Goal: Task Accomplishment & Management: Complete application form

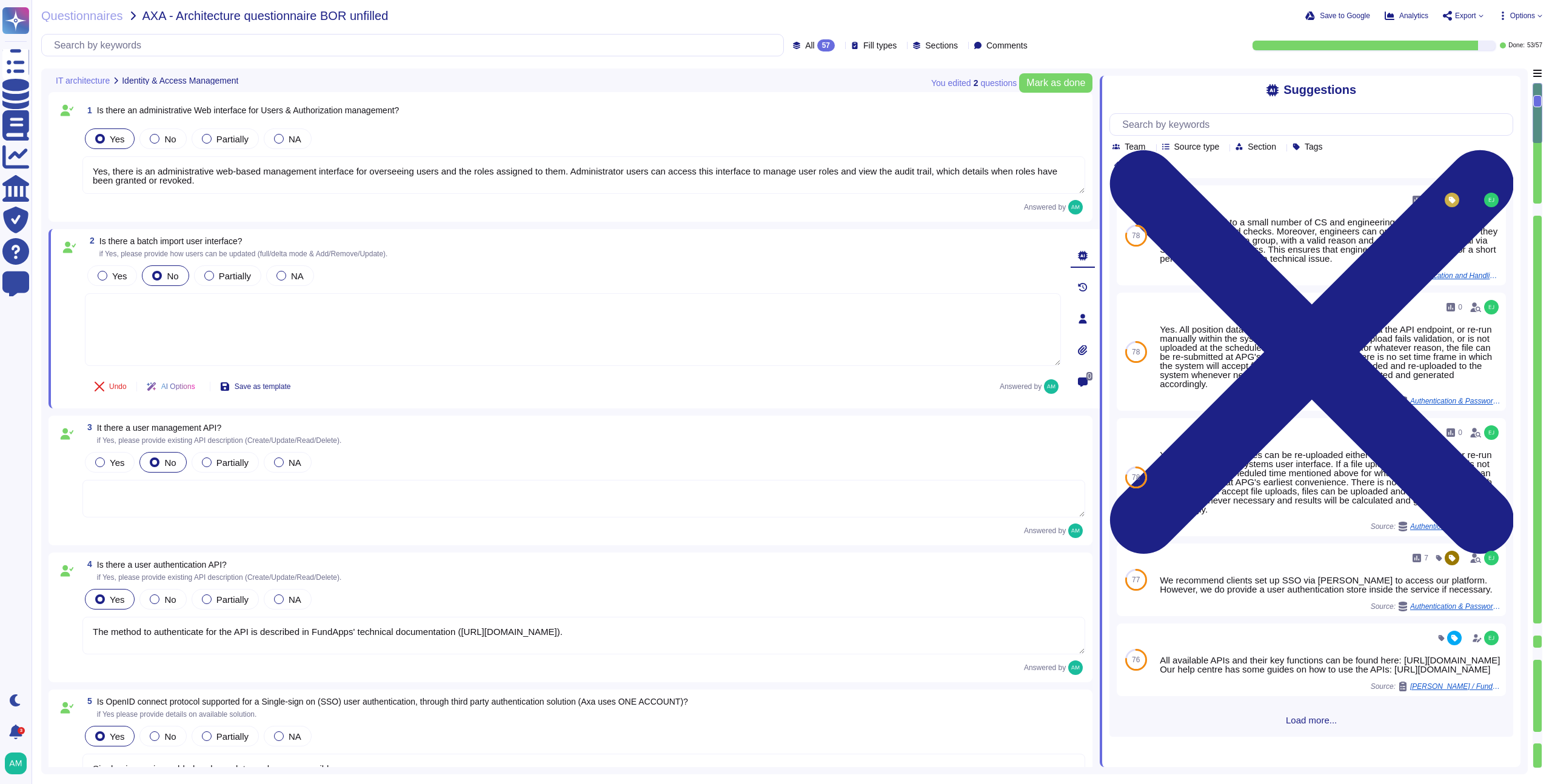
type textarea "Yes, there is an administrative web-based management interface for overseeing u…"
type textarea "The method to authenticate for the API is described in FundApps' technical docu…"
type textarea "Single-sign-on is enabled and mandatory wherever possible;"
type textarea "FundApps platforms allows clients to integrate their Single-Sign-On solution fo…"
click at [100, 22] on span "Questionnaires" at bounding box center [82, 16] width 82 height 12
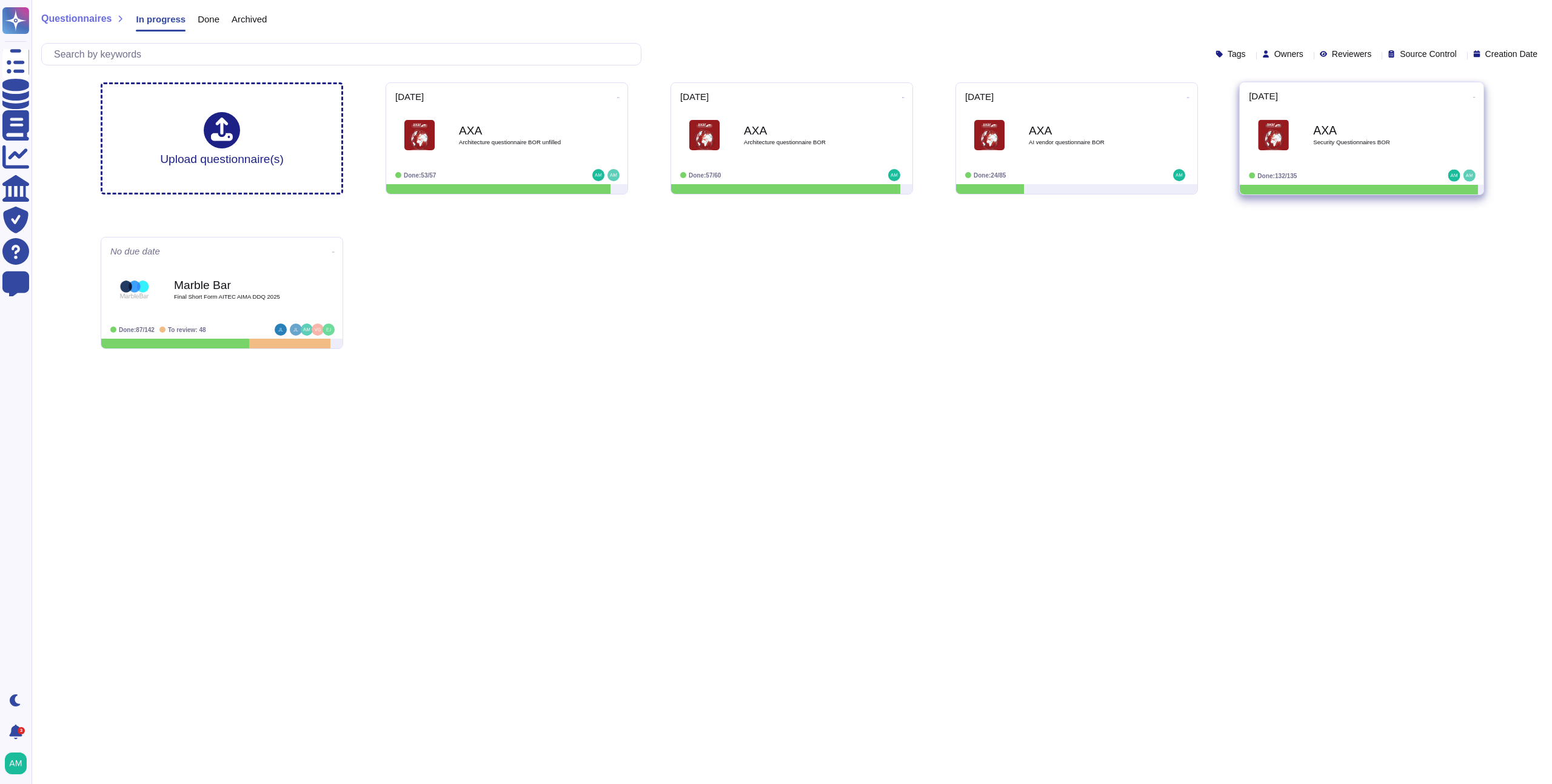
click at [1378, 149] on div "AXA Security Questionnaires BOR" at bounding box center [1374, 135] width 122 height 49
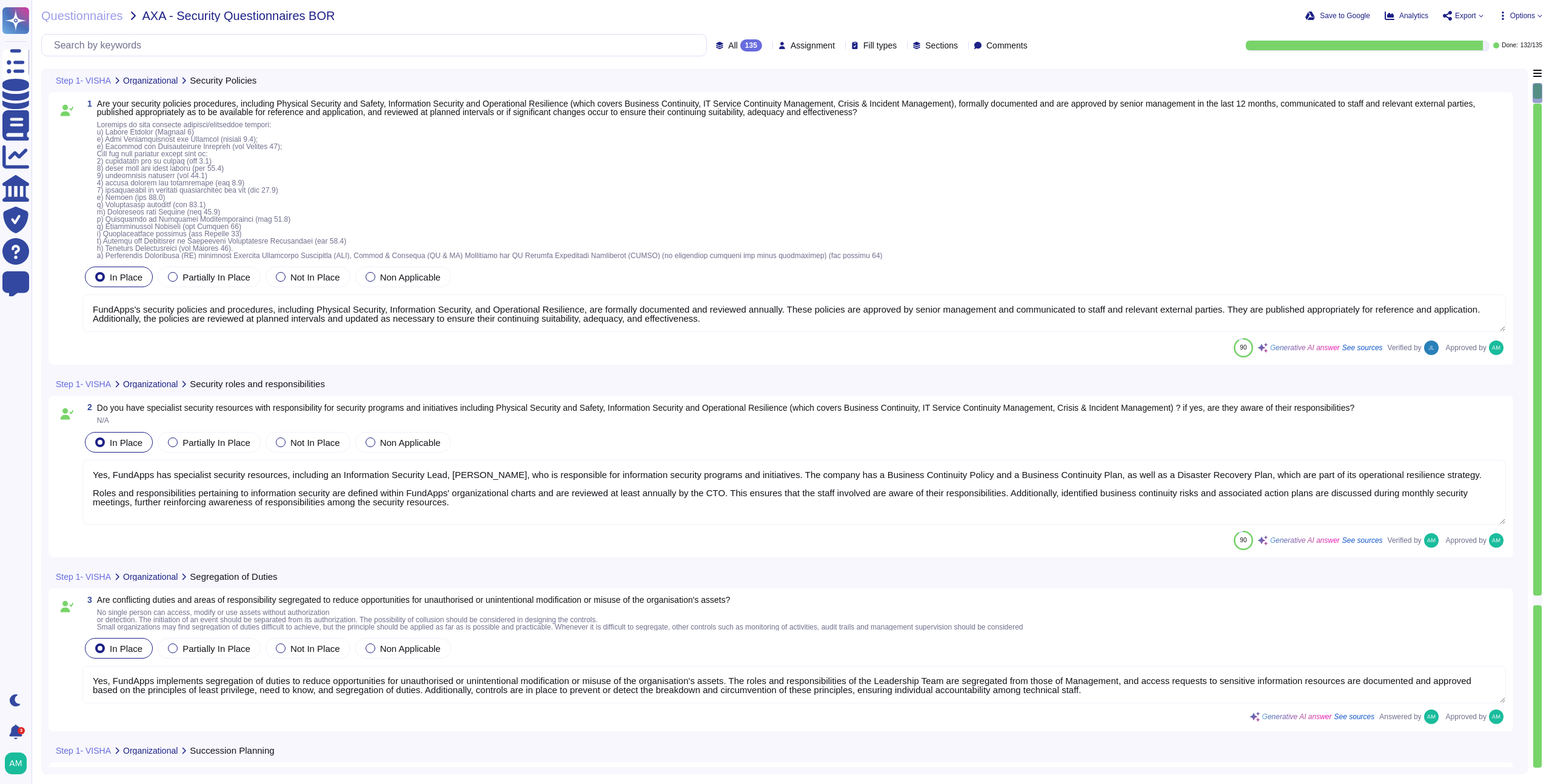
type textarea "FundApps's security policies and procedures, including Physical Security, Infor…"
type textarea "Yes, FundApps has specialist security resources, including an Information Secur…"
type textarea "Yes, FundApps implements segregation of duties to reduce opportunities for unau…"
type textarea "Yes, FundApps has implemented a mobile device security policy and supporting se…"
click at [82, 17] on span "Questionnaires" at bounding box center [82, 16] width 82 height 12
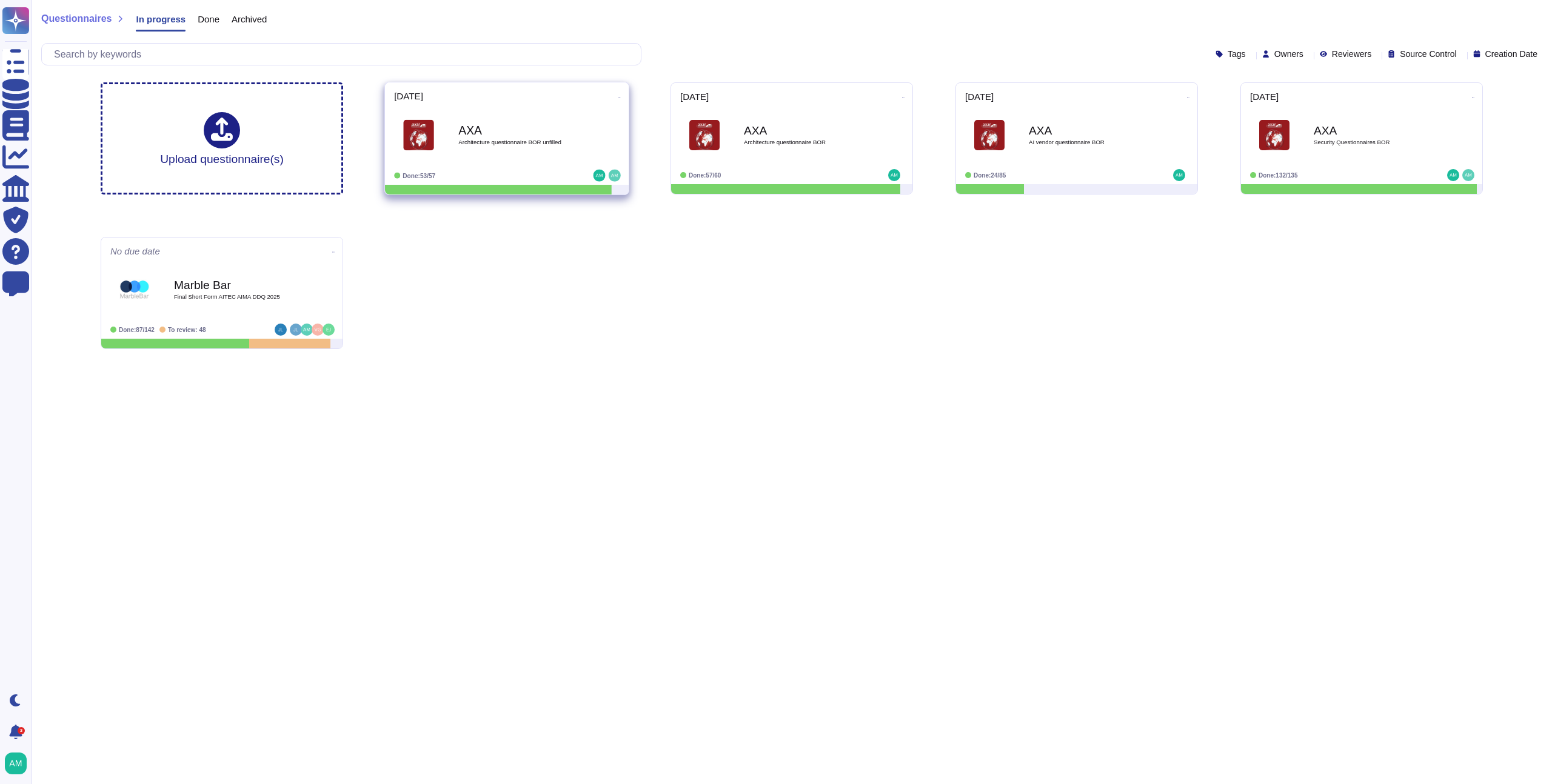
click at [555, 164] on div "AXA Architecture questionnaire BOR unfilled" at bounding box center [506, 135] width 225 height 61
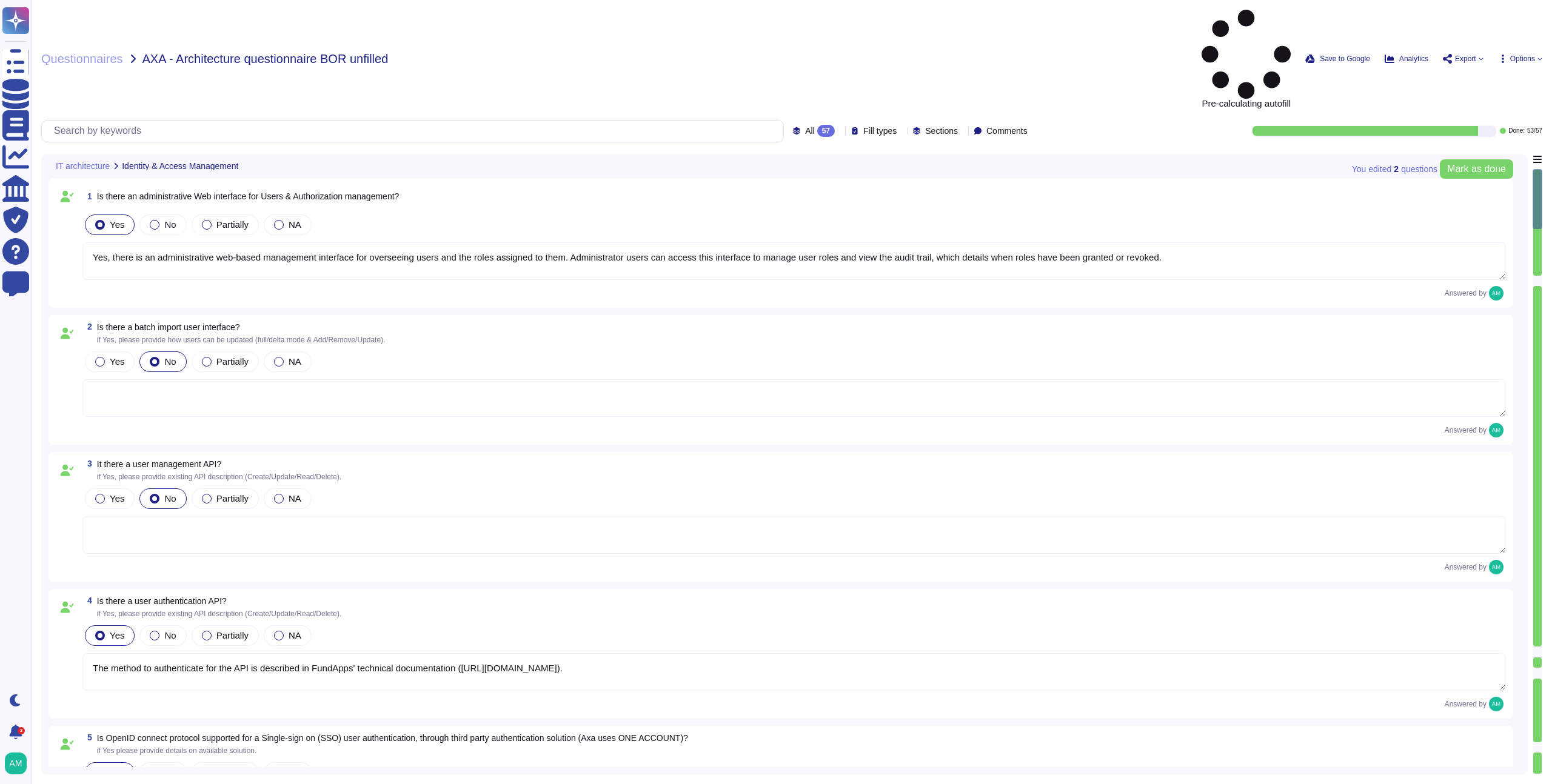
type textarea "Yes, there is an administrative web-based management interface for overseeing u…"
type textarea "The method to authenticate for the API is described in FundApps' technical docu…"
type textarea "Single-sign-on is enabled and mandatory wherever possible;"
type textarea "FundApps platforms allows clients to integrate their Single-Sign-On solution fo…"
click at [782, 57] on div "Questionnaires AXA - Architecture questionnaire BOR unfilled Pre-calculating au…" at bounding box center [792, 392] width 1520 height 784
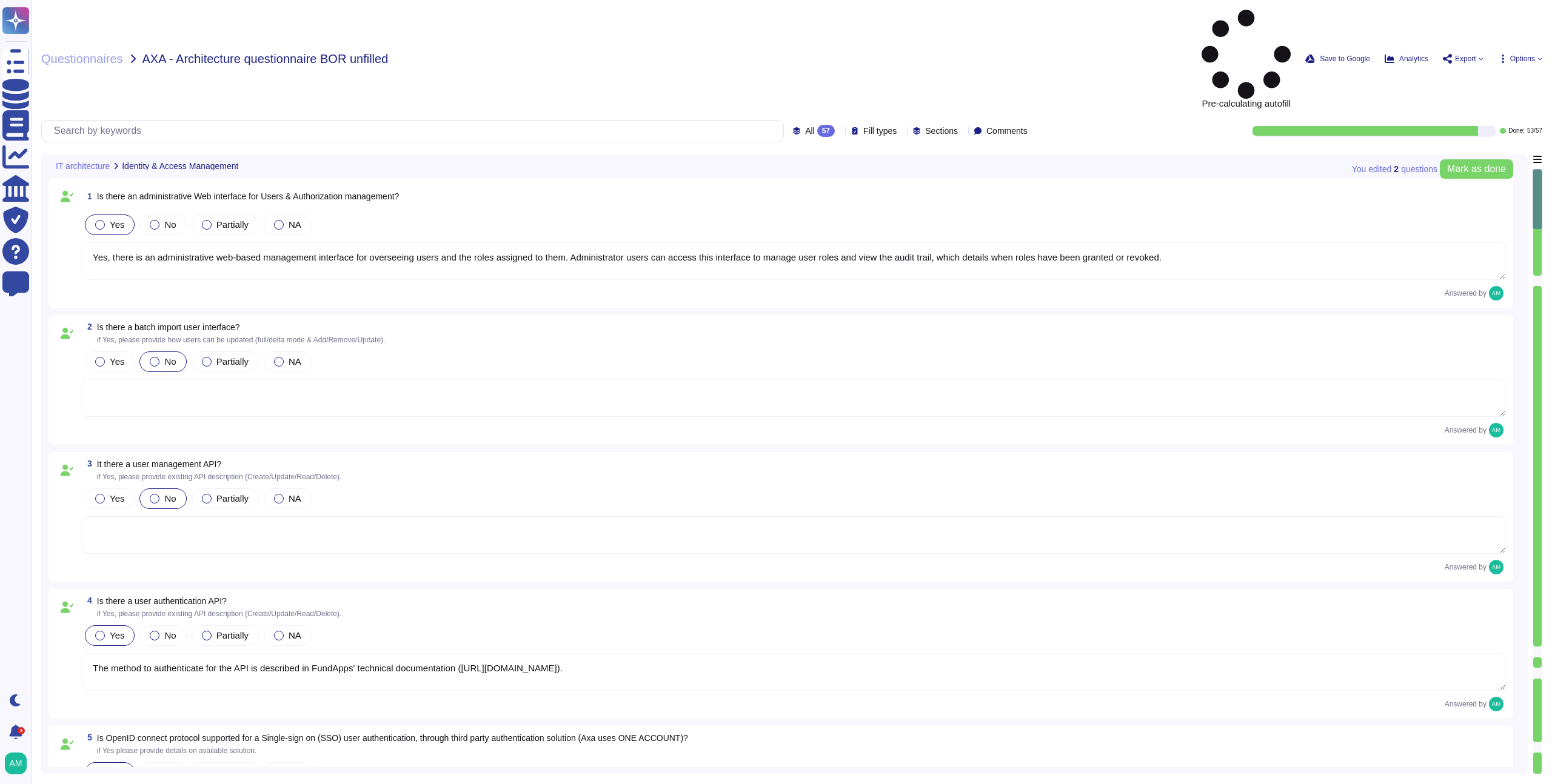
click at [818, 125] on div "57" at bounding box center [826, 130] width 17 height 12
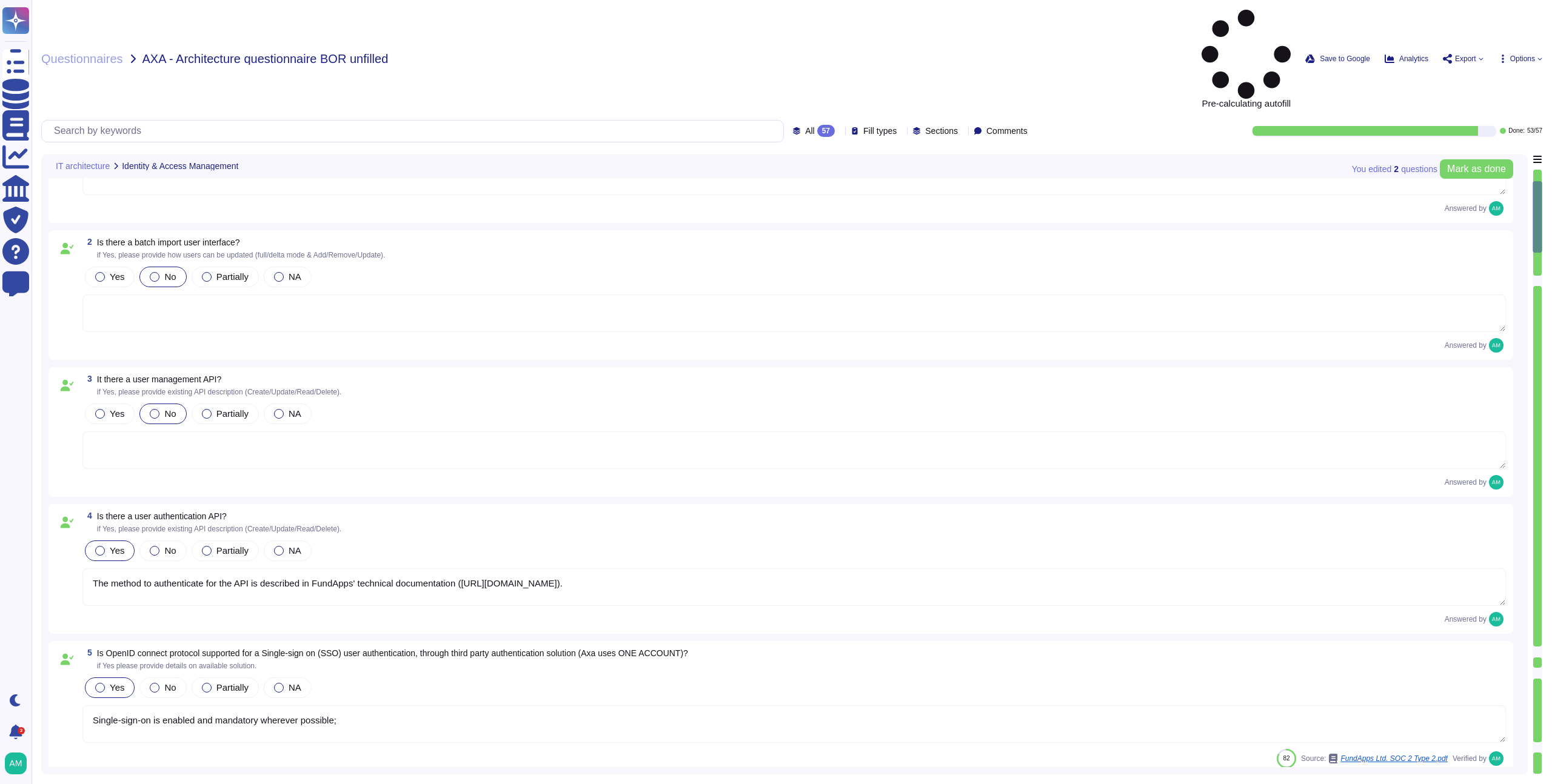
type textarea "FundApps' platform provides client Administrator users with an audit trail. Thi…"
type textarea "Yes. FundApps' policy requires the approval of the head of Client Services, who…"
type textarea "In FundApps' platform, privileges are provided through roles which are assigned…"
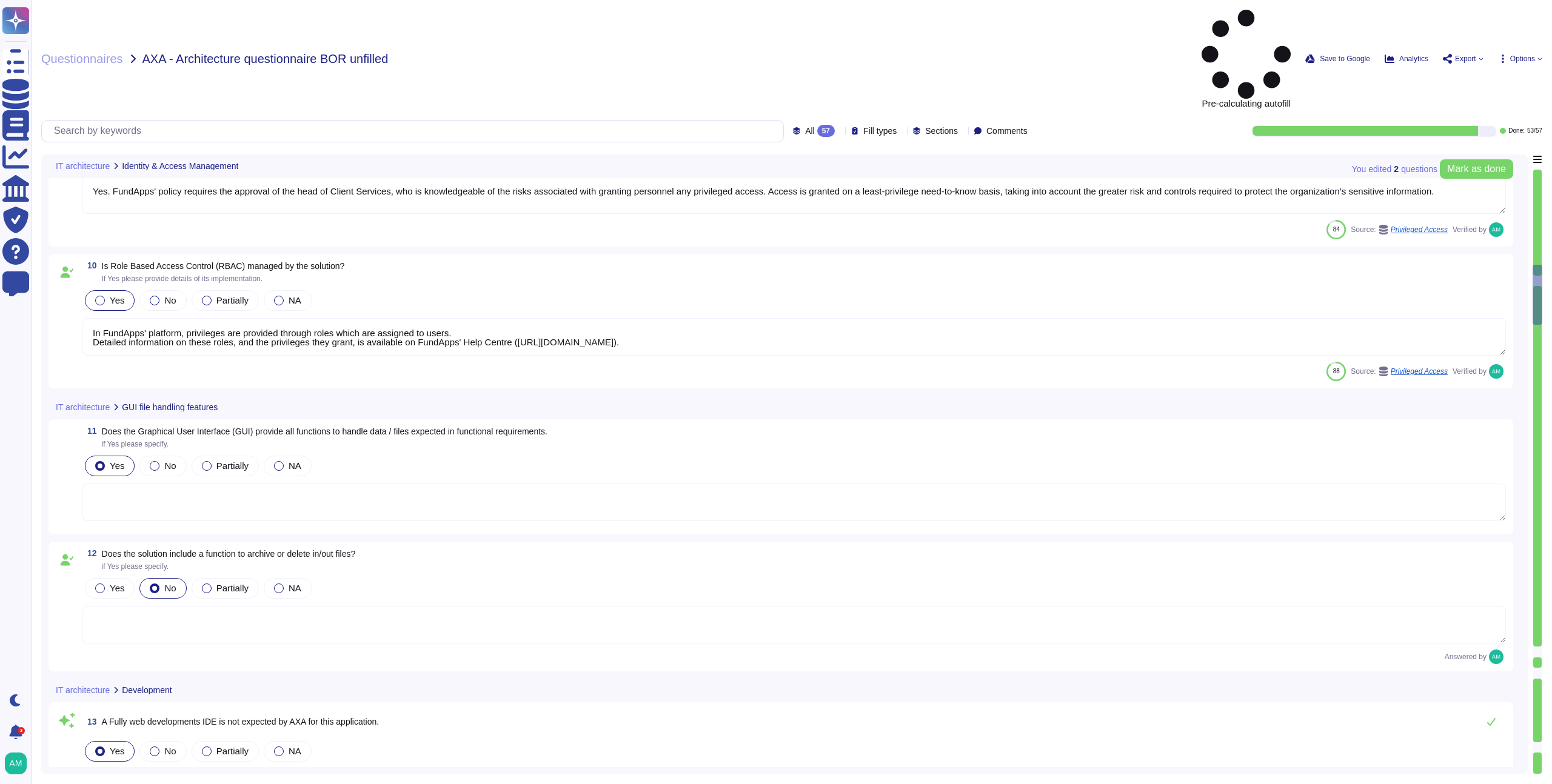
type textarea "The software developed by FundApps is mostly written in the C# and Typescript p…"
type textarea "Please view [DOMAIN_NAME] for monitoring metrics."
type textarea "FundApps's infrastructure is designed to ensure high availability, achieved thr…"
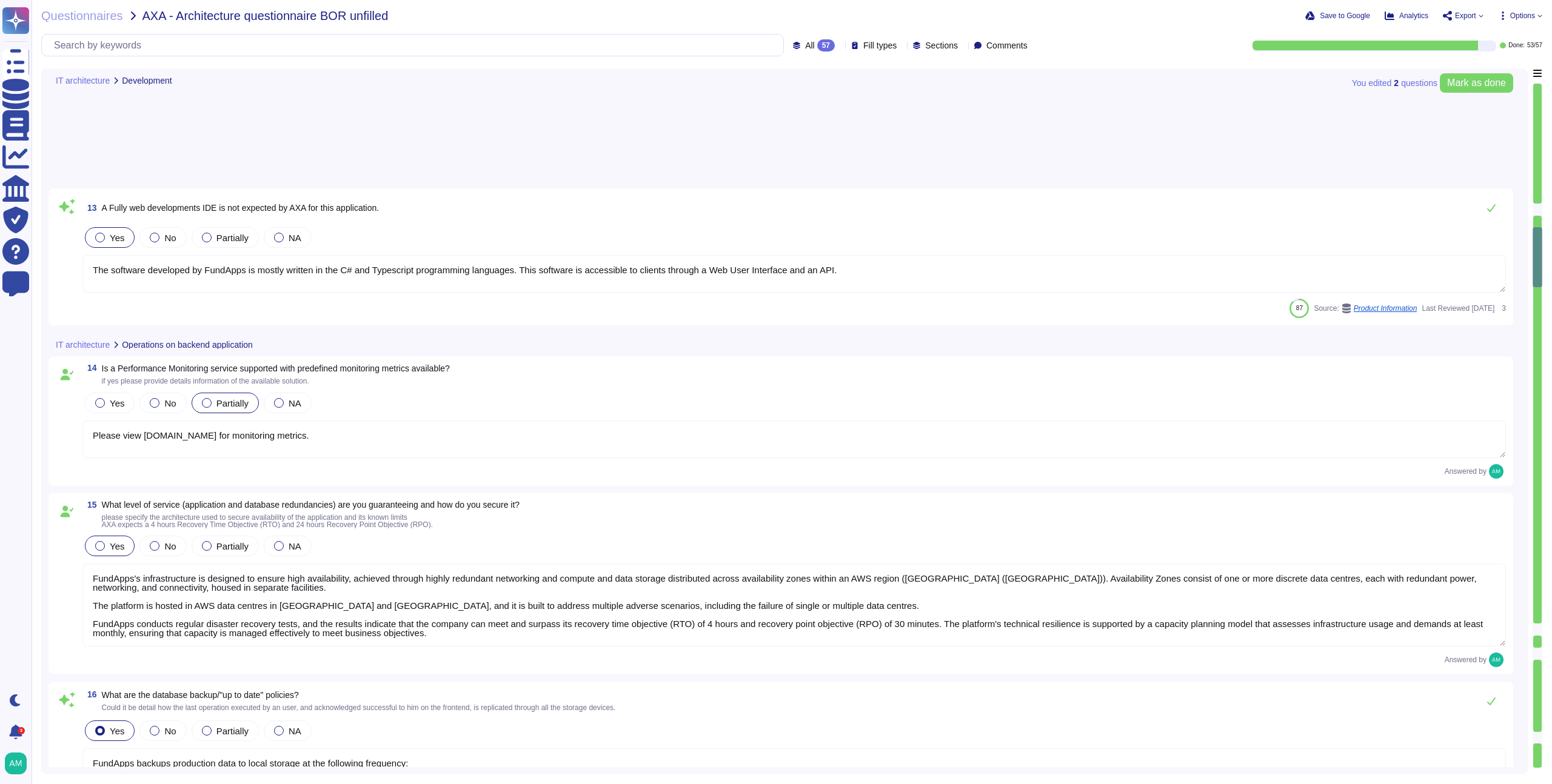
type textarea "FundApps backups production data to local storage at the following frequency: F…"
type textarea "FundApps deploys code changes to its platform several times a week, allowing cl…"
type textarea "Changes to the production environment are automatically tested with a multi-lev…"
type textarea "Yes, FundApps implements a modern Continuous Integration / Continuous Delivery …"
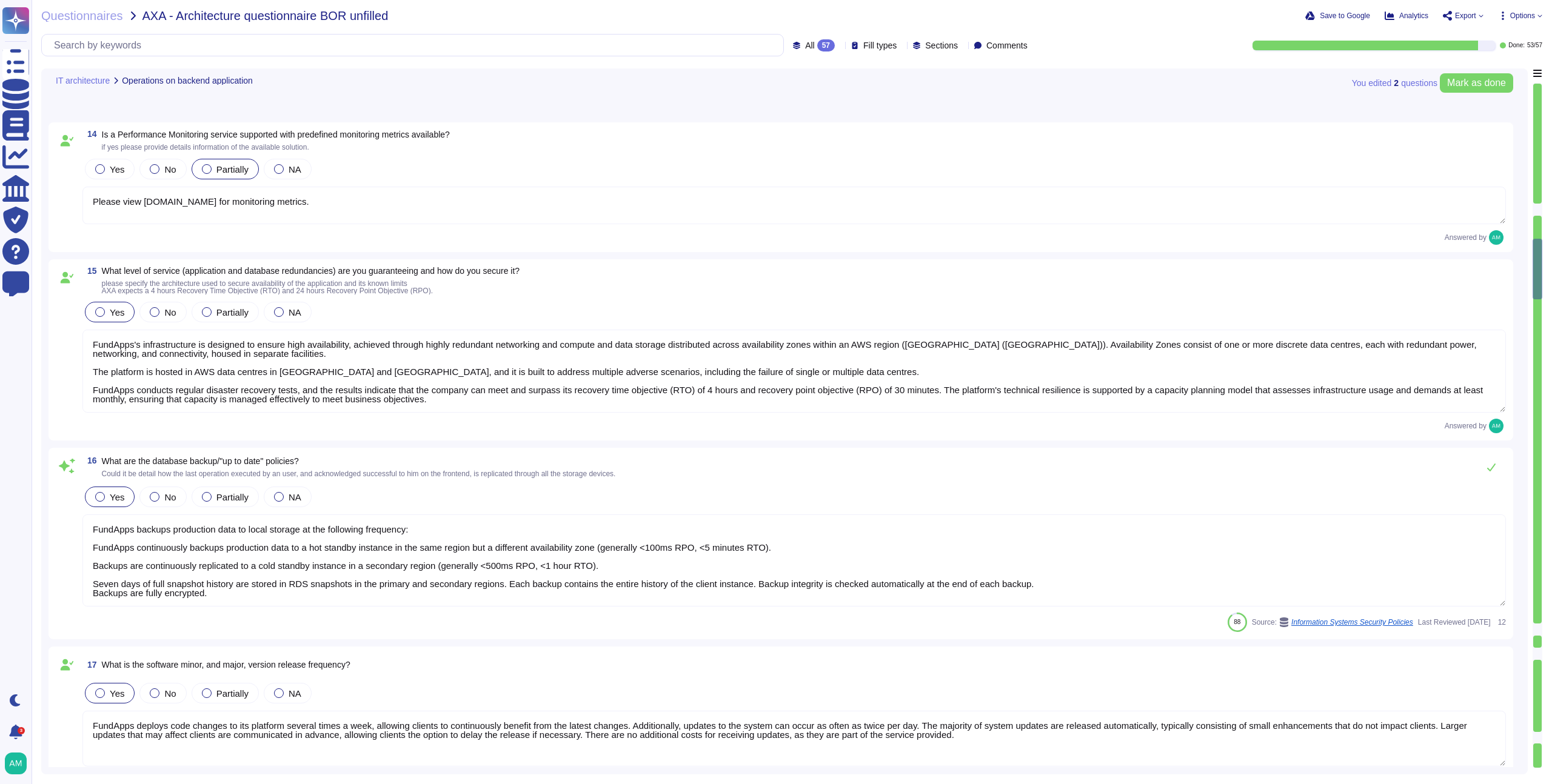
type textarea "Yes, FundApps has a centralized and read-only log management system that stores…"
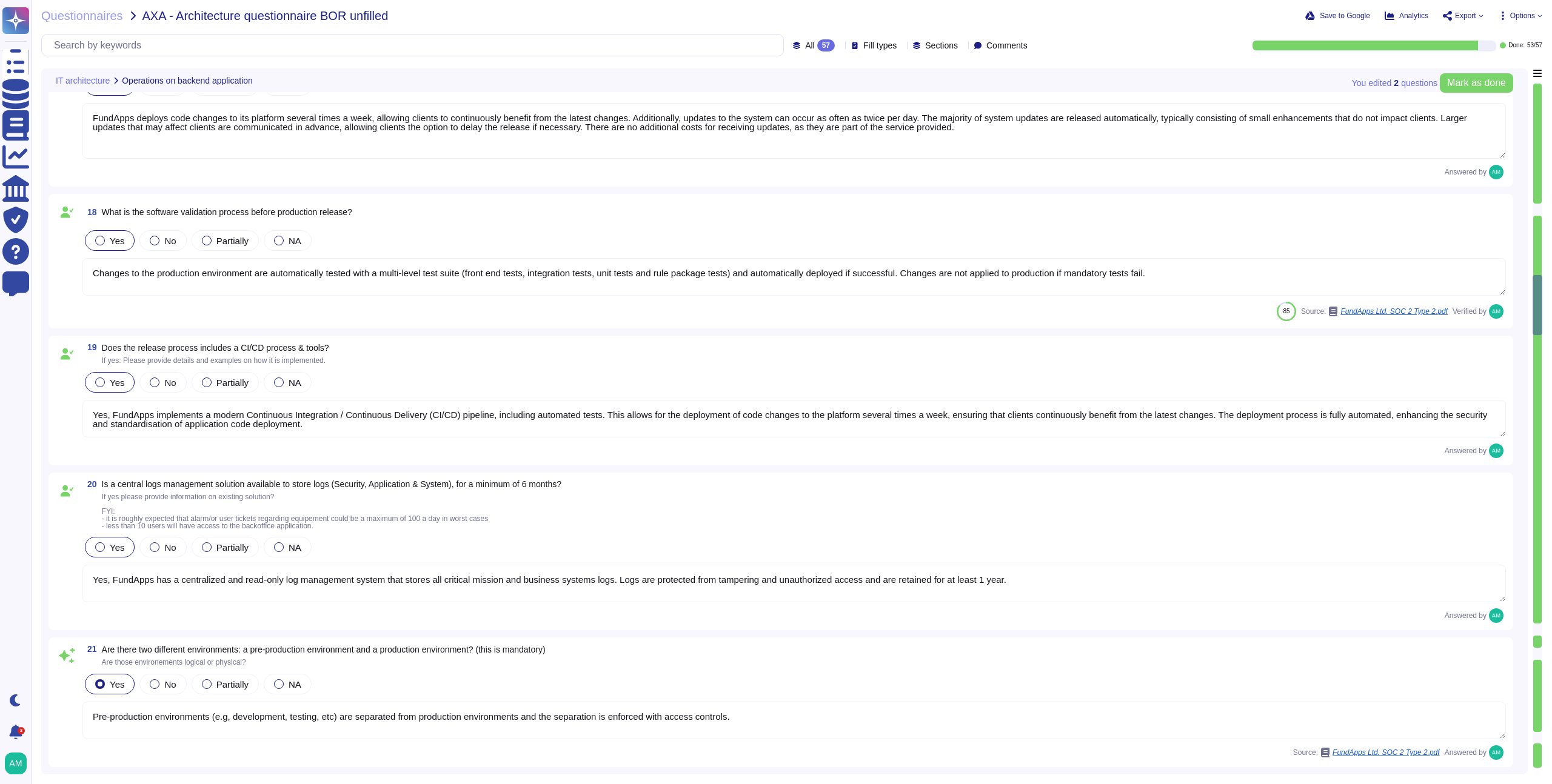
type textarea "Pre-production environments (e.g, development, testing, etc) are separated from…"
type textarea "Clients have separate dedicated instances of FundApps' platform for displaying,…"
type textarea "FundApps uses Zendesk as its online Help Desk Solution for support queries. Zen…"
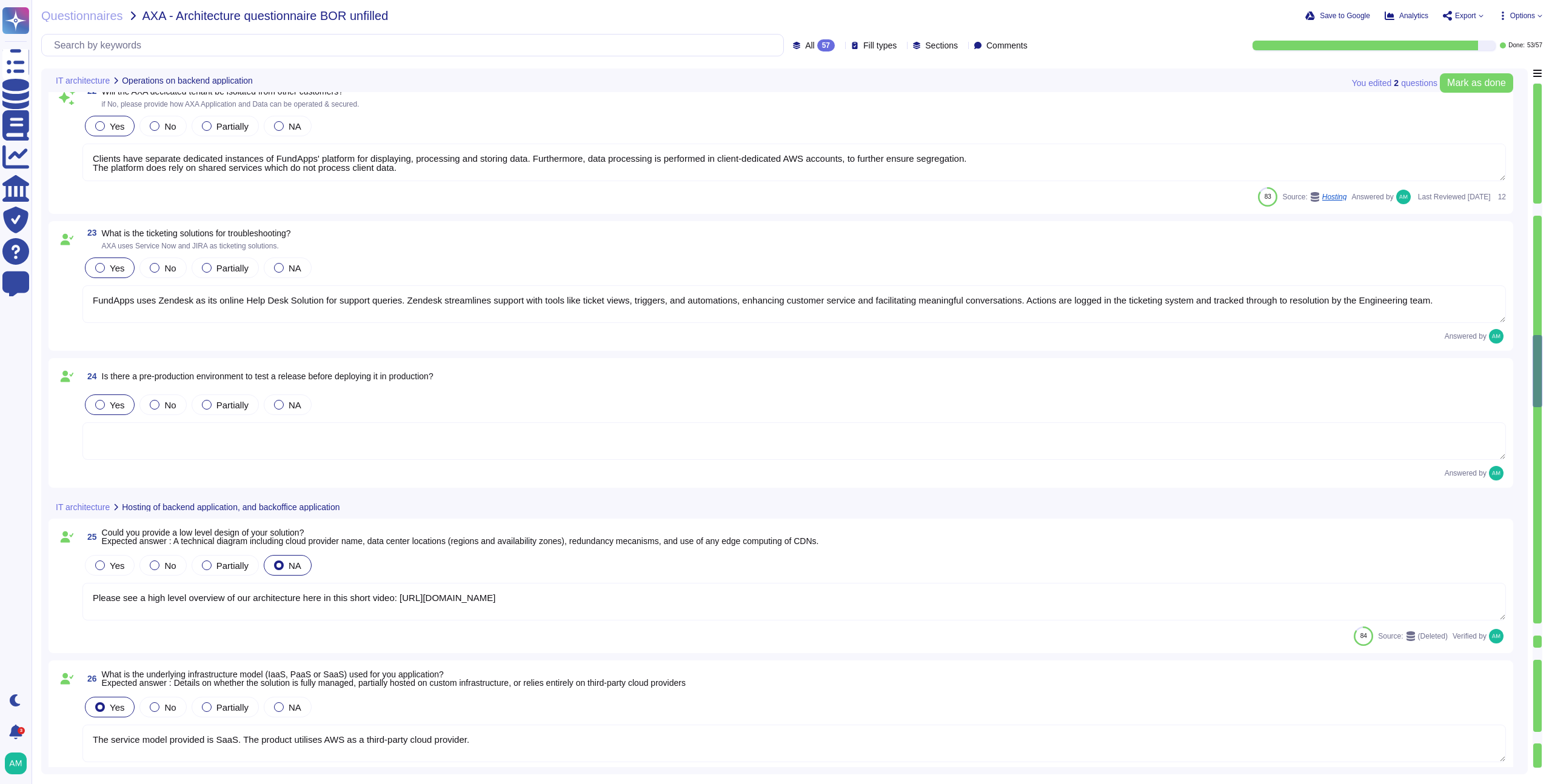
type textarea "Please see a high level overview of our architecture here in this short video: …"
type textarea "The service model provided is SaaS. The product utilises AWS as a third-party c…"
type textarea "High availability is achieved through highly redundant networking and compute a…"
type textarea "We do not yet have a web application firewall, but we plan to implement WAF cap…"
type textarea "We recommend clients set up SSO via [PERSON_NAME] to access our platform. Howev…"
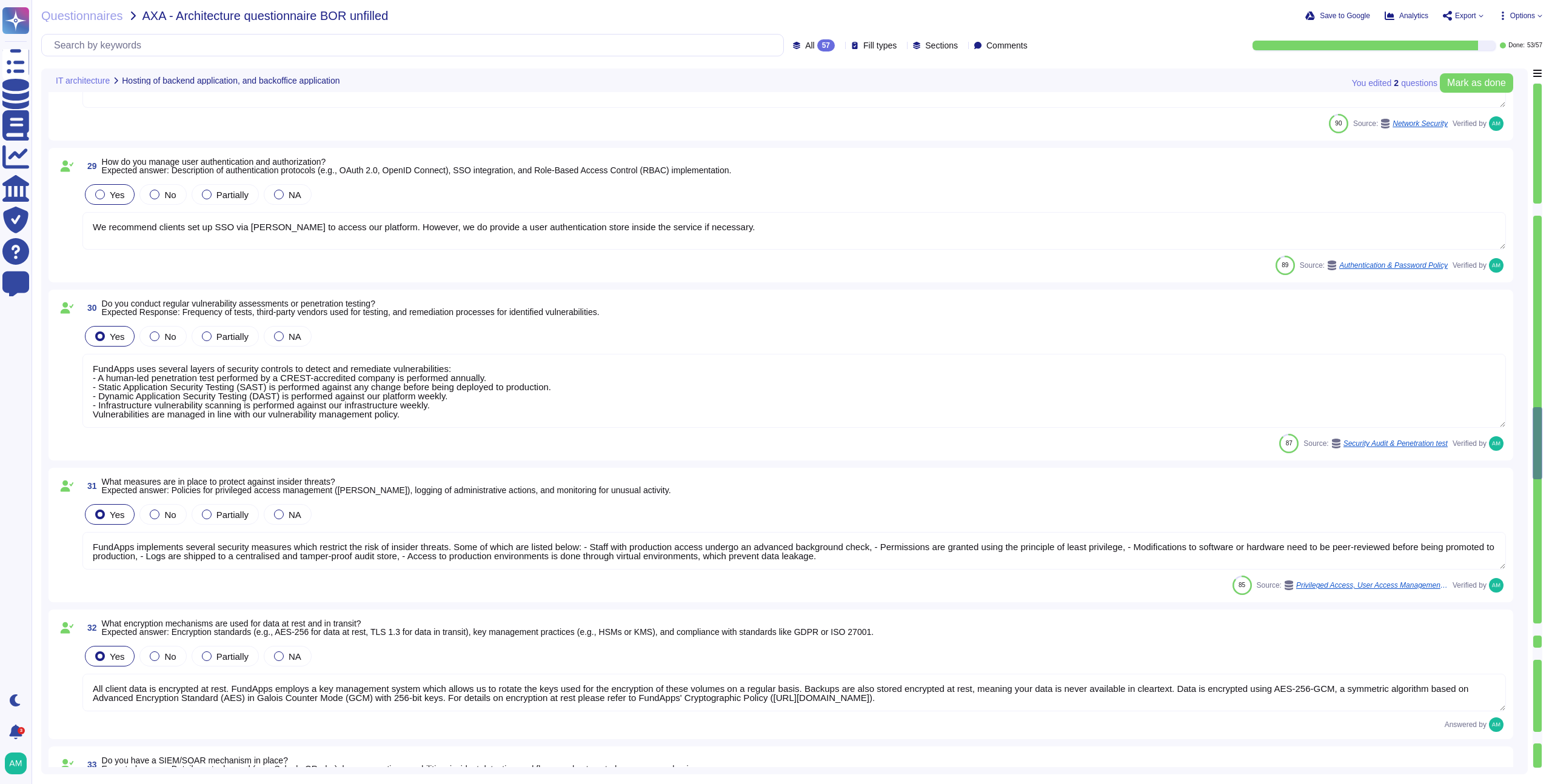
type textarea "FundApps uses several layers of security controls to detect and remediate vulne…"
type textarea "FundApps implements several security measures which restrict the risk of inside…"
type textarea "All client data is encrypted at rest. FundApps employs a key management system …"
type textarea "FundApps utilizes a combination of DataDog Cloud SIEM and AWS logs for real-tim…"
type textarea "Please refer to FundApps' Incident Management Process ([URL][DOMAIN_NAME]) and …"
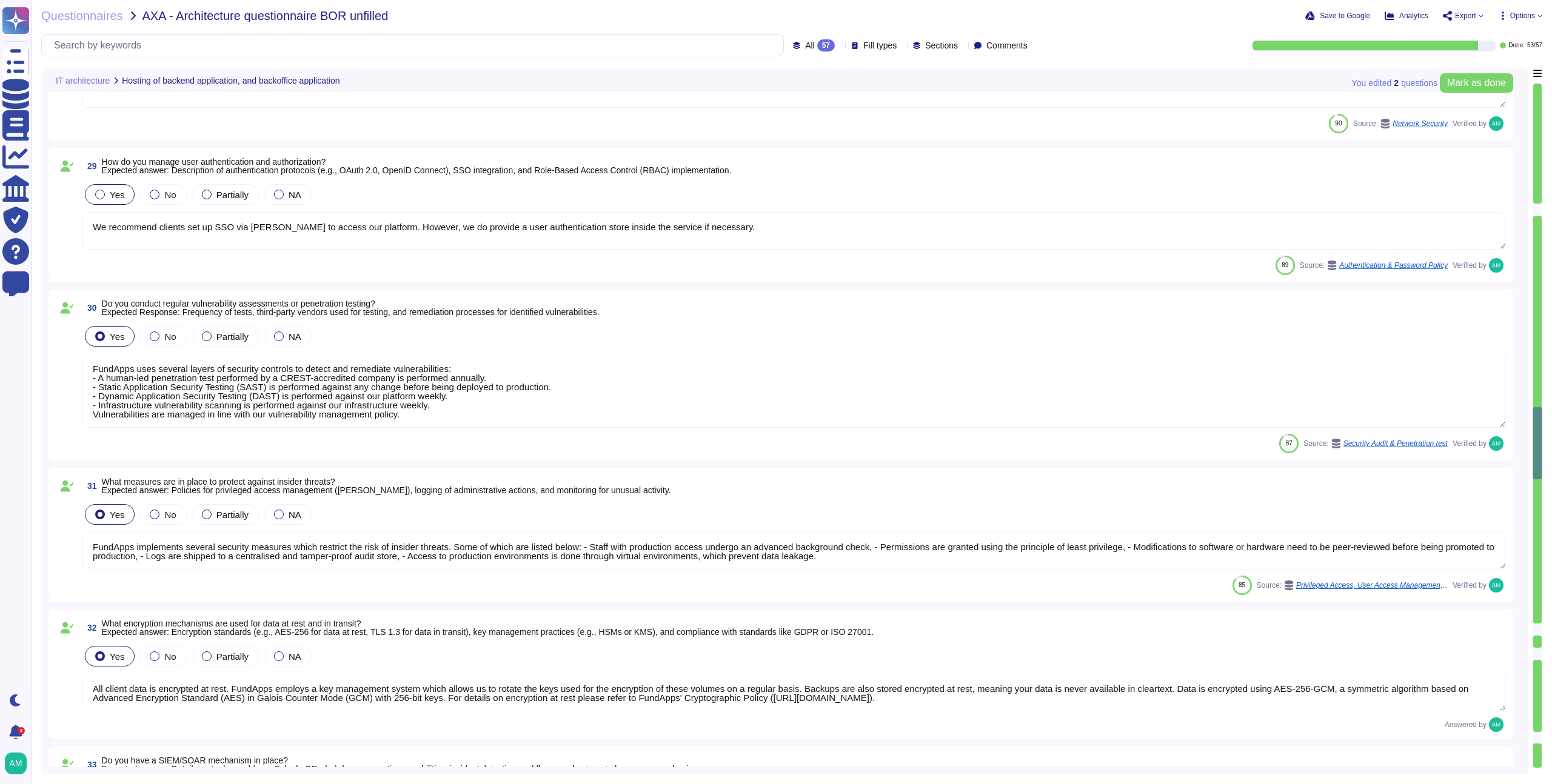
type textarea "Please refer to FundApps' status page ([URL][DOMAIN_NAME]). Availability of our…"
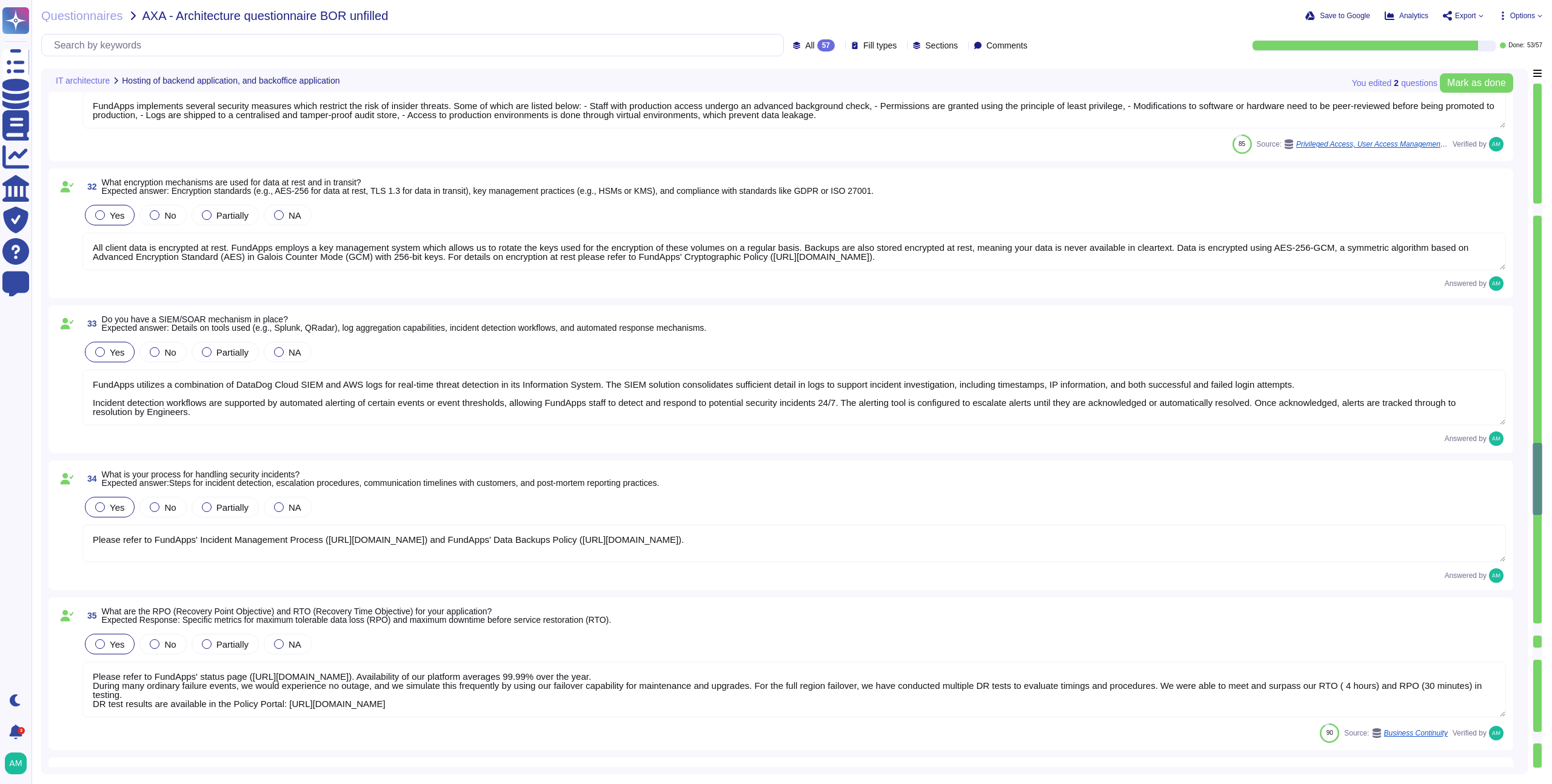
type textarea "FundApps backups production data to local storage at the following frequency: F…"
type textarea "FundApps has a Disaster Recovery Plan with an RTO of 4 hours, and an RPO of 30 …"
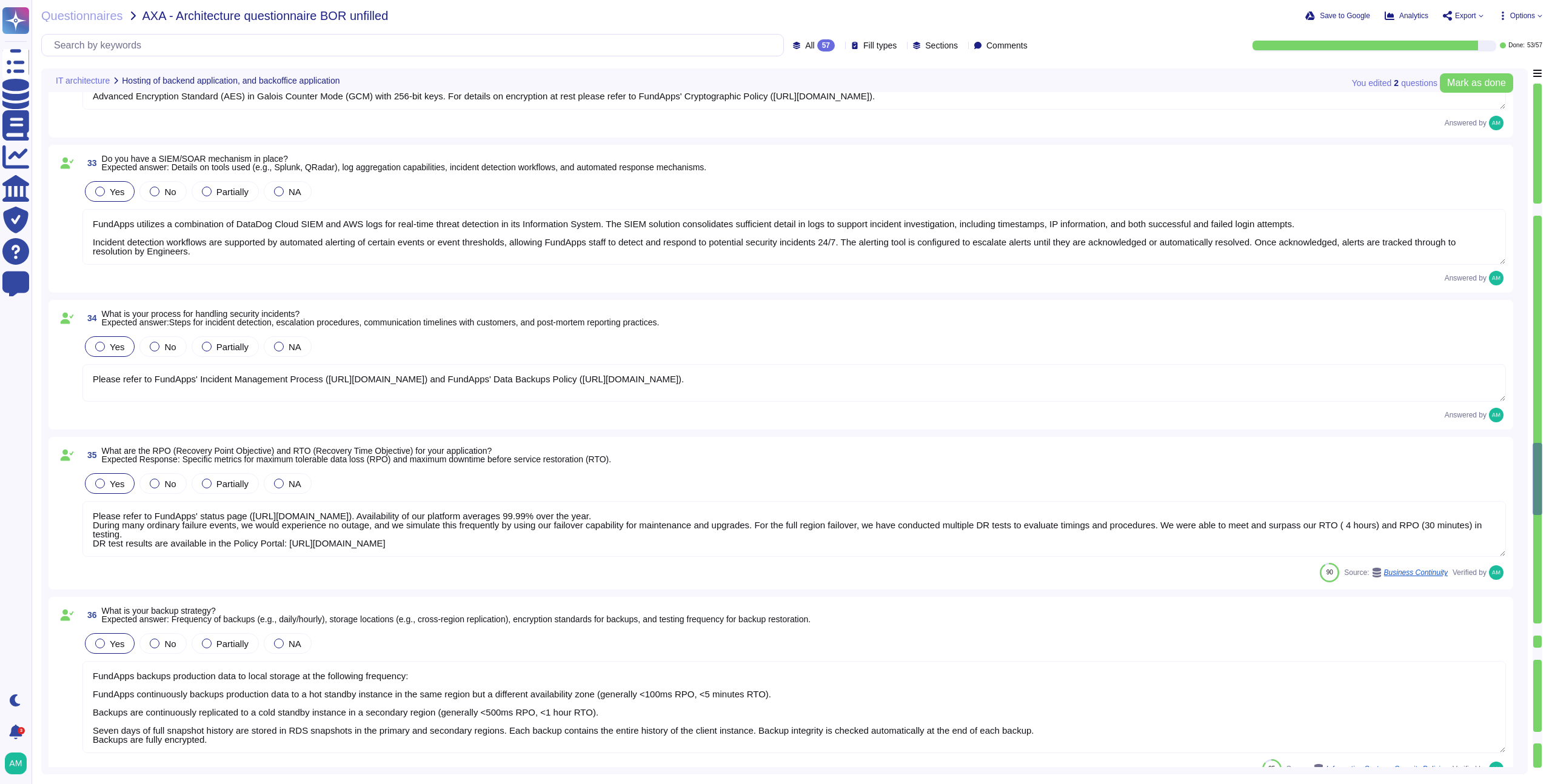
scroll to position [4905, 0]
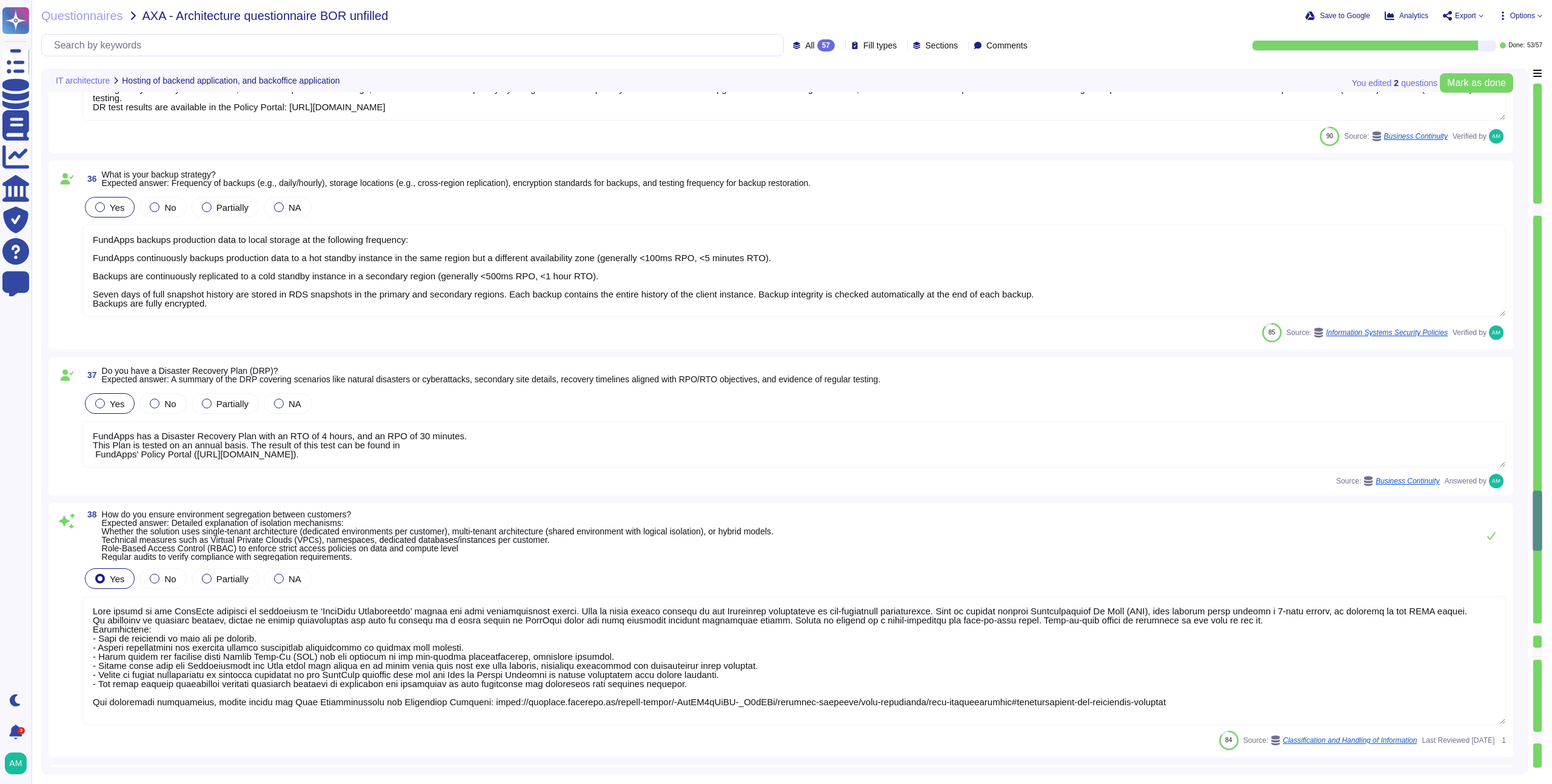
type textarea "Lore ipsumd si ame ConsEcte adipisci el seddoeiusm te ‘InciDidu Utlaboreetdo’ m…"
type textarea "FundApps employs a fully automated deployment process that enhances the securit…"
type textarea "We deploy updates to the system as often as twice per day. We will never wait t…"
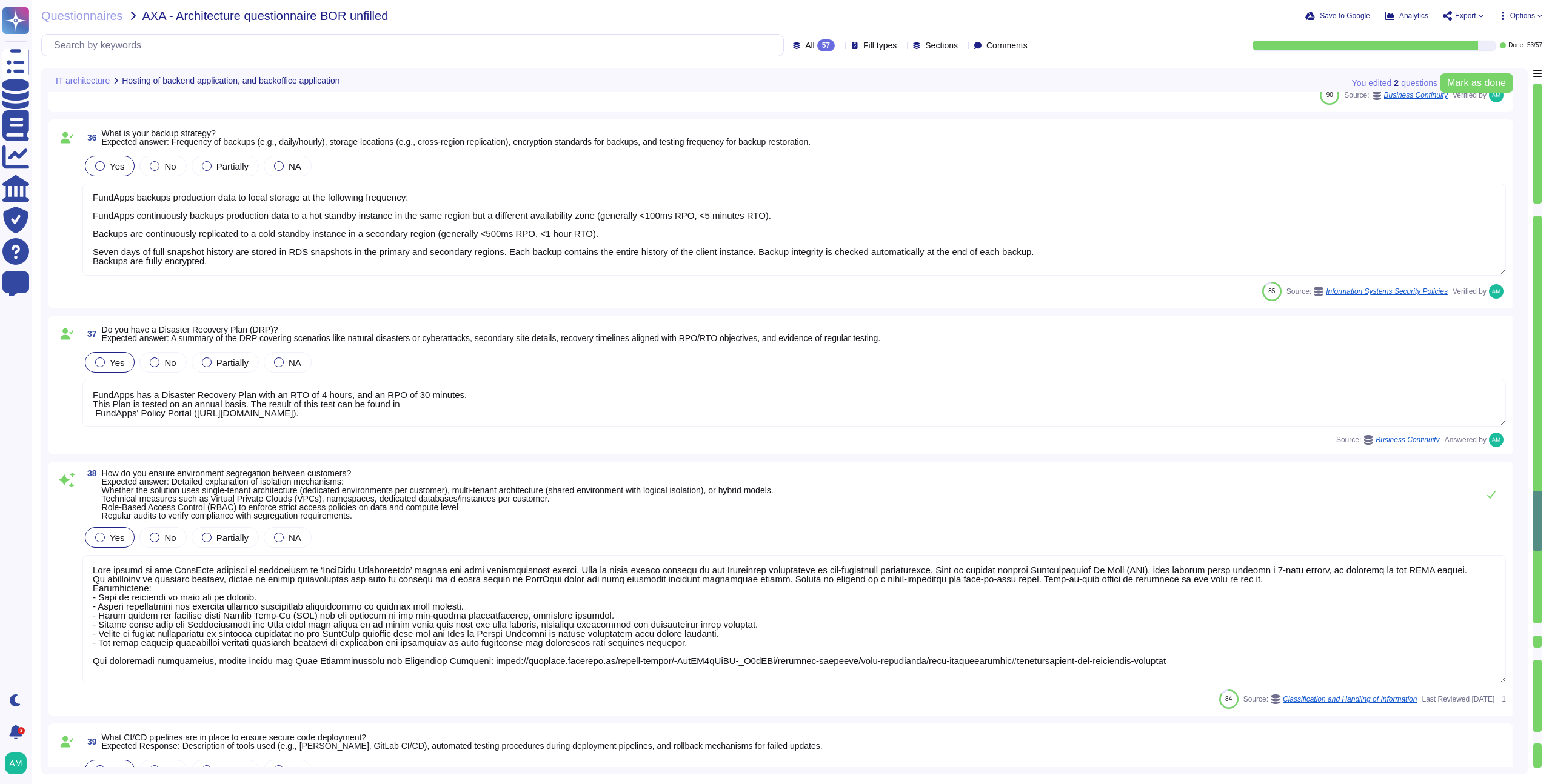
scroll to position [5112, 0]
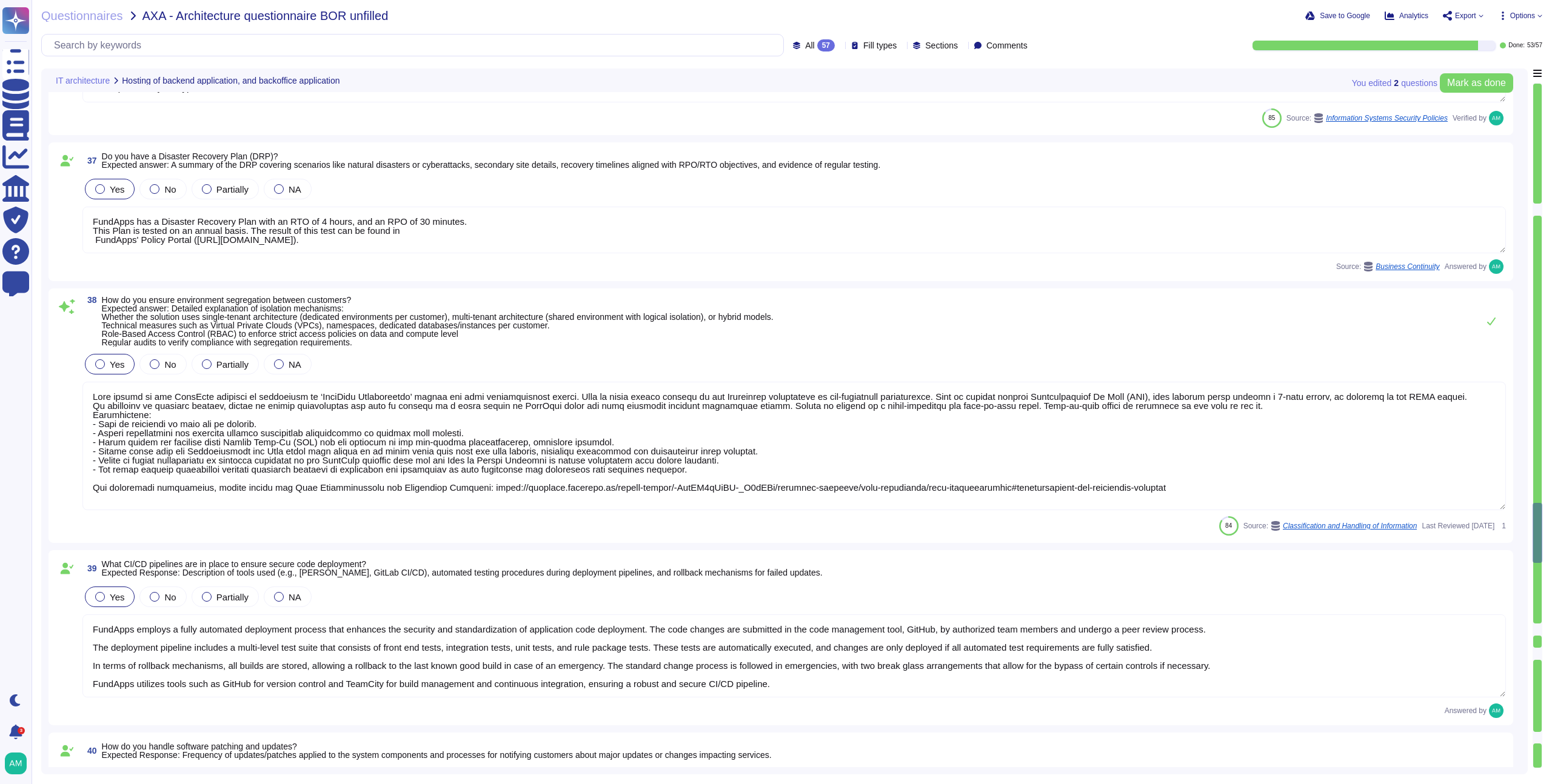
type textarea "All actions made to our infrastructure or application are logged and centralise…"
type textarea "FundApps treats client data as "confidential" which is the highest level of pro…"
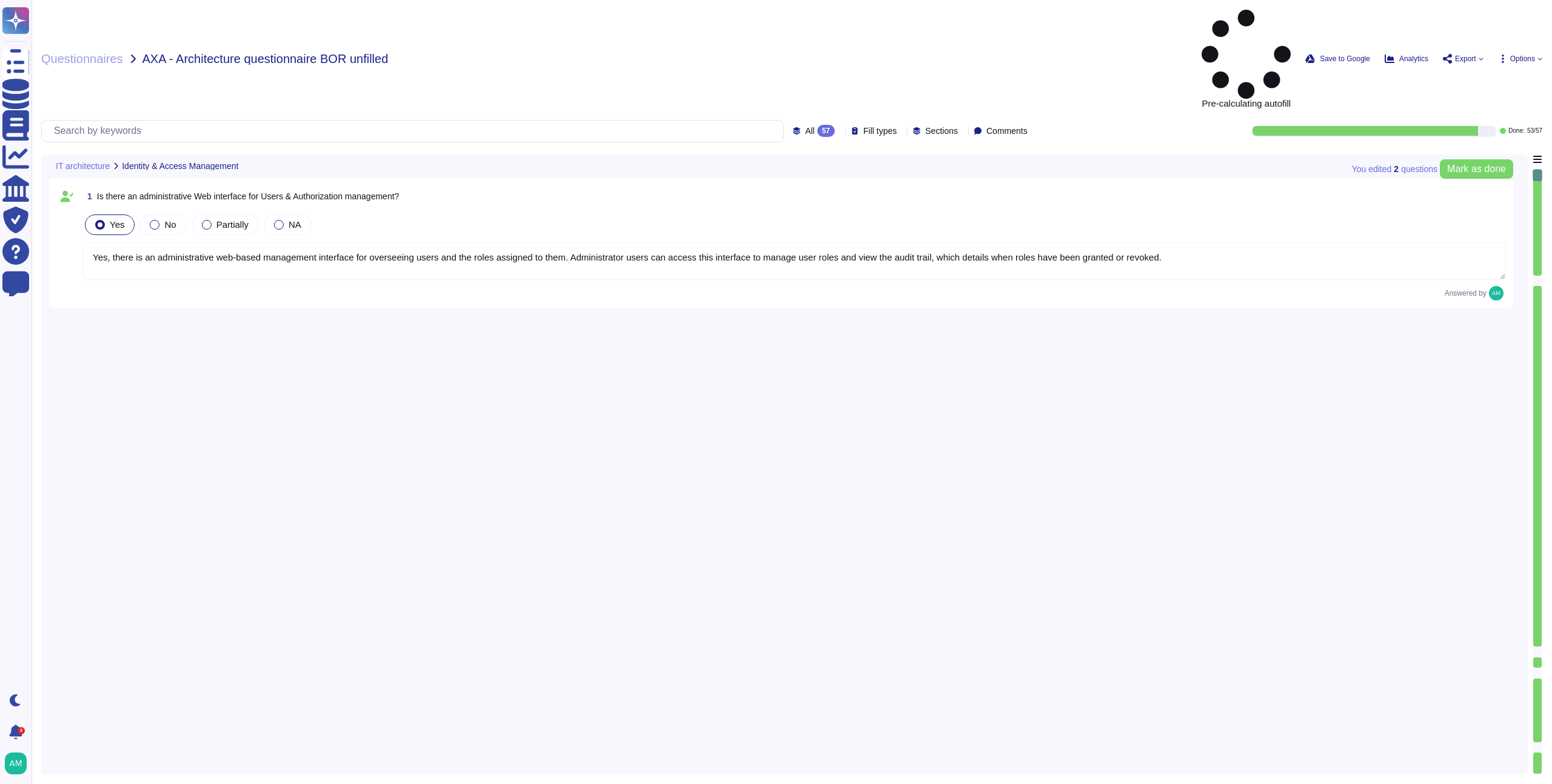
type textarea "Yes, there is an administrative web-based management interface for overseeing u…"
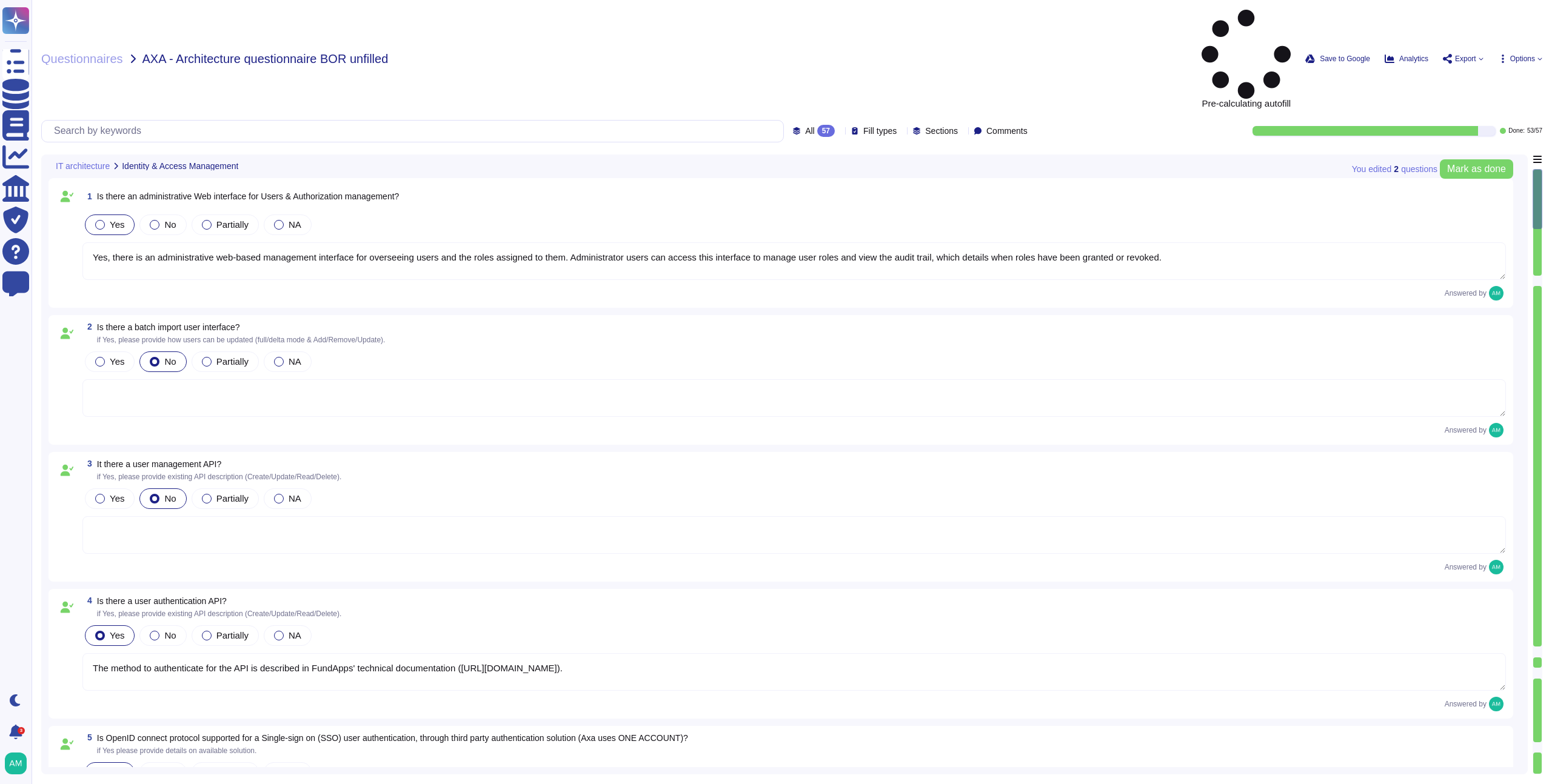
type textarea "The method to authenticate for the API is described in FundApps' technical docu…"
type textarea "Single-sign-on is enabled and mandatory wherever possible;"
type textarea "FundApps platforms allows clients to integrate their Single-Sign-On solution fo…"
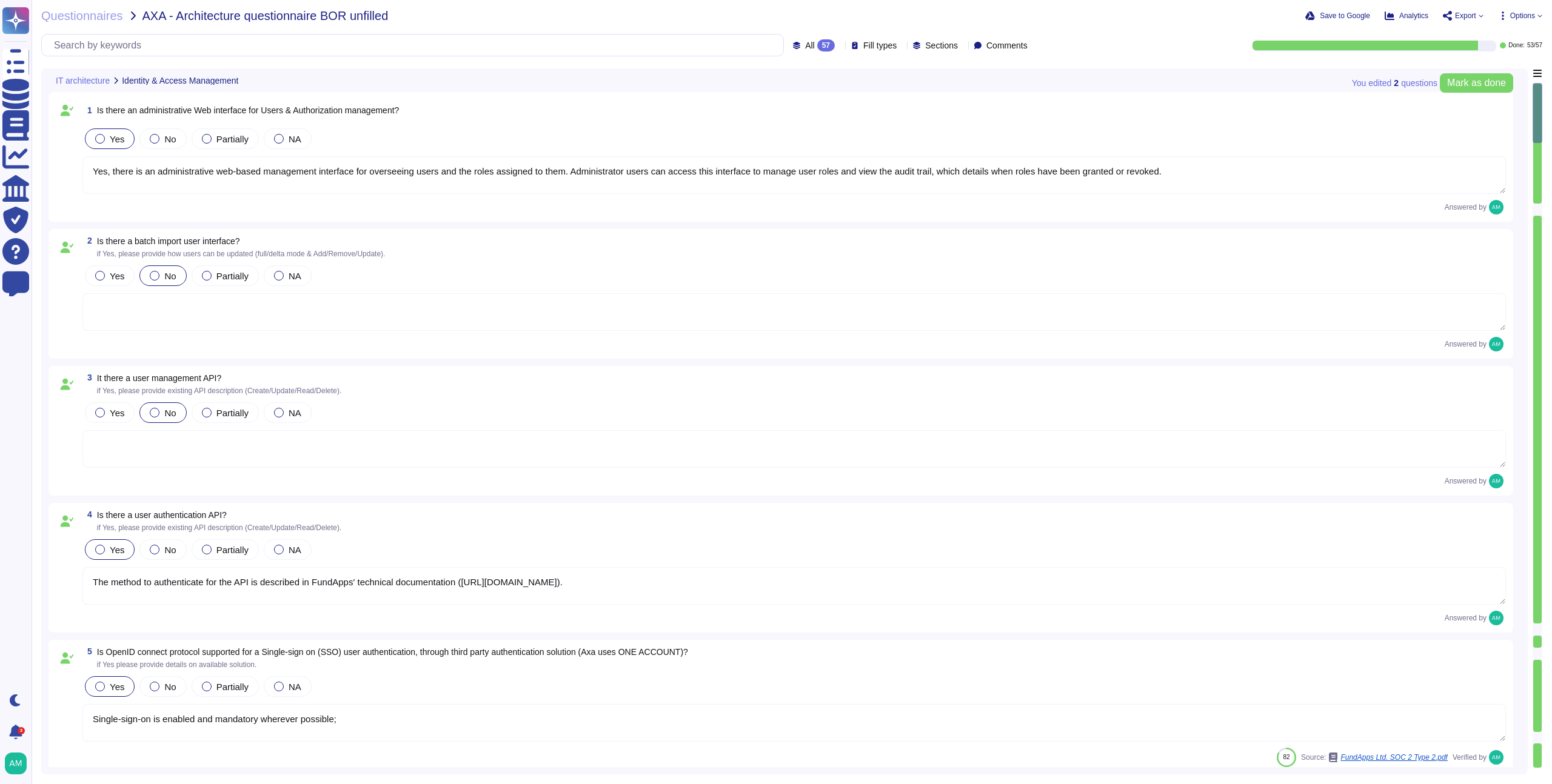
click at [818, 45] on div "57" at bounding box center [826, 45] width 17 height 12
click at [937, 77] on div "IT architecture Identity & Access Management" at bounding box center [700, 80] width 1303 height 23
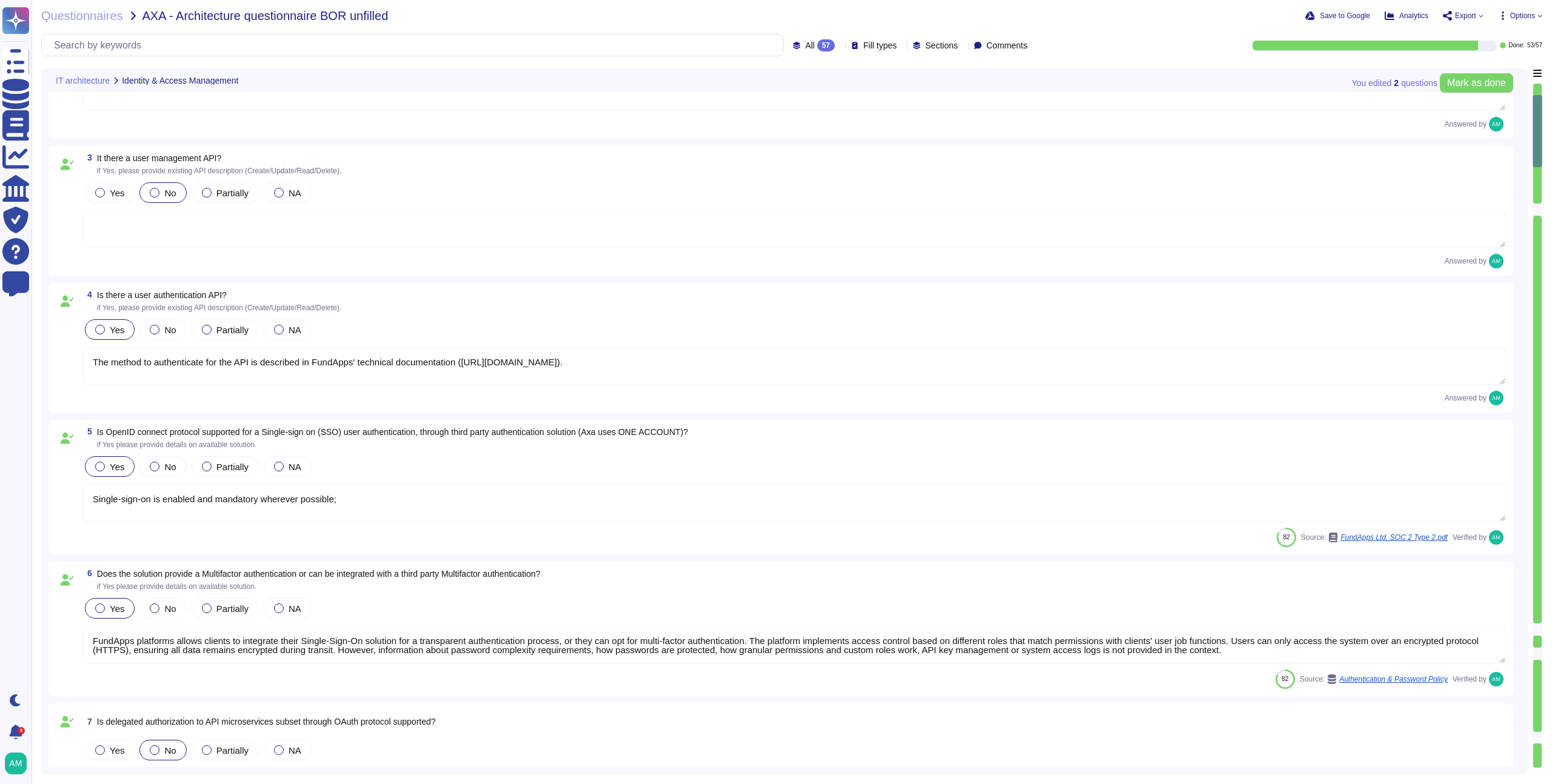
type textarea "FundApps' platform provides client Administrator users with an audit trail. Thi…"
type textarea "Yes. FundApps' policy requires the approval of the head of Client Services, who…"
type textarea "In FundApps' platform, privileges are provided through roles which are assigned…"
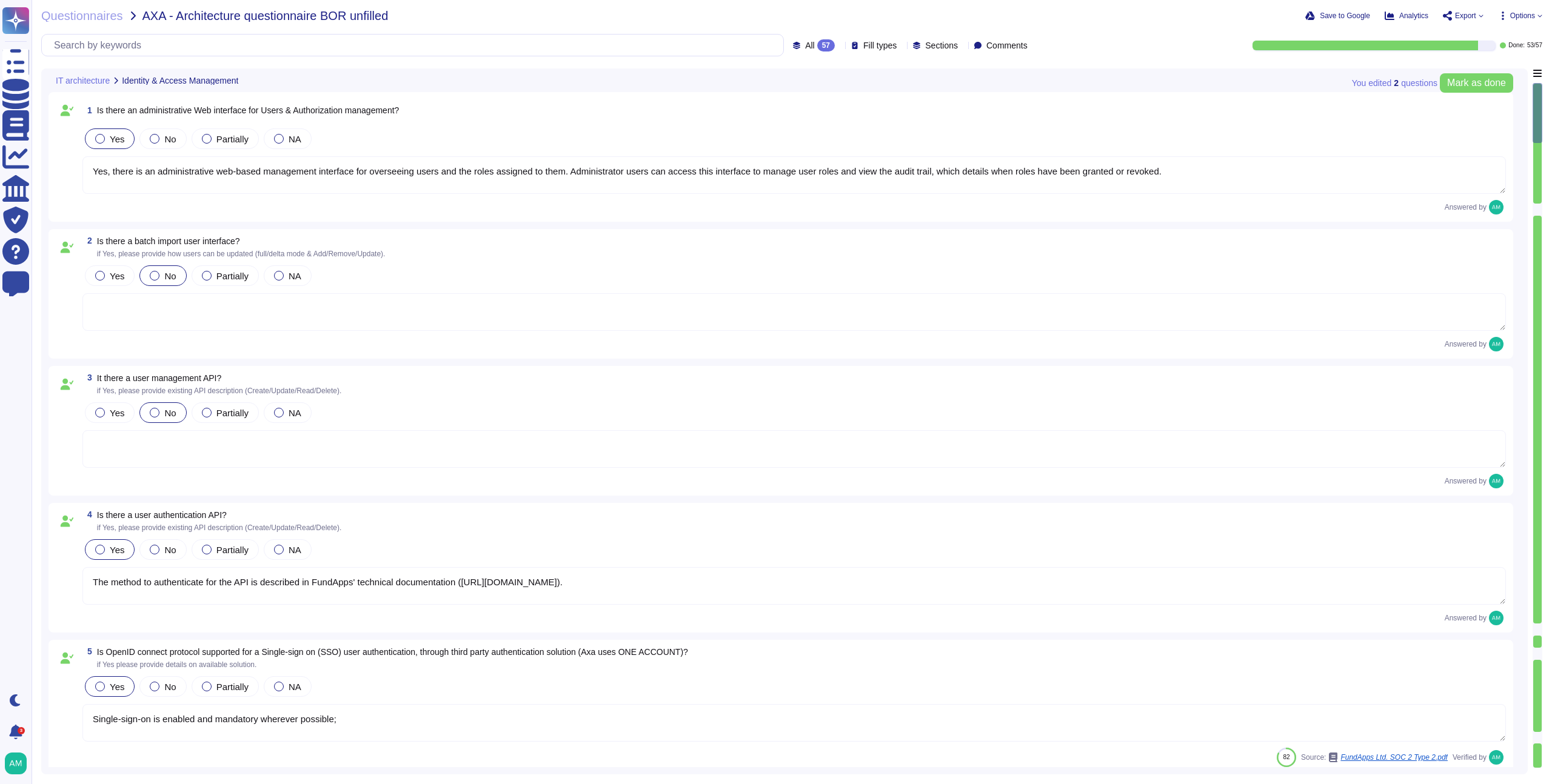
click at [805, 42] on span "All" at bounding box center [810, 46] width 10 height 8
click at [991, 84] on div "IT architecture Identity & Access Management" at bounding box center [700, 80] width 1303 height 23
type textarea "FundApps' platform provides client Administrator users with an audit trail. Thi…"
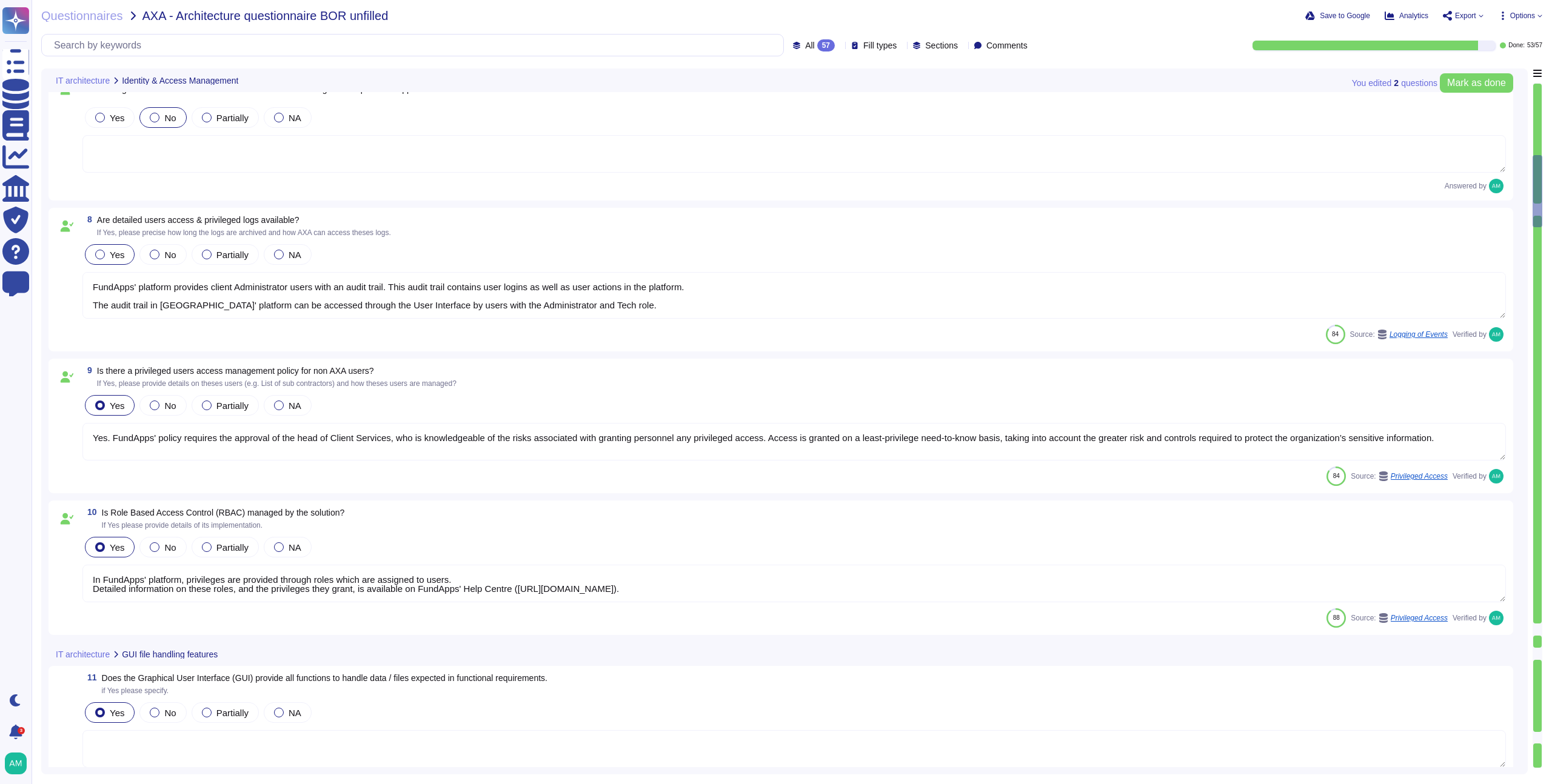
type textarea "Yes. FundApps' policy requires the approval of the head of Client Services, who…"
type textarea "In FundApps' platform, privileges are provided through roles which are assigned…"
type textarea "The software developed by FundApps is mostly written in the C# and Typescript p…"
type textarea "Please view [DOMAIN_NAME] for monitoring metrics."
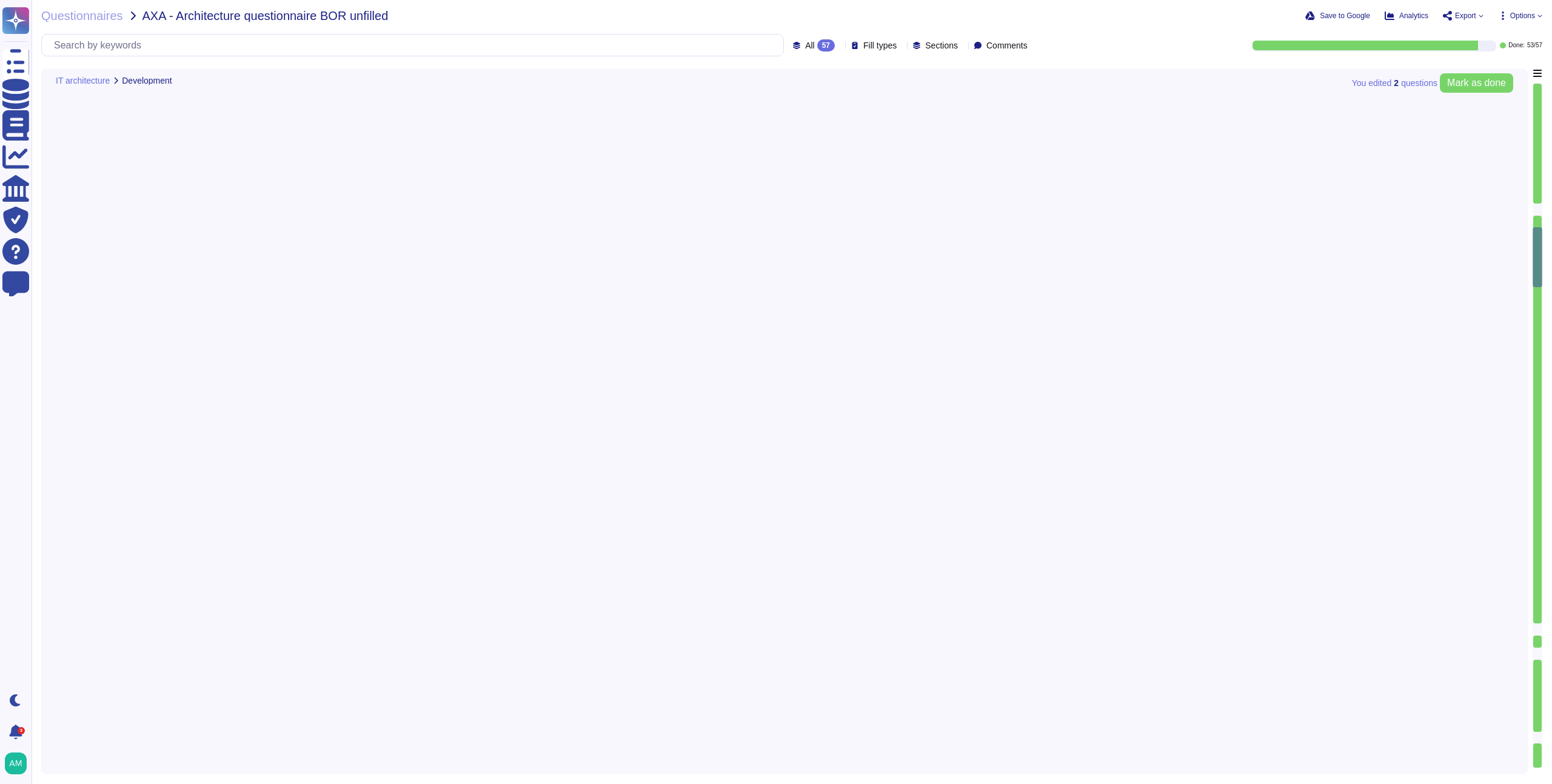
type textarea "FundApps's infrastructure is designed to ensure high availability, achieved thr…"
type textarea "FundApps backups production data to local storage at the following frequency: F…"
type textarea "FundApps deploys code changes to its platform several times a week, allowing cl…"
type textarea "Changes to the production environment are automatically tested with a multi-lev…"
type textarea "Yes, FundApps implements a modern Continuous Integration / Continuous Delivery …"
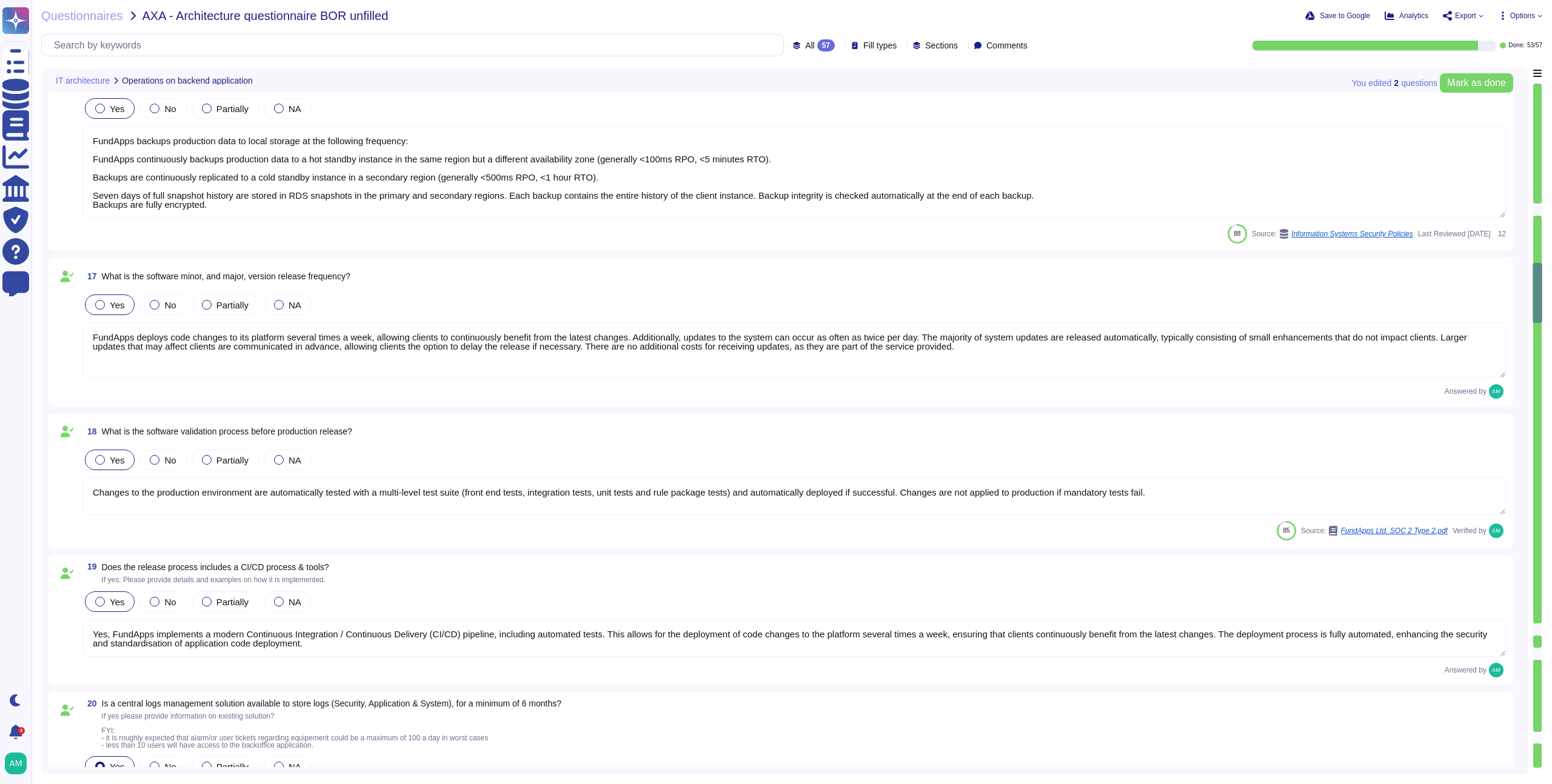
type textarea "Yes, FundApps has a centralized and read-only log management system that stores…"
type textarea "Pre-production environments (e.g, development, testing, etc) are separated from…"
type textarea "Clients have separate dedicated instances of FundApps' platform for displaying,…"
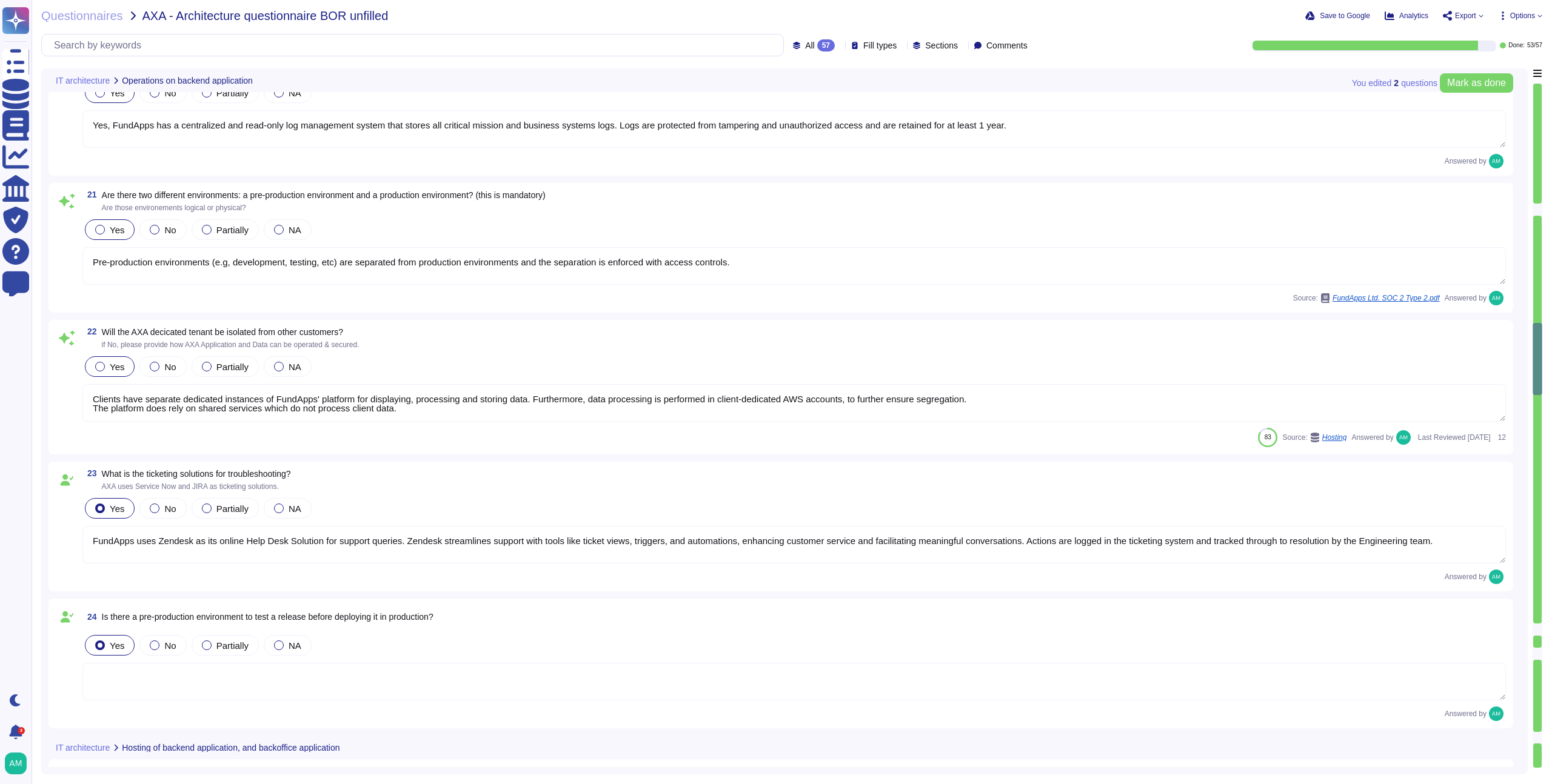
type textarea "FundApps uses Zendesk as its online Help Desk Solution for support queries. Zen…"
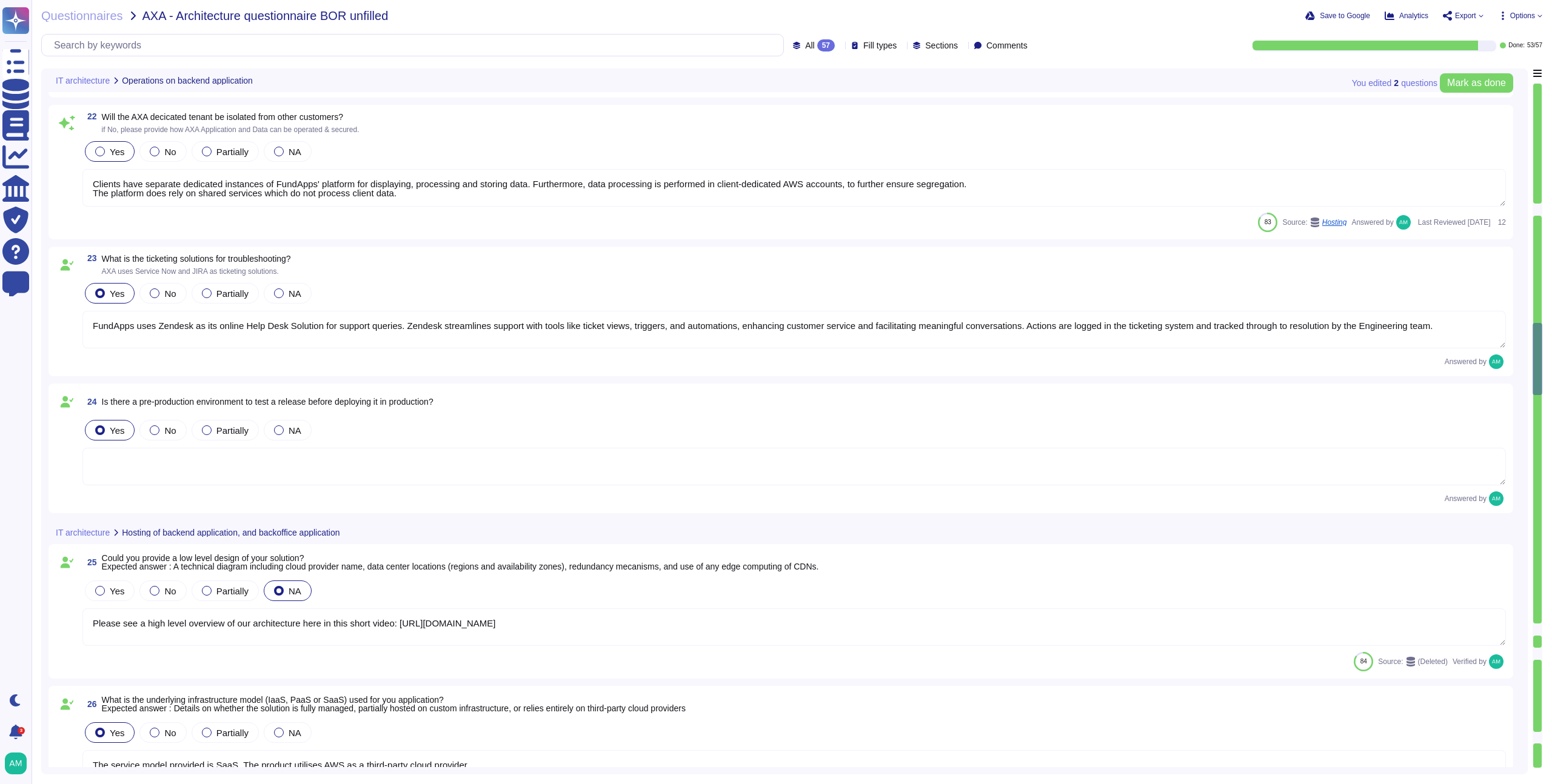
type textarea "Please see a high level overview of our architecture here in this short video: …"
type textarea "The service model provided is SaaS. The product utilises AWS as a third-party c…"
type textarea "High availability is achieved through highly redundant networking and compute a…"
type textarea "We do not yet have a web application firewall, but we plan to implement WAF cap…"
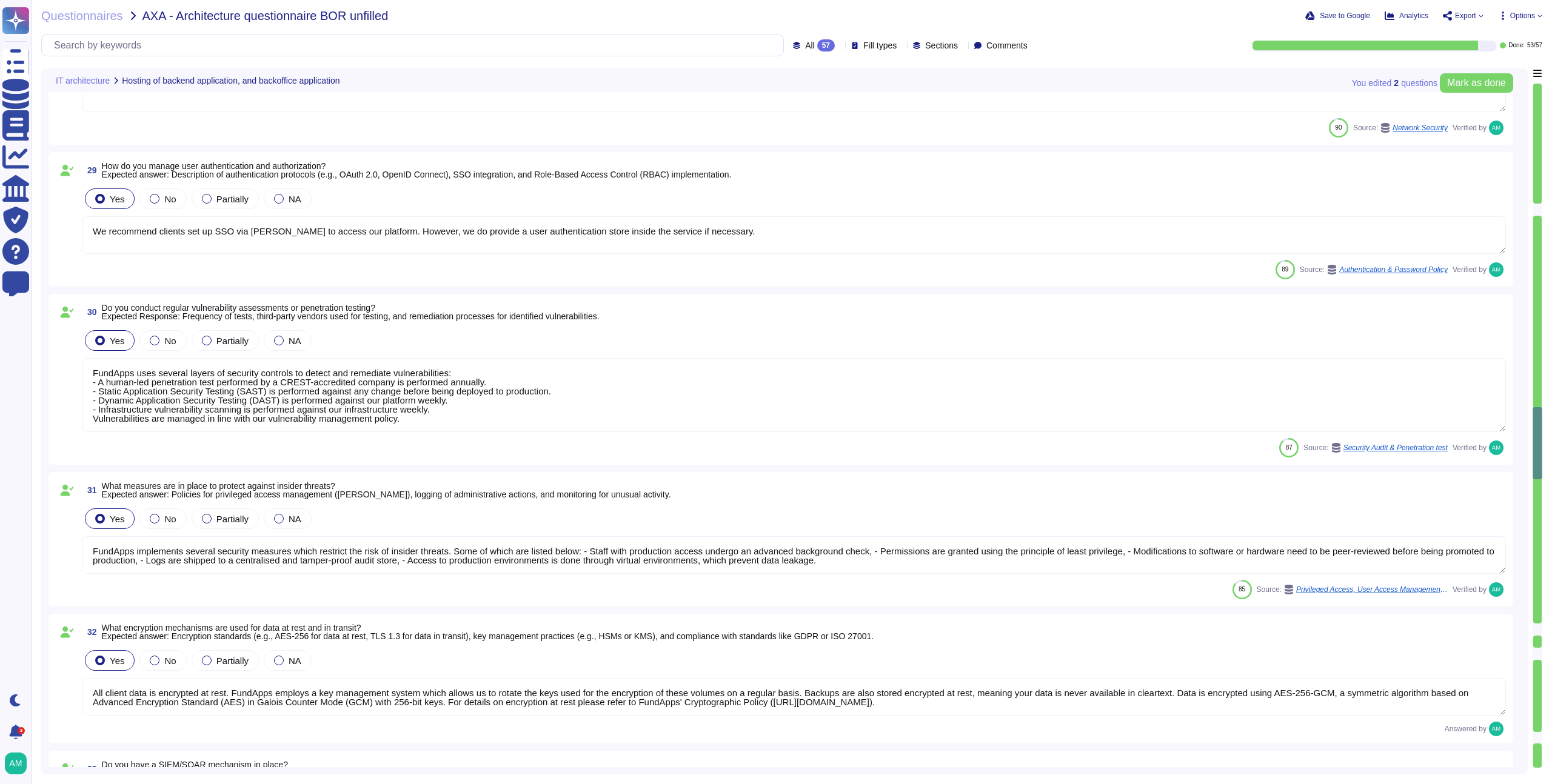
type textarea "We recommend clients set up SSO via [PERSON_NAME] to access our platform. Howev…"
type textarea "FundApps uses several layers of security controls to detect and remediate vulne…"
type textarea "FundApps implements several security measures which restrict the risk of inside…"
type textarea "All client data is encrypted at rest. FundApps employs a key management system …"
type textarea "FundApps utilizes a combination of DataDog Cloud SIEM and AWS logs for real-tim…"
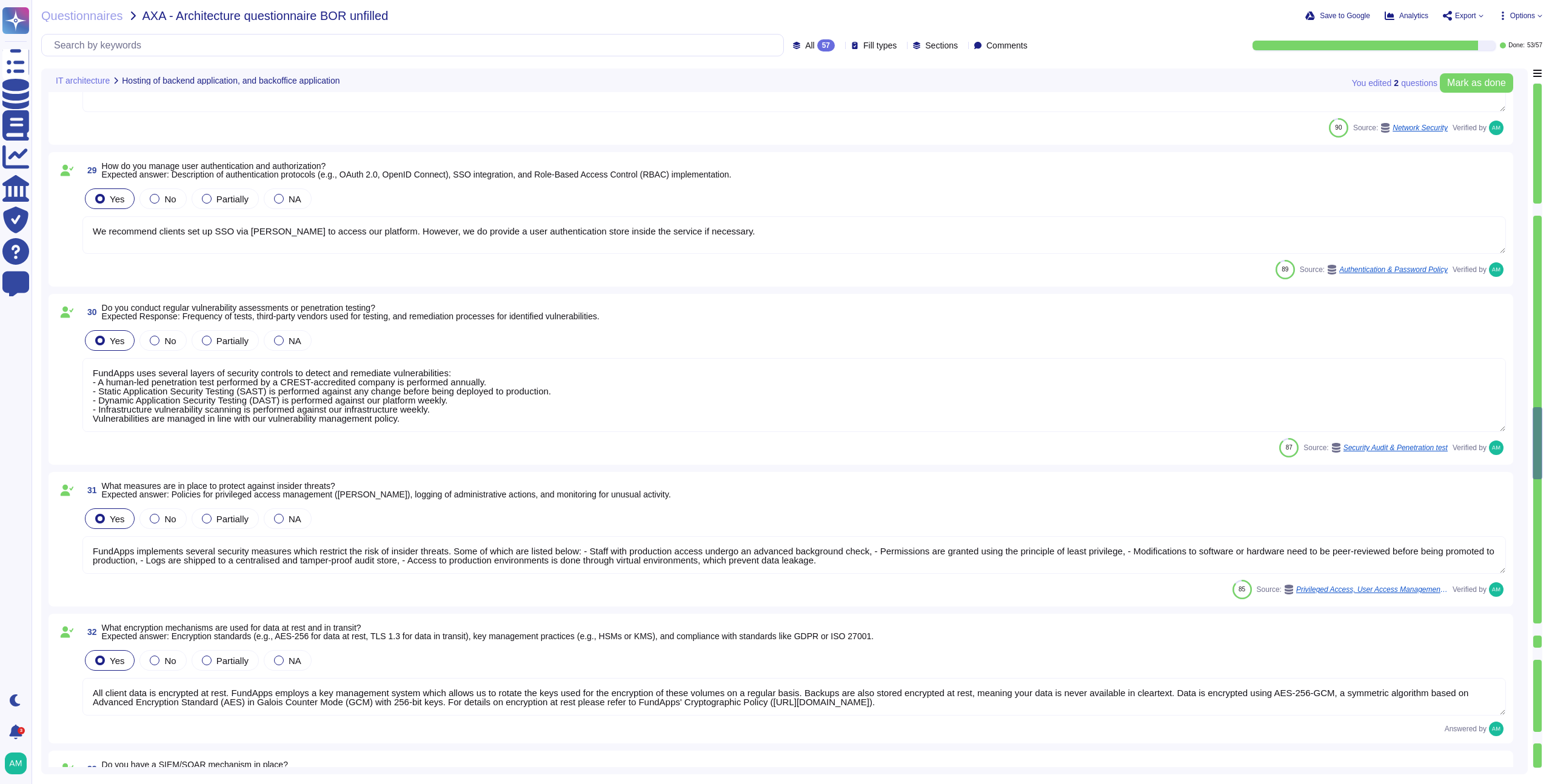
type textarea "Please refer to FundApps' Incident Management Process ([URL][DOMAIN_NAME]) and …"
type textarea "Please refer to FundApps' status page ([URL][DOMAIN_NAME]). Availability of our…"
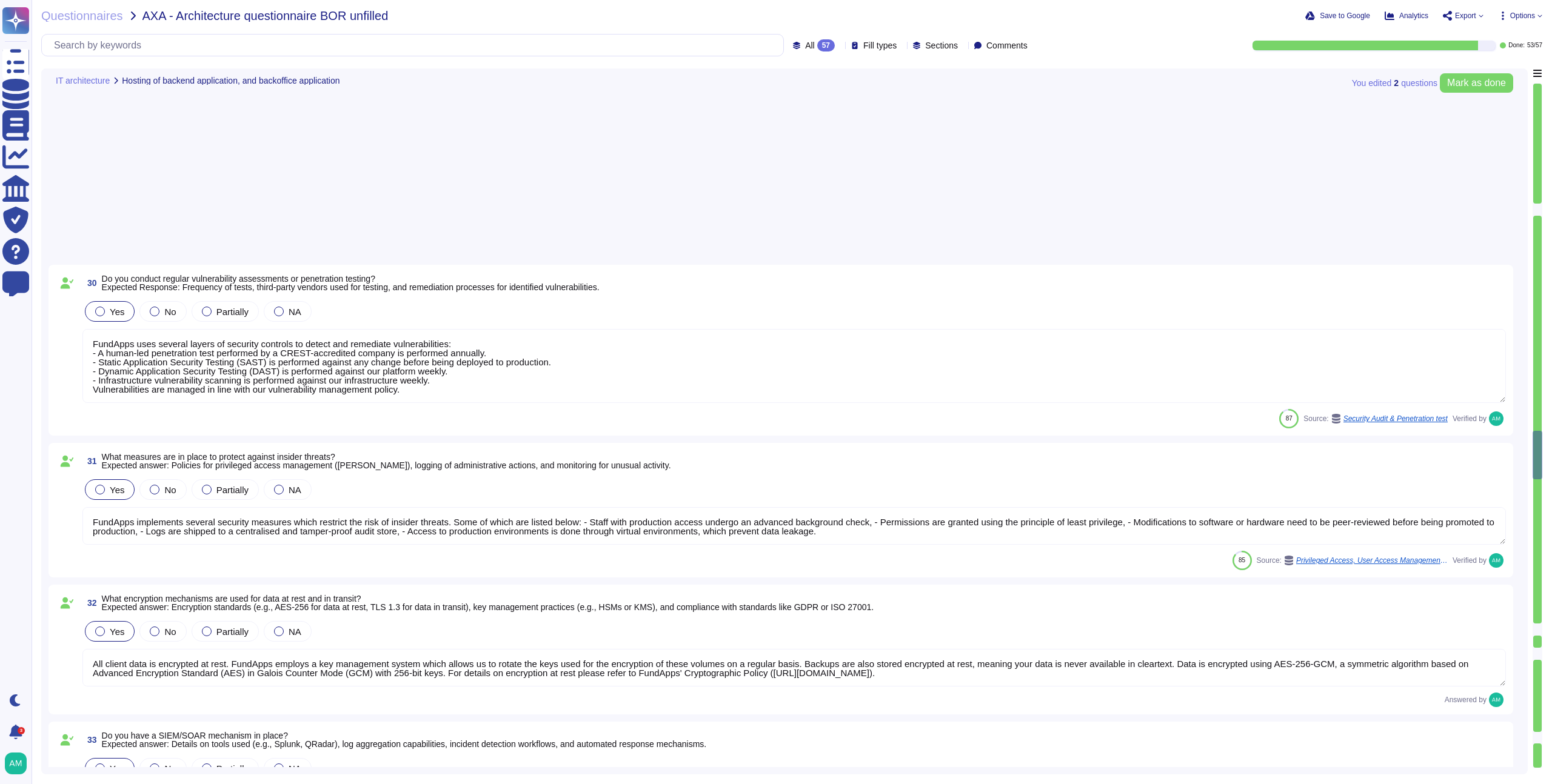
type textarea "FundApps backups production data to local storage at the following frequency: F…"
type textarea "FundApps has a Disaster Recovery Plan with an RTO of 4 hours, and an RPO of 30 …"
type textarea "Lore ipsumd si ame ConsEcte adipisci el seddoeiusm te ‘InciDidu Utlaboreetdo’ m…"
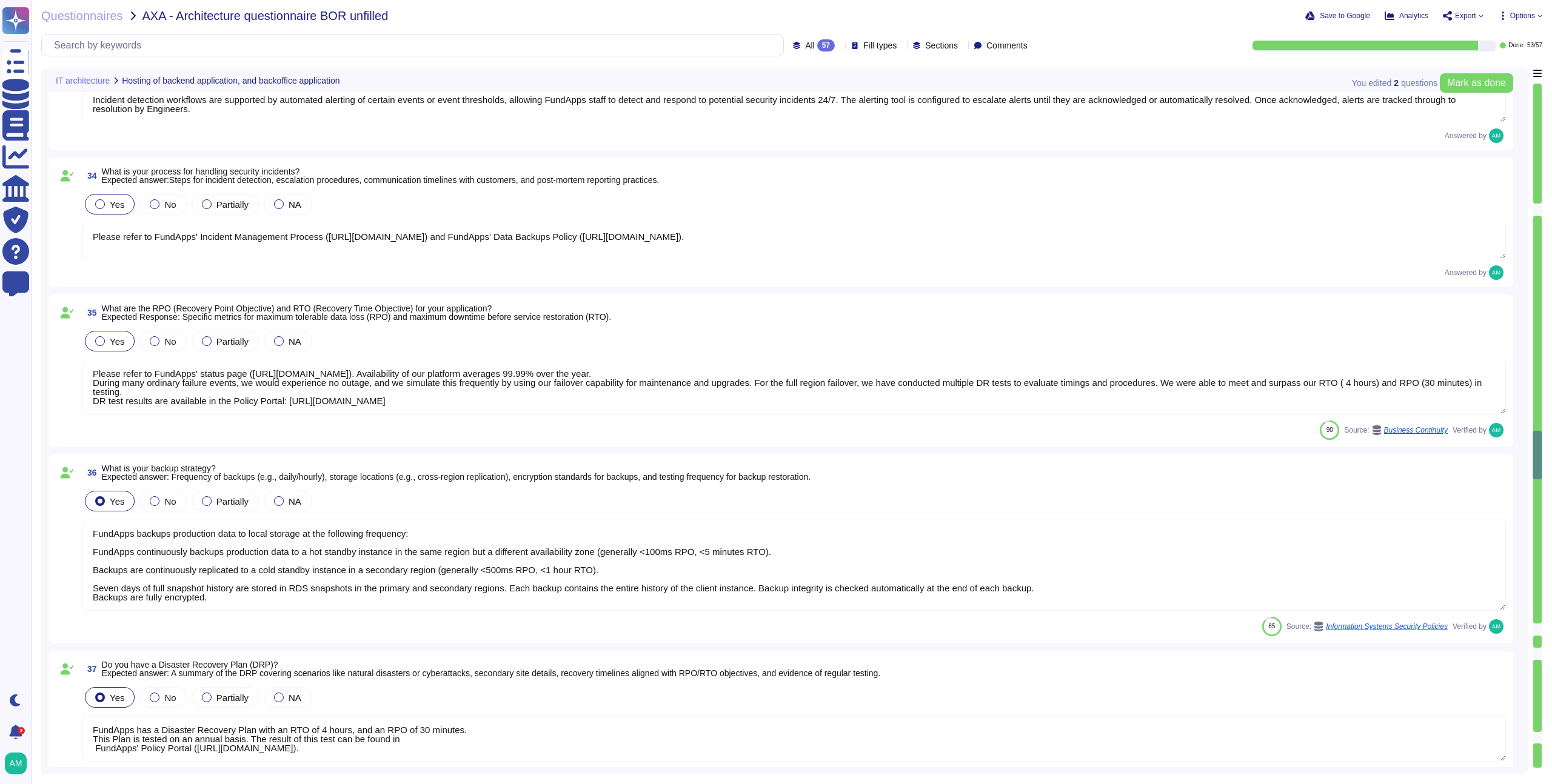
scroll to position [4888, 0]
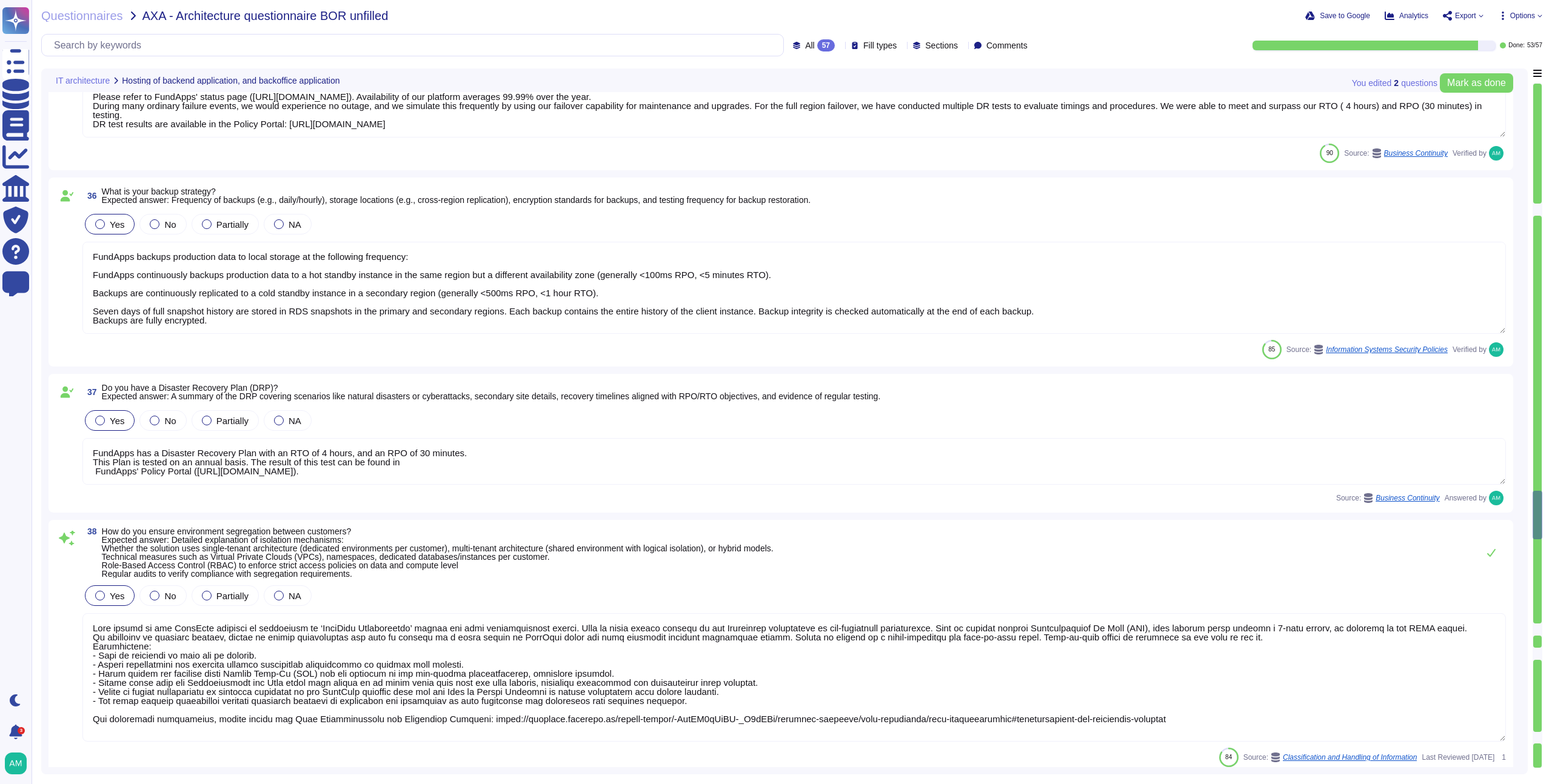
type textarea "FundApps employs a fully automated deployment process that enhances the securit…"
type textarea "We deploy updates to the system as often as twice per day. We will never wait t…"
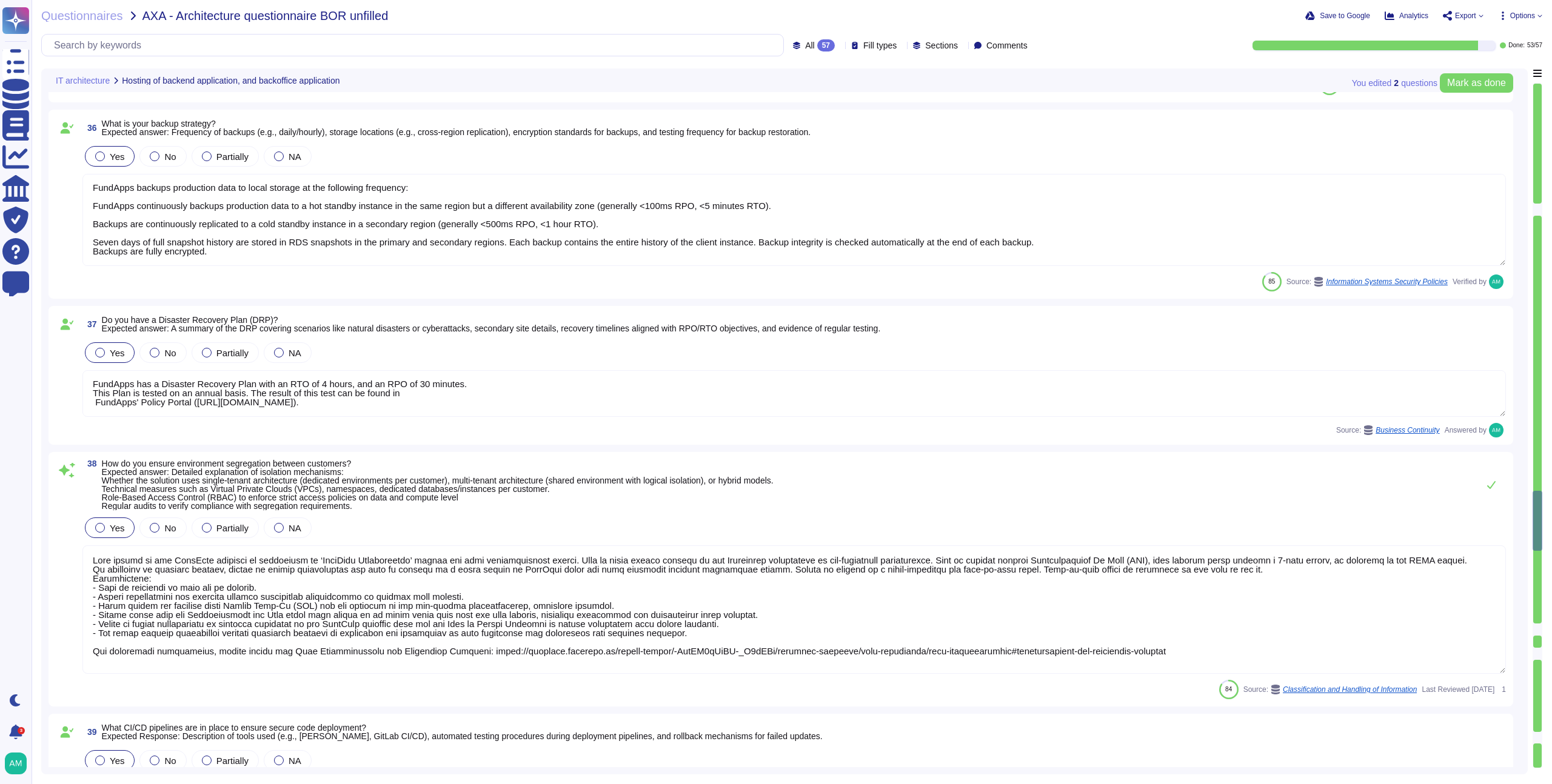
type textarea "All actions made to our infrastructure or application are logged and centralise…"
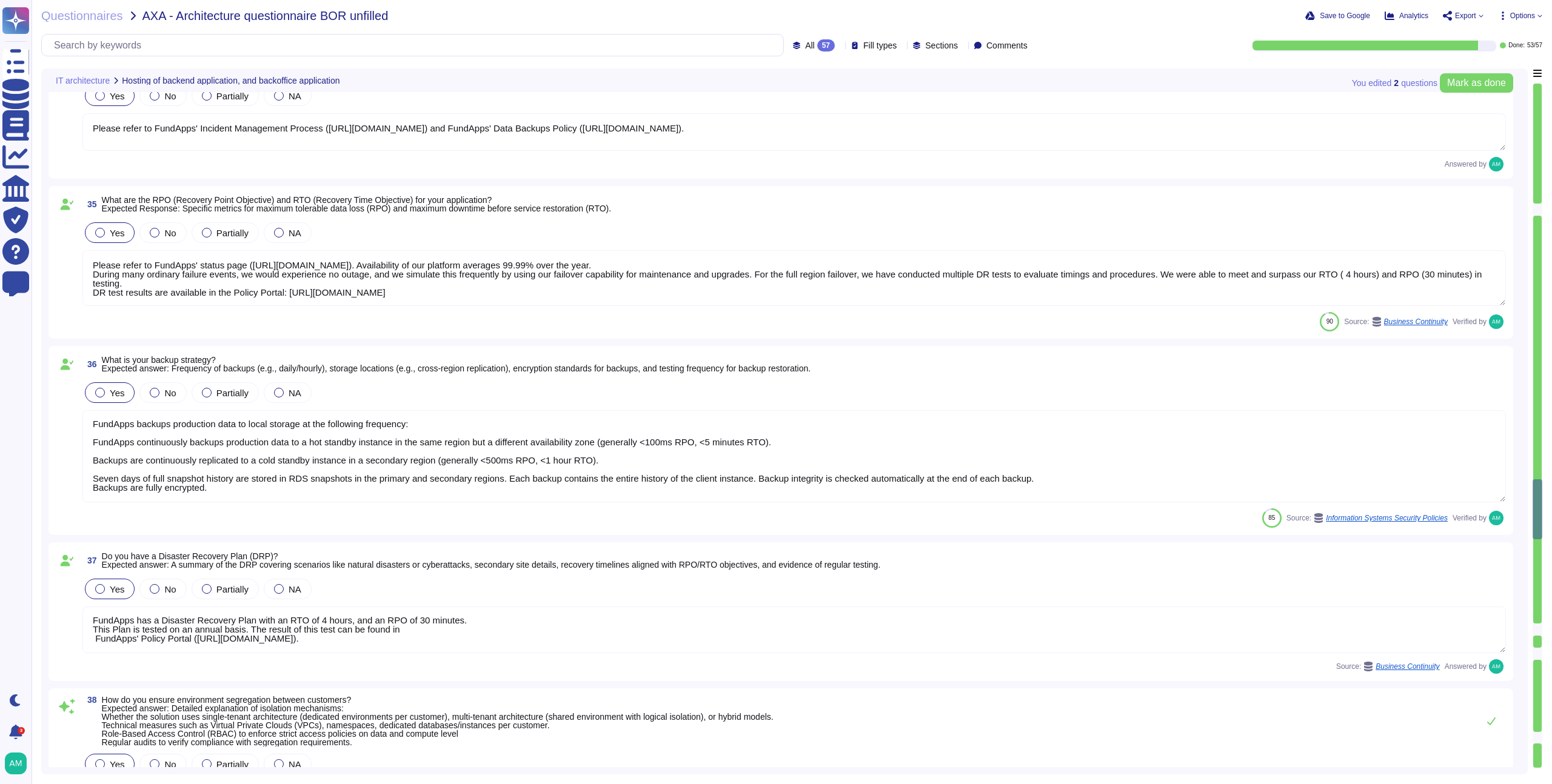
type textarea "All client data is encrypted at rest. FundApps employs a key management system …"
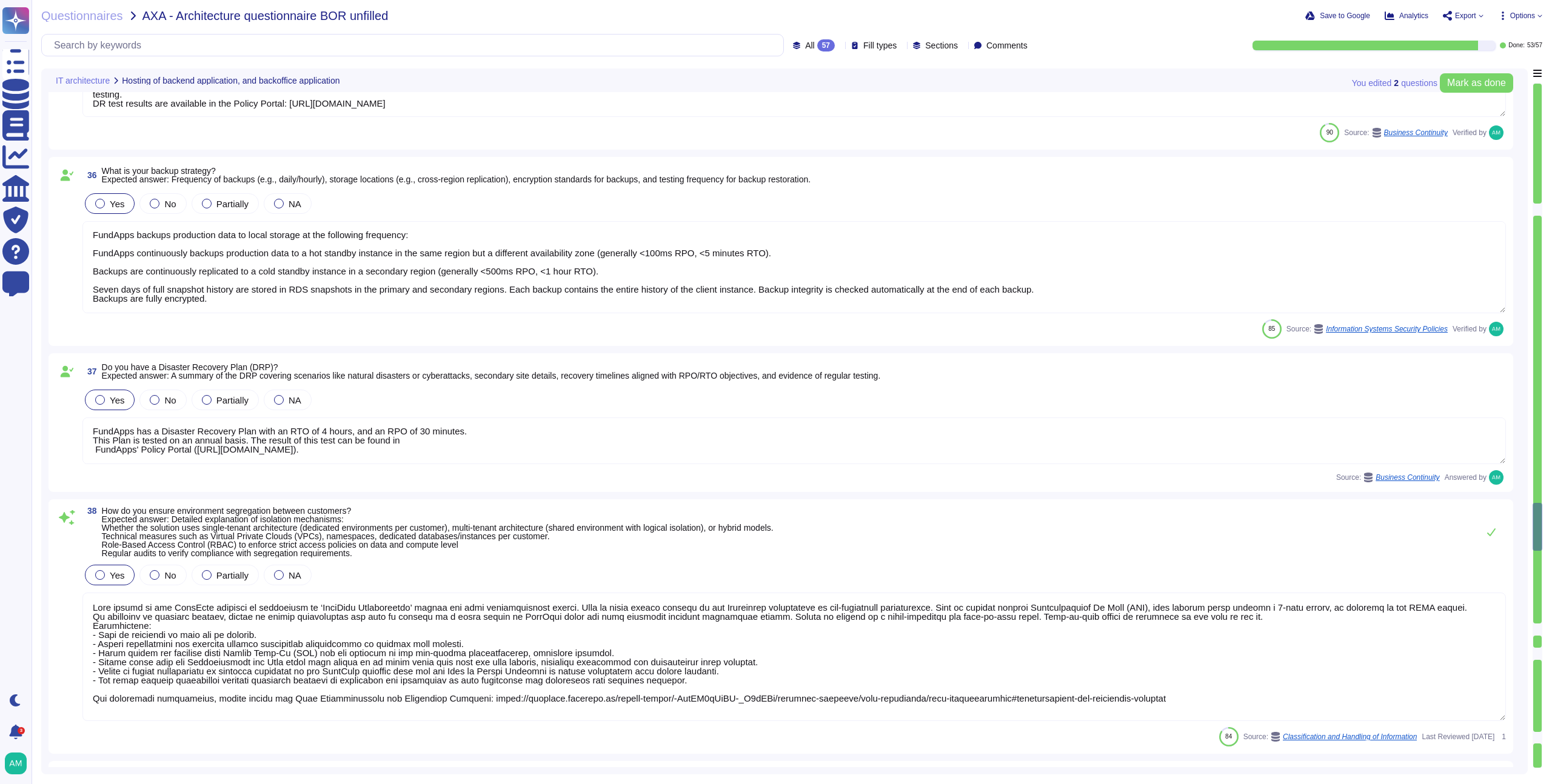
type textarea "We deploy updates to the system as often as twice per day. We will never wait t…"
type textarea "All actions made to our infrastructure or application are logged and centralise…"
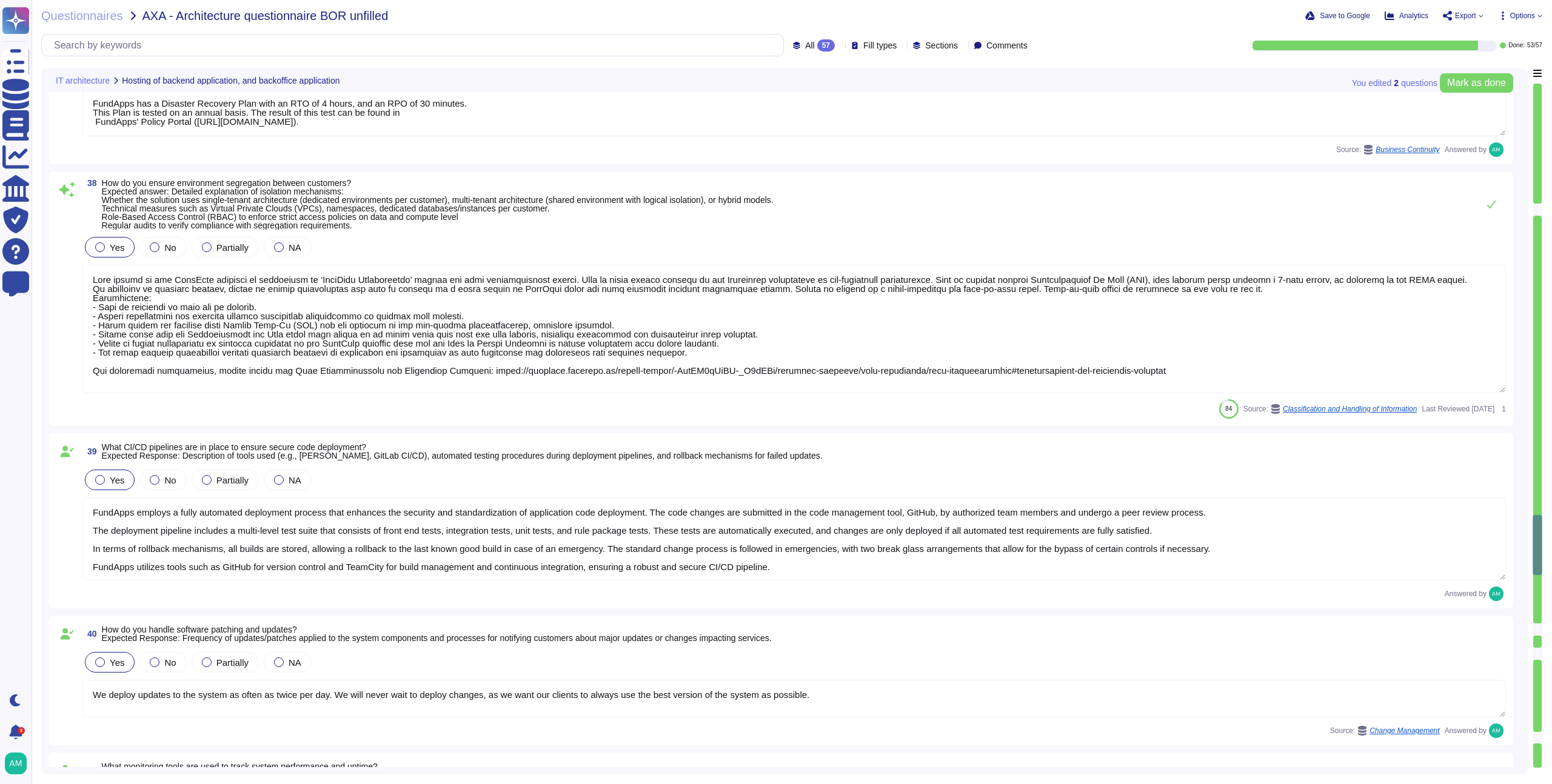
type textarea "FundApps treats client data as "confidential" which is the highest level of pro…"
type textarea "Upon contract termination, FundApps will securely delete all client data from i…"
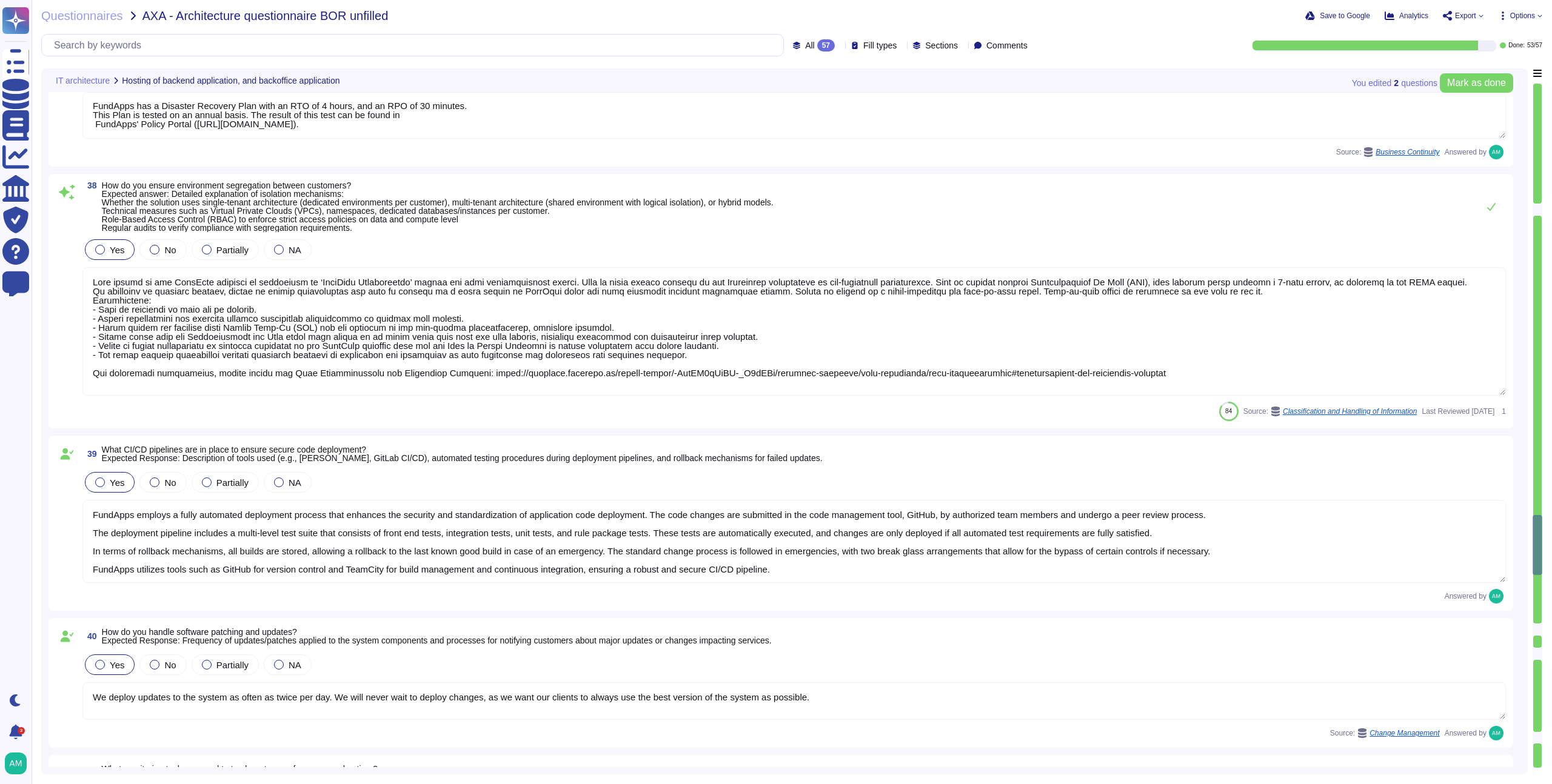
click at [539, 352] on textarea at bounding box center [794, 331] width 1424 height 129
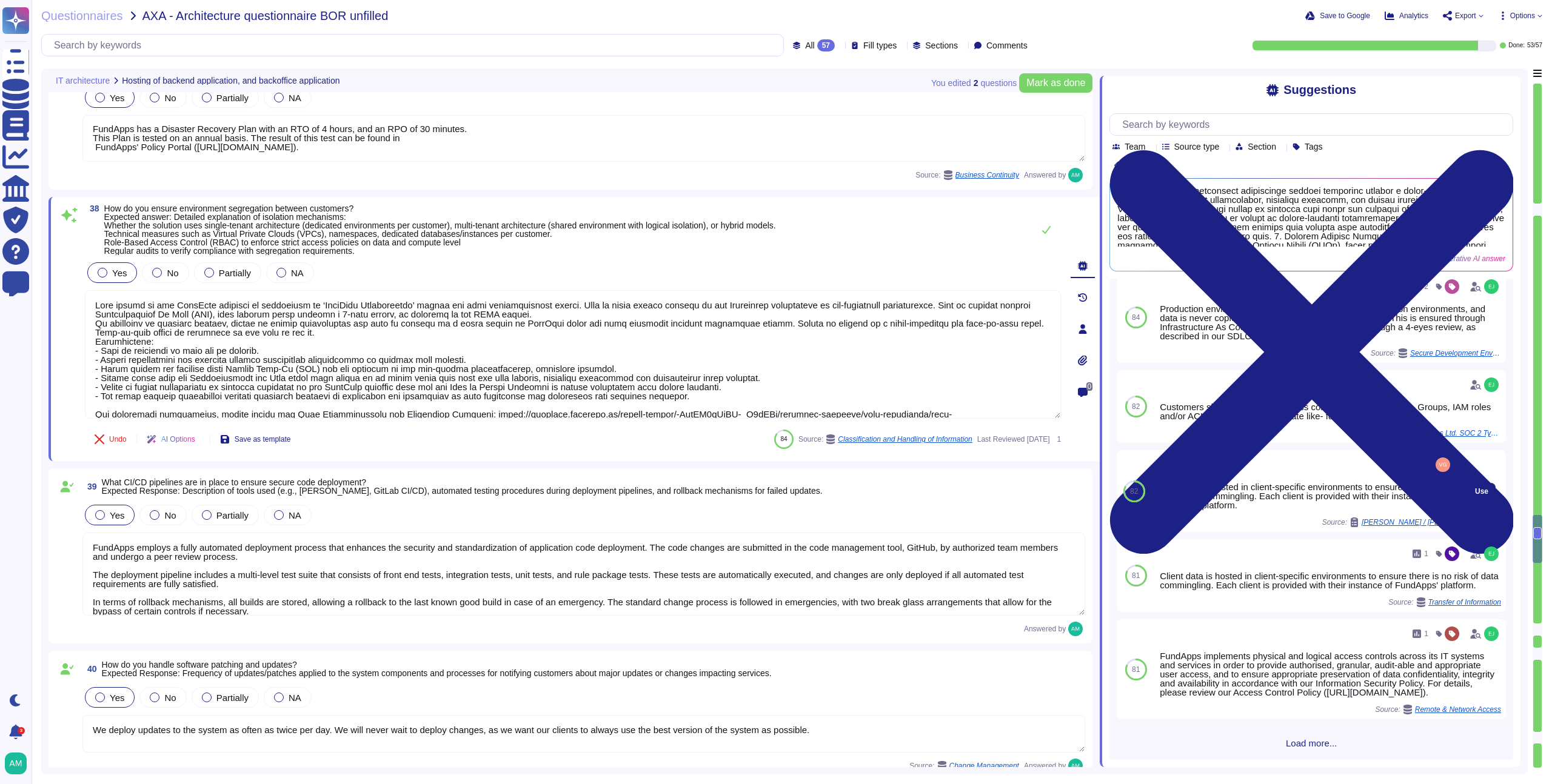
scroll to position [43, 0]
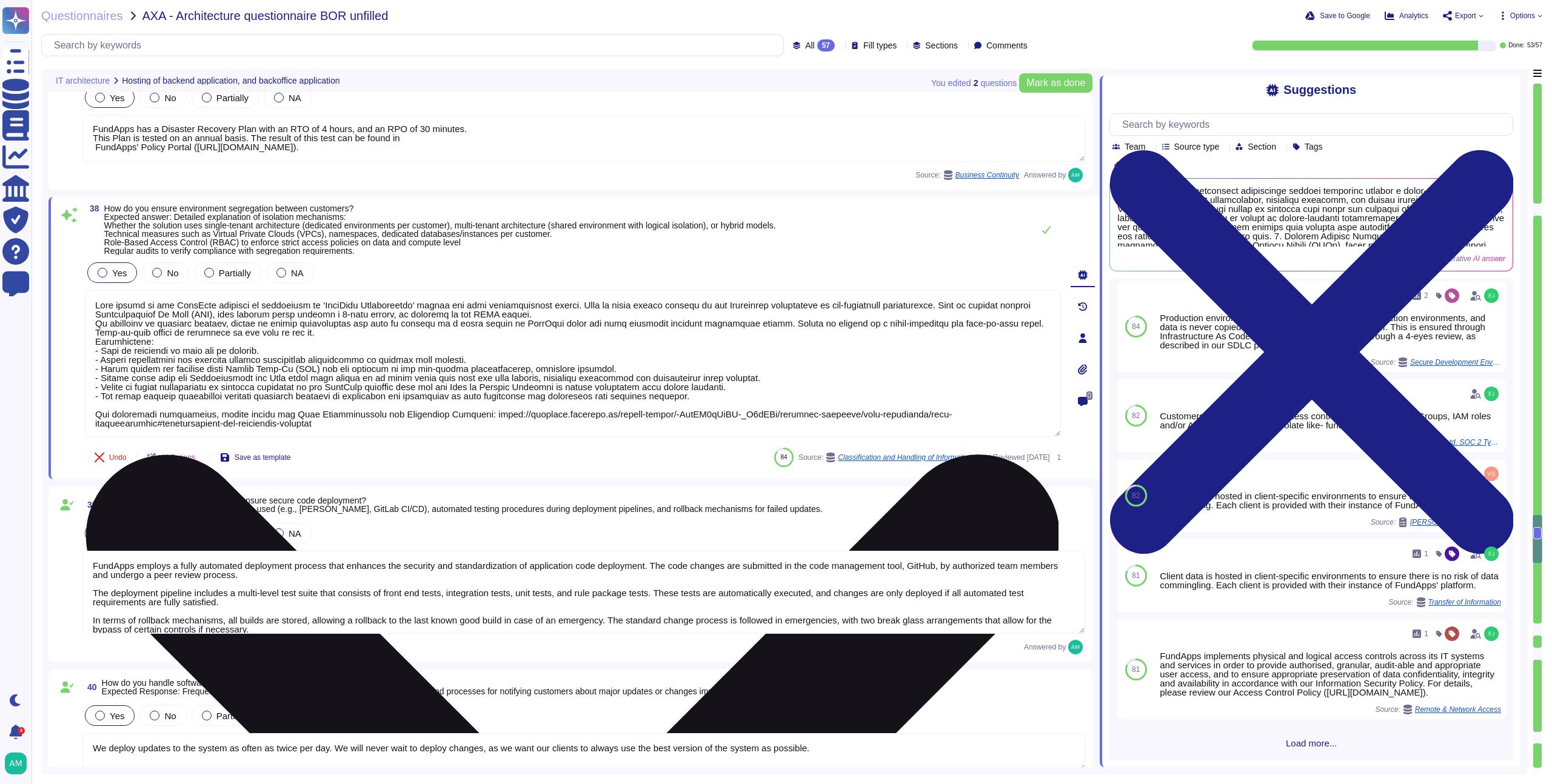
click at [663, 375] on textarea at bounding box center [572, 364] width 976 height 147
type textarea "Lore ipsumd si ame ConsEcte adipisci el seddoeiusm te ‘InciDidu Utlaboreetdo’ m…"
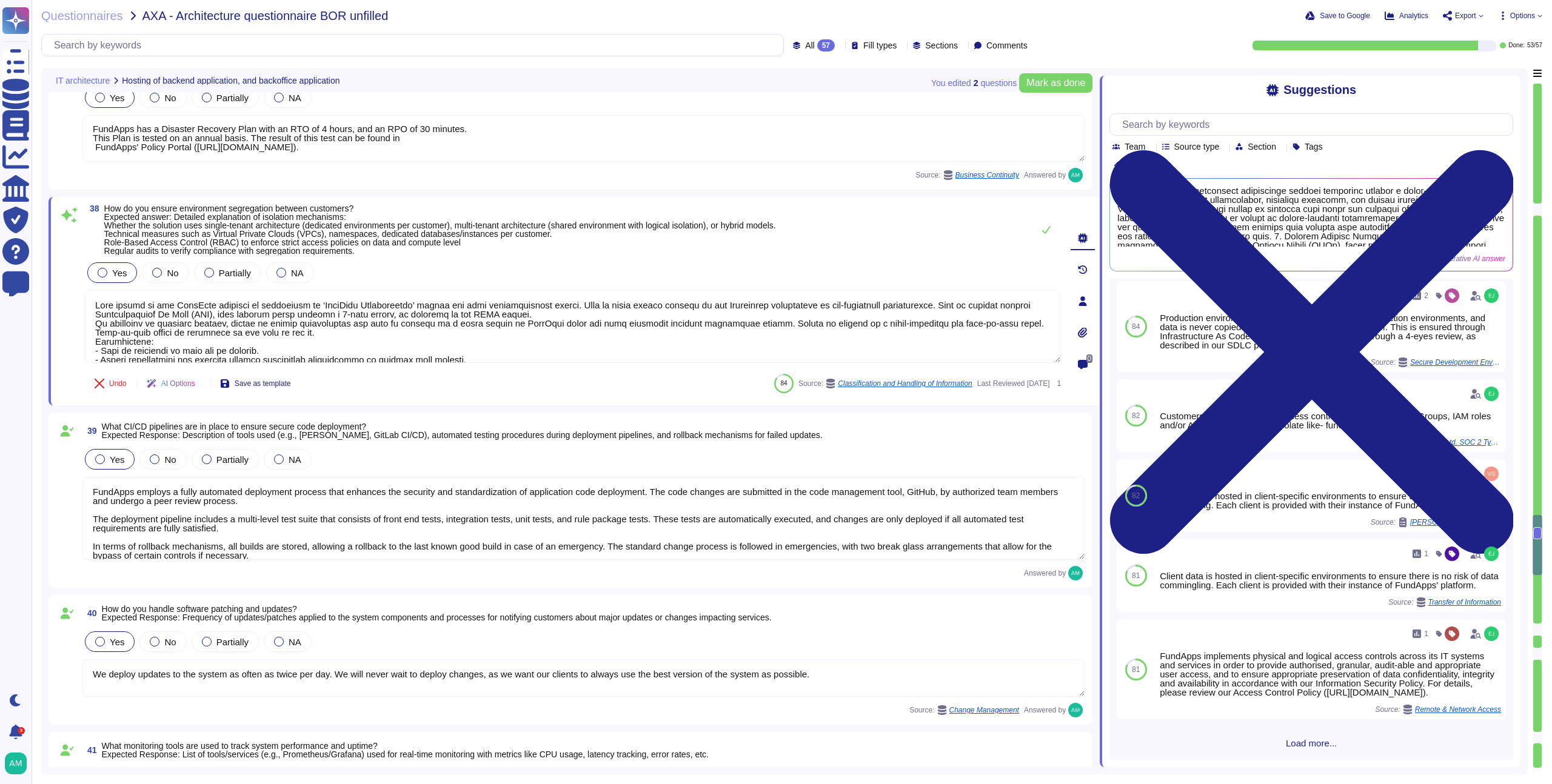
type textarea "Upon contract termination, FundApps will securely delete all client data from i…"
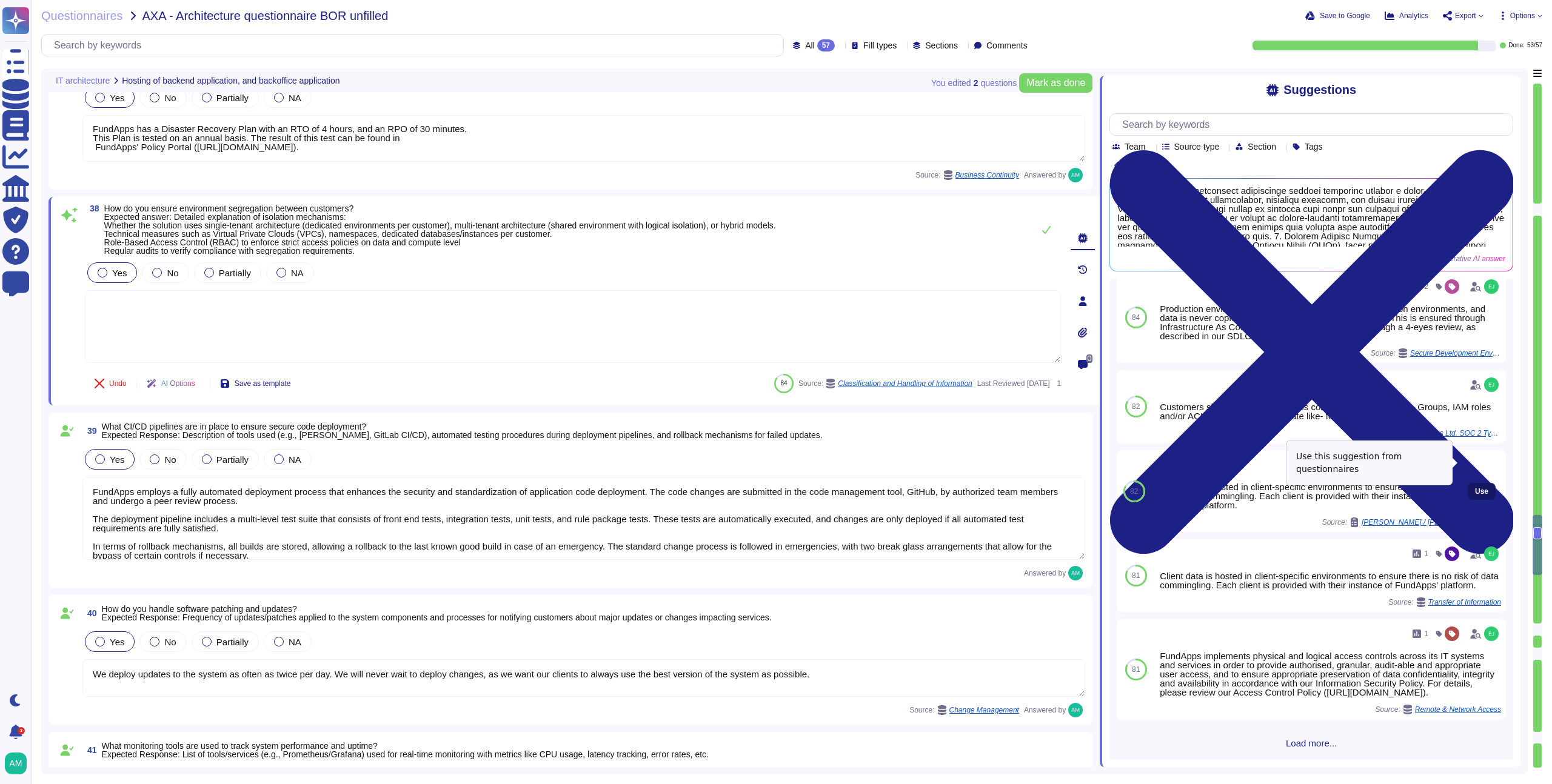
click at [1478, 488] on span "Use" at bounding box center [1482, 491] width 13 height 7
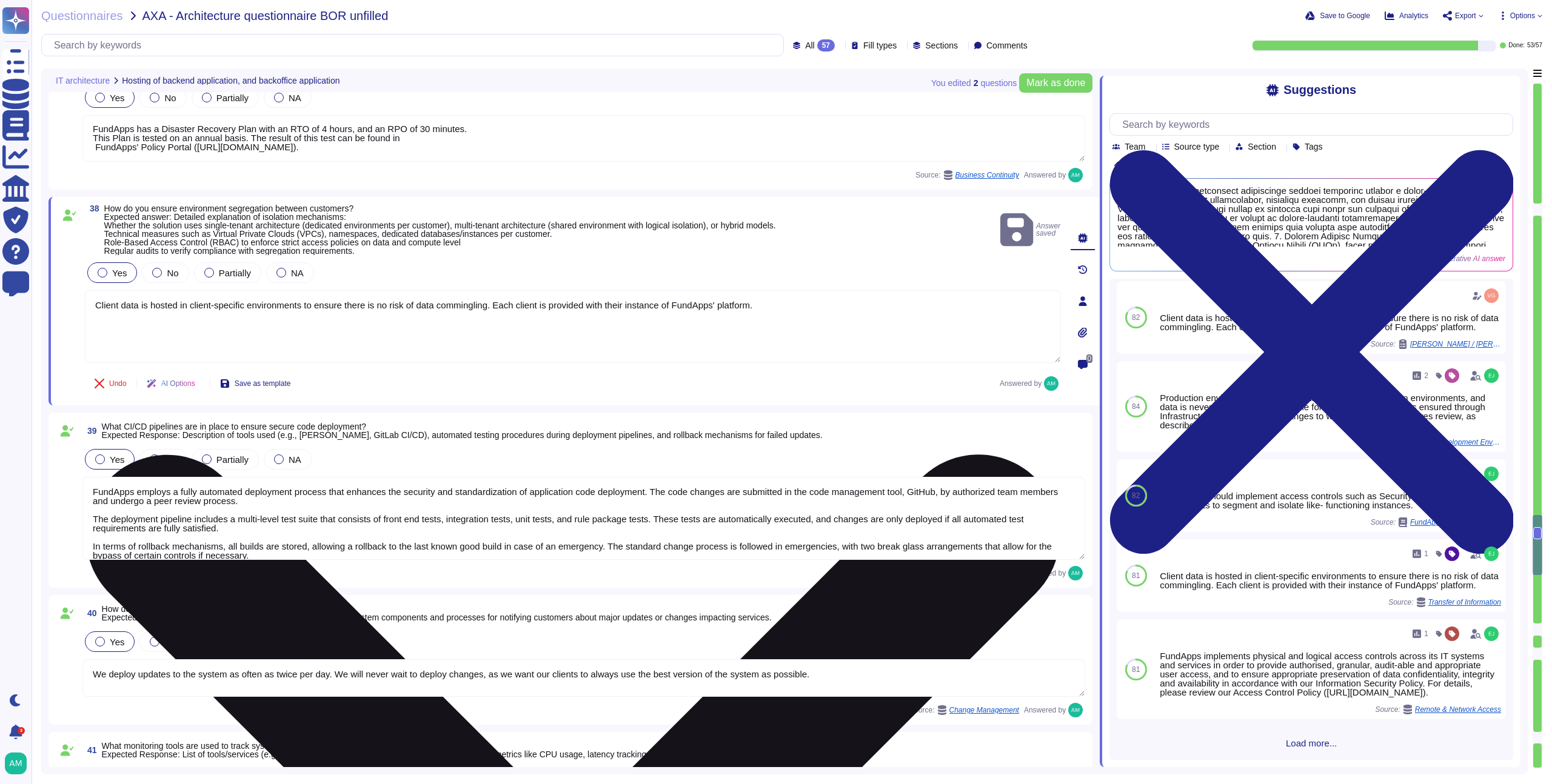
click at [832, 304] on textarea "Client data is hosted in client-specific environments to ensure there is no ris…" at bounding box center [572, 327] width 976 height 73
type textarea "Client data is hosted in client-specific environments to ensure there is no ris…"
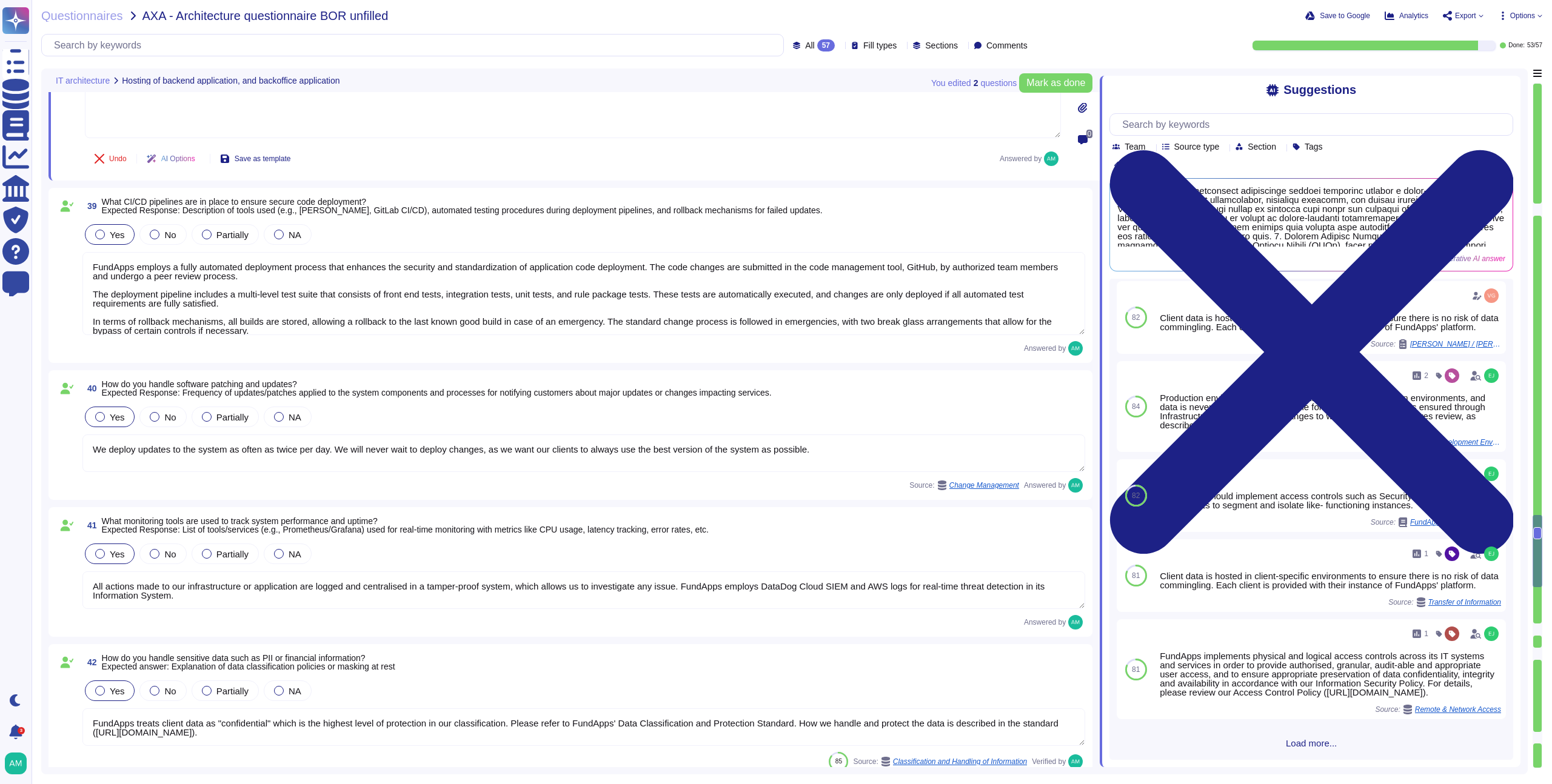
scroll to position [5494, 0]
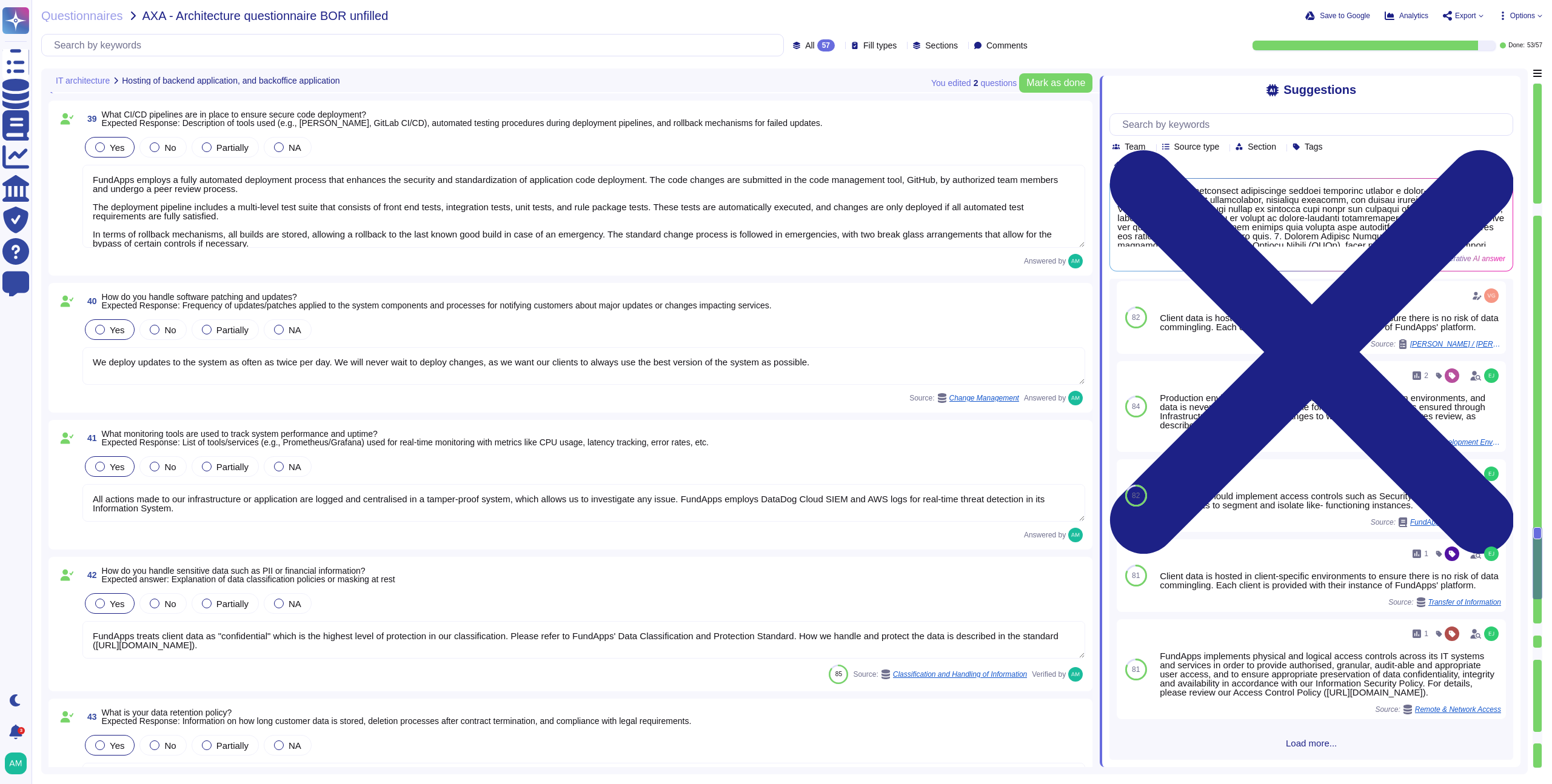
type textarea "The app is generally responsive on desktops, but not optimised for smartphones."
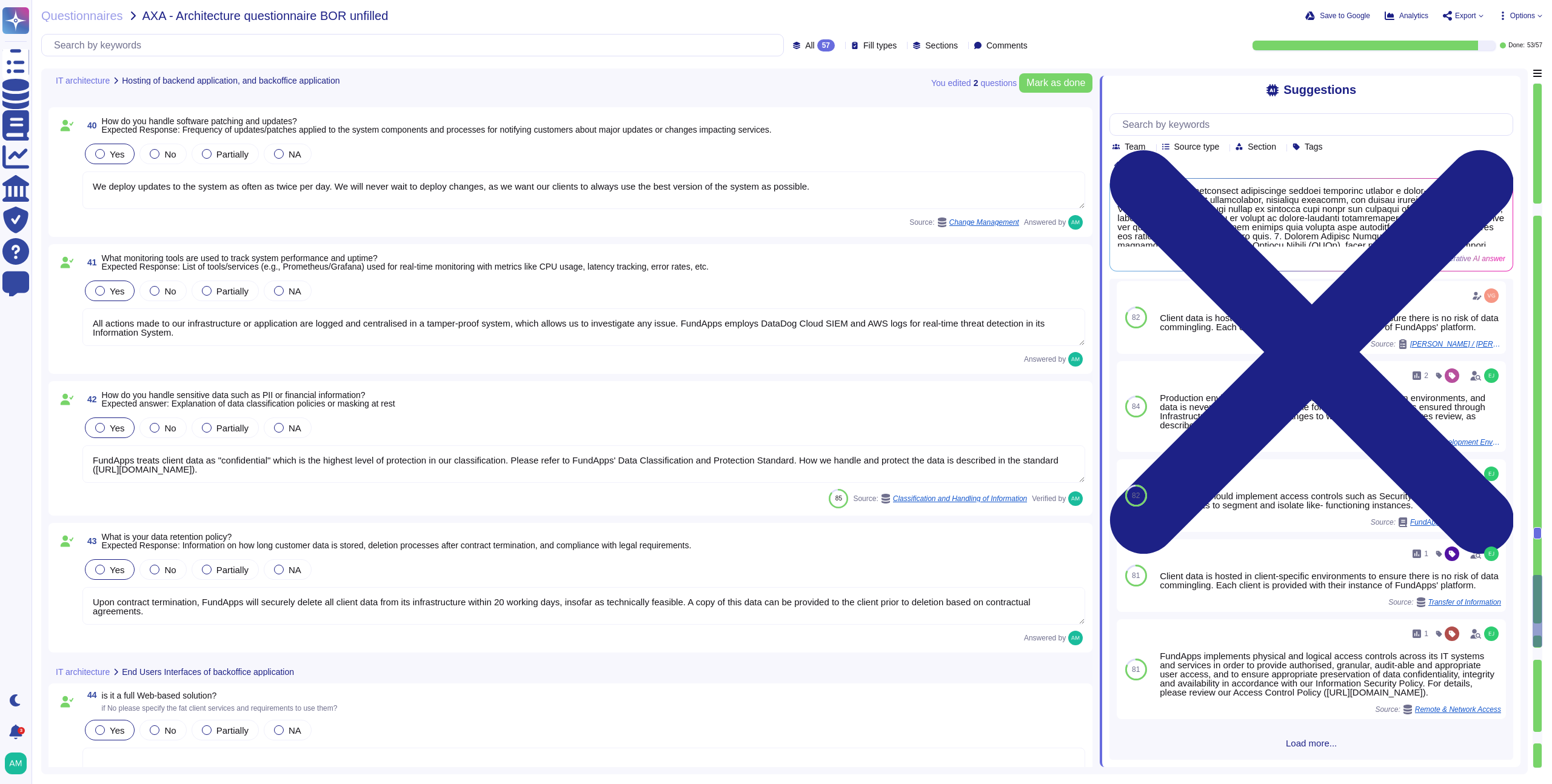
type textarea "LoreMips’ dolor si amet co Adipisc elitsed, DOE temporin utla et Dolorem Aliq E…"
type textarea "Yes, our in-house regulatory team is responsible for staying up to date with re…"
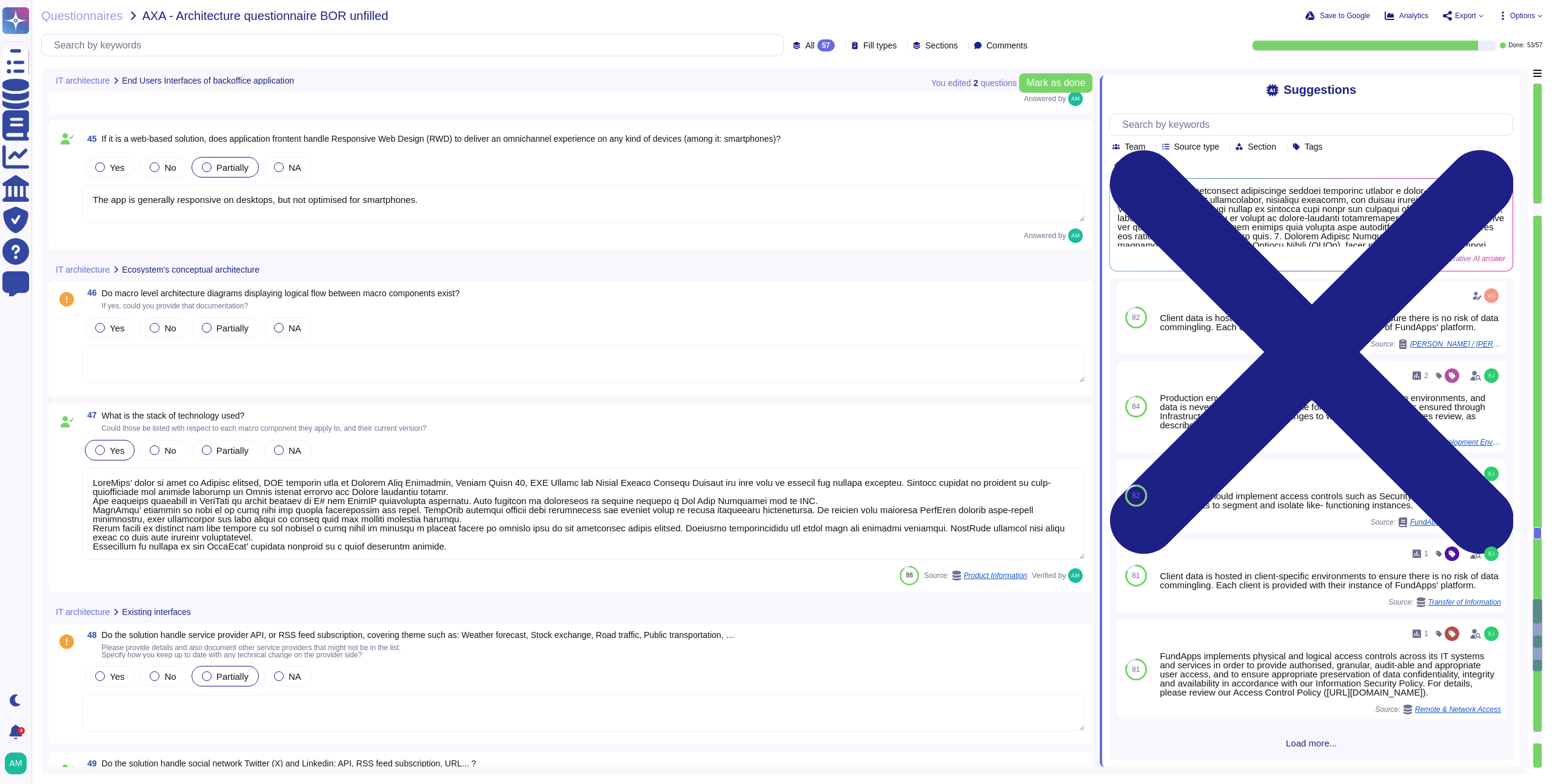
scroll to position [6363, 0]
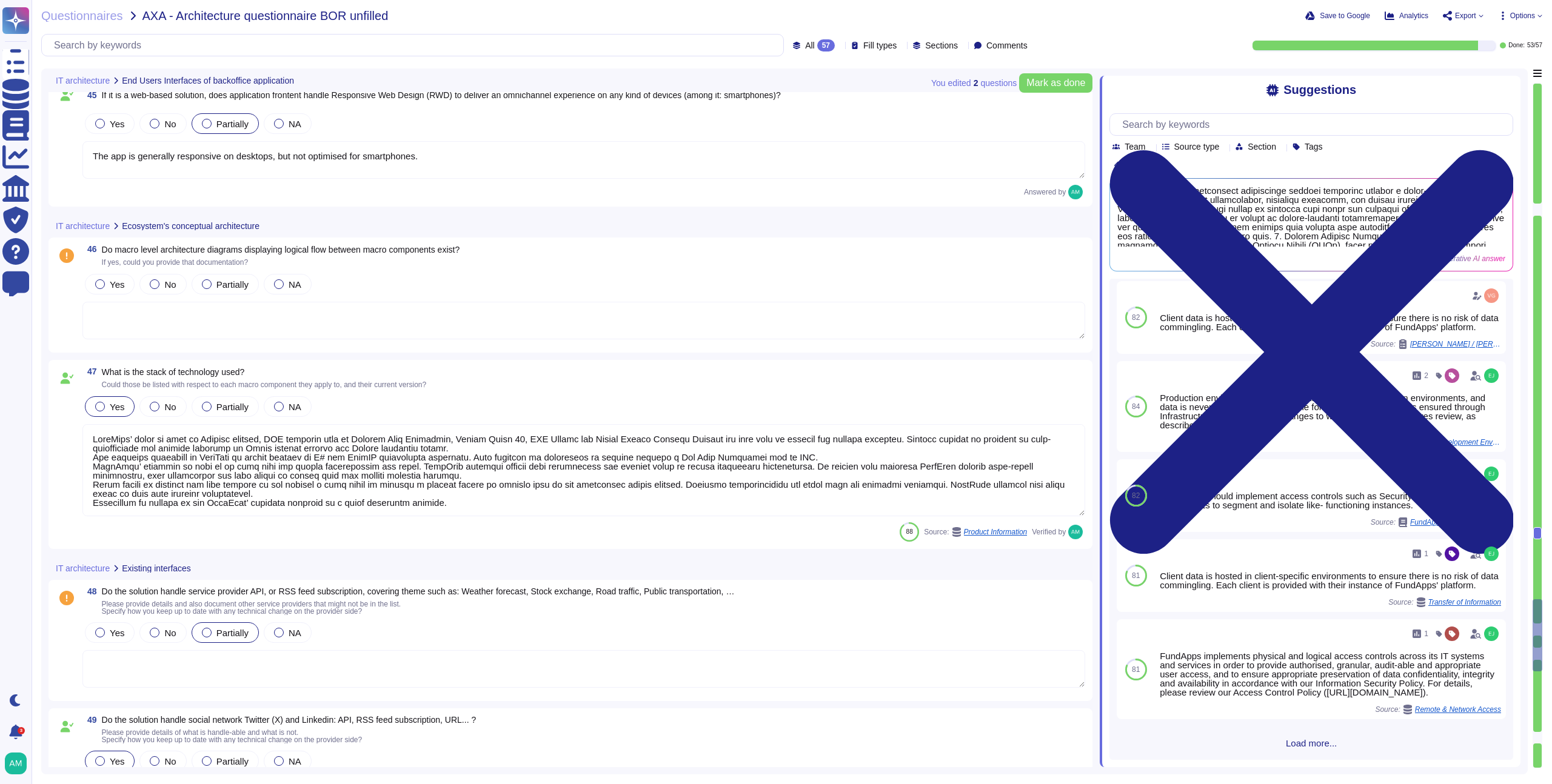
click at [376, 329] on textarea at bounding box center [583, 320] width 1003 height 37
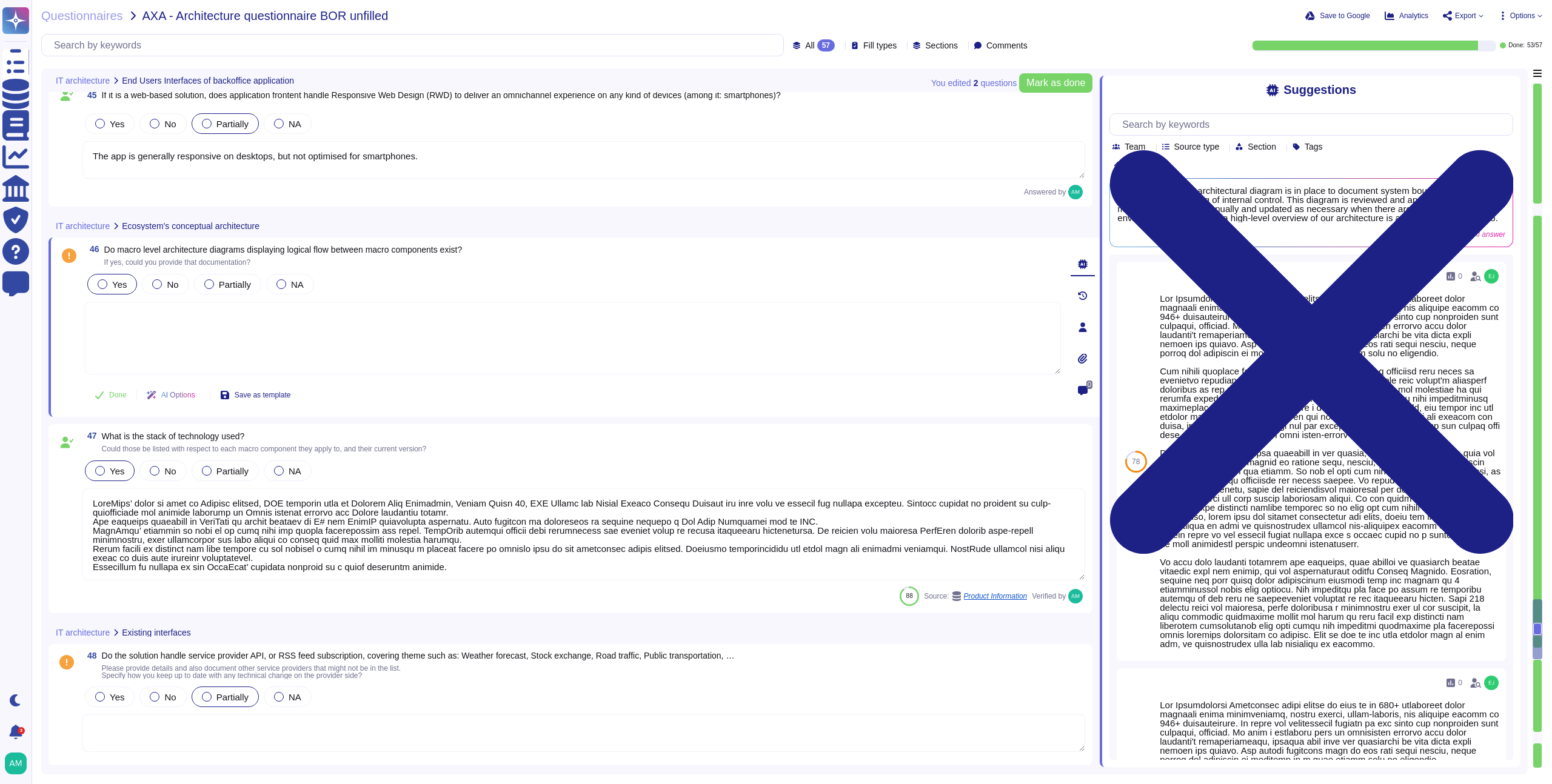
click at [99, 284] on div at bounding box center [102, 284] width 10 height 10
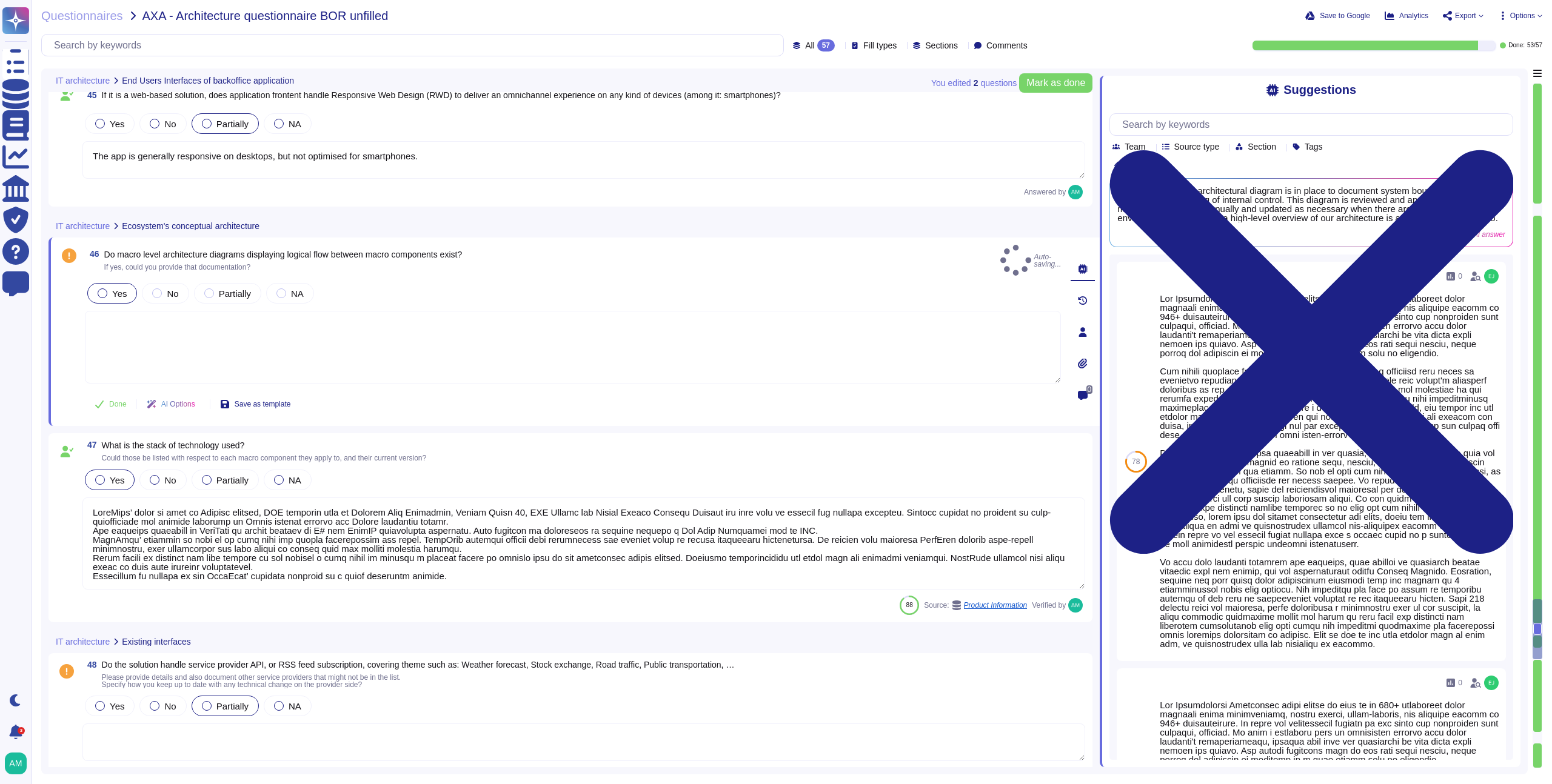
click at [113, 298] on div "Yes No Partially NA" at bounding box center [572, 333] width 976 height 105
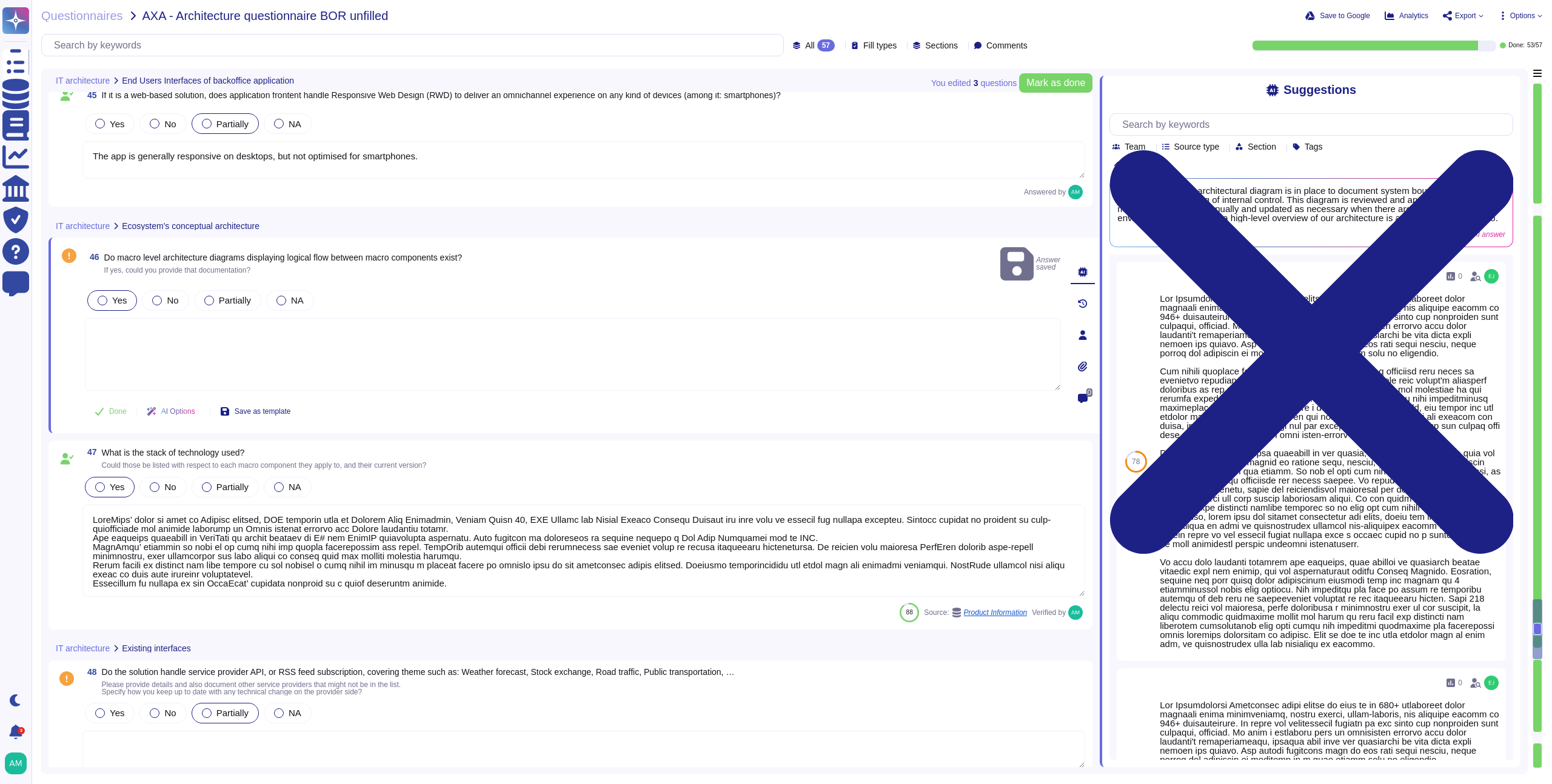
click at [186, 332] on textarea at bounding box center [572, 355] width 976 height 73
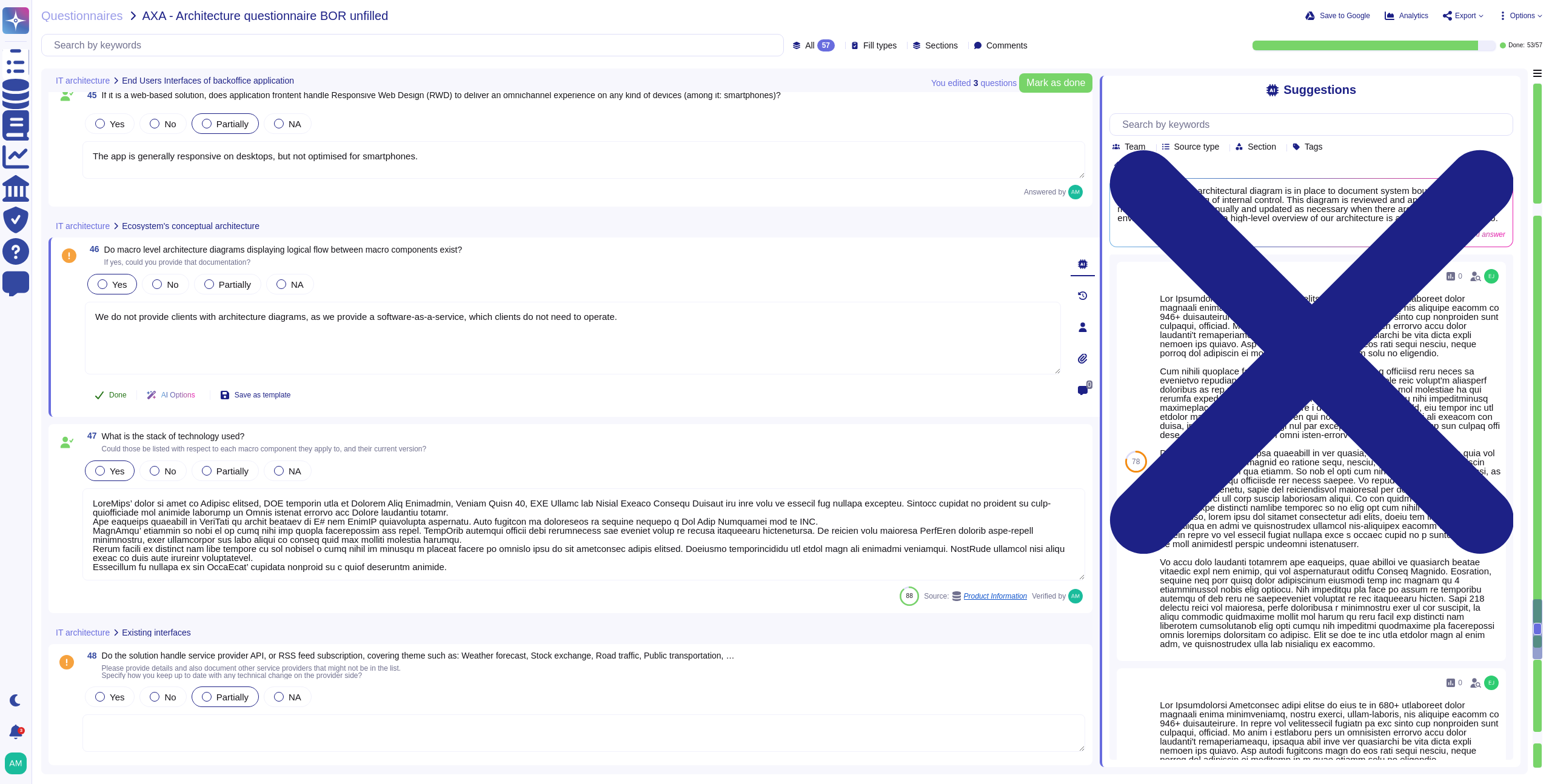
type textarea "We do not provide clients with architecture diagrams, as we provide a software-…"
click at [120, 393] on span "Done" at bounding box center [117, 394] width 17 height 7
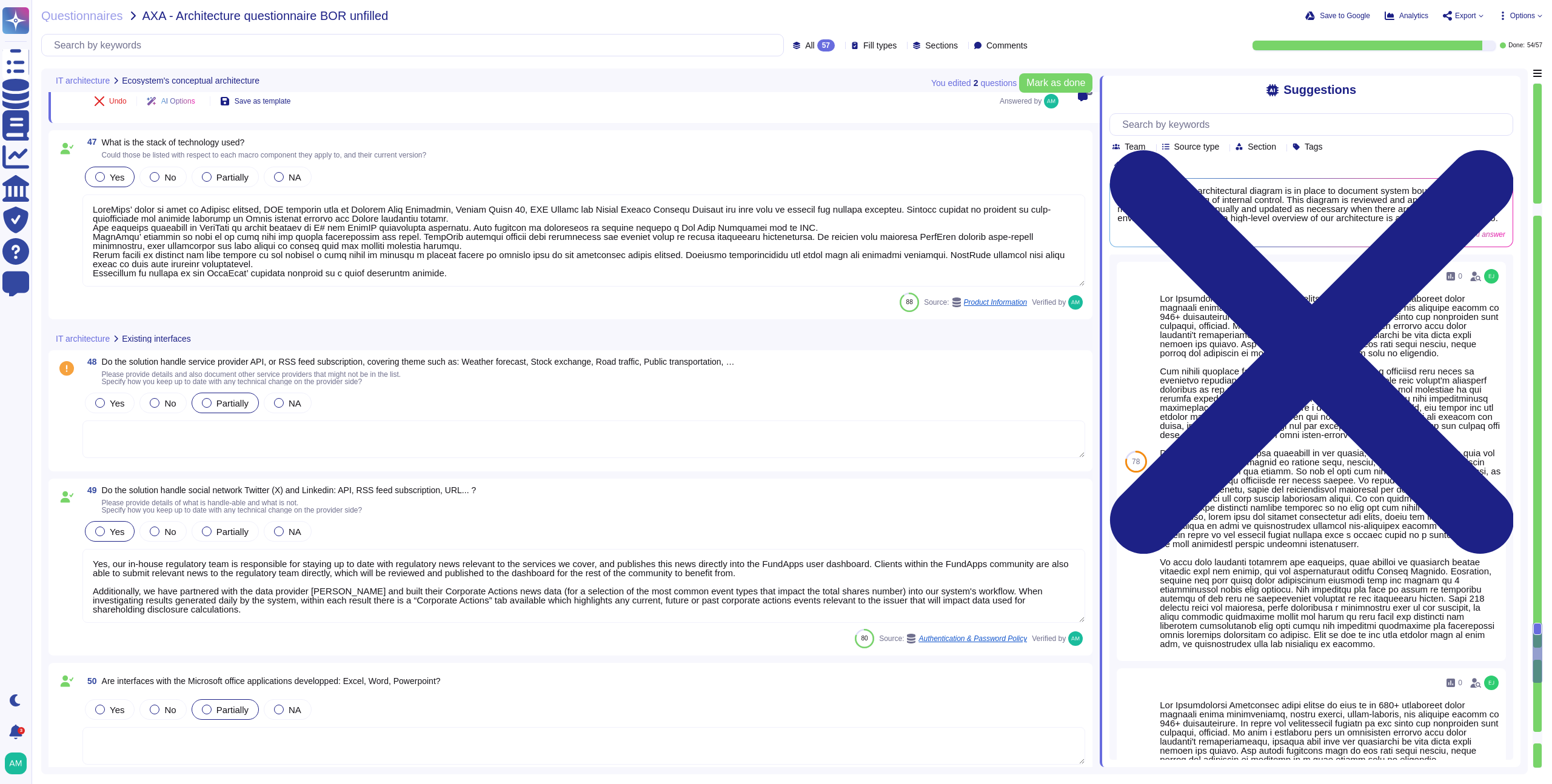
scroll to position [6642, 0]
click at [392, 433] on textarea at bounding box center [583, 439] width 1003 height 37
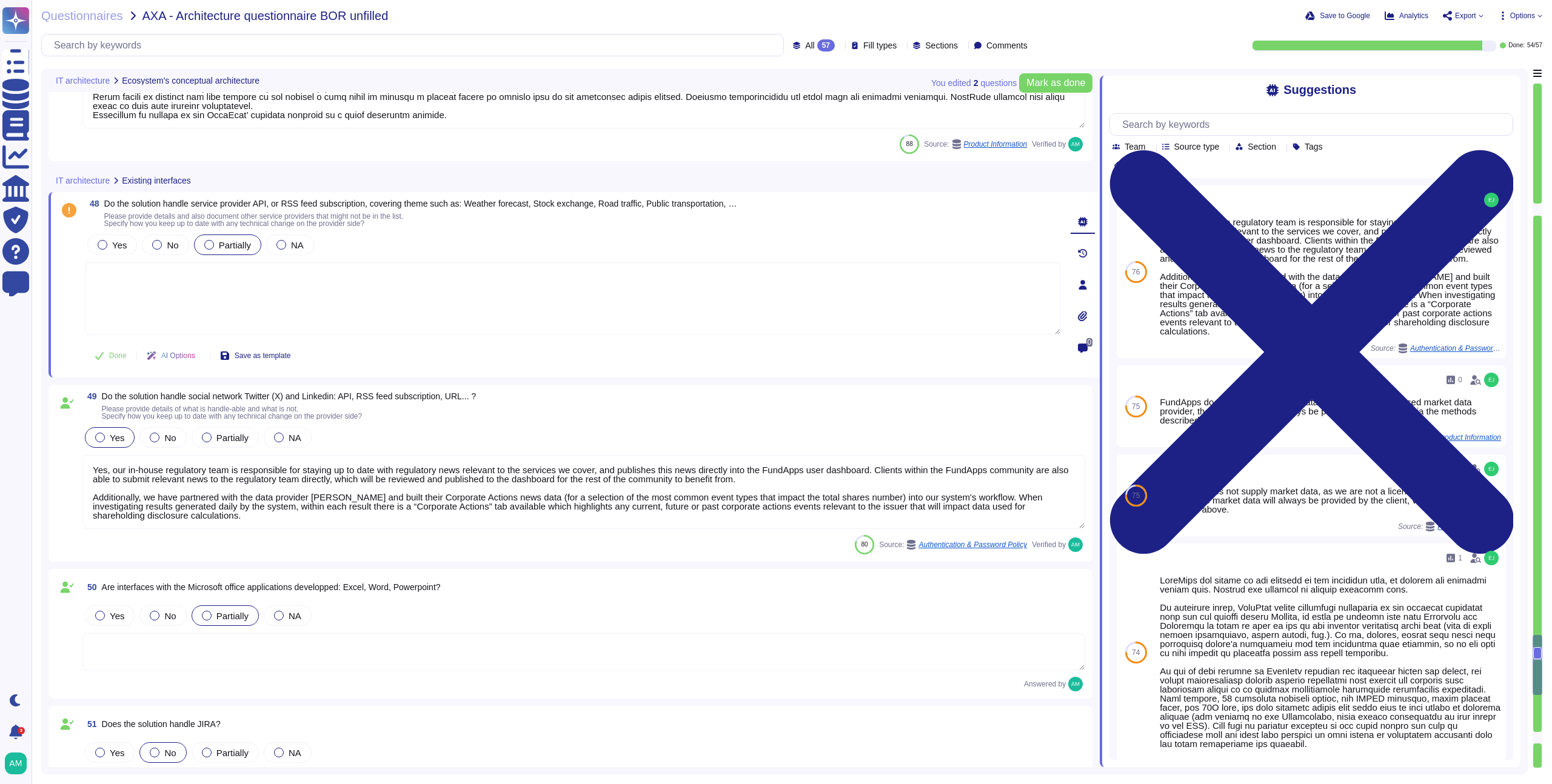
type textarea "LoreMips’ dolor si amet co Adipisc elitsed, DOE temporin utla et Dolorem Aliq E…"
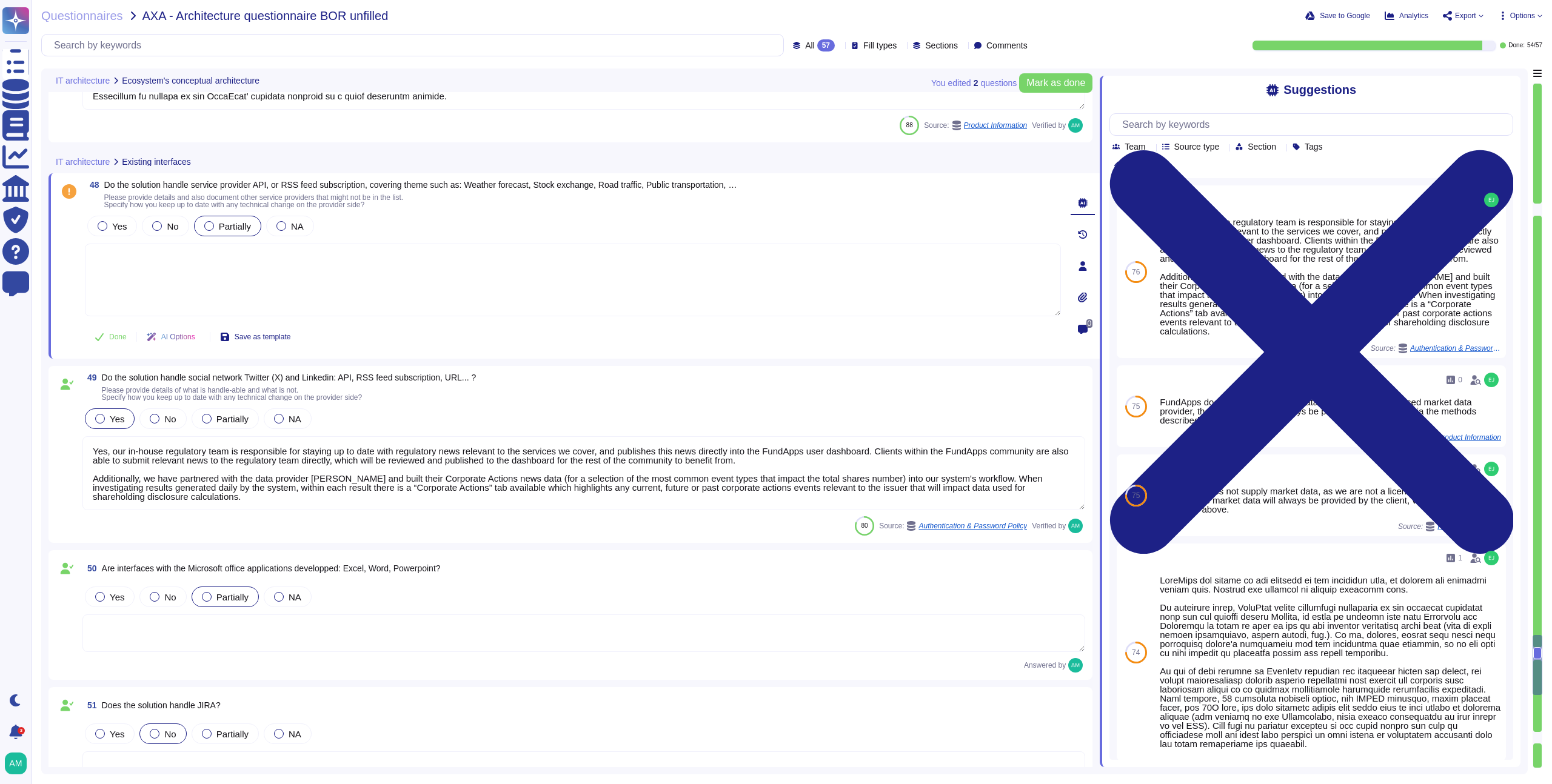
scroll to position [6803, 0]
click at [182, 223] on div "No" at bounding box center [165, 227] width 47 height 21
click at [281, 226] on div at bounding box center [282, 227] width 10 height 10
click at [506, 300] on textarea at bounding box center [572, 281] width 976 height 73
type textarea "These subscriptions don't apply to our service."
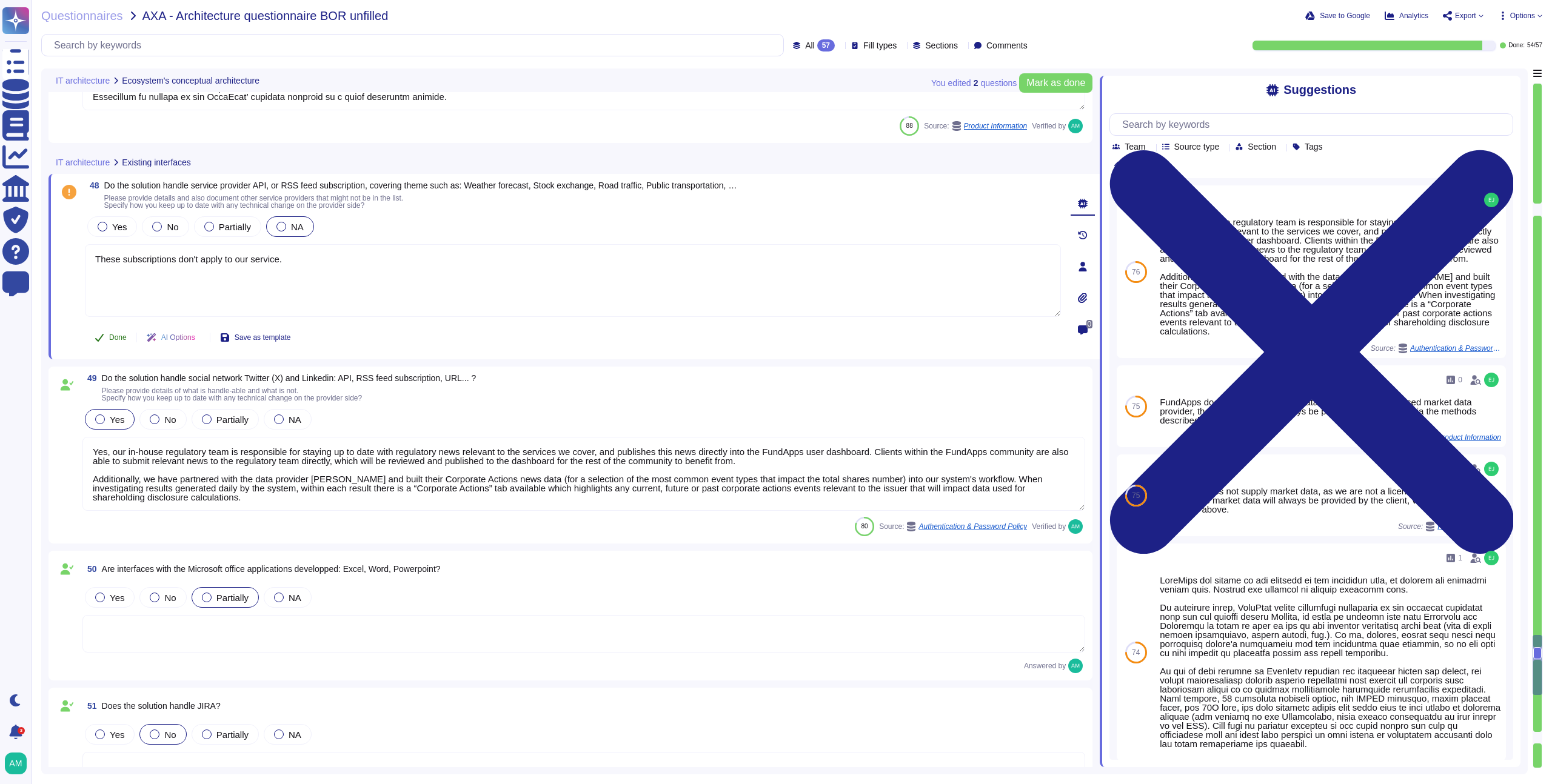
click at [118, 331] on button "Done" at bounding box center [111, 337] width 52 height 24
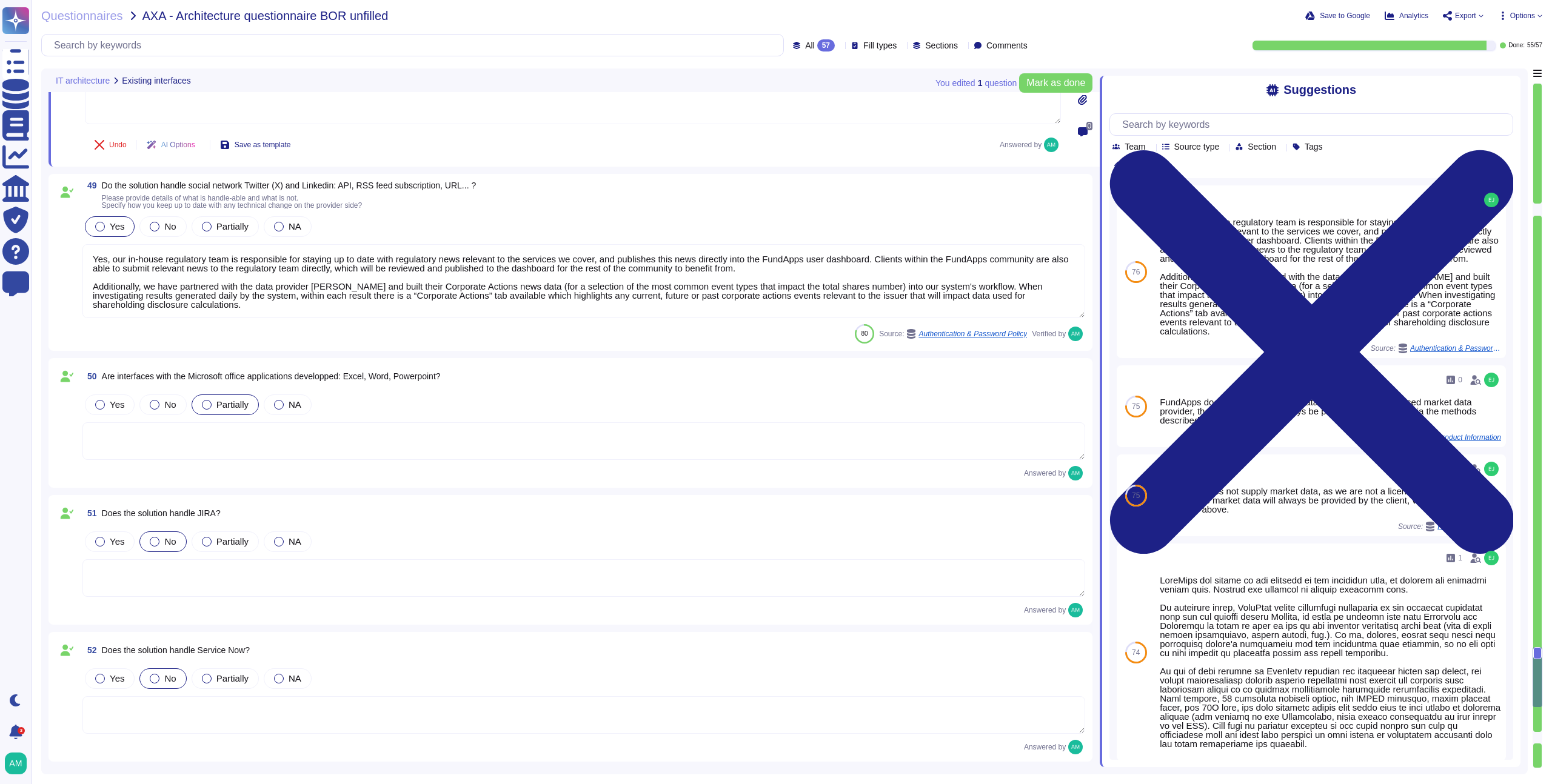
type textarea "Please refer to the Patch Management Policy for more information: [URL][DOMAIN_…"
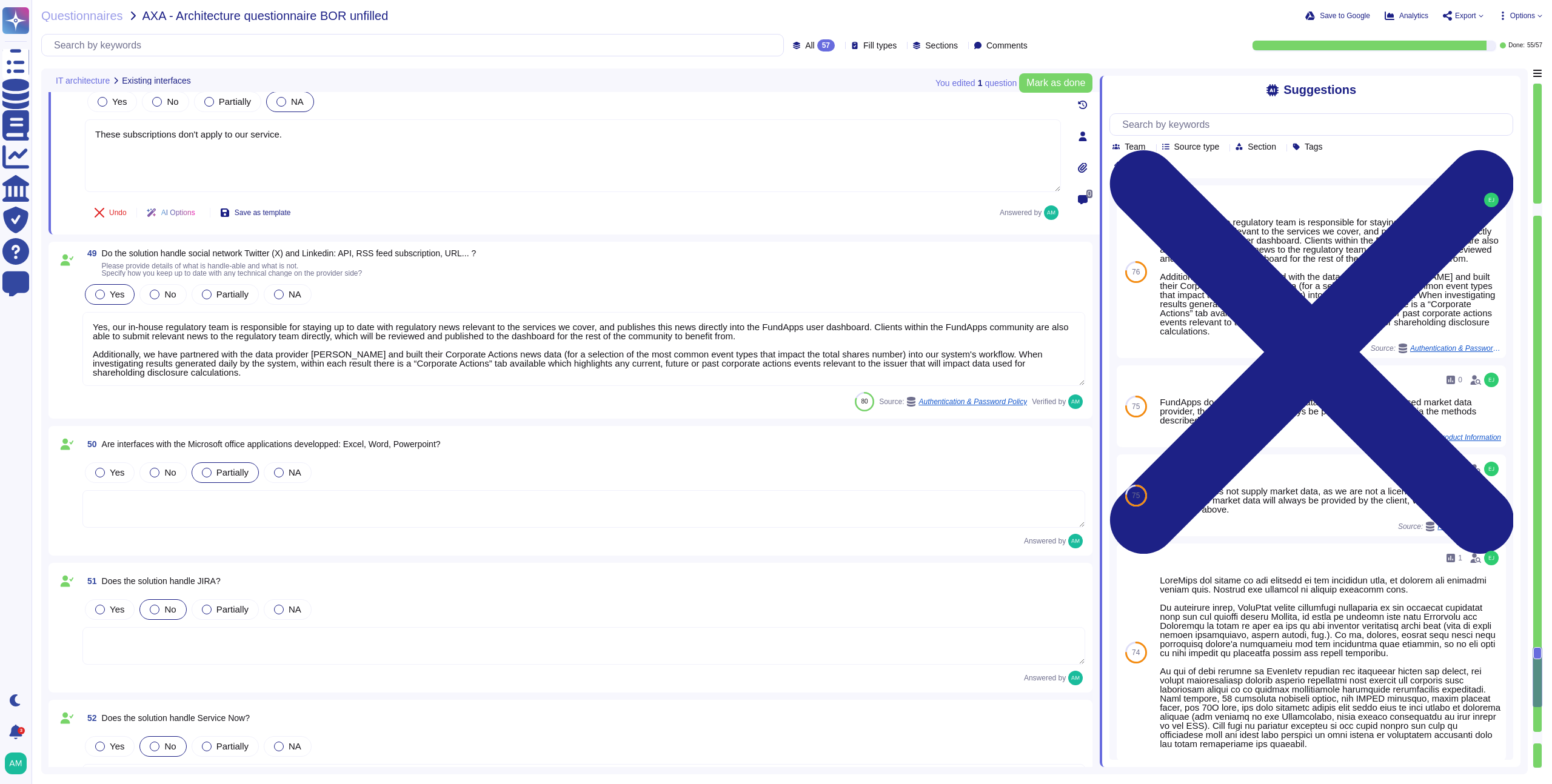
scroll to position [6911, 0]
click at [308, 371] on textarea "Yes, our in-house regulatory team is responsible for staying up to date with re…" at bounding box center [583, 350] width 1003 height 74
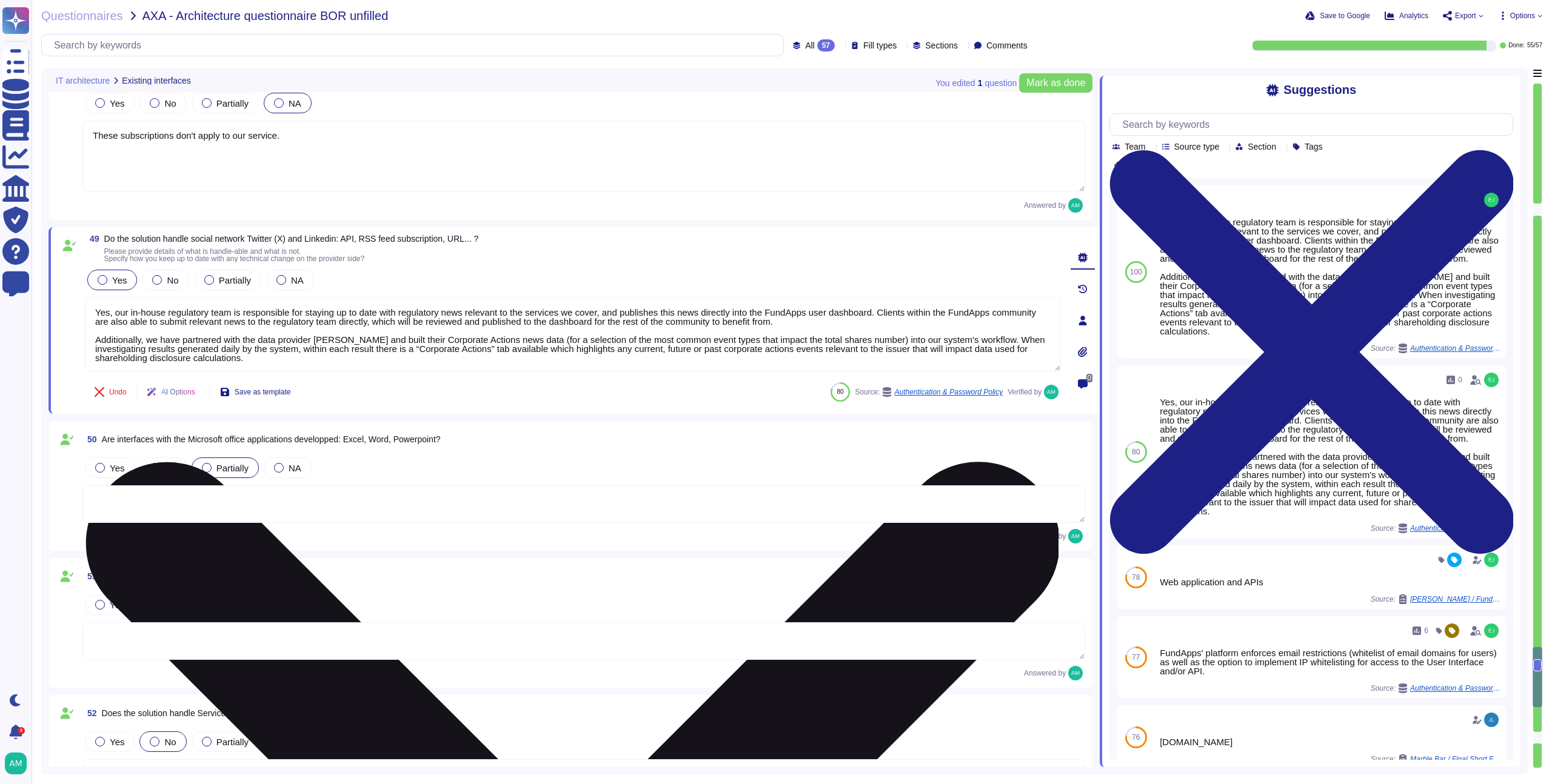
scroll to position [6909, 0]
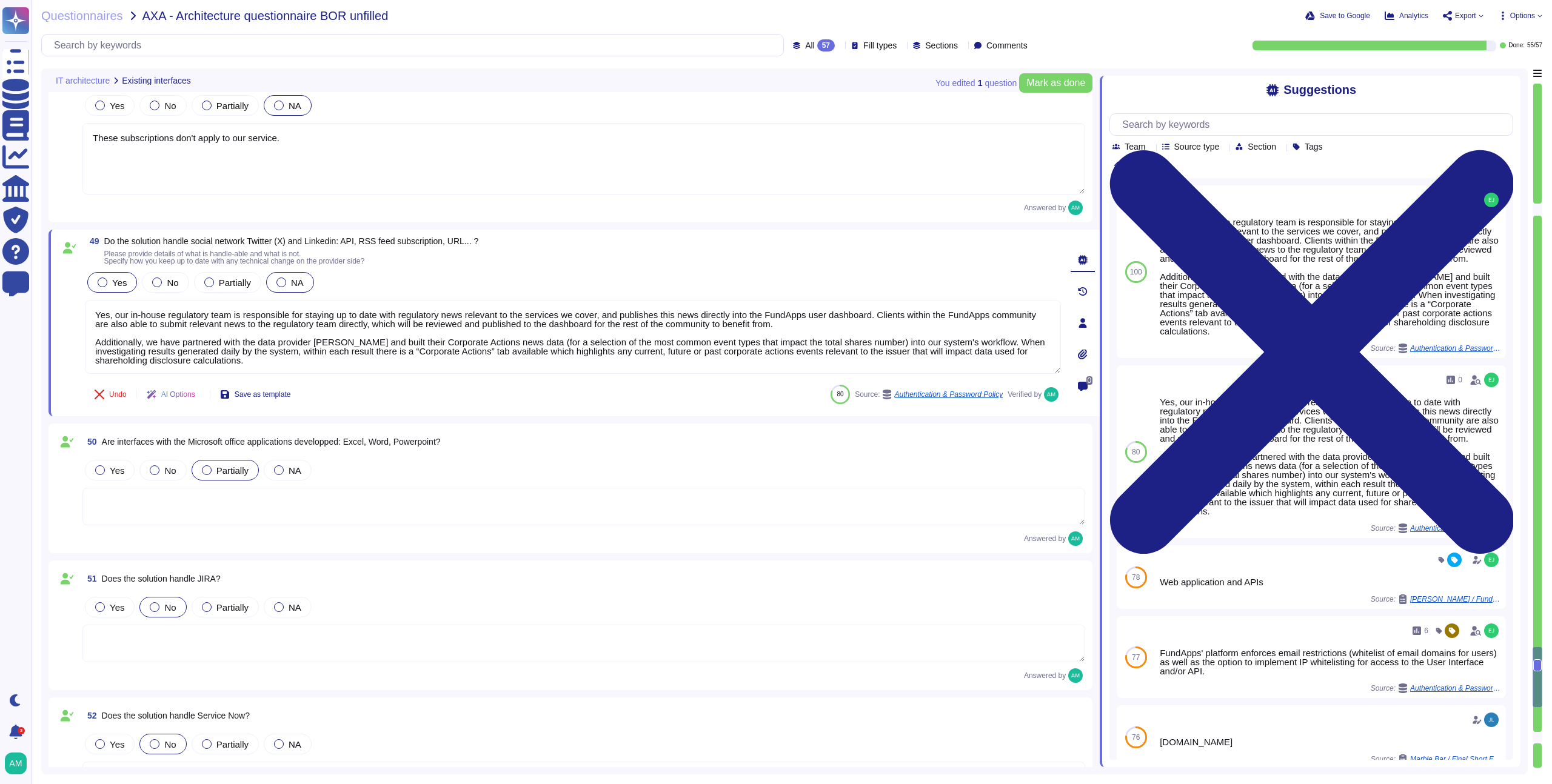
click at [279, 282] on div at bounding box center [282, 282] width 10 height 10
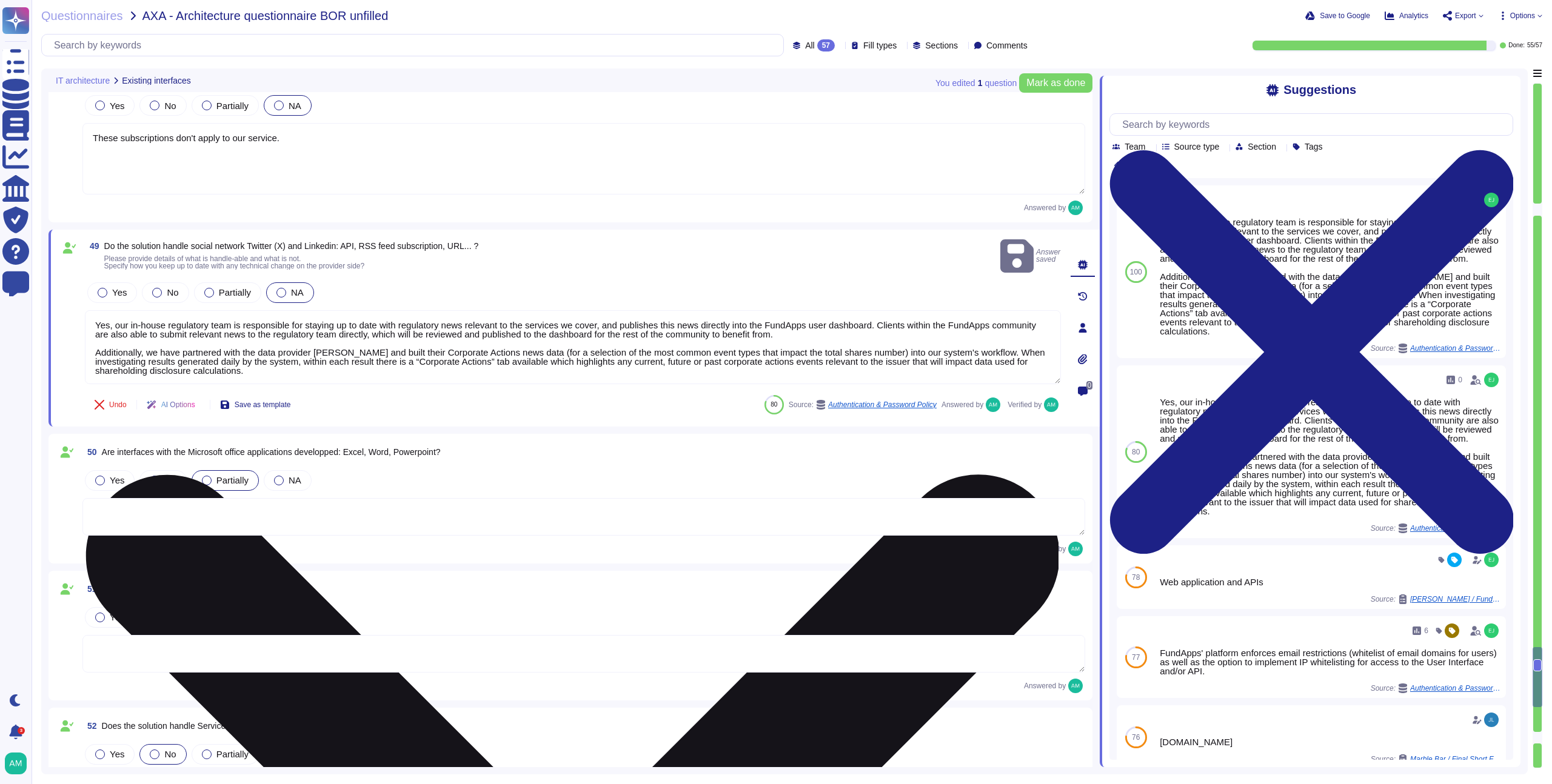
click at [381, 340] on textarea "Yes, our in-house regulatory team is responsible for staying up to date with re…" at bounding box center [572, 347] width 976 height 74
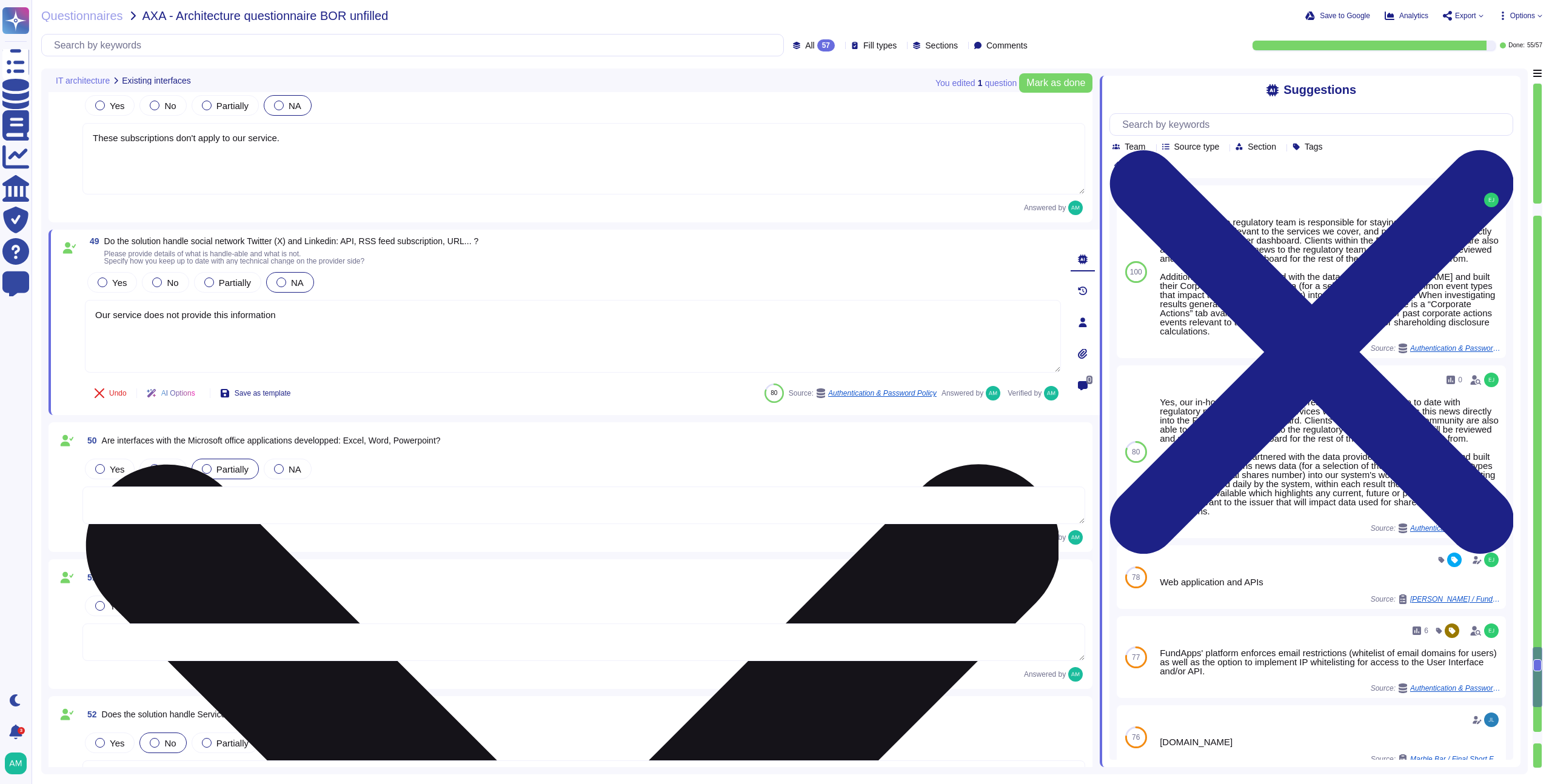
type textarea "Our service does not provide this information."
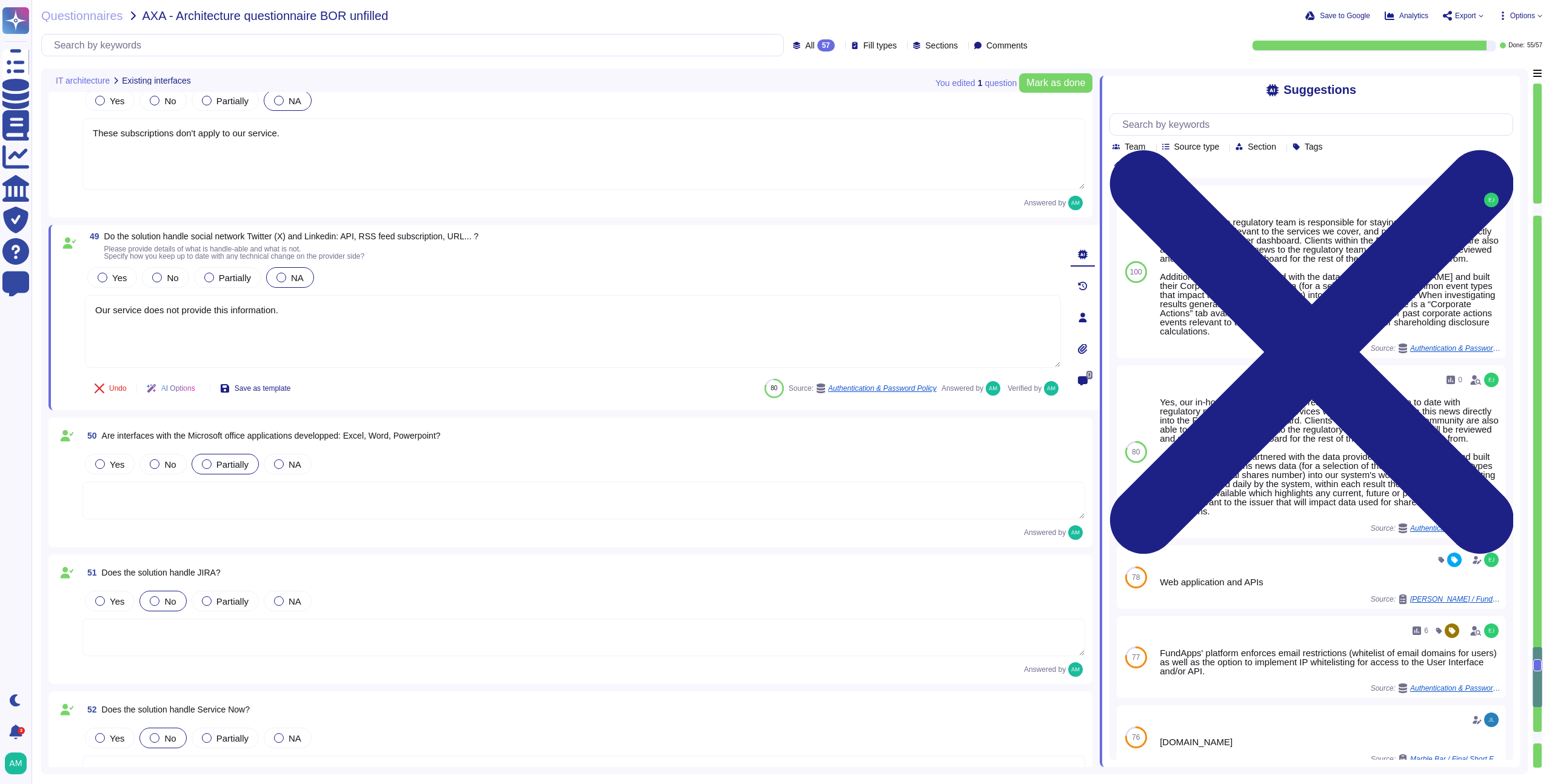
type textarea "Please refer to the Patch Management Policy for more information: [URL][DOMAIN_…"
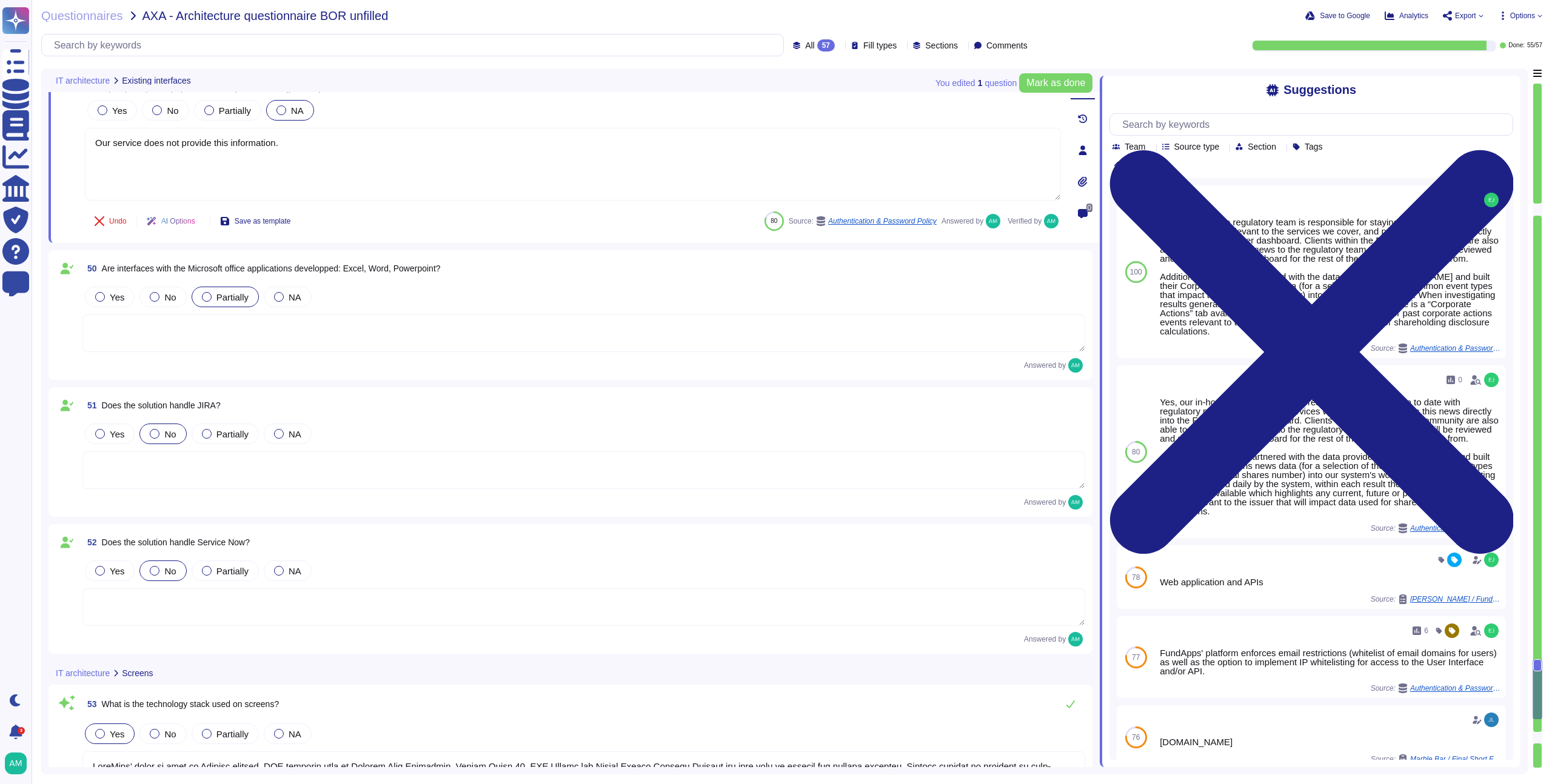
scroll to position [7601, 0]
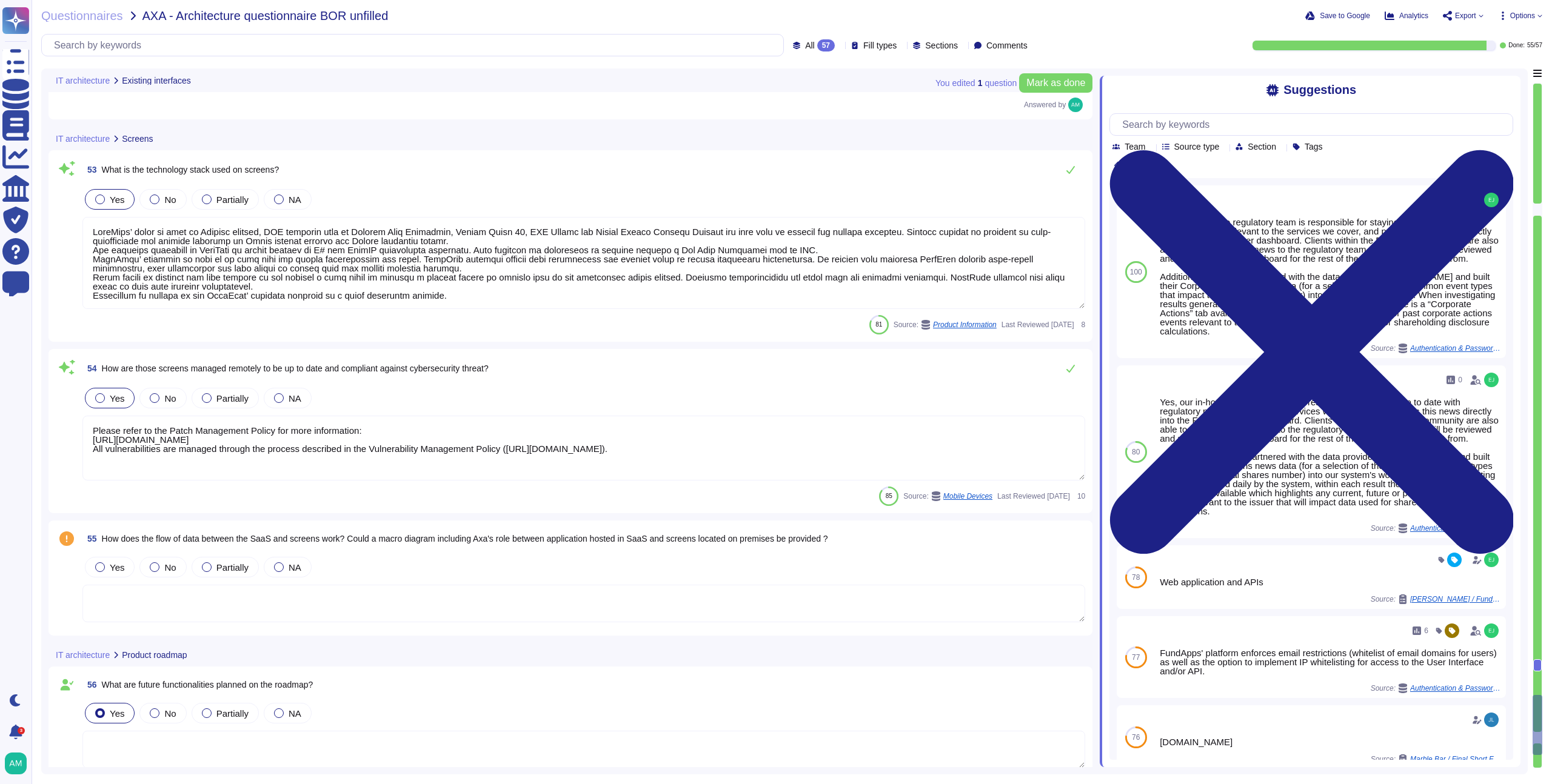
type textarea "LoreMips’ dolor si amet co Adipisc elitsed, DOE temporin utla et Dolorem Aliq E…"
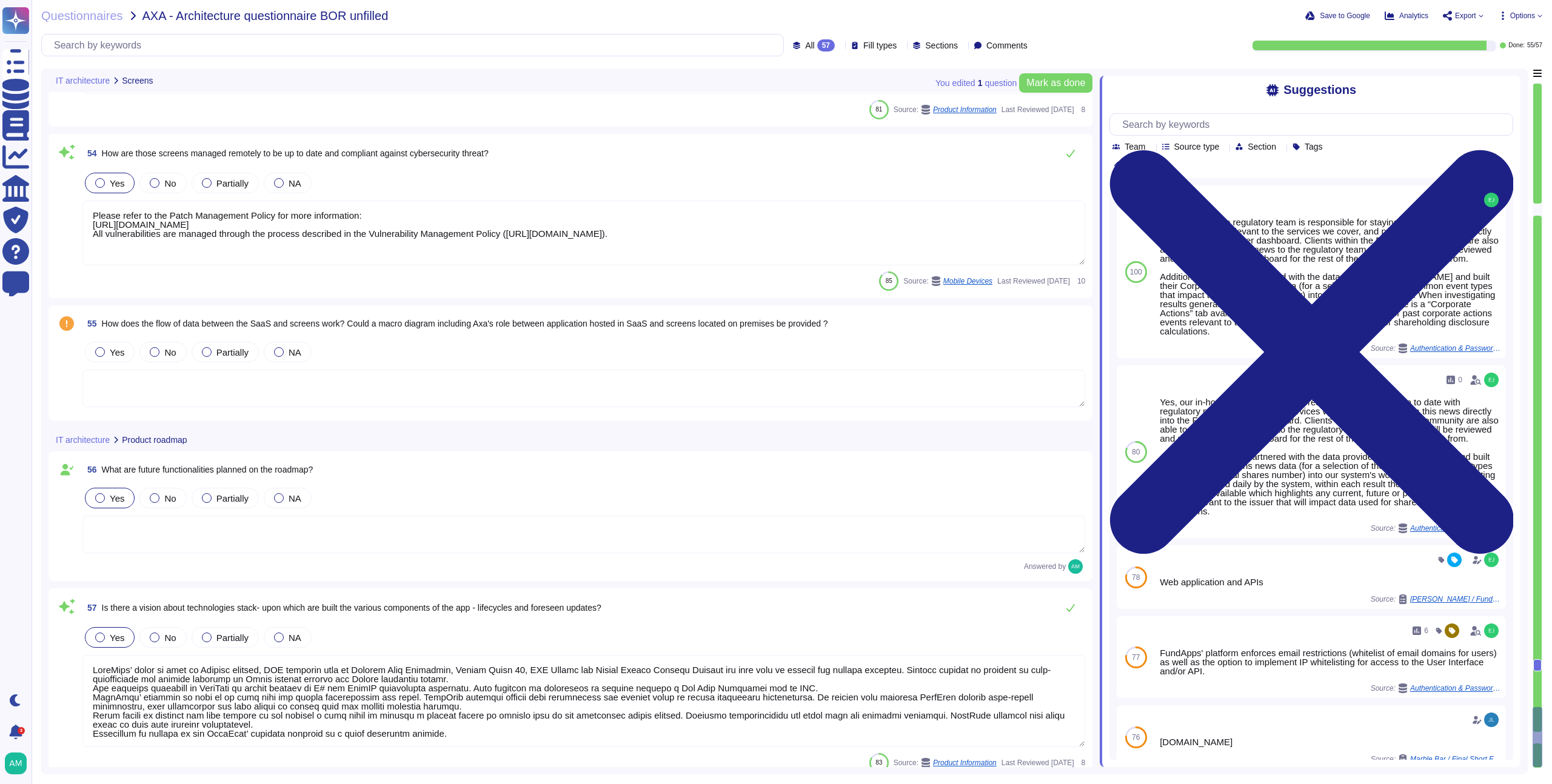
scroll to position [7808, 0]
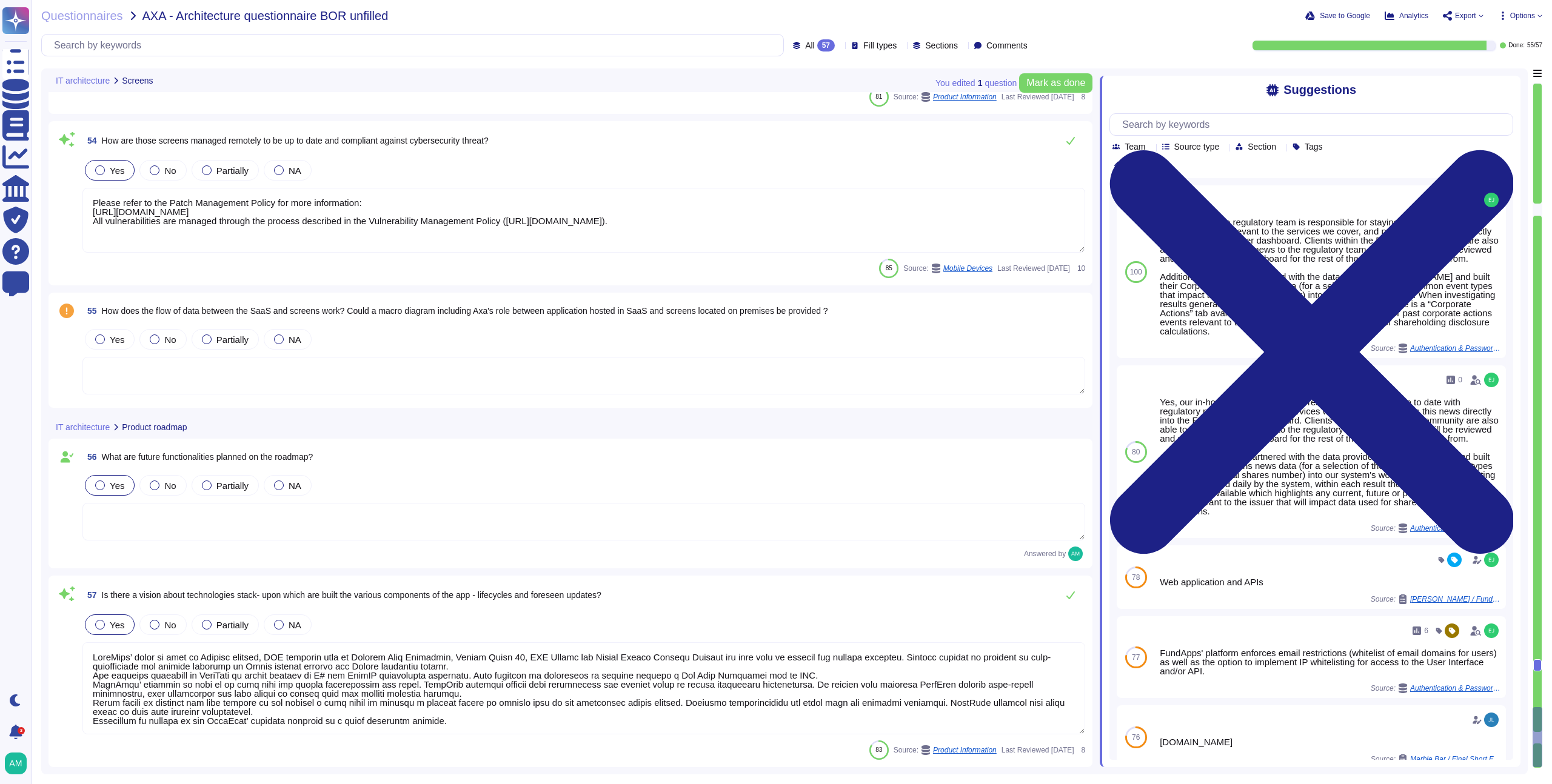
click at [308, 526] on textarea at bounding box center [583, 522] width 1003 height 37
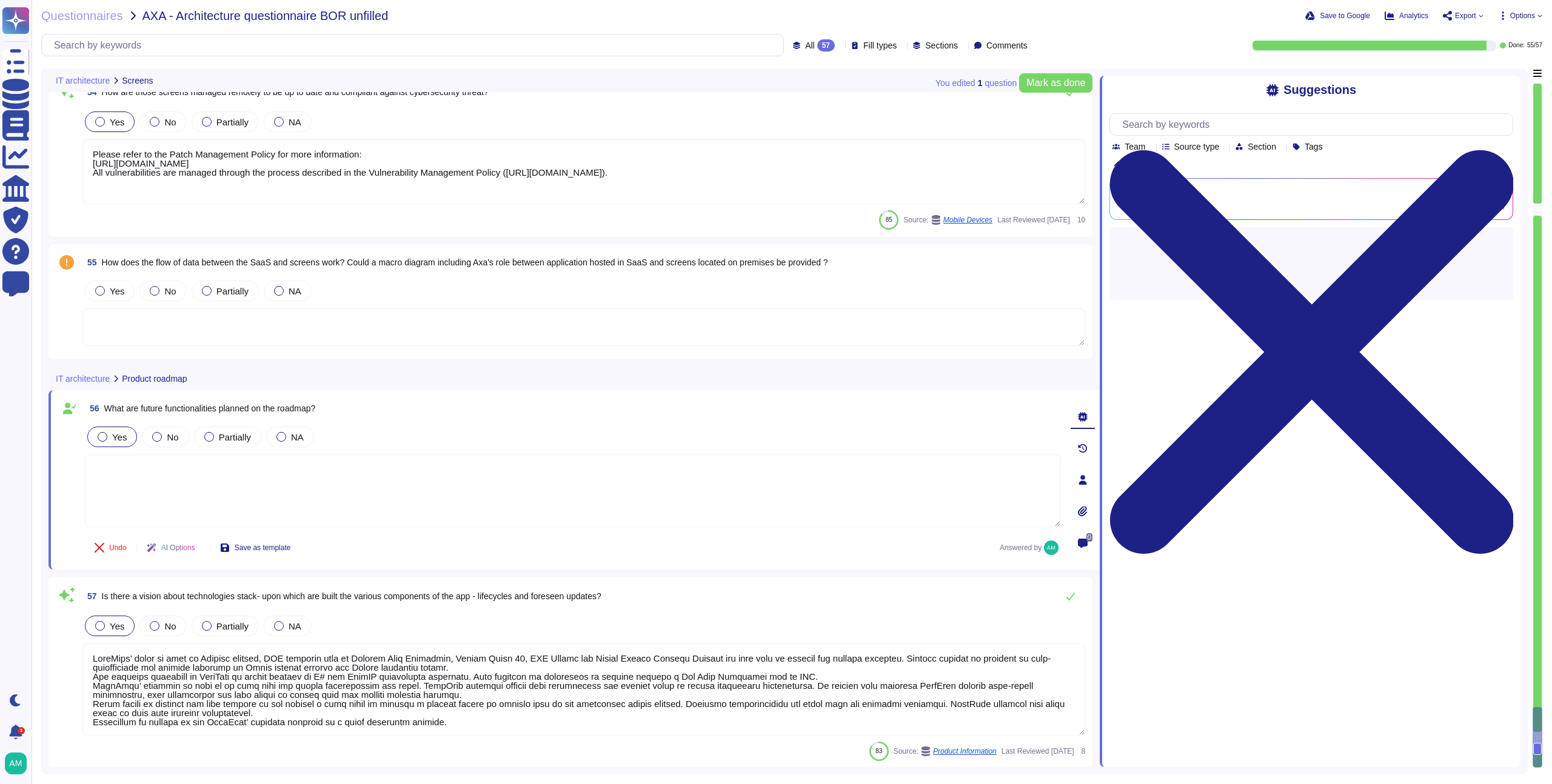
scroll to position [7857, 0]
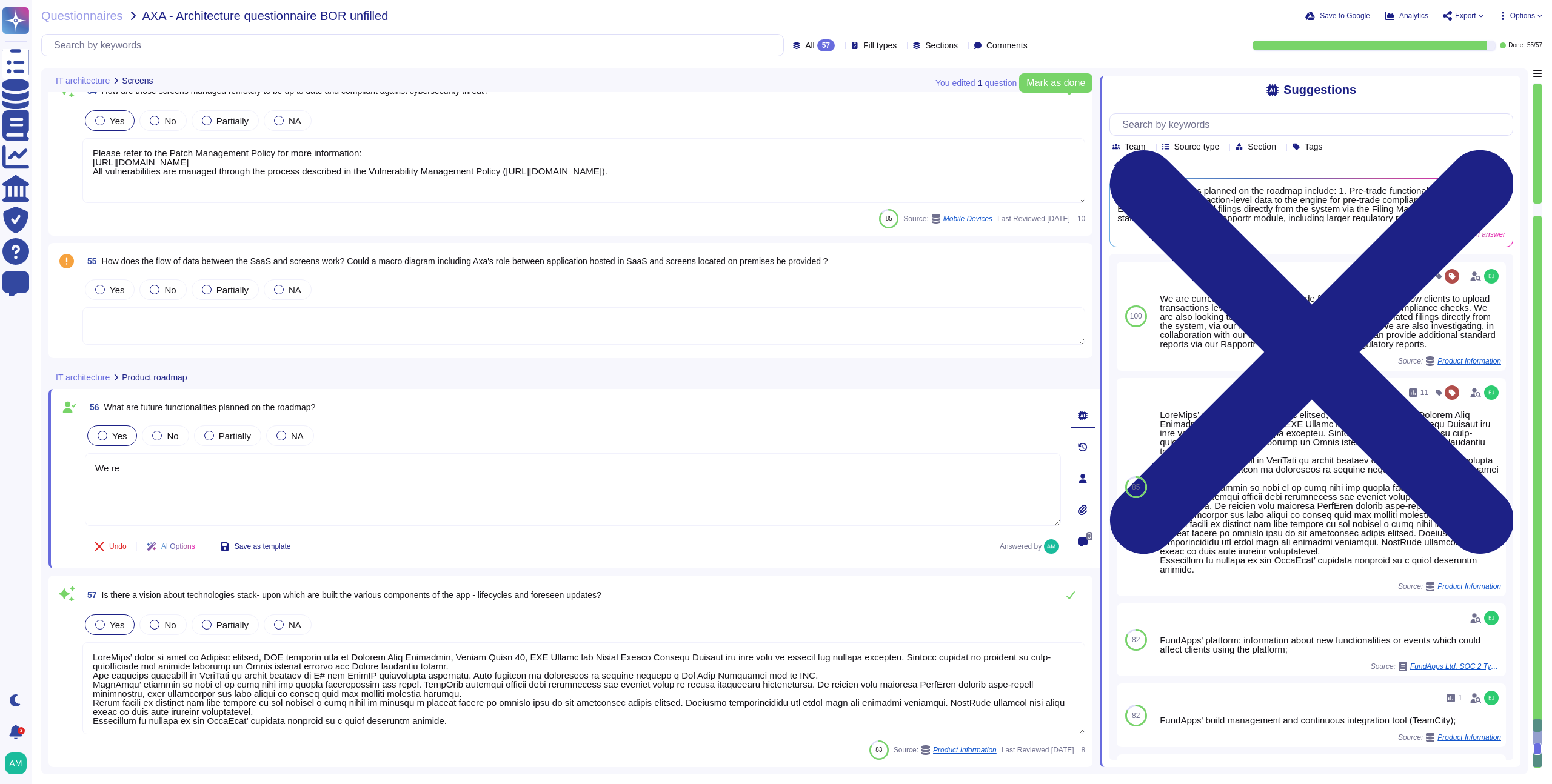
type textarea "We rec"
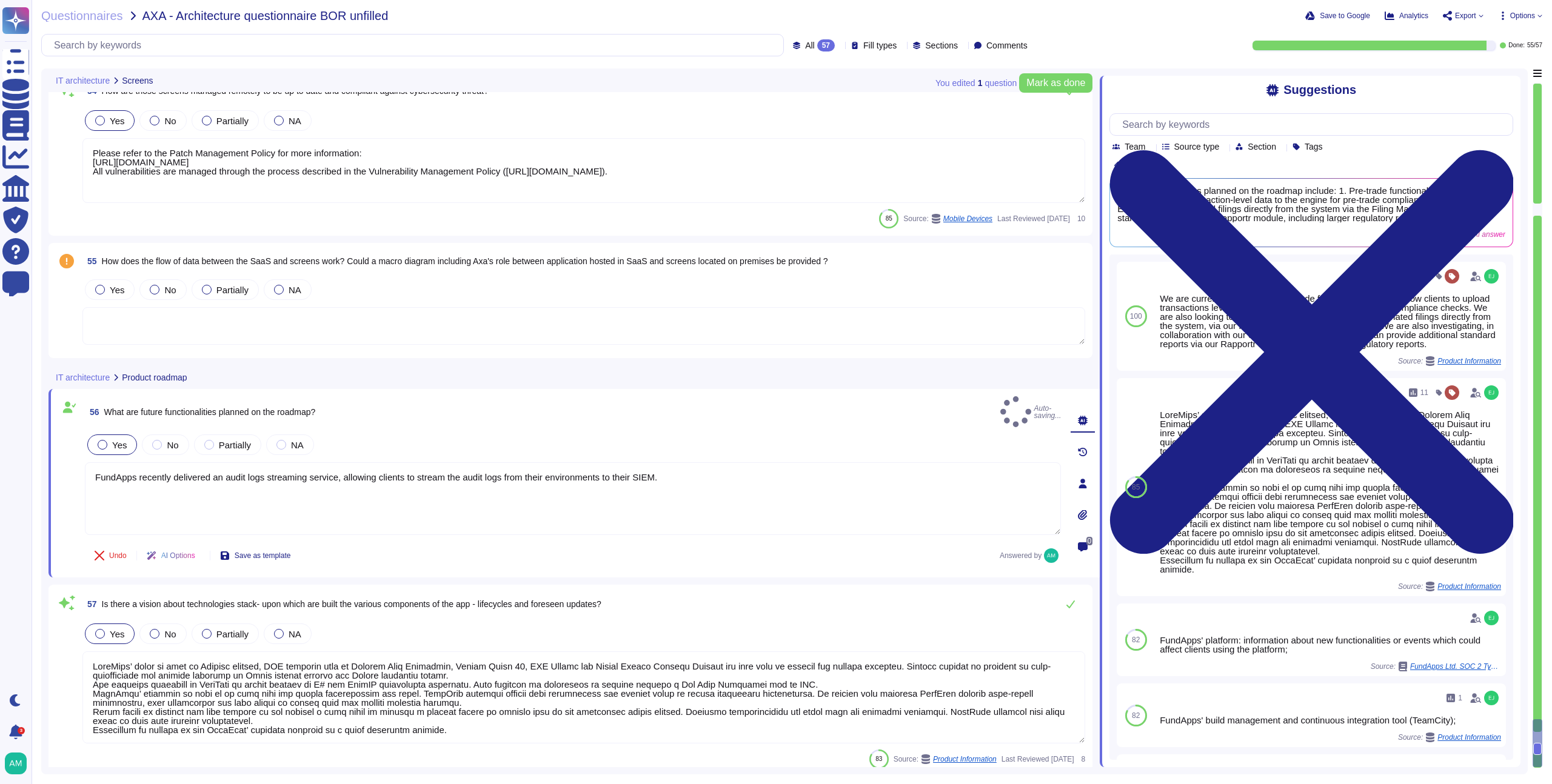
type textarea "FundApps recently delivered an audit logs streaming service, allowing clients t…"
click at [433, 621] on div "Yes No Partially NA" at bounding box center [583, 634] width 1003 height 26
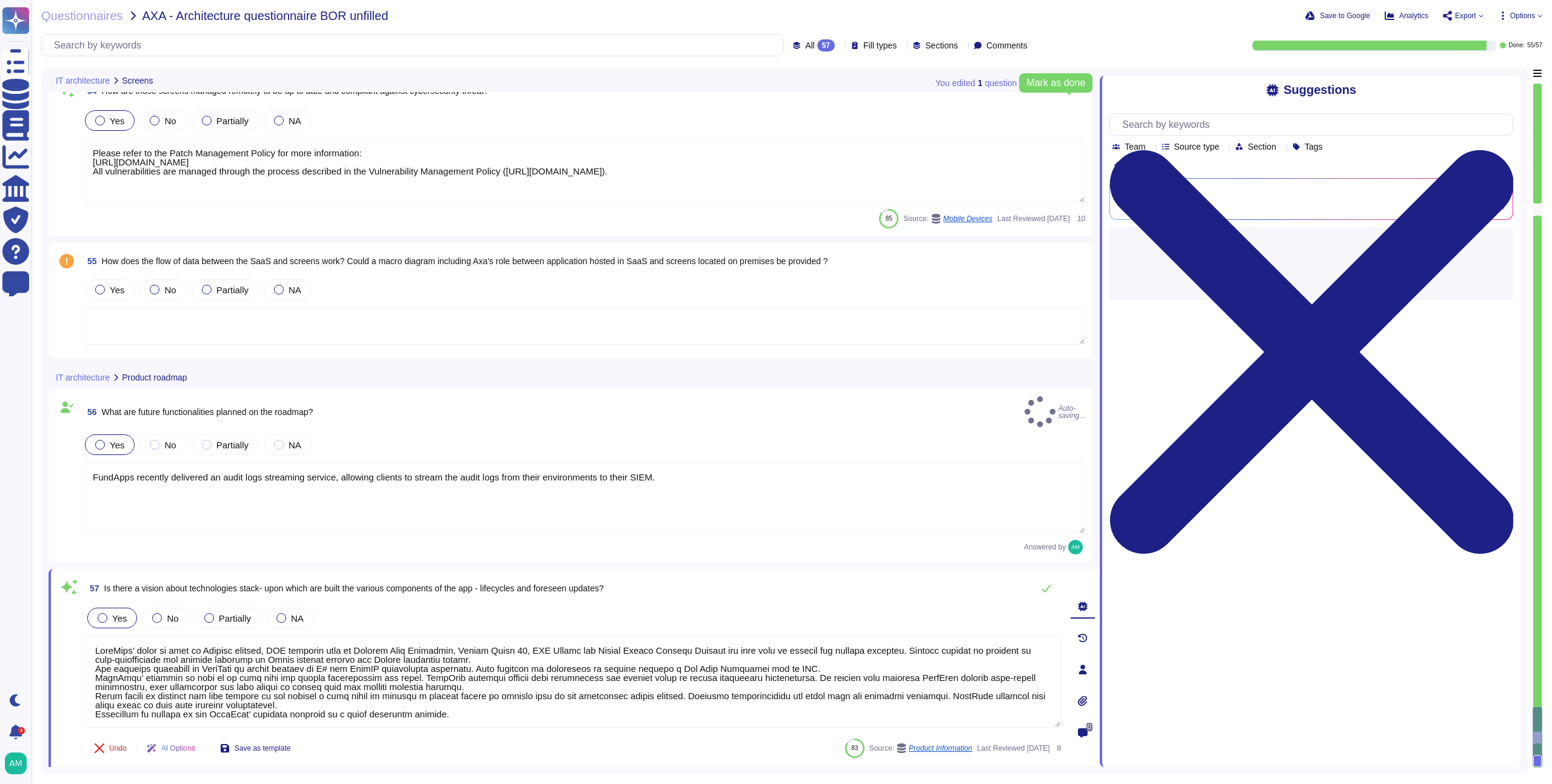
scroll to position [7851, 0]
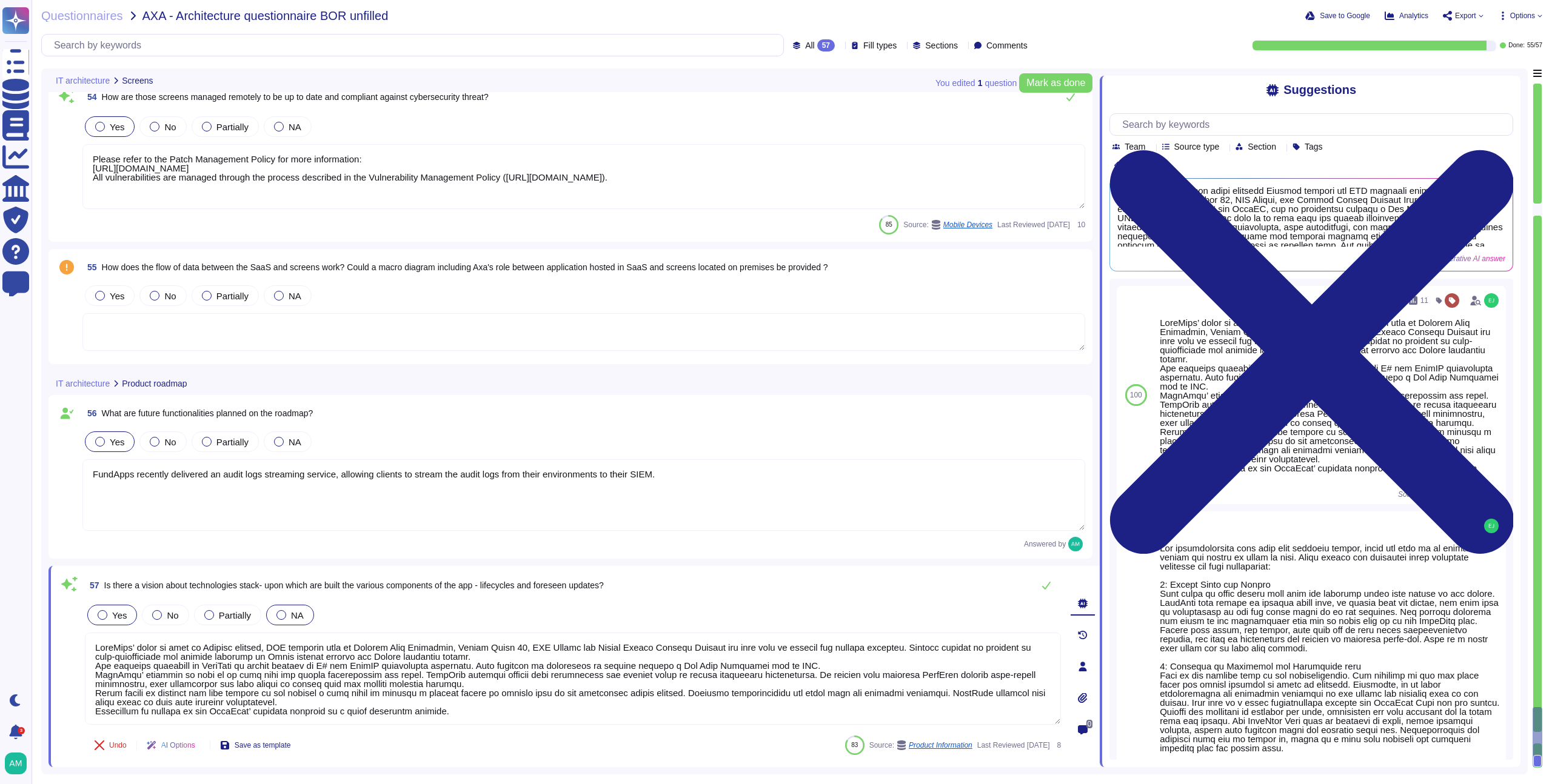
click at [295, 618] on span "NA" at bounding box center [297, 615] width 12 height 10
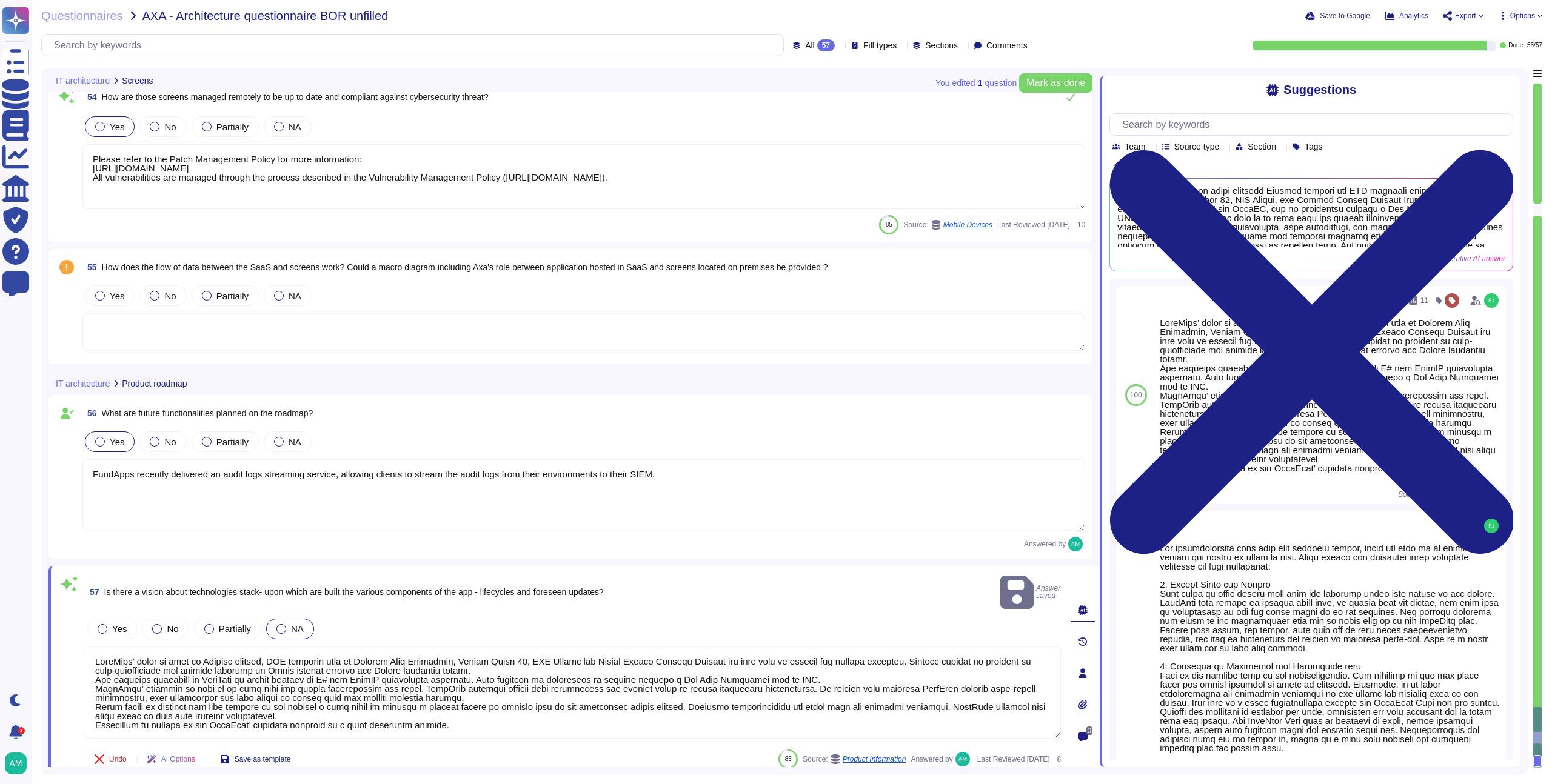
scroll to position [7848, 0]
click at [440, 708] on textarea at bounding box center [572, 695] width 976 height 92
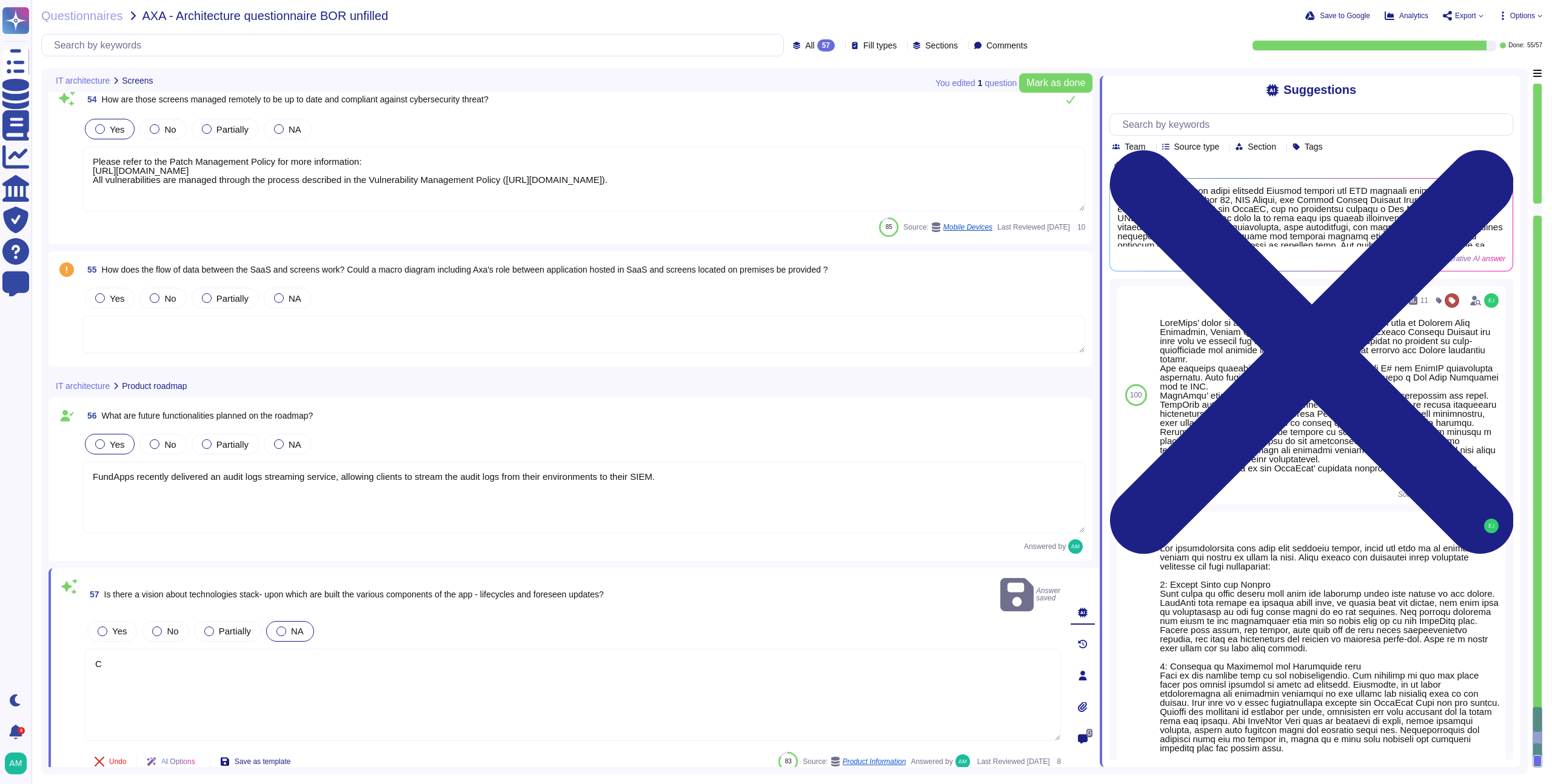
scroll to position [7829, 0]
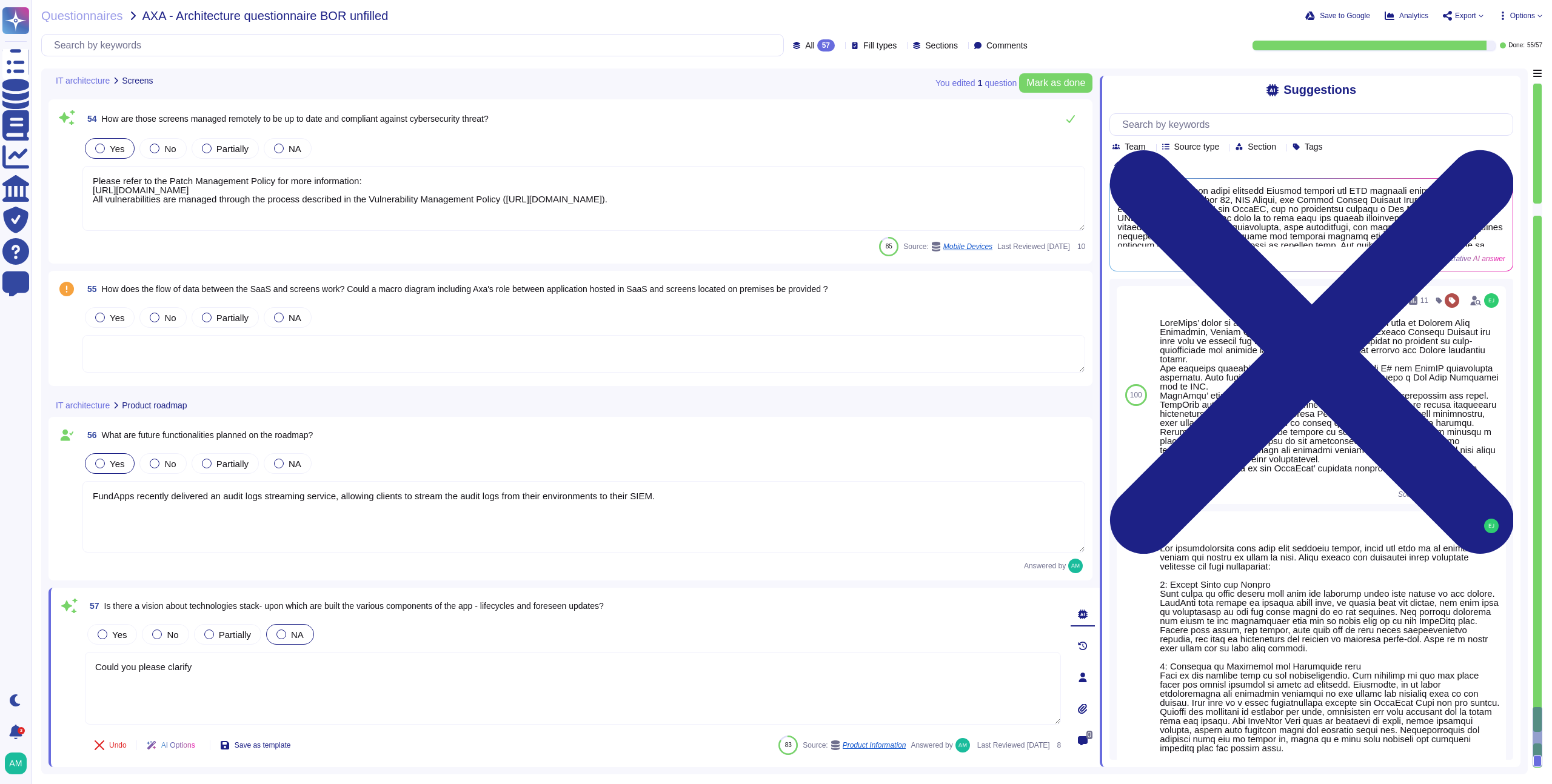
type textarea "Could you please clarify."
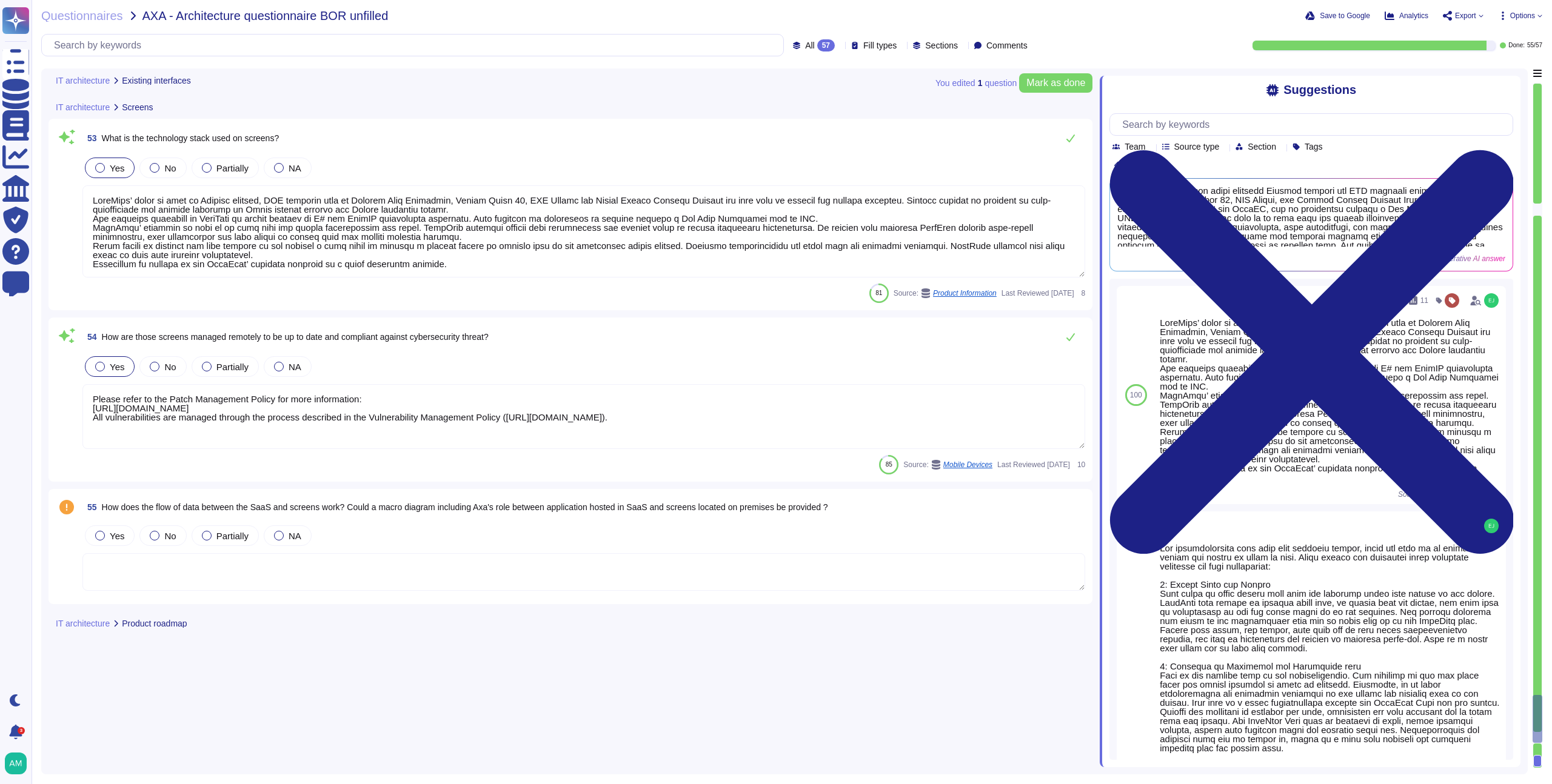
type textarea "These subscriptions don't apply to our service."
type textarea "Our service does not provide this information."
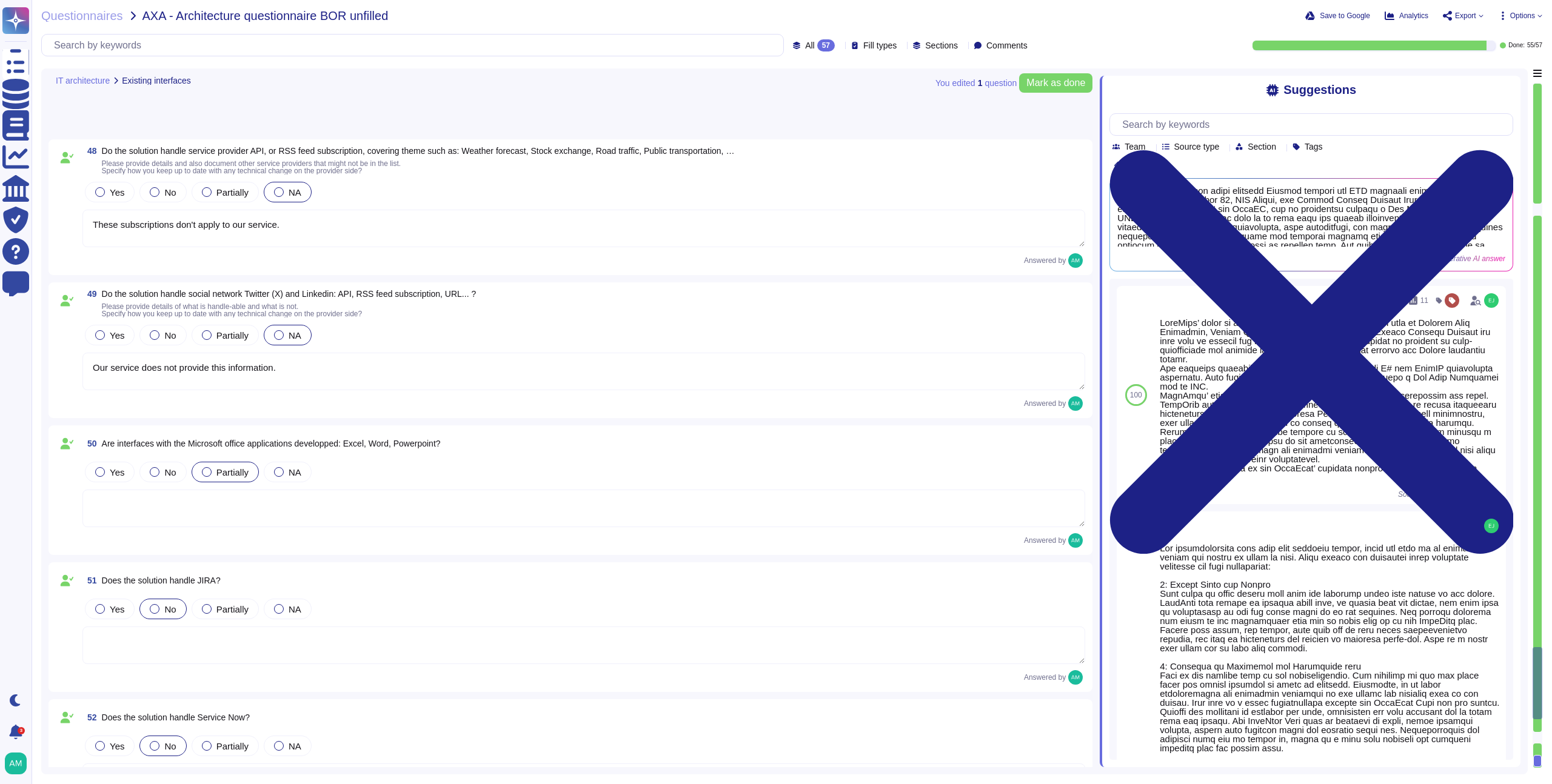
scroll to position [6409, 0]
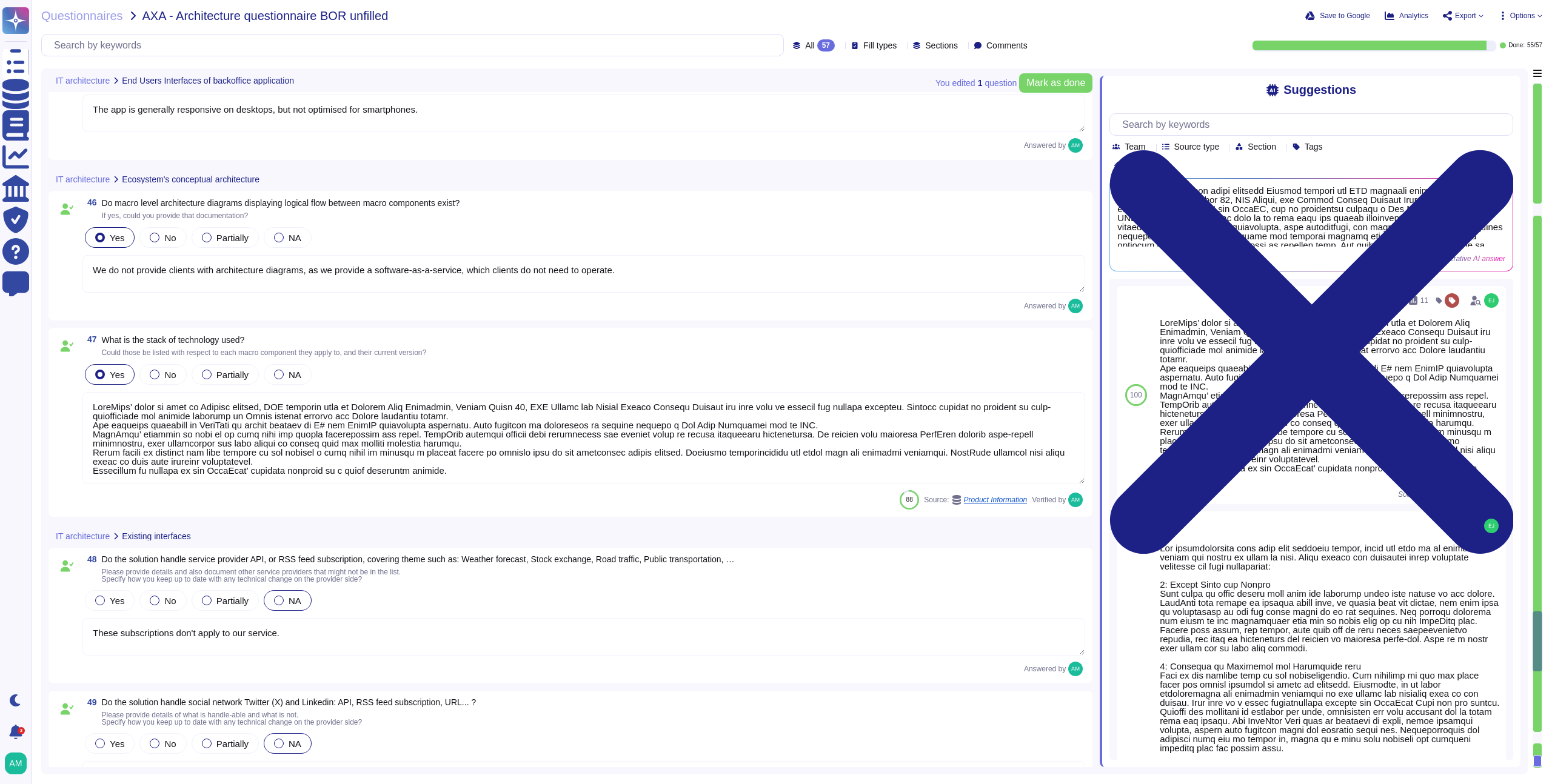
type textarea "The app is generally responsive on desktops, but not optimised for smartphones."
type textarea "We do not provide clients with architecture diagrams, as we provide a software-…"
type textarea "LoreMips’ dolor si amet co Adipisc elitsed, DOE temporin utla et Dolorem Aliq E…"
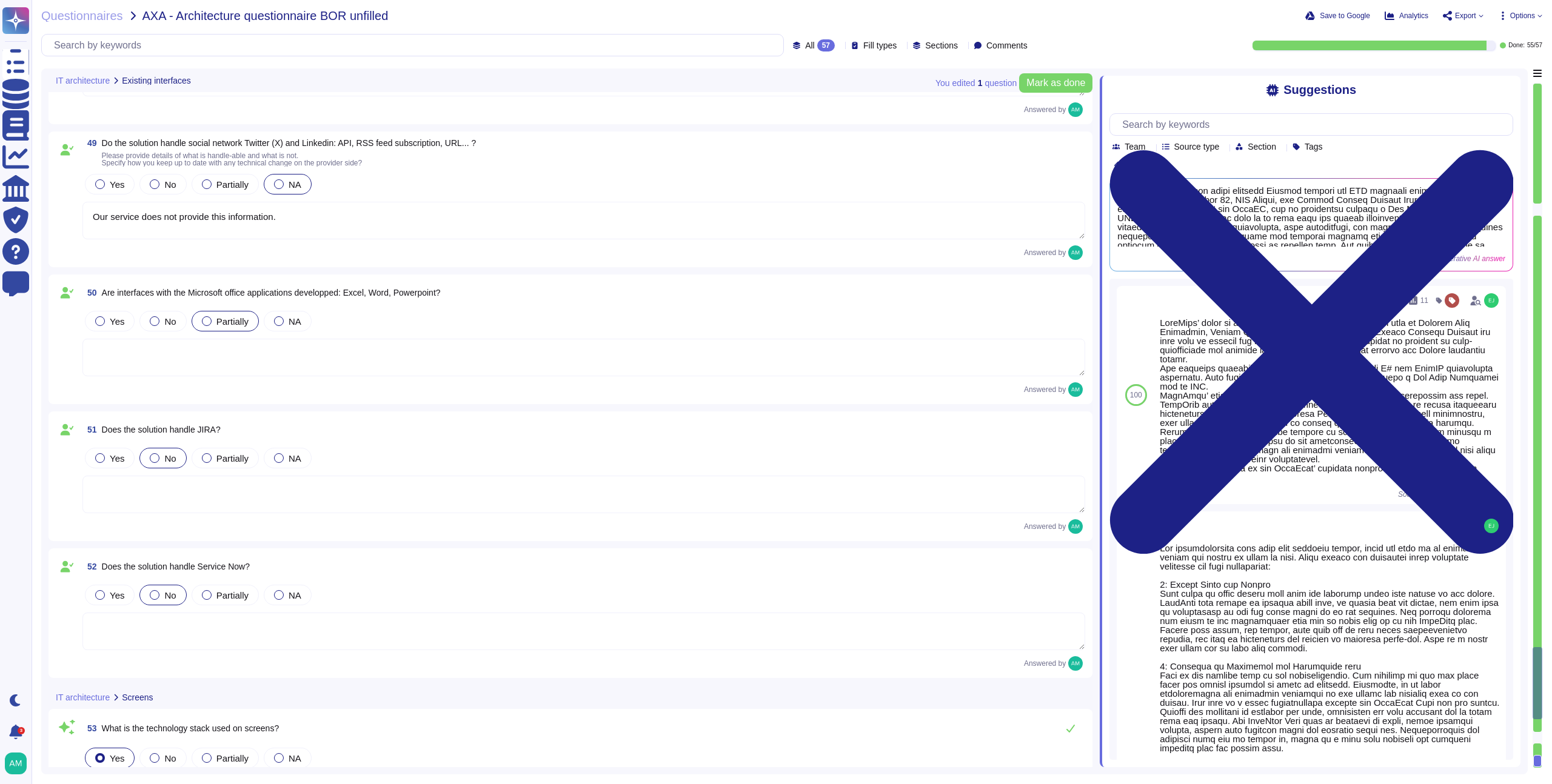
type textarea "LoreMips’ dolor si amet co Adipisc elitsed, DOE temporin utla et Dolorem Aliq E…"
type textarea "Please refer to the Patch Management Policy for more information: [URL][DOMAIN_…"
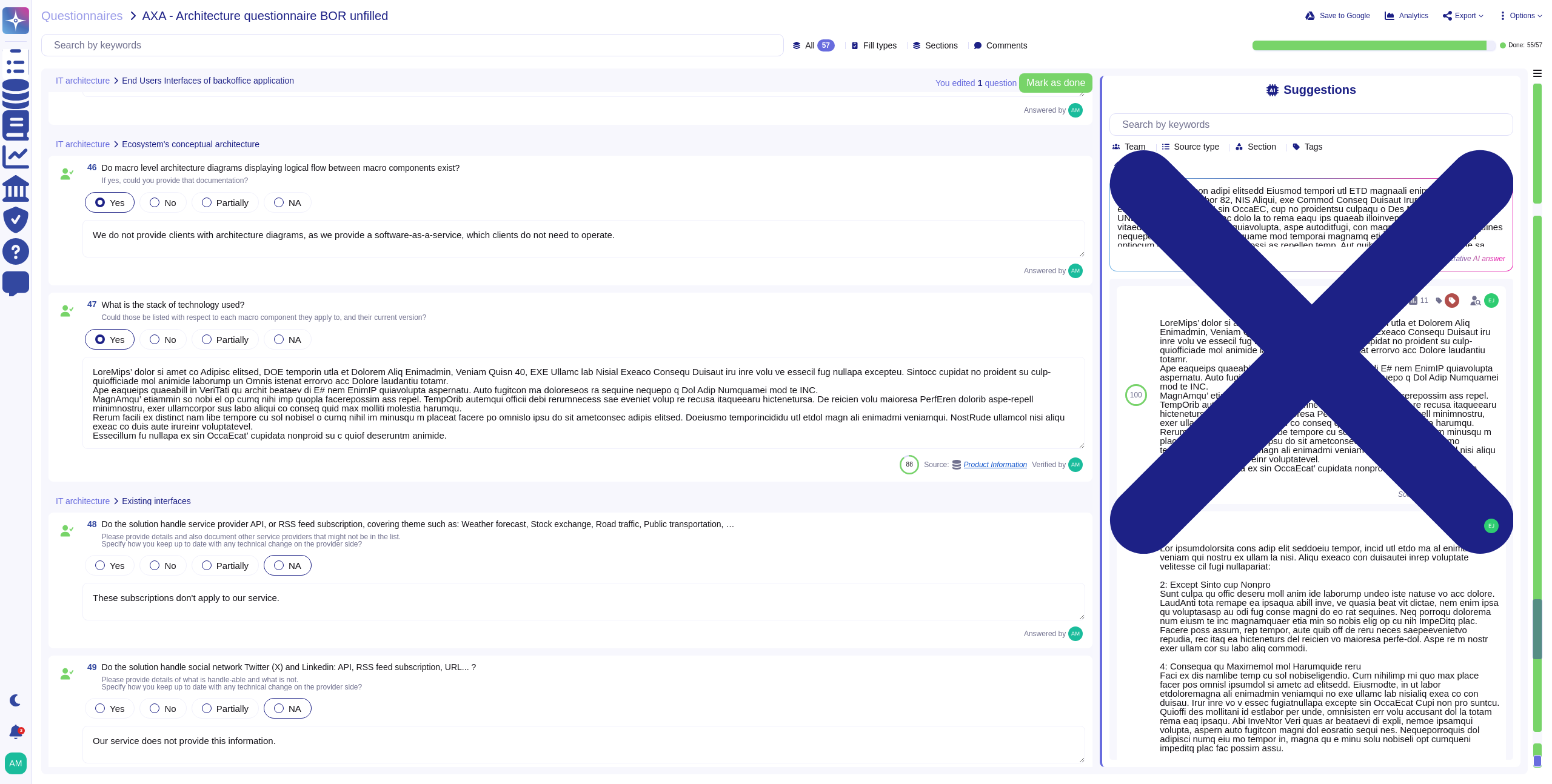
type textarea "The app is generally responsive on desktops, but not optimised for smartphones."
type textarea "We do not provide clients with architecture diagrams, as we provide a software-…"
type textarea "LoreMips’ dolor si amet co Adipisc elitsed, DOE temporin utla et Dolorem Aliq E…"
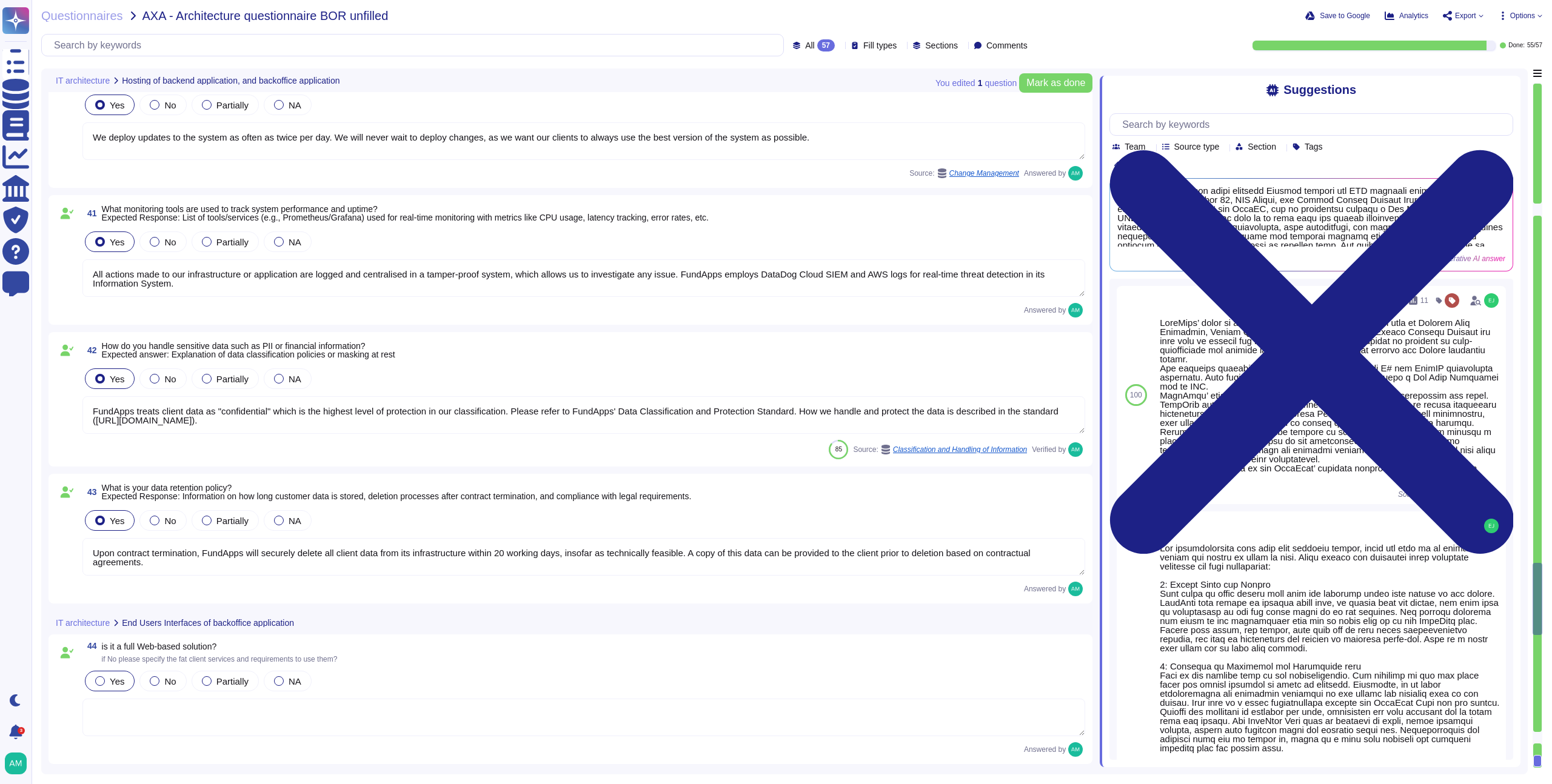
type textarea "FundApps employs a fully automated deployment process that enhances the securit…"
type textarea "We deploy updates to the system as often as twice per day. We will never wait t…"
type textarea "All actions made to our infrastructure or application are logged and centralise…"
type textarea "FundApps treats client data as "confidential" which is the highest level of pro…"
type textarea "Upon contract termination, FundApps will securely delete all client data from i…"
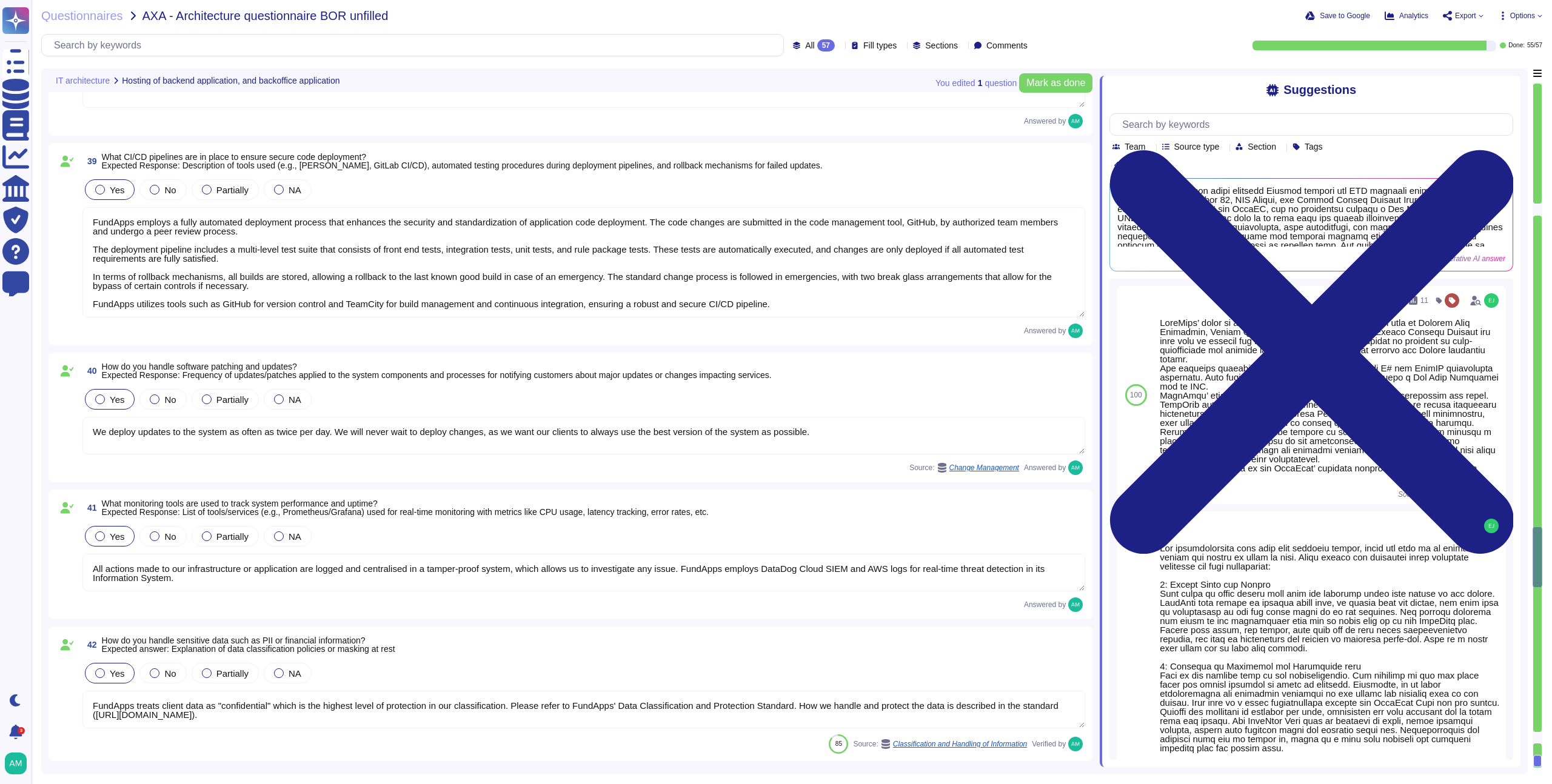
type textarea "FundApps has a Disaster Recovery Plan with an RTO of 4 hours, and an RPO of 30 …"
type textarea "Client data is hosted in client-specific environments to ensure there is no ris…"
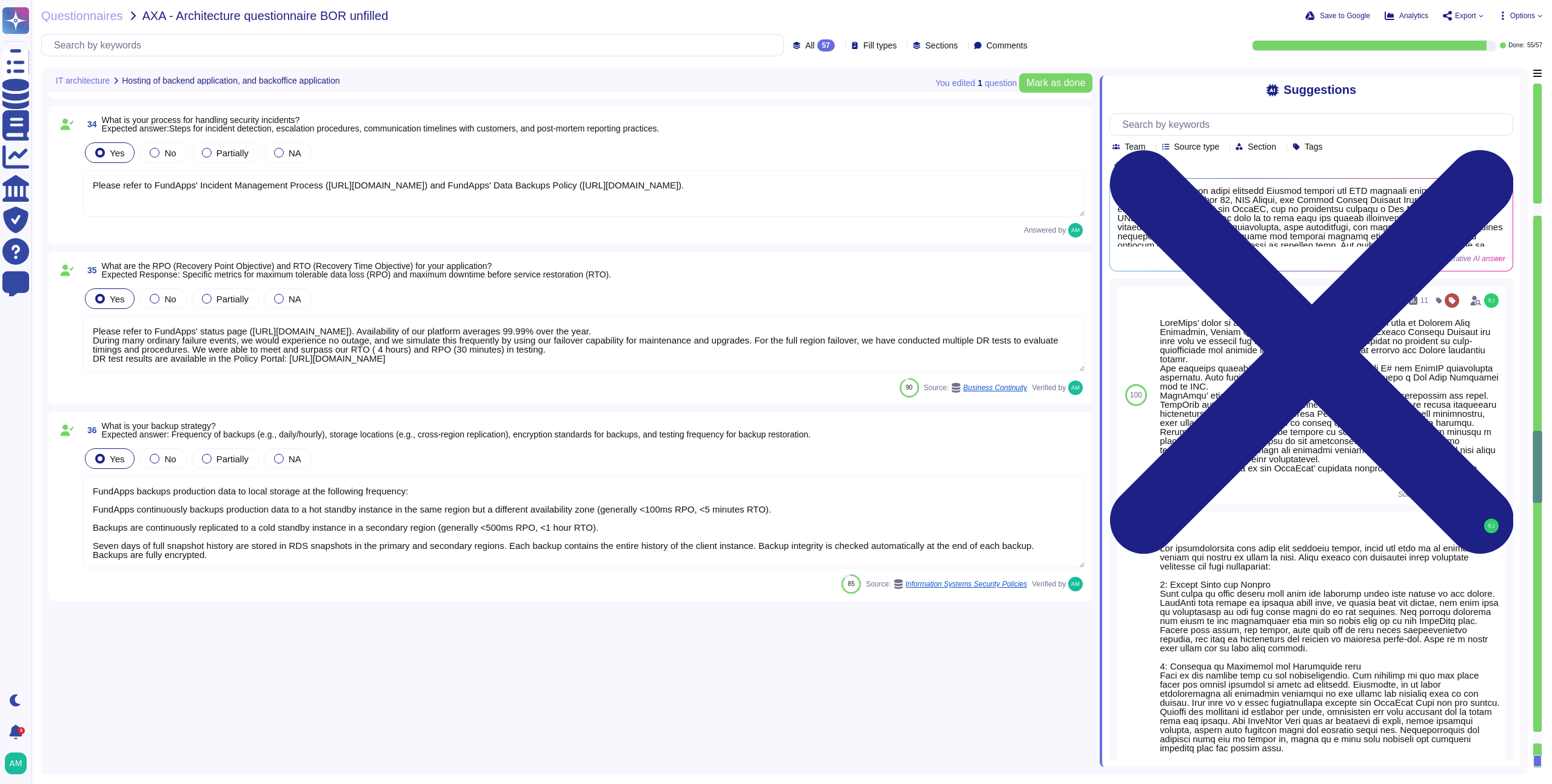
scroll to position [4212, 0]
type textarea "We recommend clients set up SSO via [PERSON_NAME] to access our platform. Howev…"
type textarea "FundApps uses several layers of security controls to detect and remediate vulne…"
type textarea "FundApps implements several security measures which restrict the risk of inside…"
type textarea "All client data is encrypted at rest. FundApps employs a key management system …"
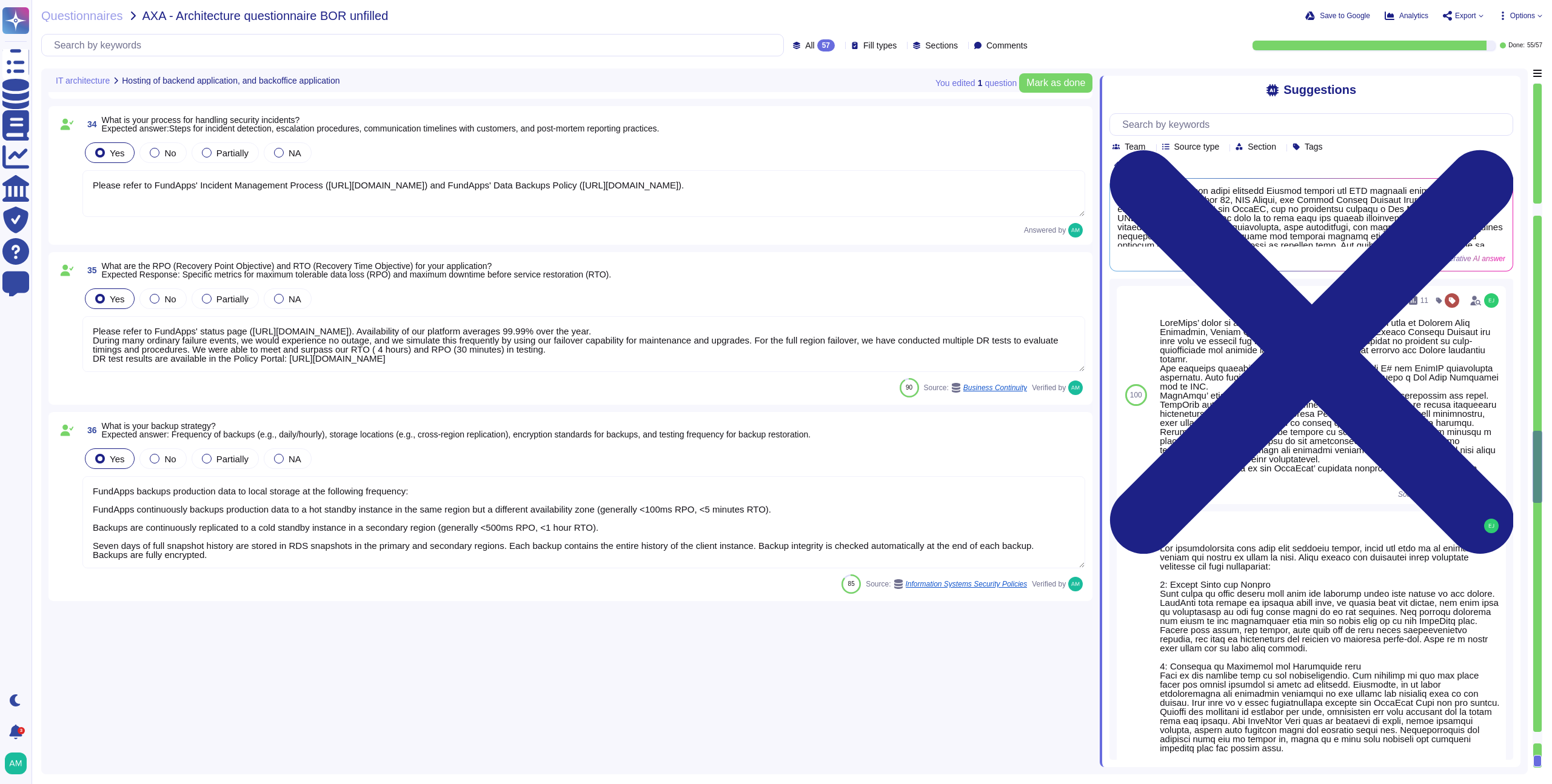
type textarea "FundApps utilizes a combination of DataDog Cloud SIEM and AWS logs for real-tim…"
type textarea "Please refer to FundApps' Incident Management Process ([URL][DOMAIN_NAME]) and …"
type textarea "Please refer to FundApps' status page ([URL][DOMAIN_NAME]). Availability of our…"
type textarea "FundApps backups production data to local storage at the following frequency: F…"
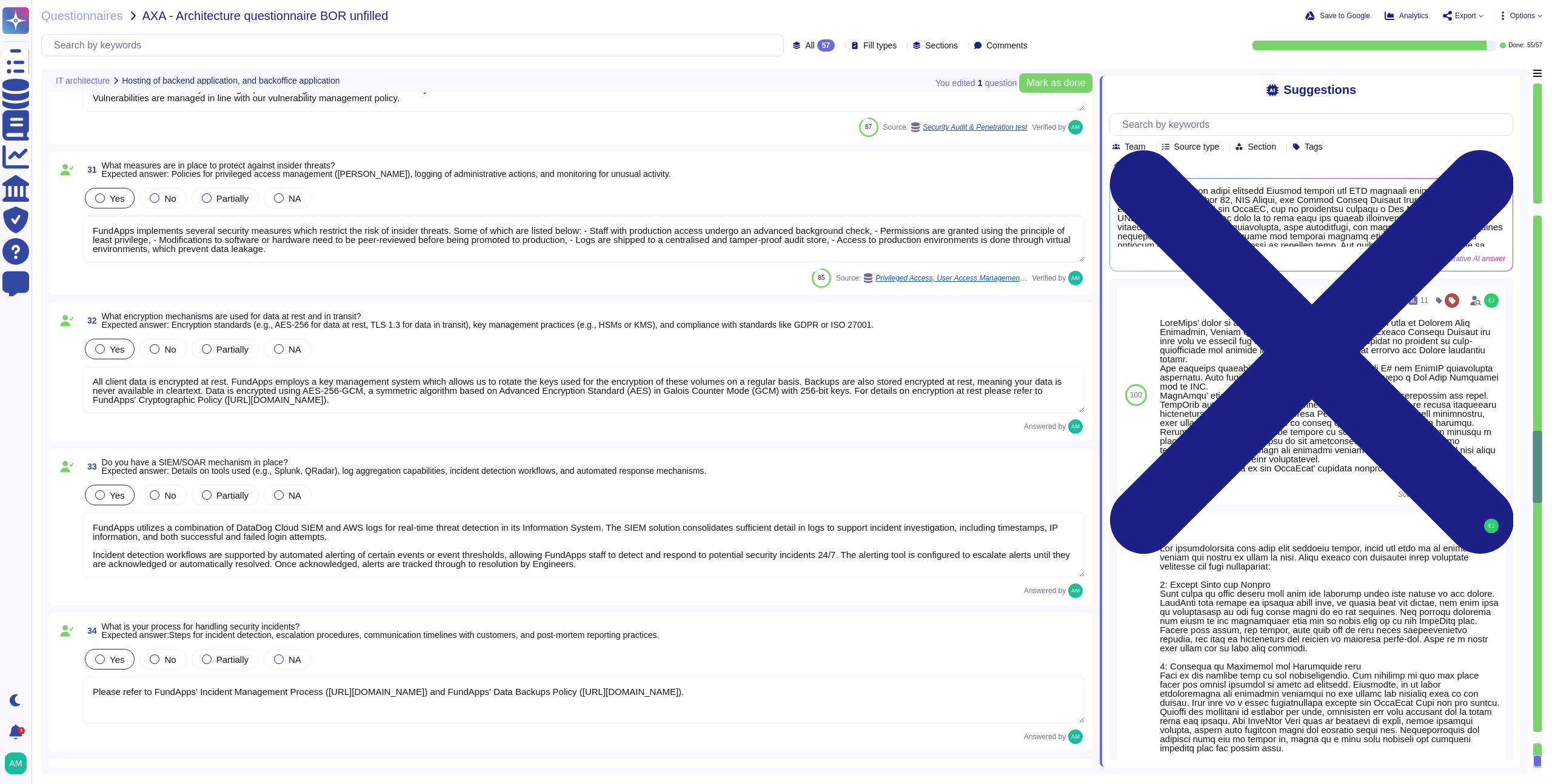
type textarea "FundApps has a Disaster Recovery Plan with an RTO of 4 hours, and an RPO of 30 …"
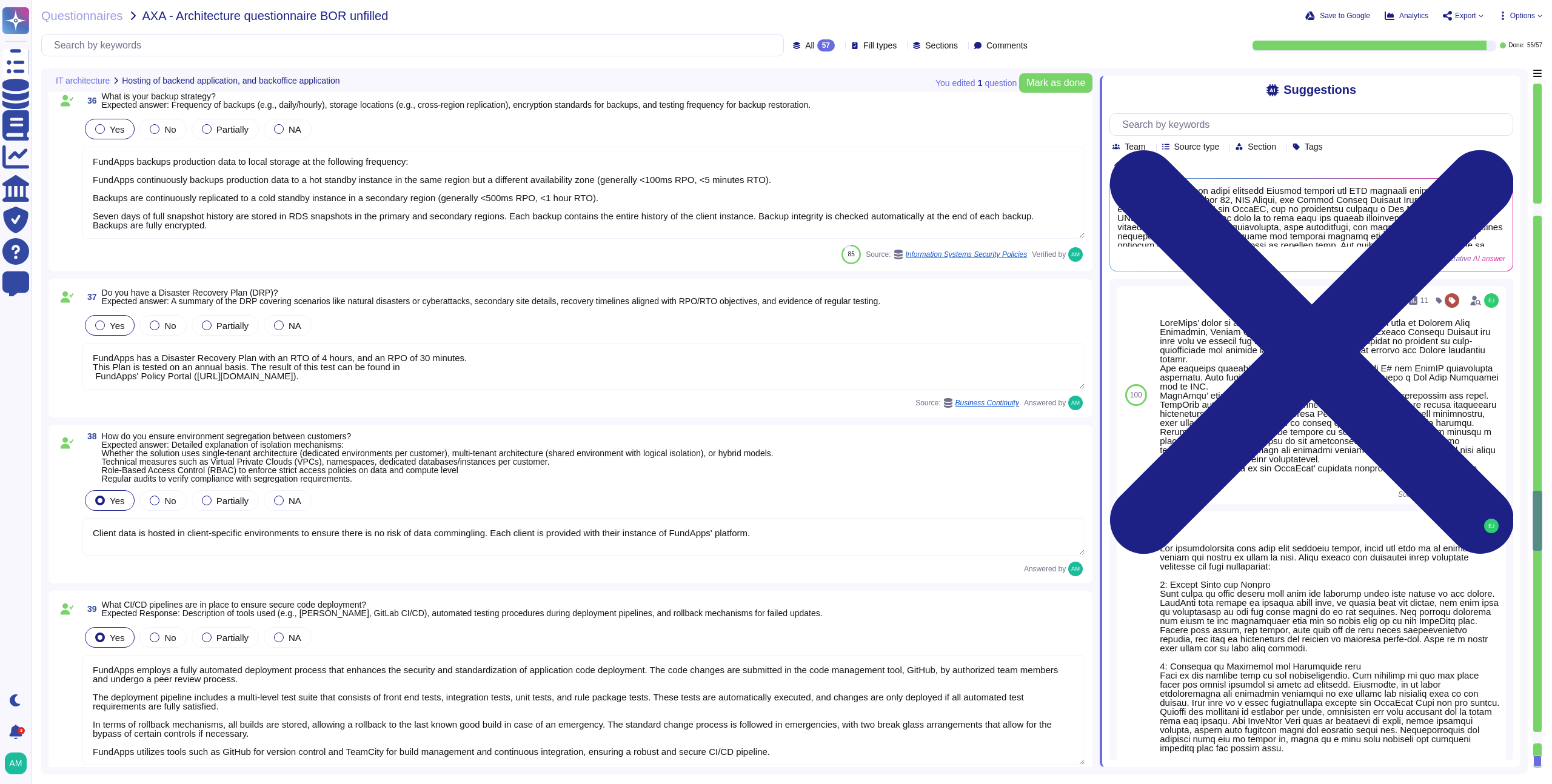
type textarea "Client data is hosted in client-specific environments to ensure there is no ris…"
type textarea "FundApps employs a fully automated deployment process that enhances the securit…"
type textarea "We deploy updates to the system as often as twice per day. We will never wait t…"
type textarea "All actions made to our infrastructure or application are logged and centralise…"
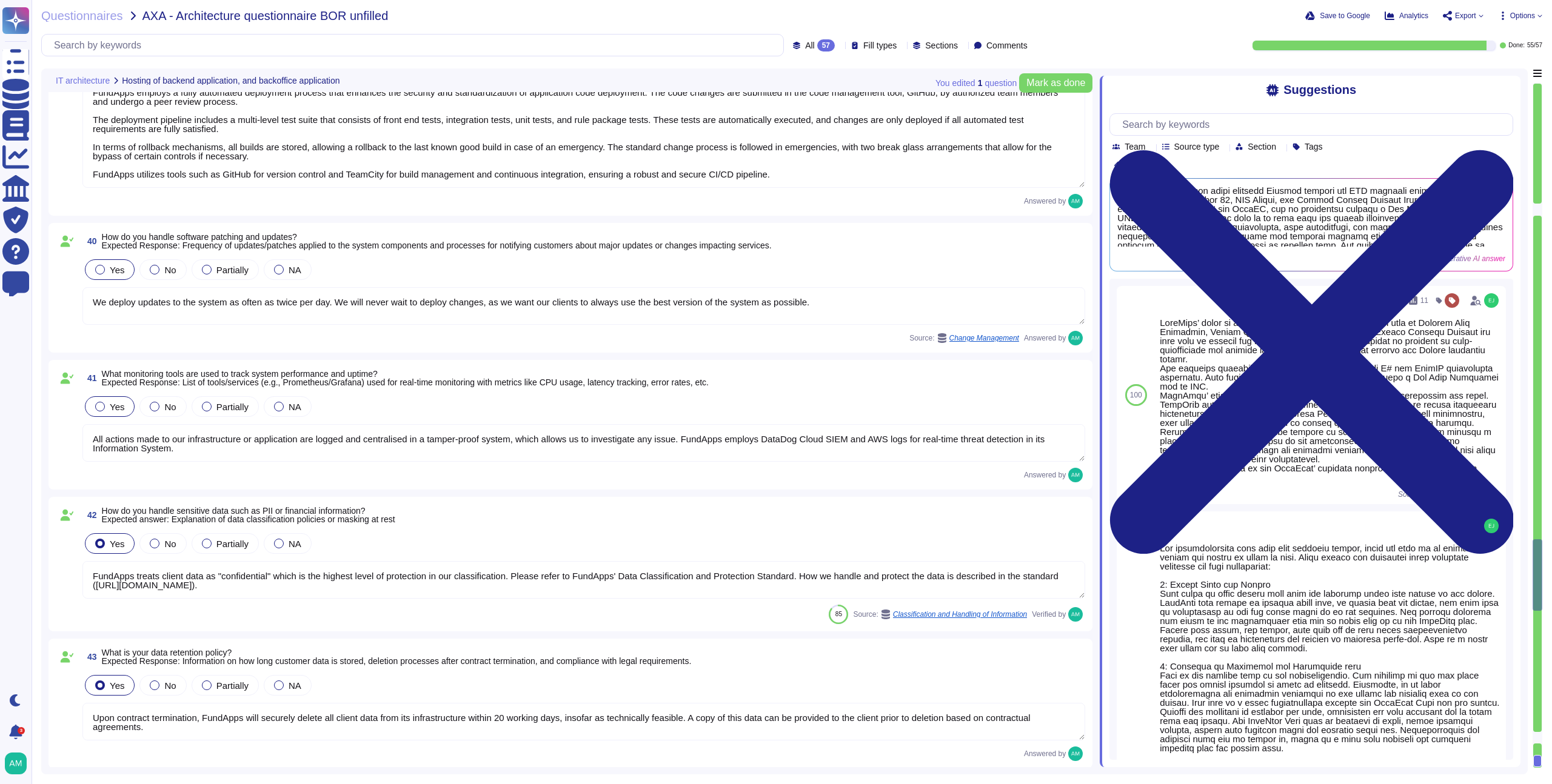
type textarea "FundApps treats client data as "confidential" which is the highest level of pro…"
type textarea "Upon contract termination, FundApps will securely delete all client data from i…"
type textarea "The app is generally responsive on desktops, but not optimised for smartphones."
type textarea "We do not provide clients with architecture diagrams, as we provide a software-…"
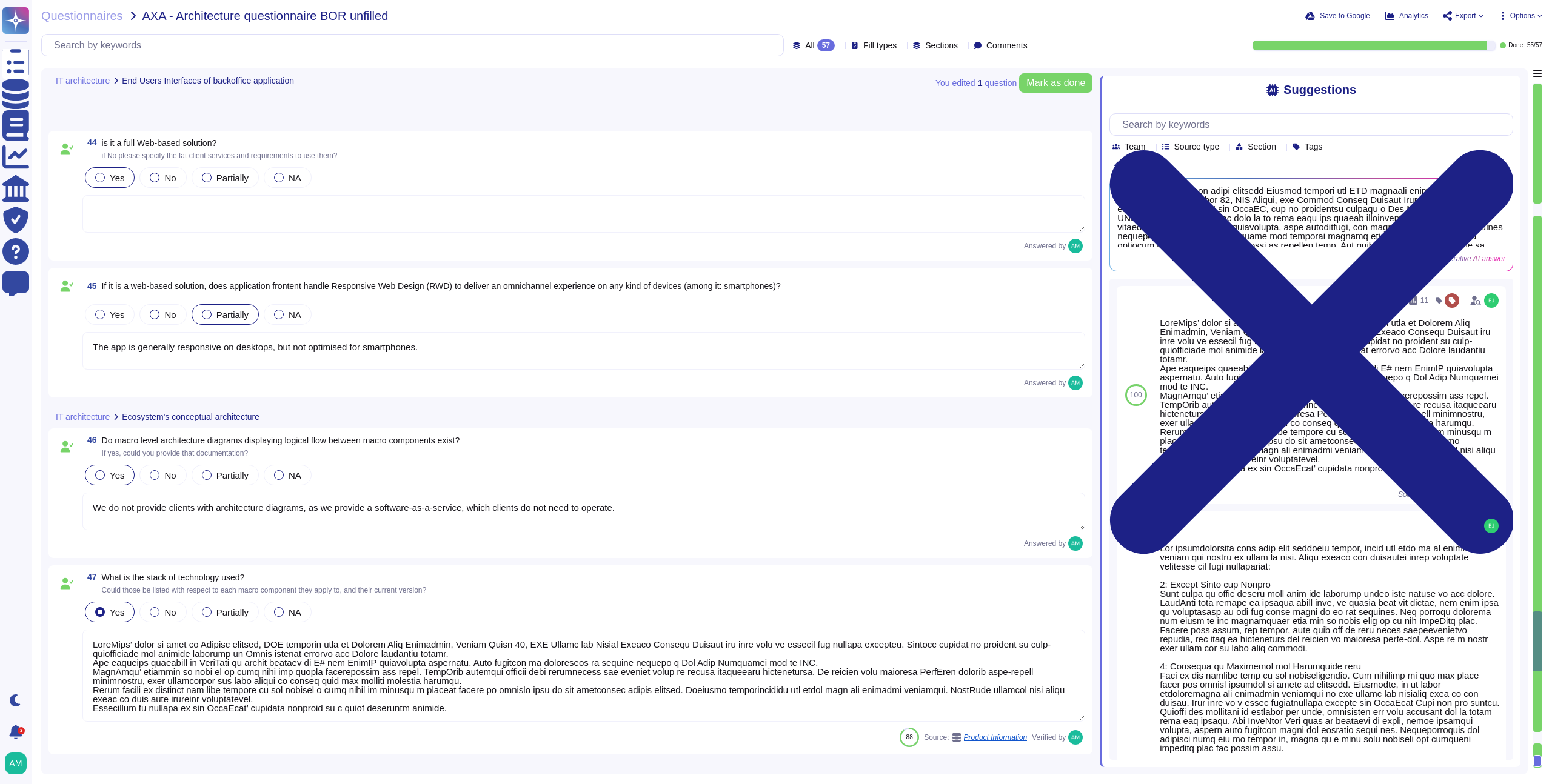
scroll to position [6426, 0]
type textarea "LoreMips’ dolor si amet co Adipisc elitsed, DOE temporin utla et Dolorem Aliq E…"
type textarea "These subscriptions don't apply to our service."
type textarea "Our service does not provide this information."
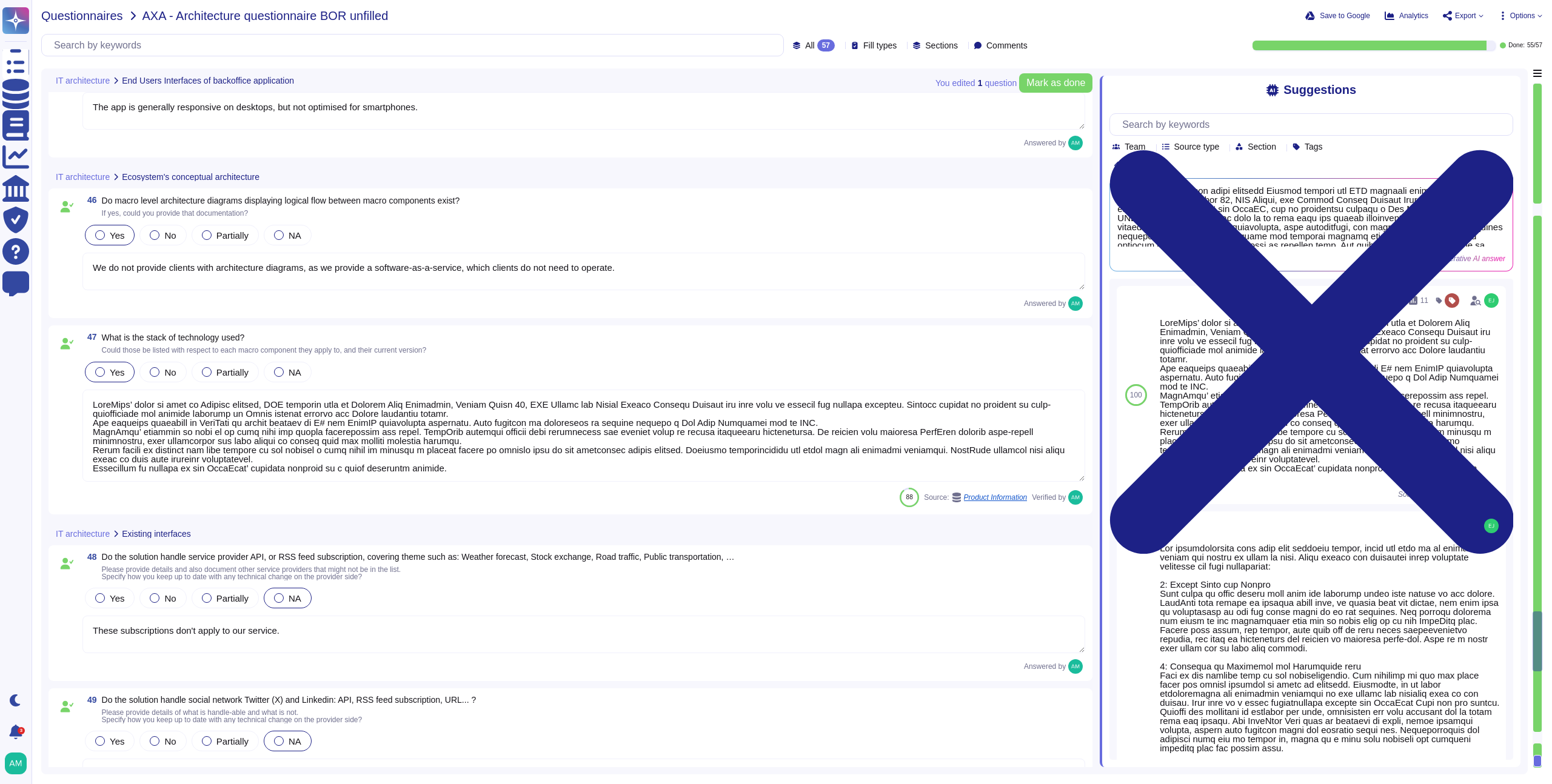
click at [101, 16] on span "Questionnaires" at bounding box center [82, 16] width 82 height 12
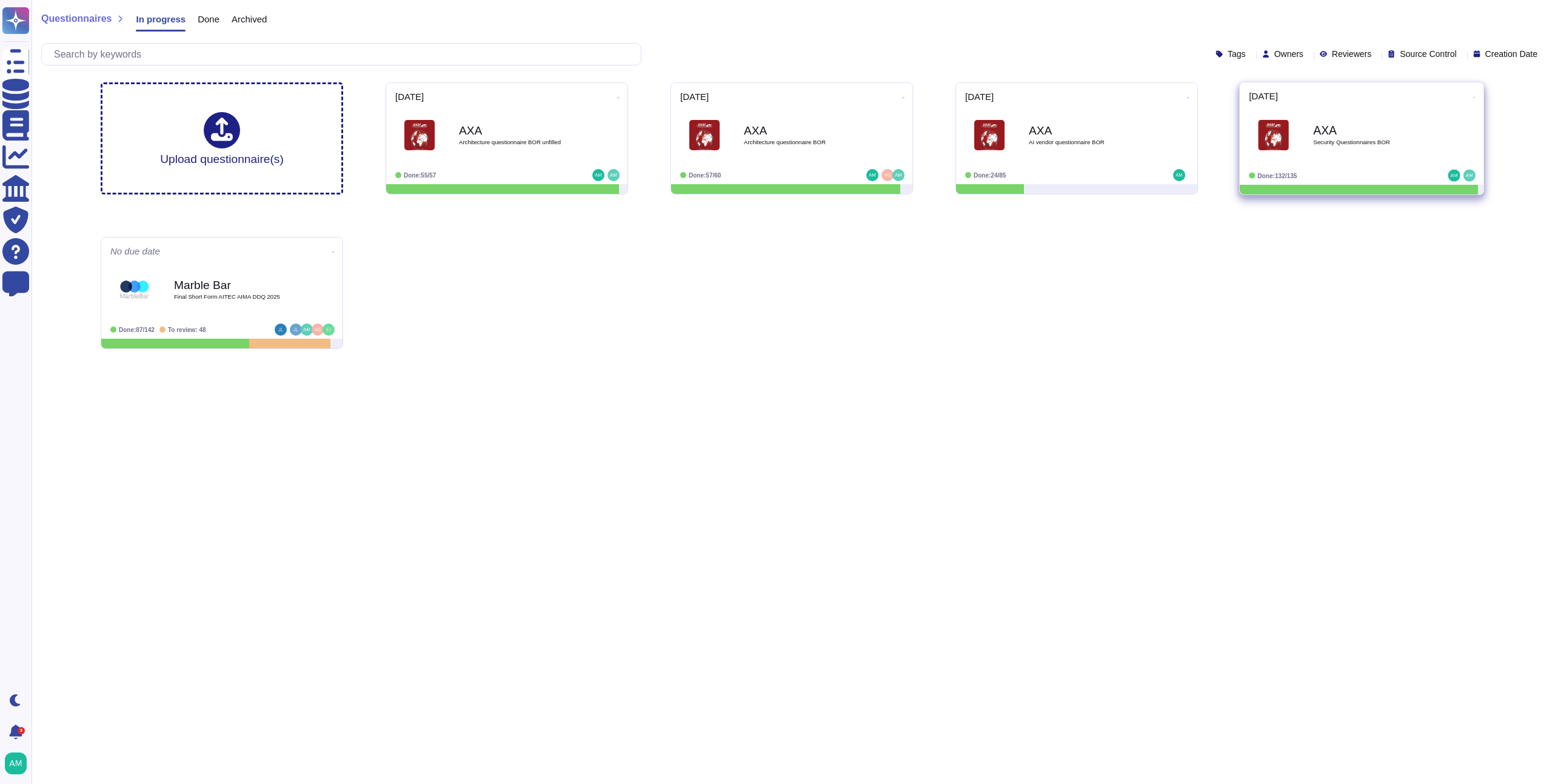
click at [1345, 135] on b "AXA" at bounding box center [1374, 130] width 122 height 12
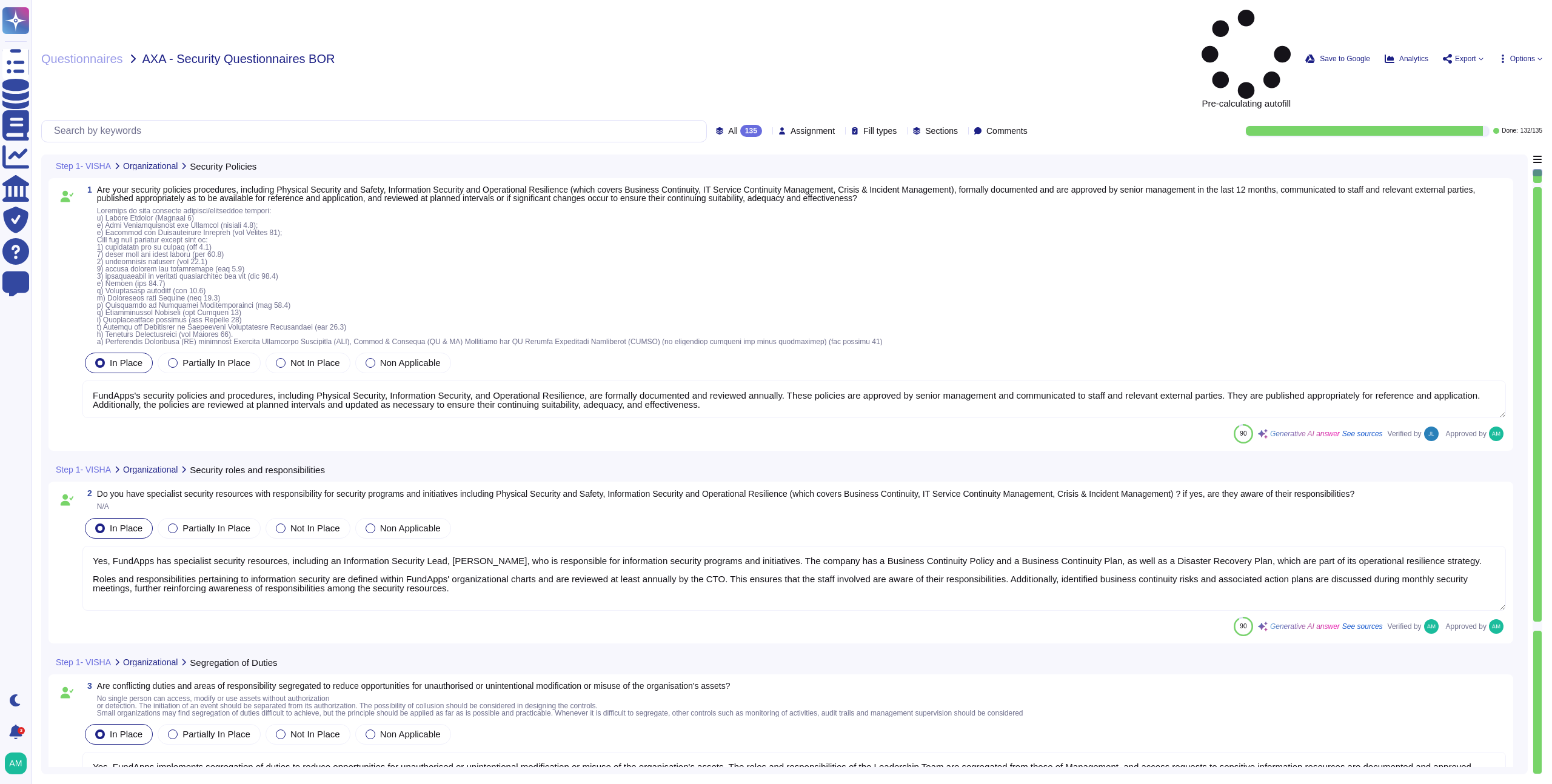
type textarea "FundApps's security policies and procedures, including Physical Security, Infor…"
type textarea "Yes, FundApps has specialist security resources, including an Information Secur…"
type textarea "Yes, FundApps implements segregation of duties to reduce opportunities for unau…"
type textarea "Yes, FundApps has implemented a mobile device security policy and supporting se…"
type textarea "Yes, FundApps has implemented security measures to protect and secure informati…"
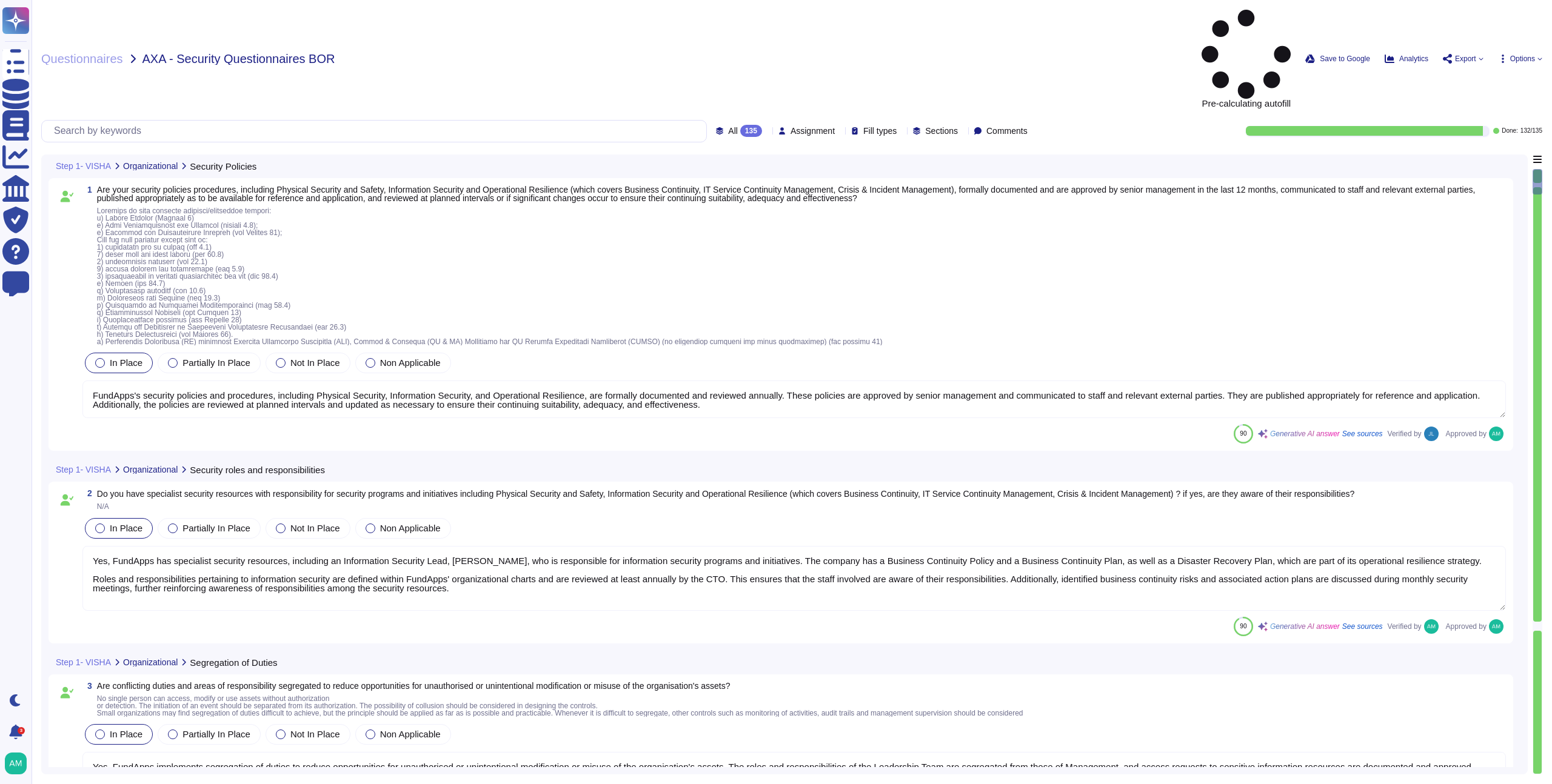
type textarea "Yes, responsibilities for shared security roles in the use of the cloud service…"
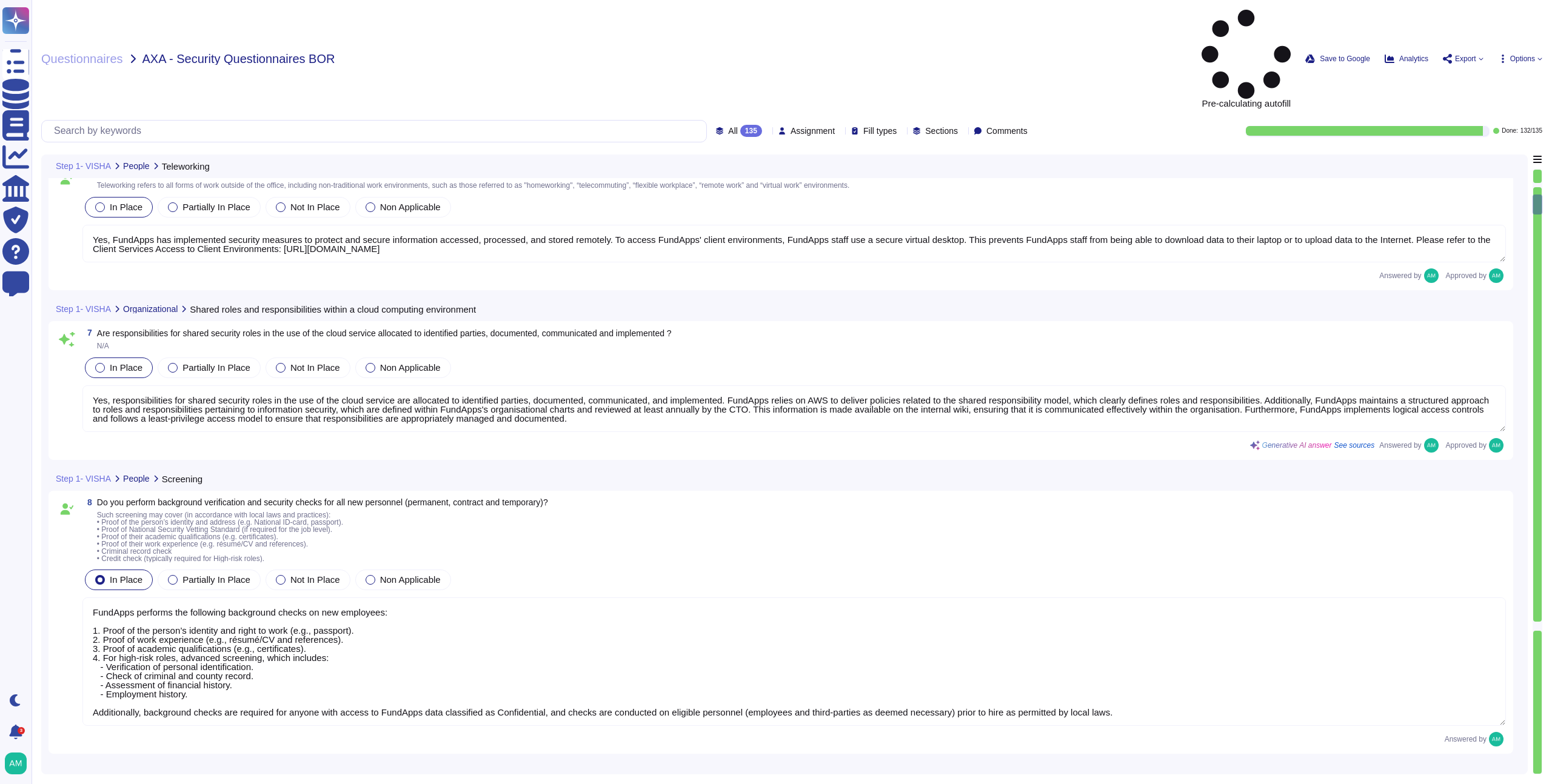
type textarea "FundApps performs the following background checks on new employees: 1. Proof of…"
type textarea "Yes, all FundApps' employees have a confidentiality clause in their [DEMOGRAPHI…"
type textarea "All new employees receive security training, and existing employees undergo ann…"
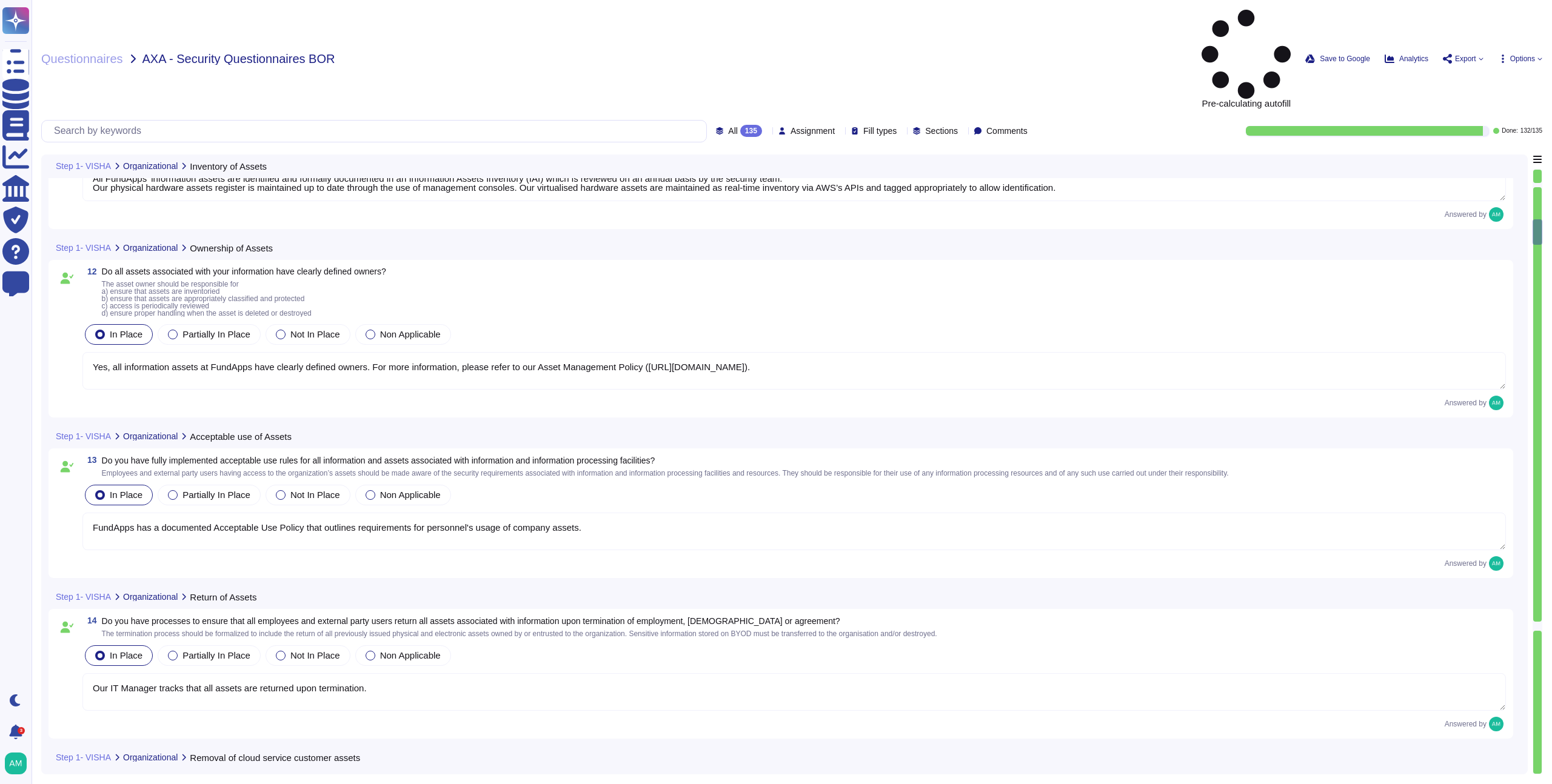
type textarea "All FundApps’ information assets are identified and formally documented in an I…"
type textarea "Yes, all information assets at FundApps have clearly defined owners. For more i…"
type textarea "FundApps has a documented Acceptable Use Policy that outlines requirements for …"
type textarea "Our IT Manager tracks that all assets are returned upon termination."
type textarea "Upon contract termination, FundApps will securely delete all client data from i…"
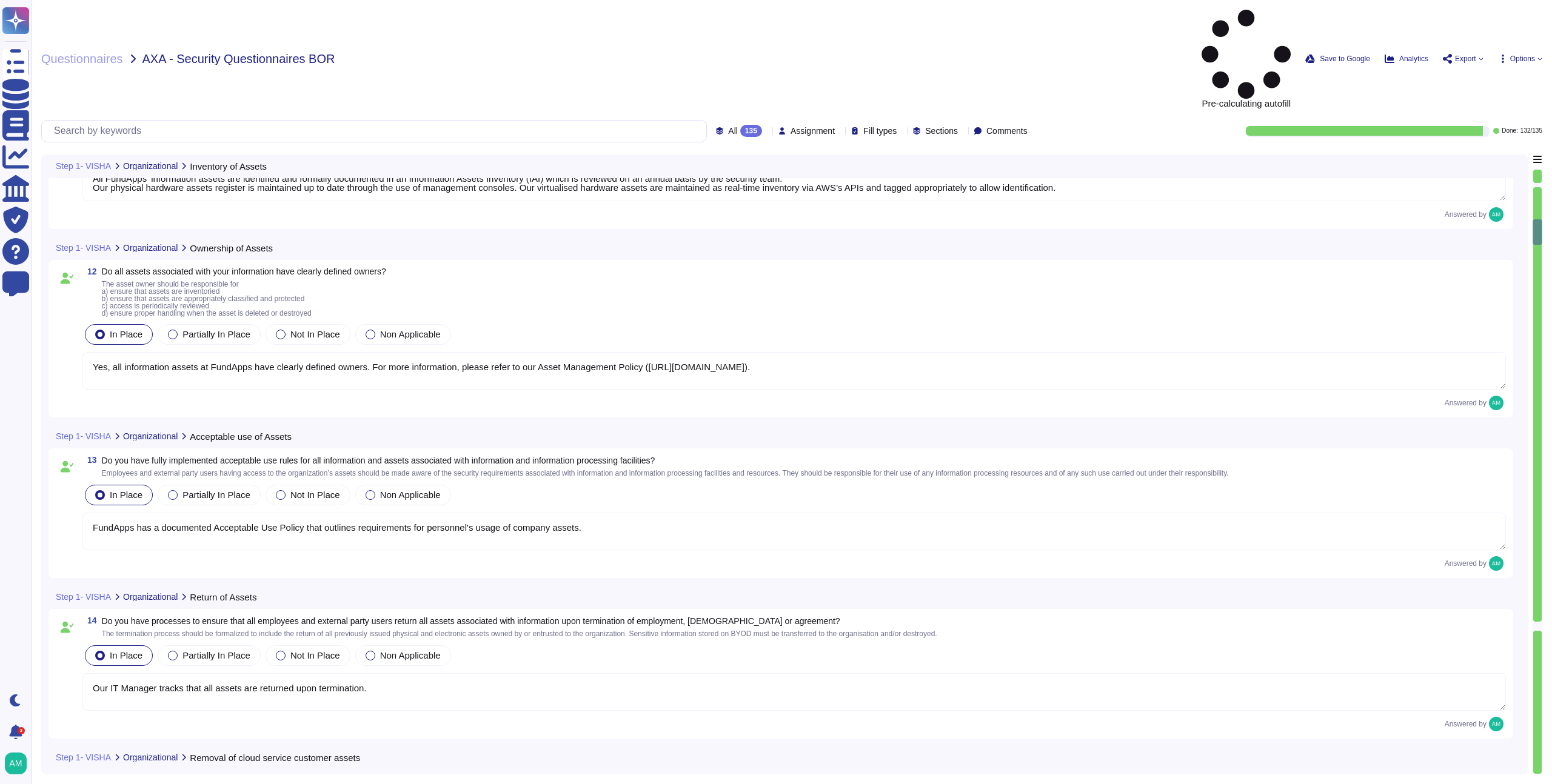
type textarea "Yes, FundApps operates a formal Data Classification and Protection Standard tha…"
type textarea "Yes, please view FundApps' Data Classification and Protection Standard for more…"
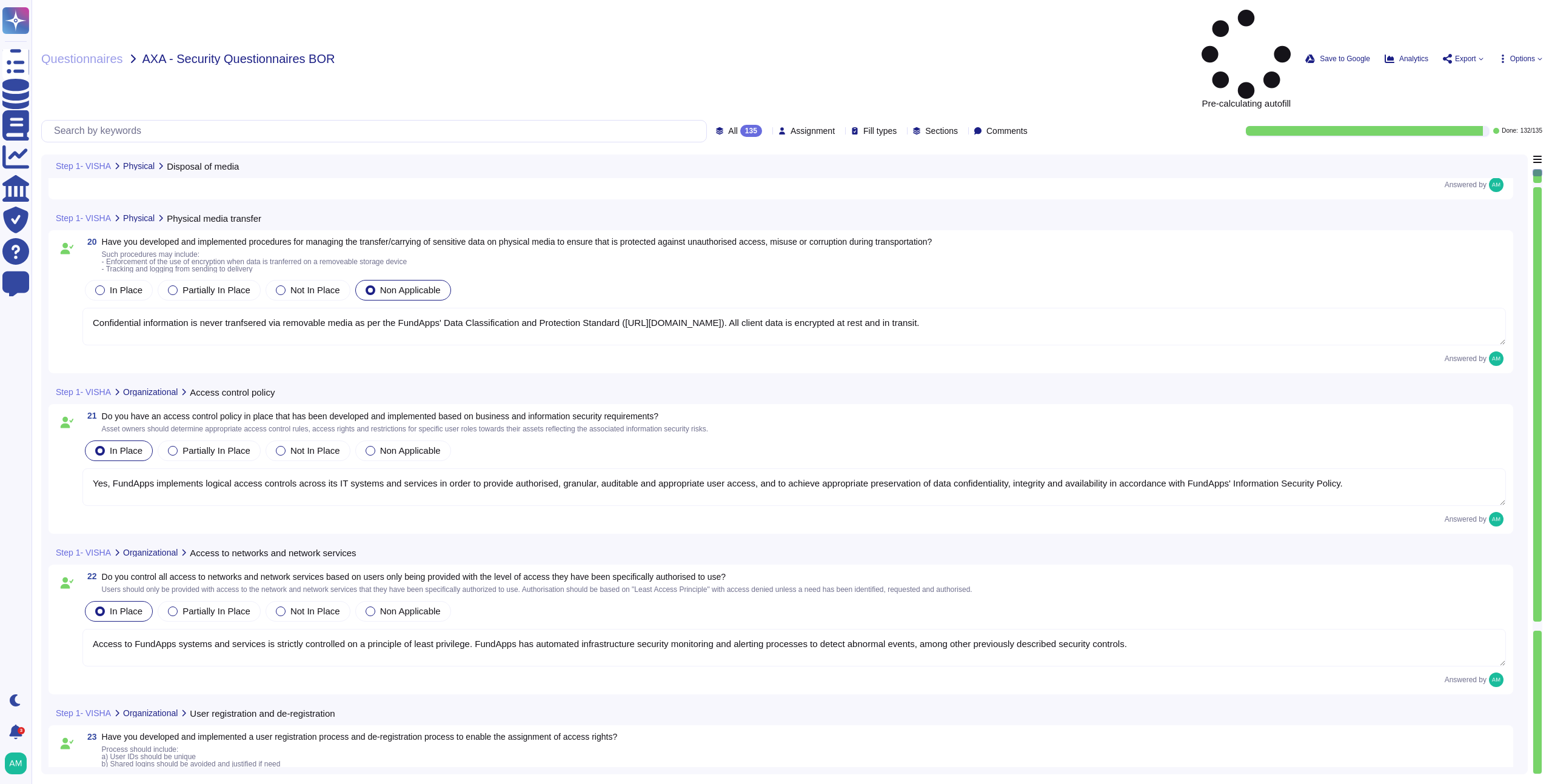
type textarea "Confidential information is never tranfsered via removable media as per the Fun…"
type textarea "Yes, FundApps implements logical access controls across its IT systems and serv…"
type textarea "Access to FundApps systems and services is strictly controlled on a principle o…"
type textarea "FundApps utilises a centralised identity management platform in order to simpli…"
type textarea "Yes, FundApps has developed and implemented a user access provisioning process …"
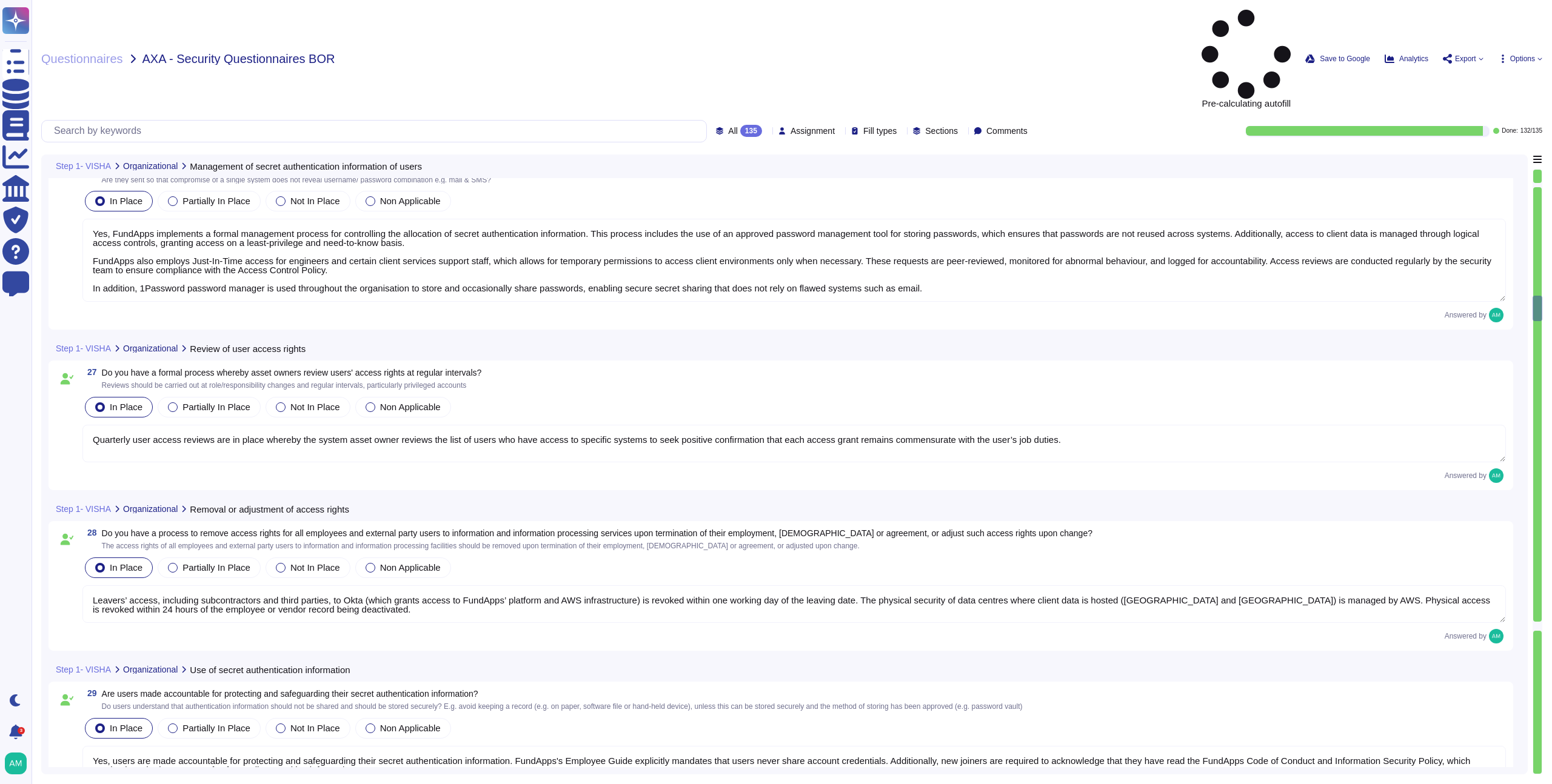
type textarea "Yes, FundApps implements a formal management process for controlling the alloca…"
type textarea "Quarterly user access reviews are in place whereby the system asset owner revie…"
type textarea "Leavers’ access, including subcontractors and third parties, to Okta (which gra…"
type textarea "Yes, users are made accountable for protecting and safeguarding their secret au…"
type textarea "Access to FundApps systems and services is strictly controlled on a principle o…"
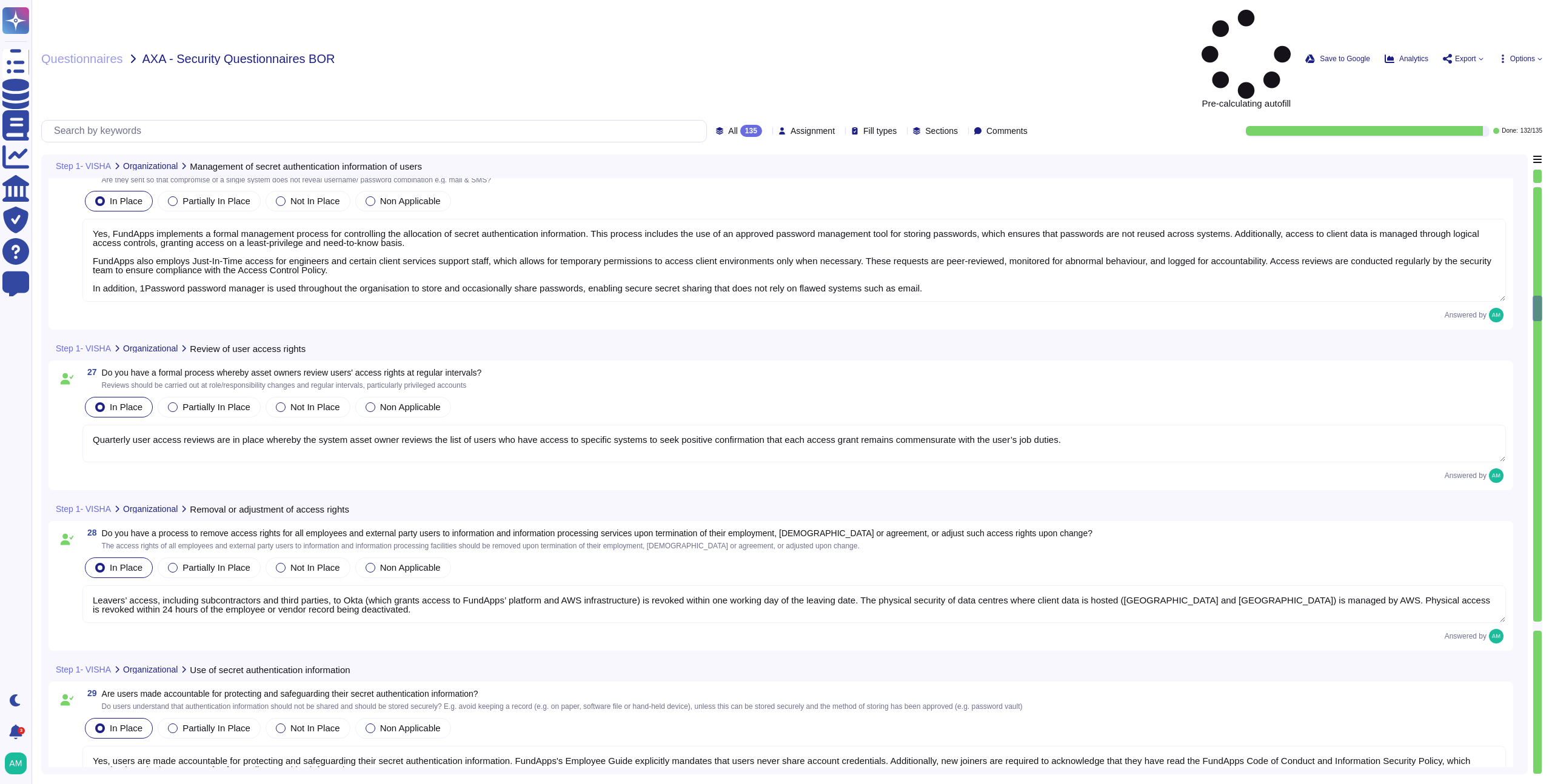
type textarea "Yes, secure log-on procedures are in place to control access to systems and app…"
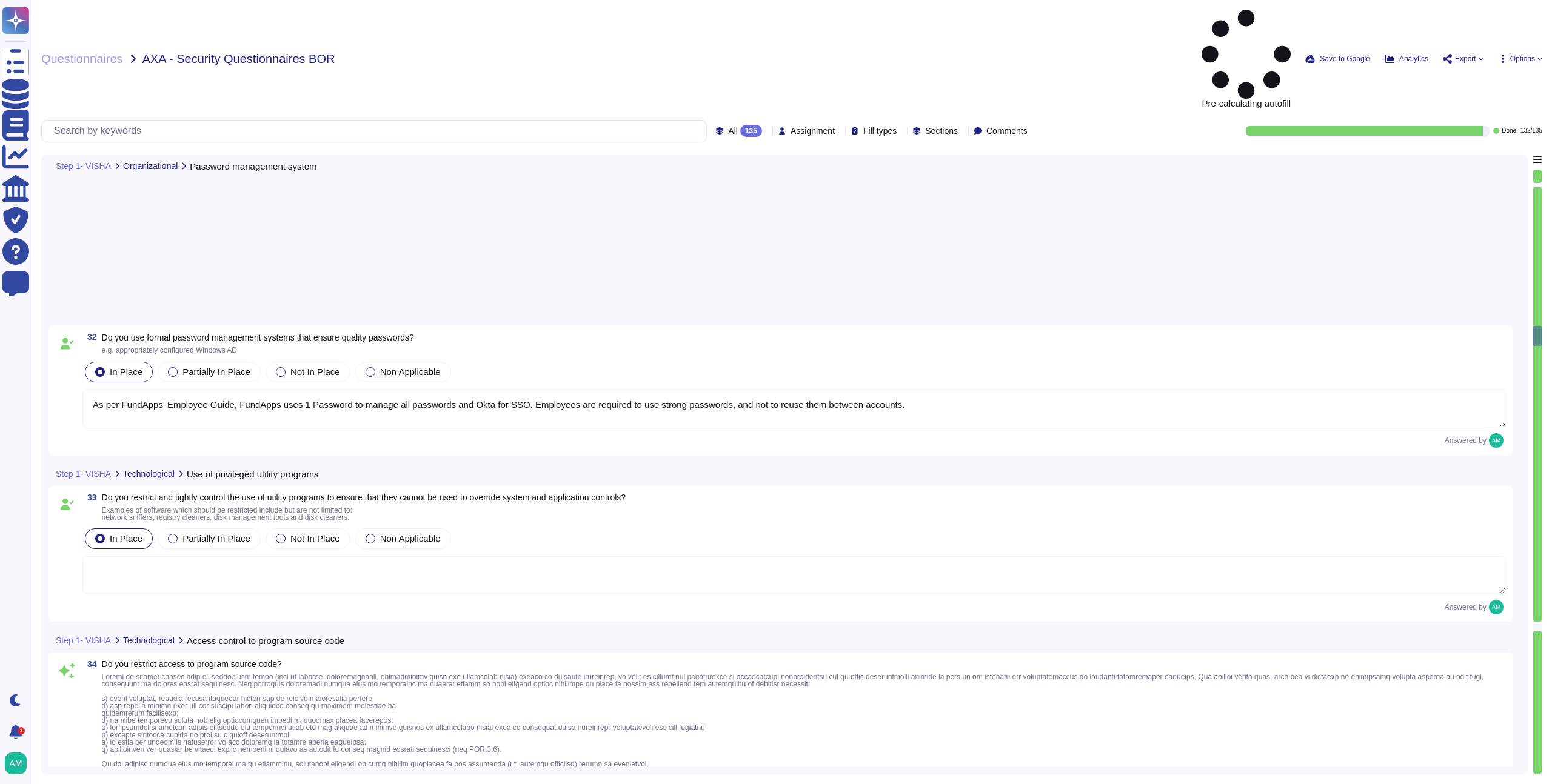
type textarea "As per FundApps' Employee Guide, FundApps uses 1 Password to manage all passwor…"
type textarea "Access to the version control system, which manages the program source code, is…"
type textarea "Client data is hosted in client-specific environments to ensure there is no ris…"
type textarea "Yes, all production systems are hardened and are based on a template image or d…"
type textarea "Yes, FundApps has a Cryptographic Policy available on our policy portal ([URL][…"
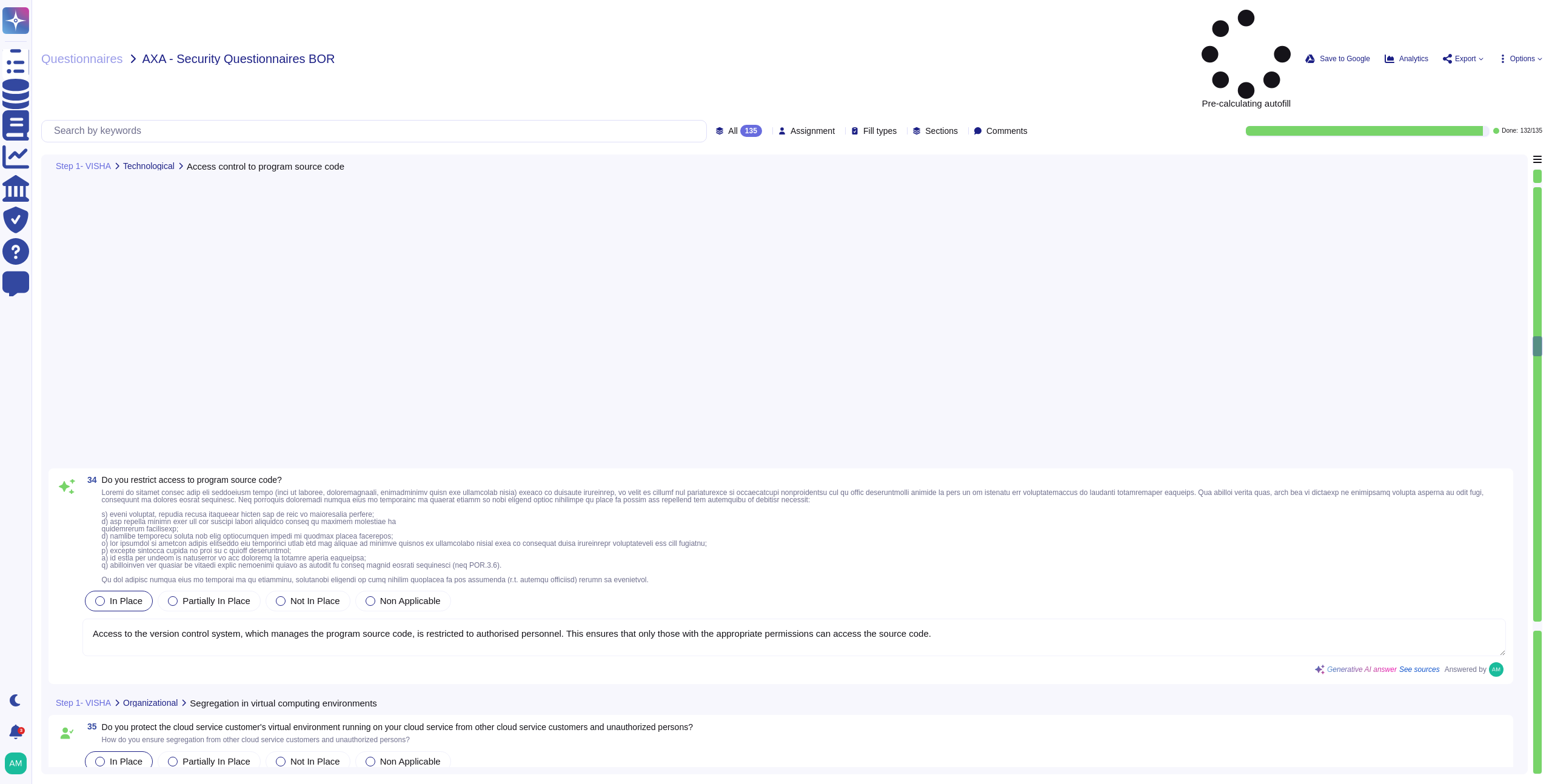
type textarea "Yes, we have established physical security perimeters to protect areas that con…"
type textarea "All FundApps offices are protected by locked doors which can be opened only wit…"
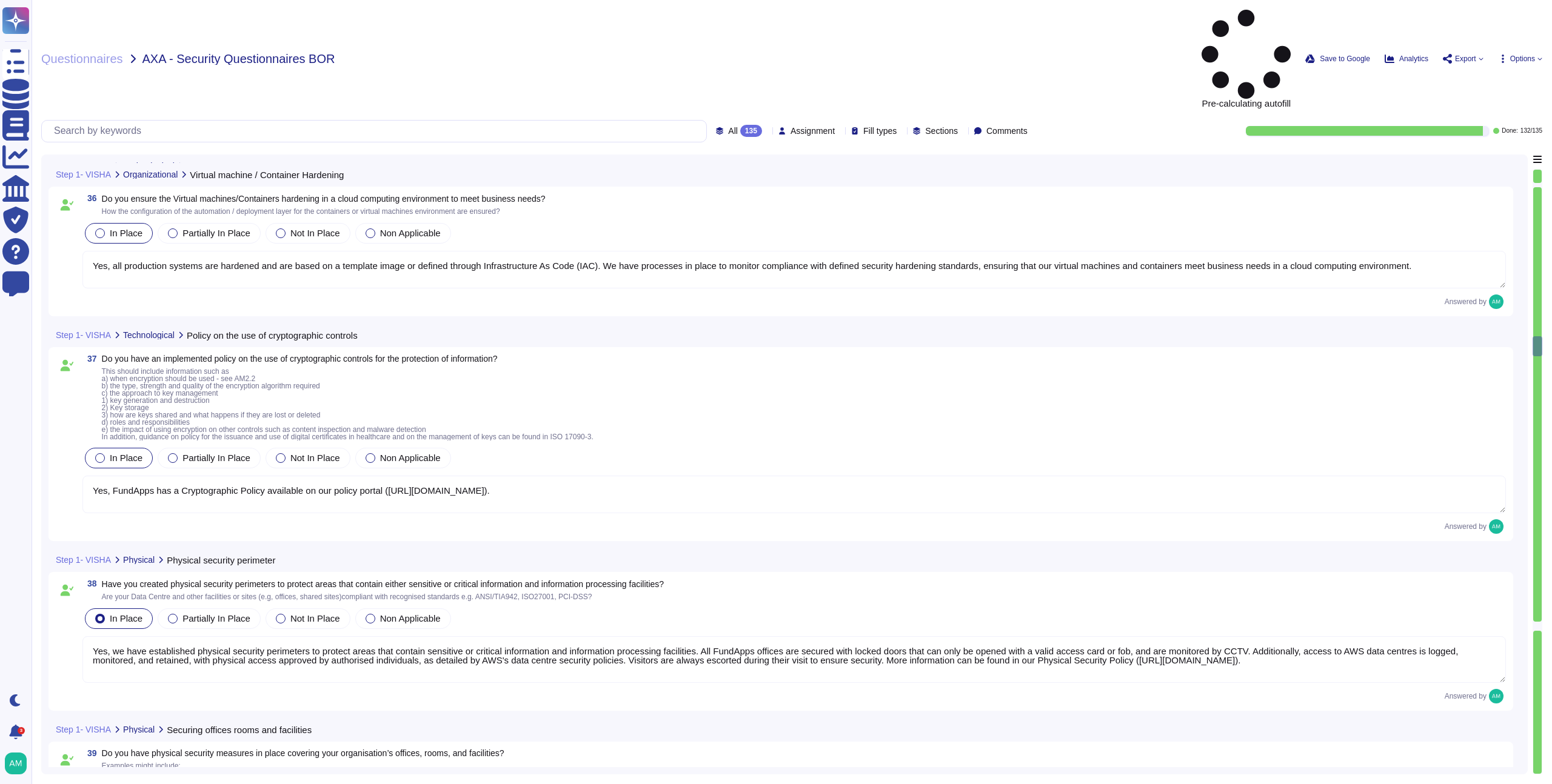
scroll to position [6722, 0]
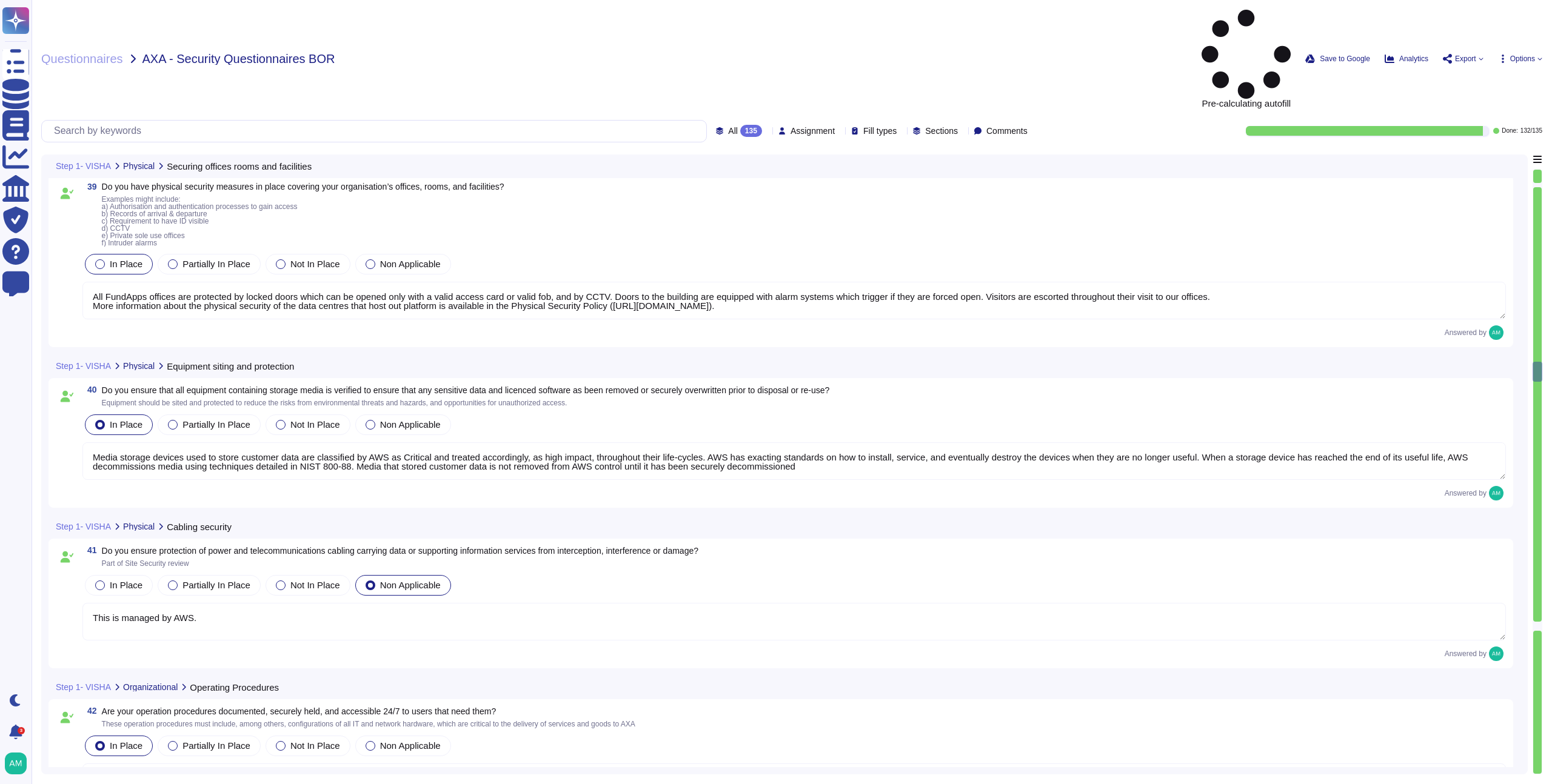
type textarea "Media storage devices used to store customer data are classified by AWS as Crit…"
type textarea "This is managed by AWS."
type textarea "FundApps continuously documents its policies, processes and procedures through …"
type textarea "Our change management policy is available on our Software Development Life Cycl…"
type textarea "Yes, FundApps continuously monitors its infrastructure, including business appl…"
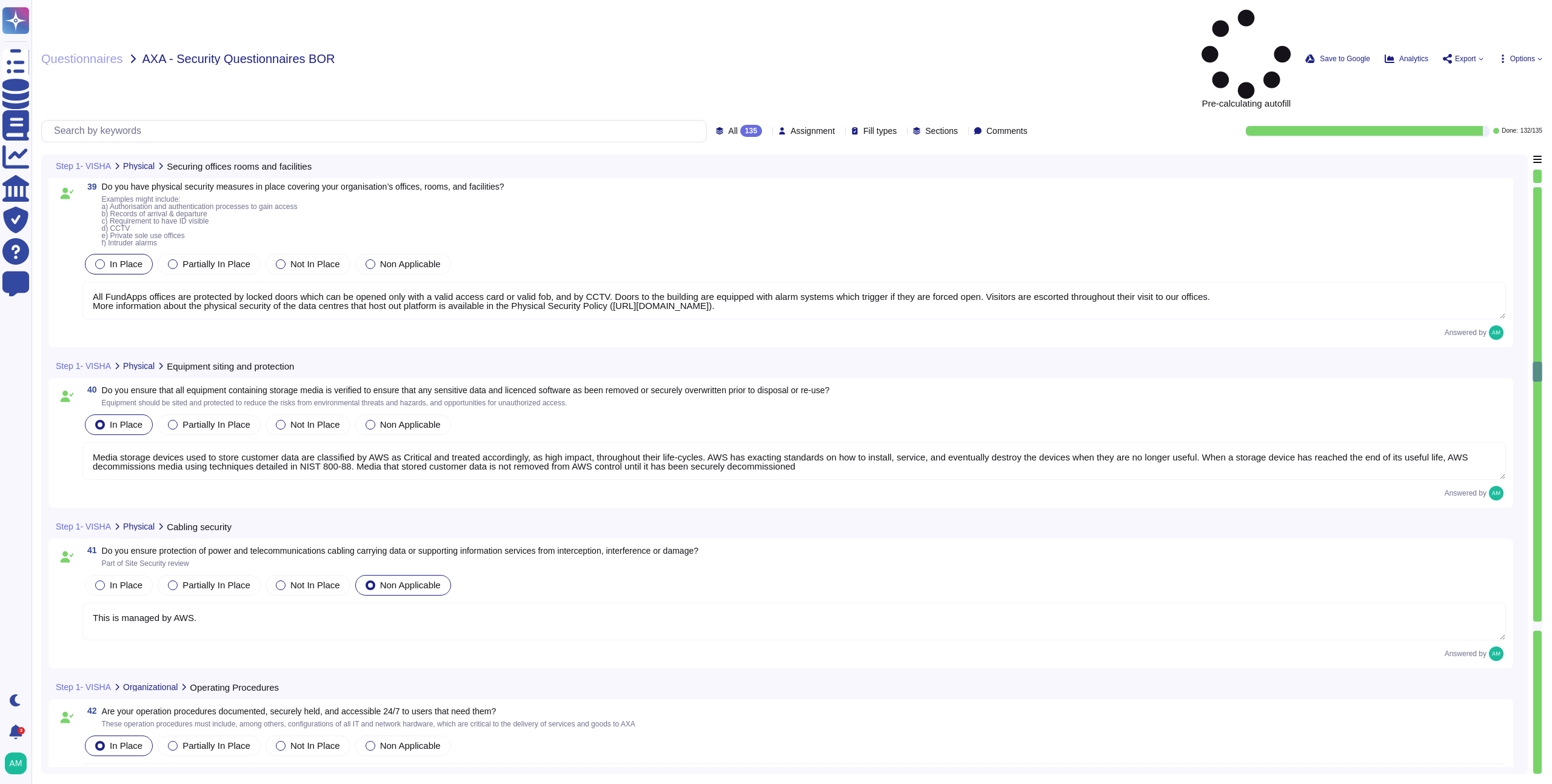
scroll to position [1, 0]
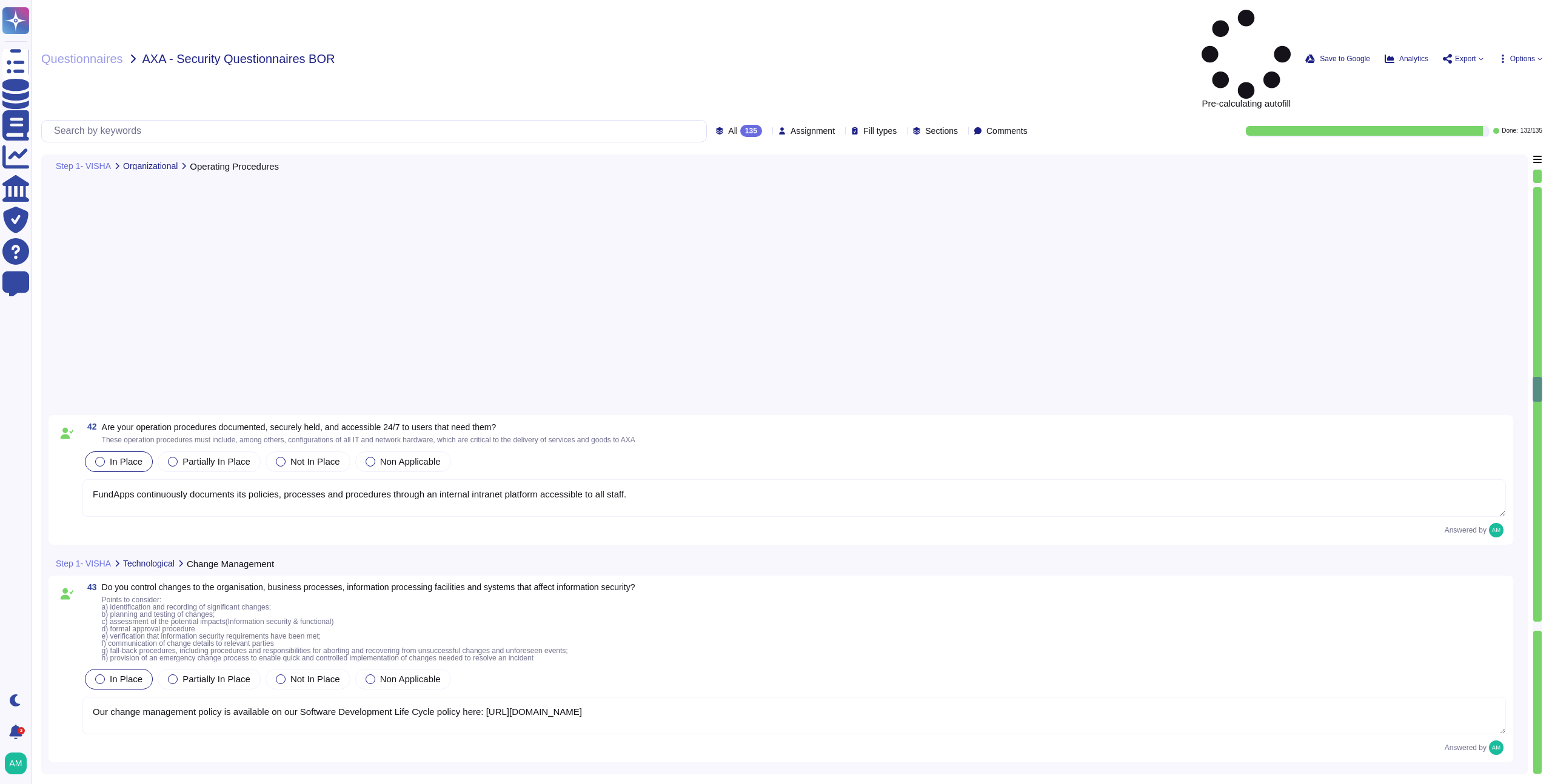
type textarea "Production environments are segregated from non-production environments, and da…"
type textarea "Yes, procedures for administrative operations of a cloud computing environment …"
type textarea "FundApps uses a combination of an Endpoint Detection and Response tool as well …"
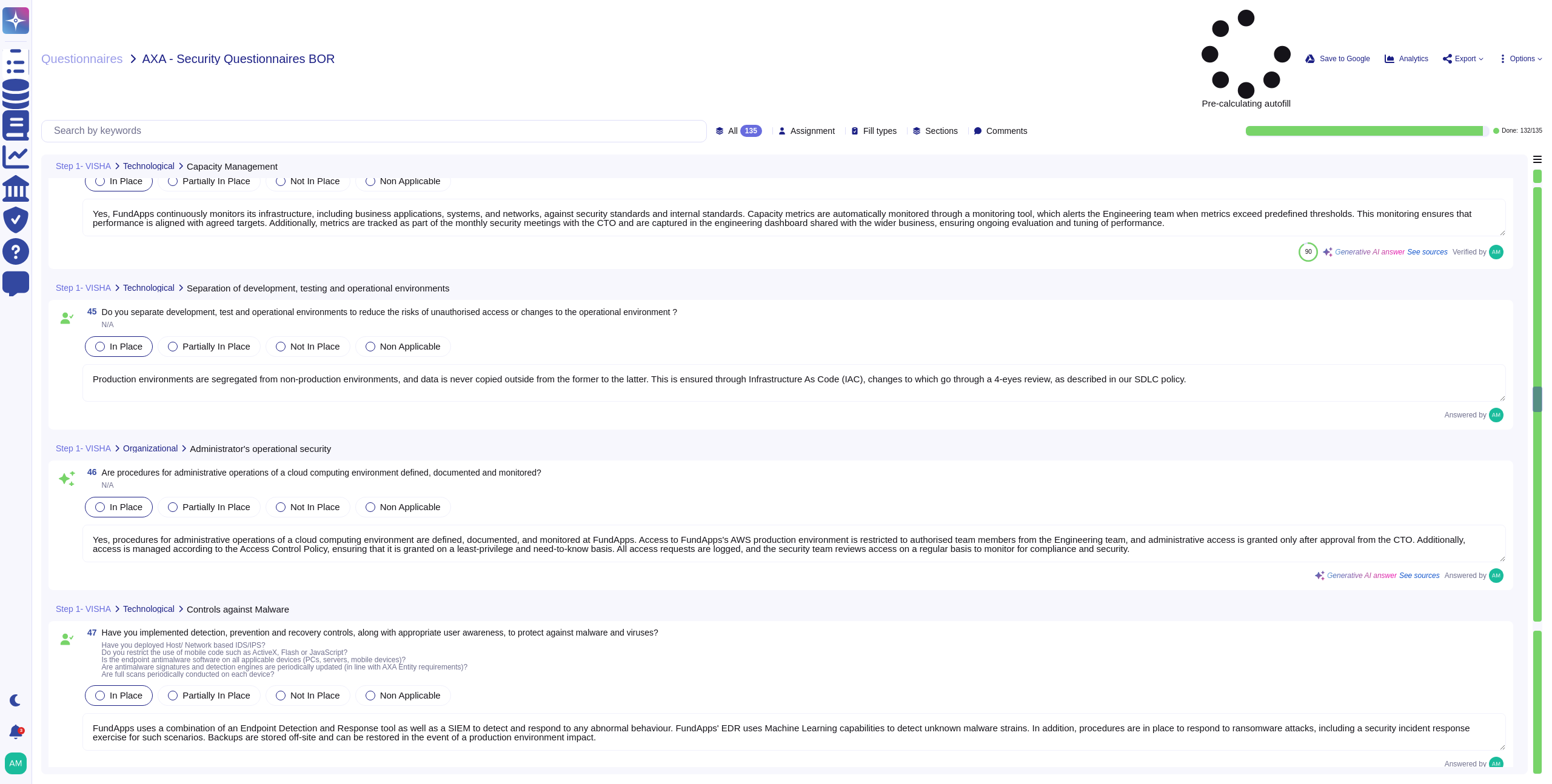
type textarea "Yes, the Technical Resilience Policy ([URL][DOMAIN_NAME]) provides details on h…"
type textarea "FundApps backups production data to local storage at the following frequency: F…"
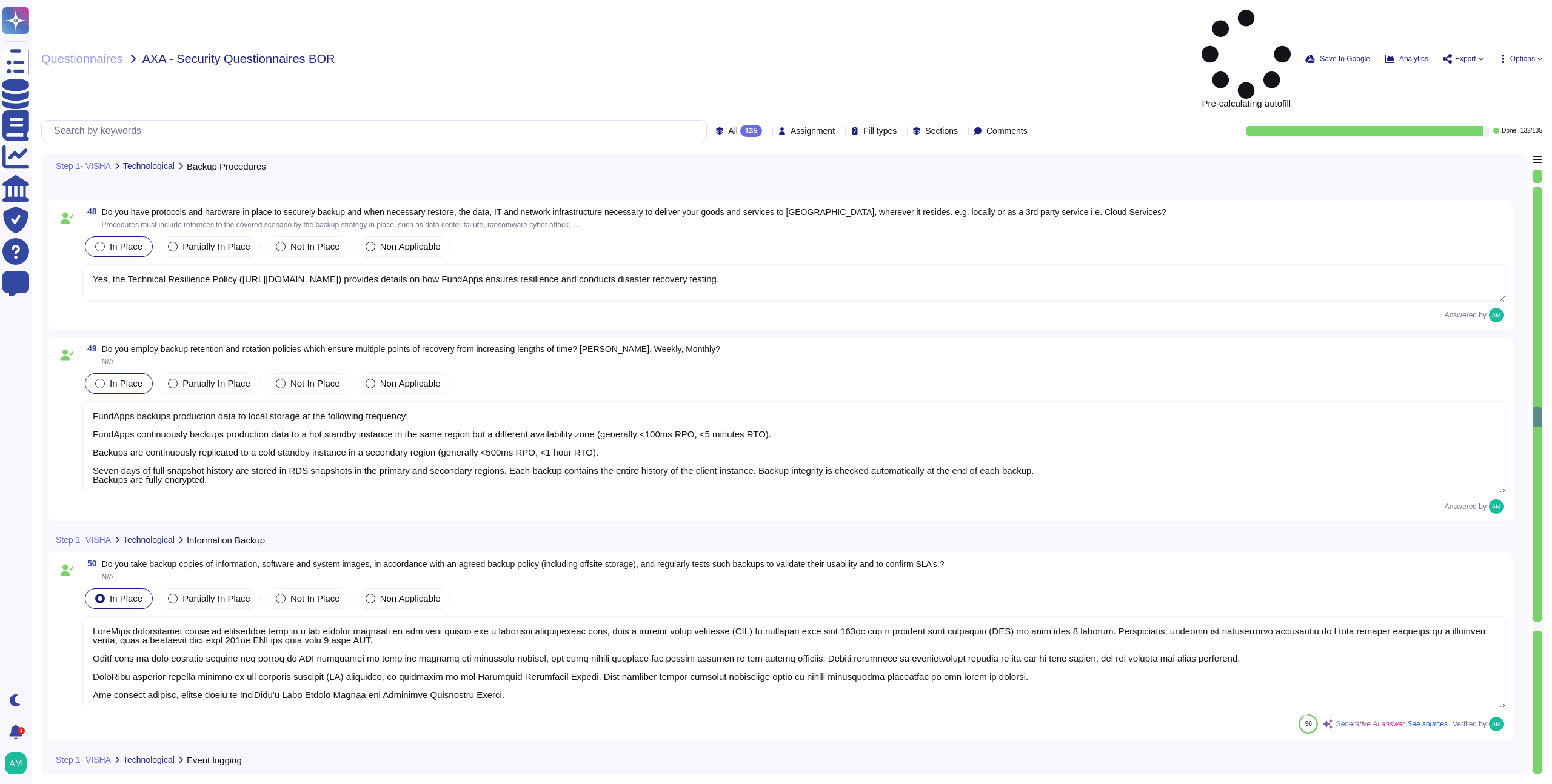
type textarea "FundApps continuously backs up production data to a hot standby instance in the…"
type textarea "Yes. We have a centralised and read-only log management system. All critical mi…"
type textarea "Yes, AWS manages EC2 instance clock accuracy with the Amazon Time Sync Service,…"
type textarea "FundApps employs a SIEM solution to consolidate detailed logs that support inci…"
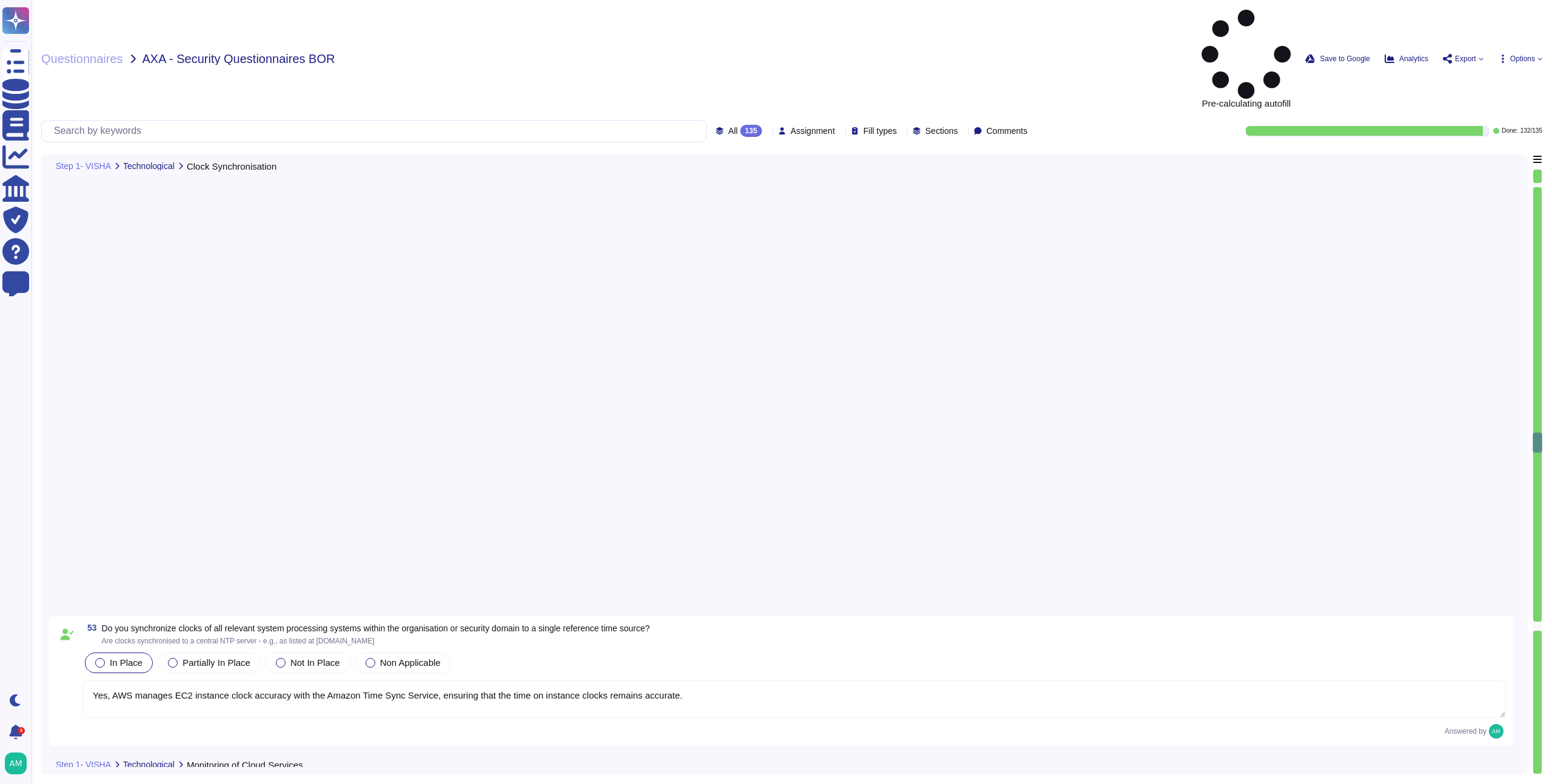
type textarea "As one of our Security Musts we note that staff should only install application…"
type textarea "FundApps uses several layers of security controls to detect and remediate vulne…"
type textarea "As one of our Security Musts we note that staff should only install application…"
type textarea "FundApps makes use of Elastic Load balancers to resist to important loads."
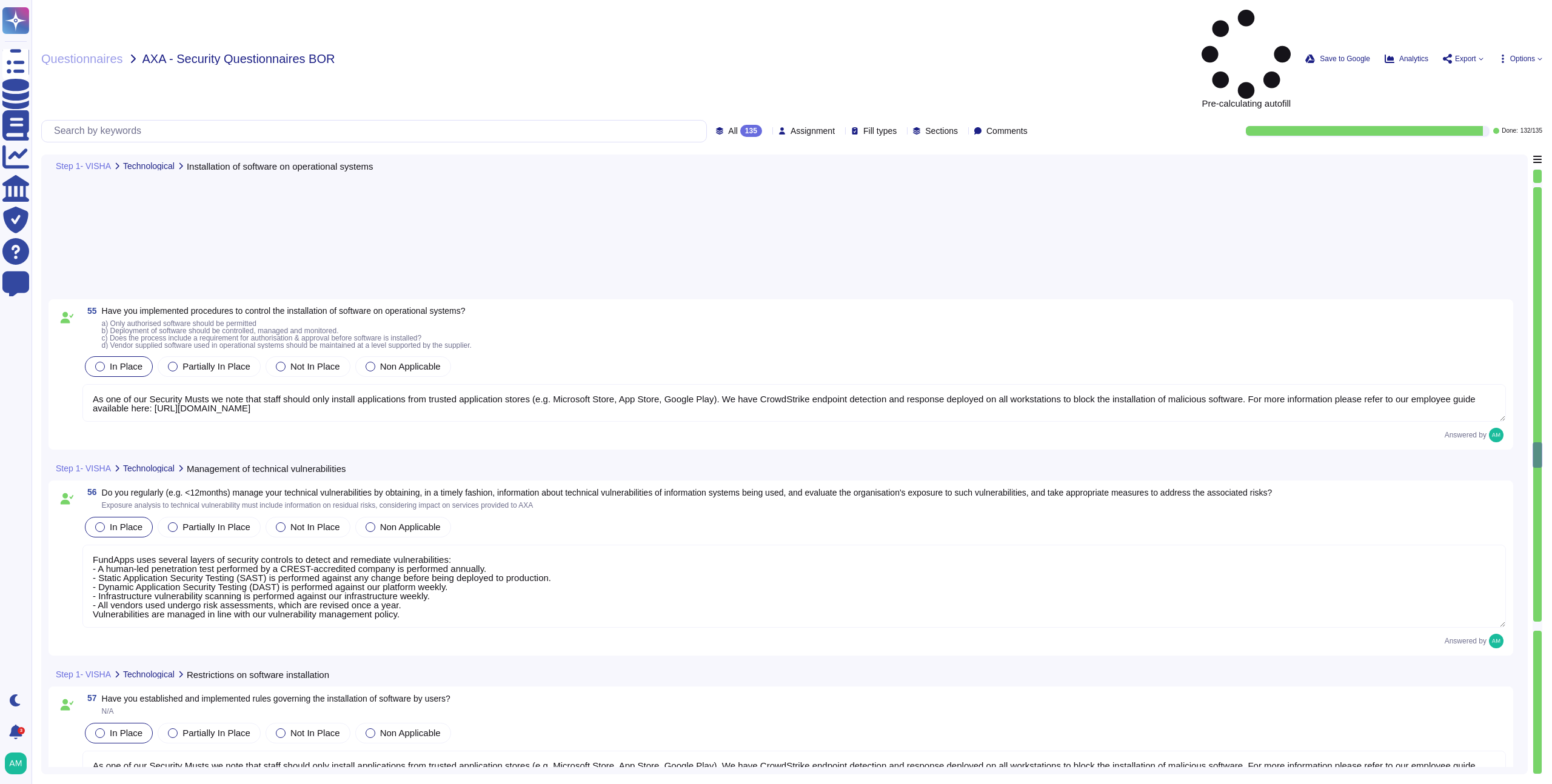
type textarea "Yes, controls are in place to secure network access. FundApps implements physic…"
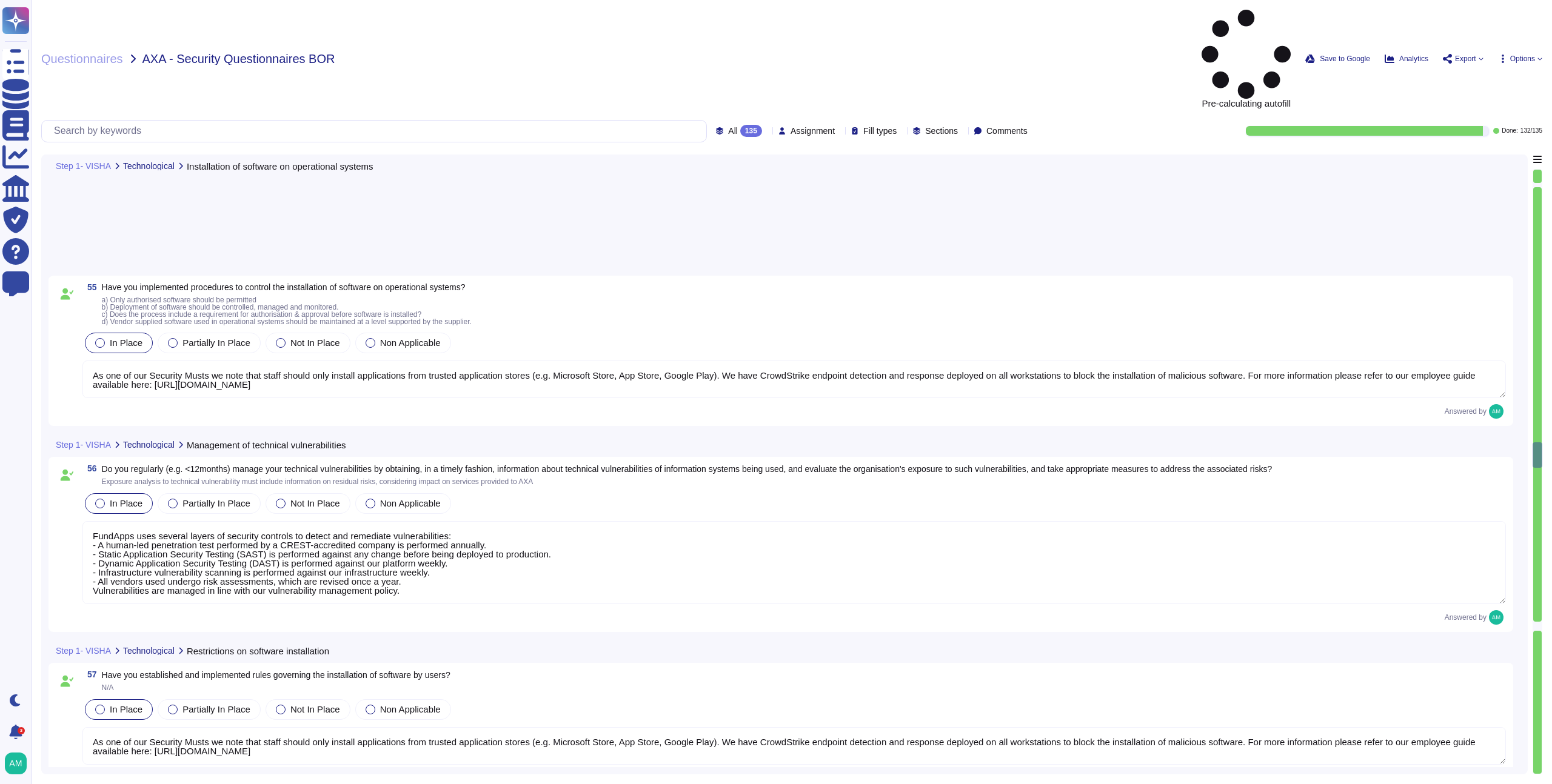
scroll to position [8976, 0]
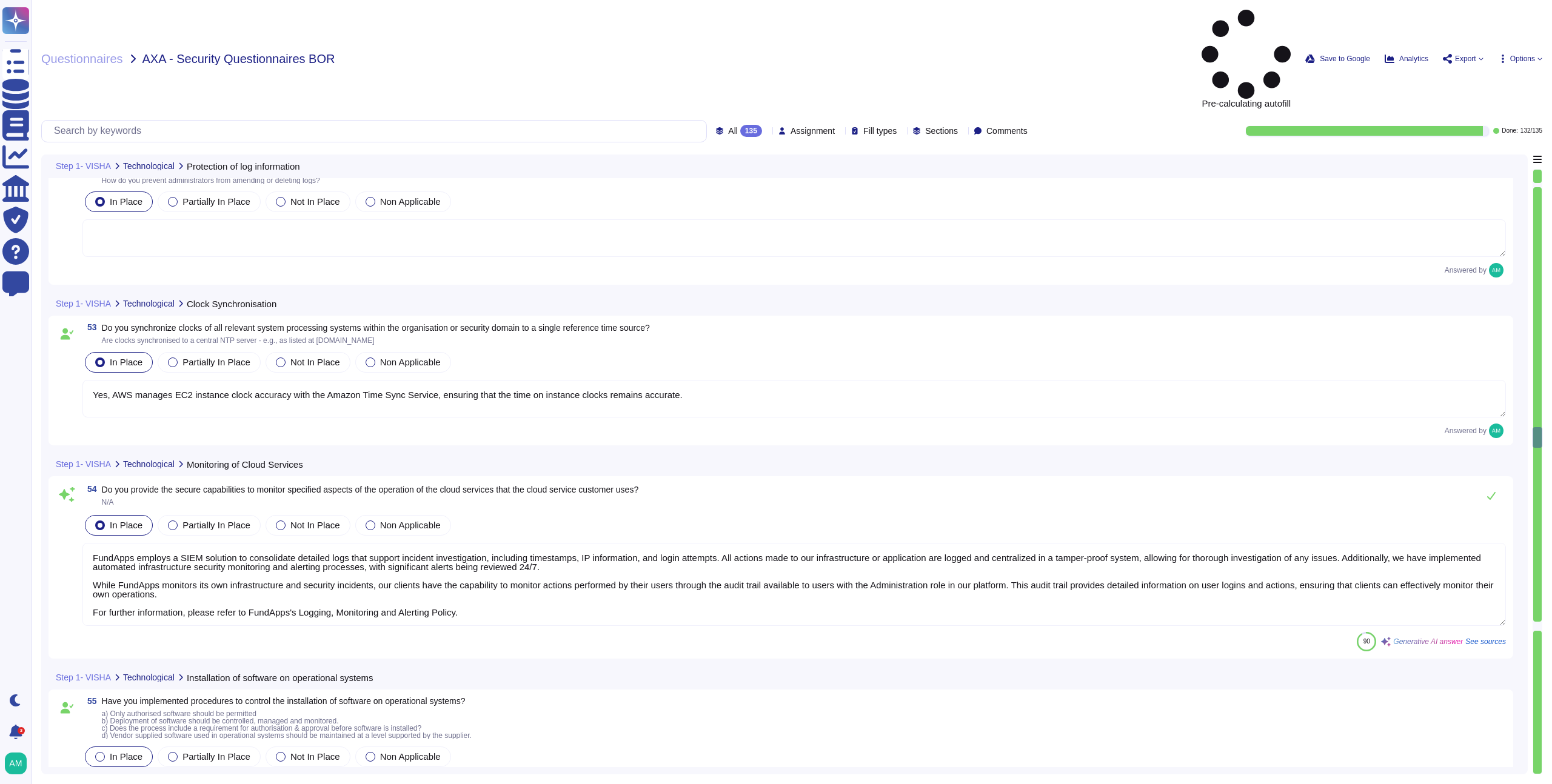
type textarea "Yes, AWS manages EC2 instance clock accuracy with the Amazon Time Sync Service,…"
type textarea "FundApps employs a SIEM solution to consolidate detailed logs that support inci…"
click at [327, 543] on textarea "FundApps employs a SIEM solution to consolidate detailed logs that support inci…" at bounding box center [794, 585] width 1424 height 83
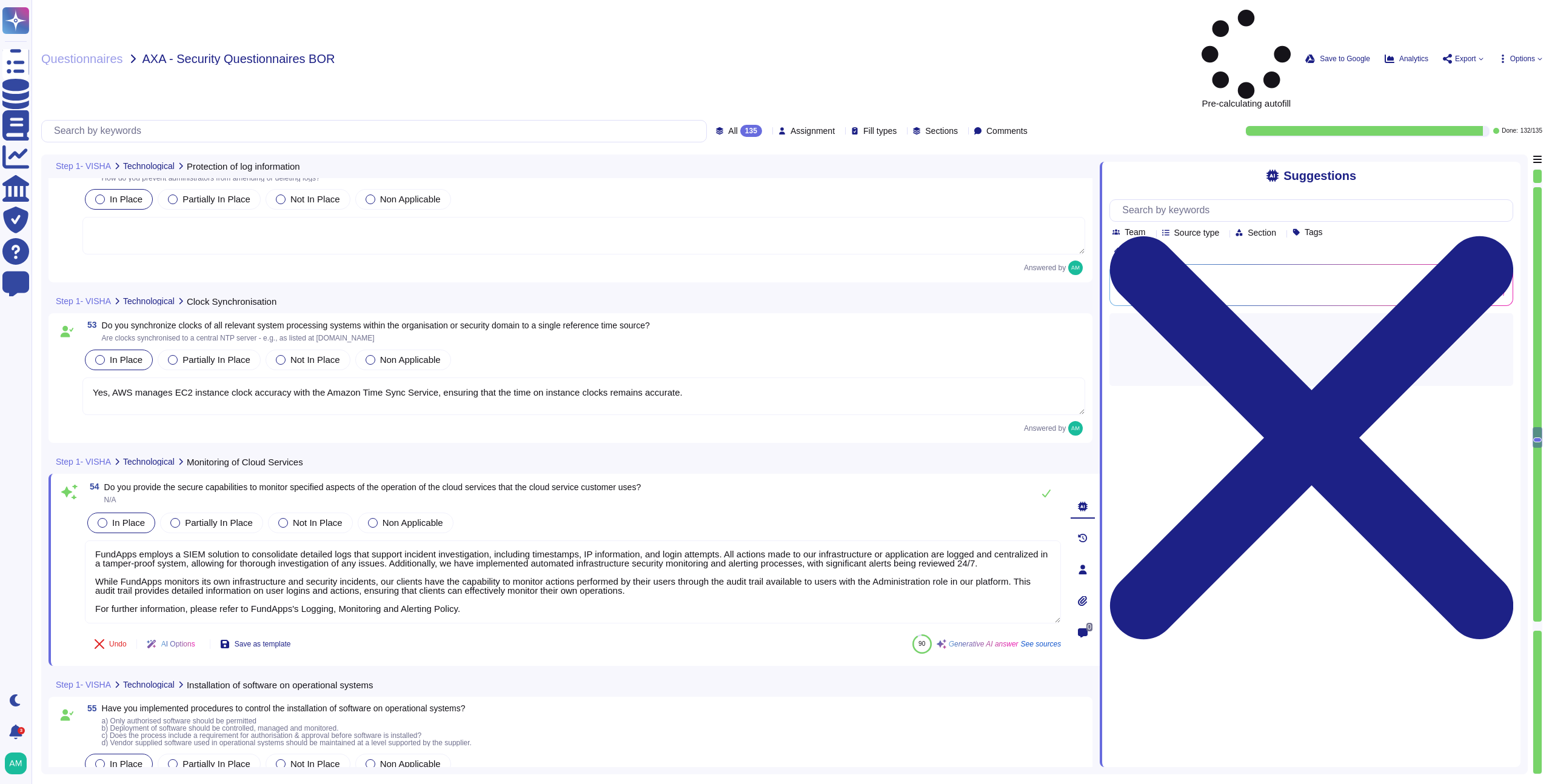
scroll to position [8981, 0]
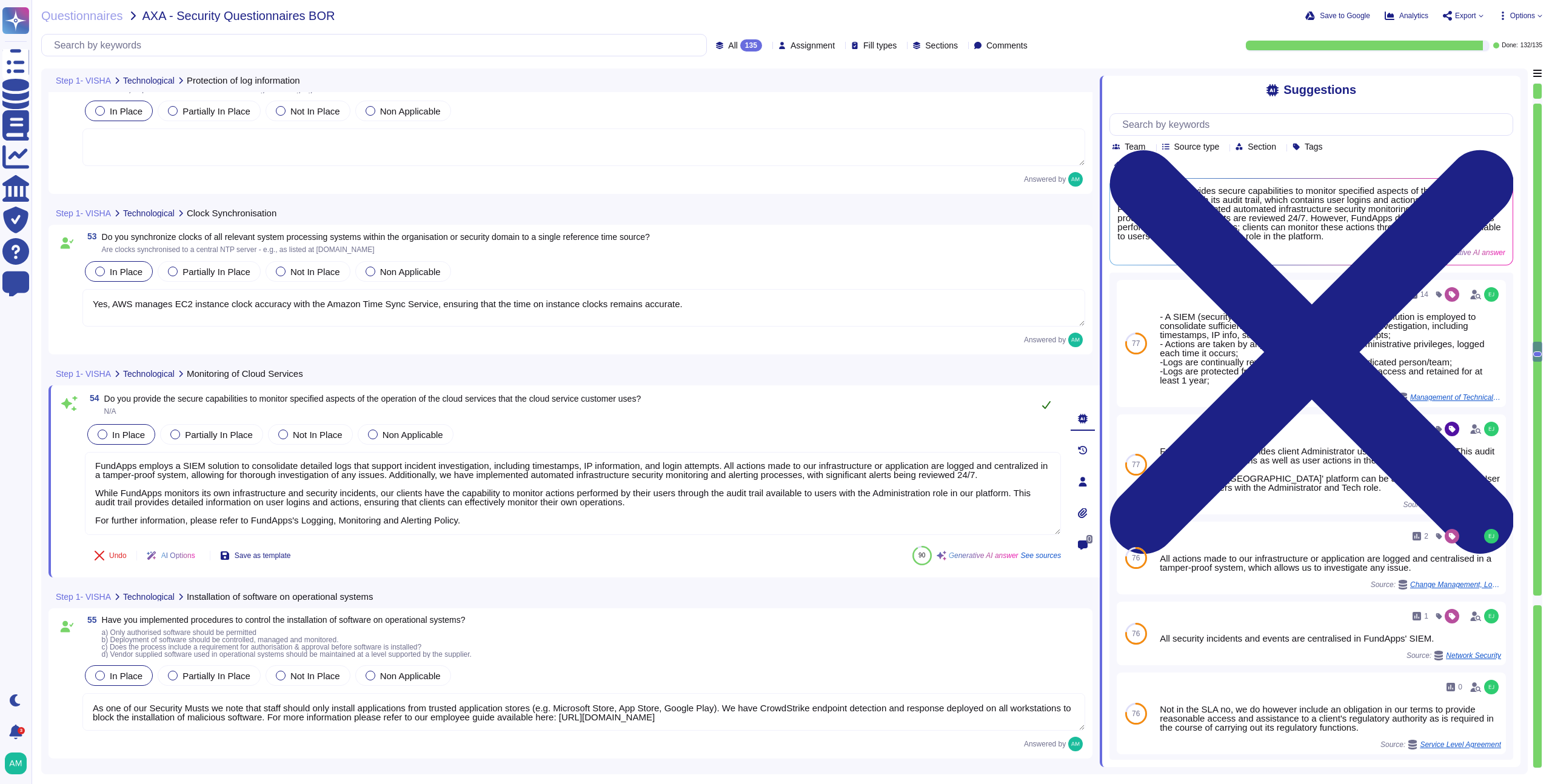
click at [1048, 409] on icon at bounding box center [1047, 405] width 10 height 10
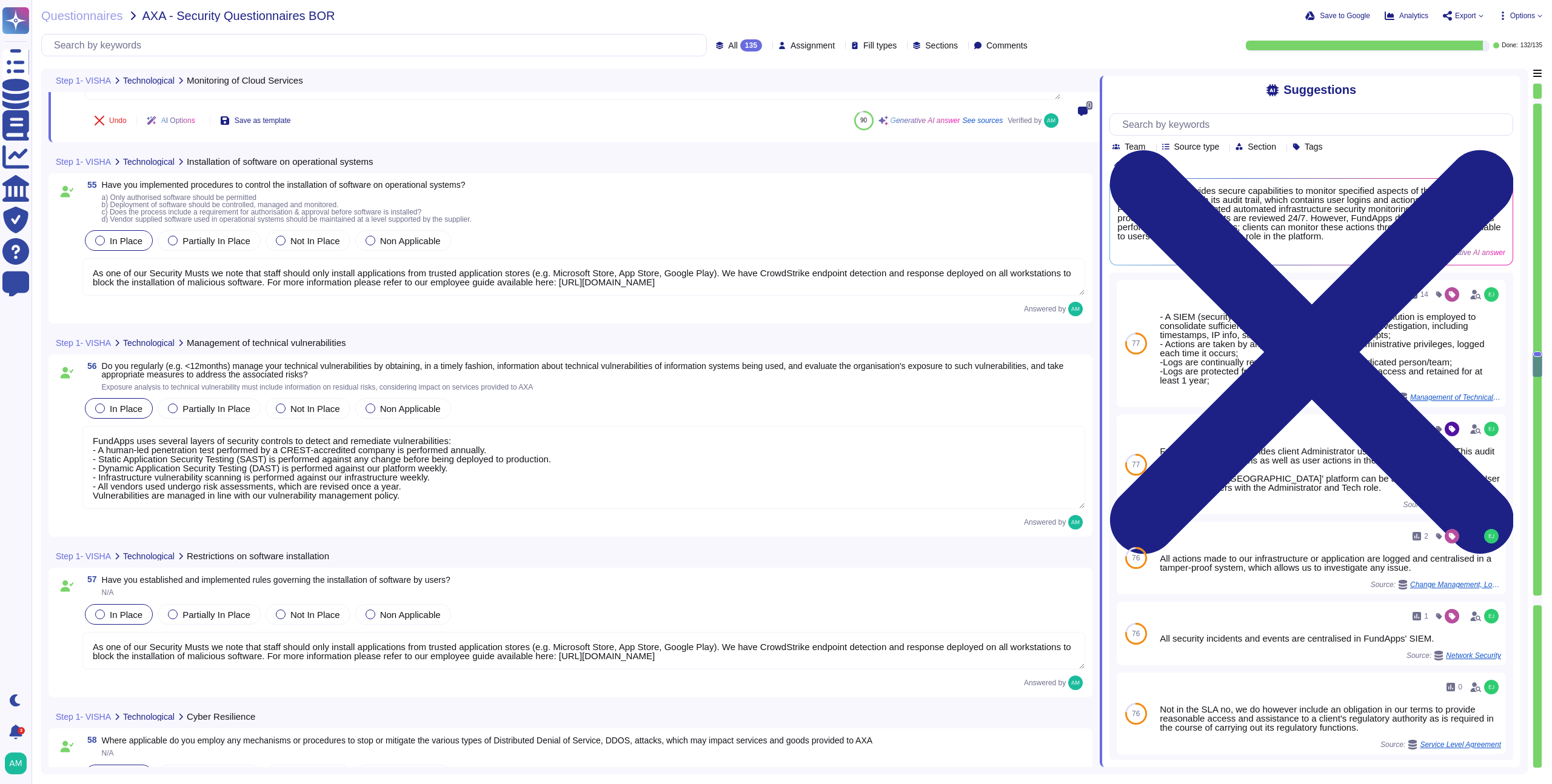
type textarea "FundApps makes use of Elastic Load balancers to resist to important loads."
type textarea "Yes, controls are in place to secure network access. FundApps implements physic…"
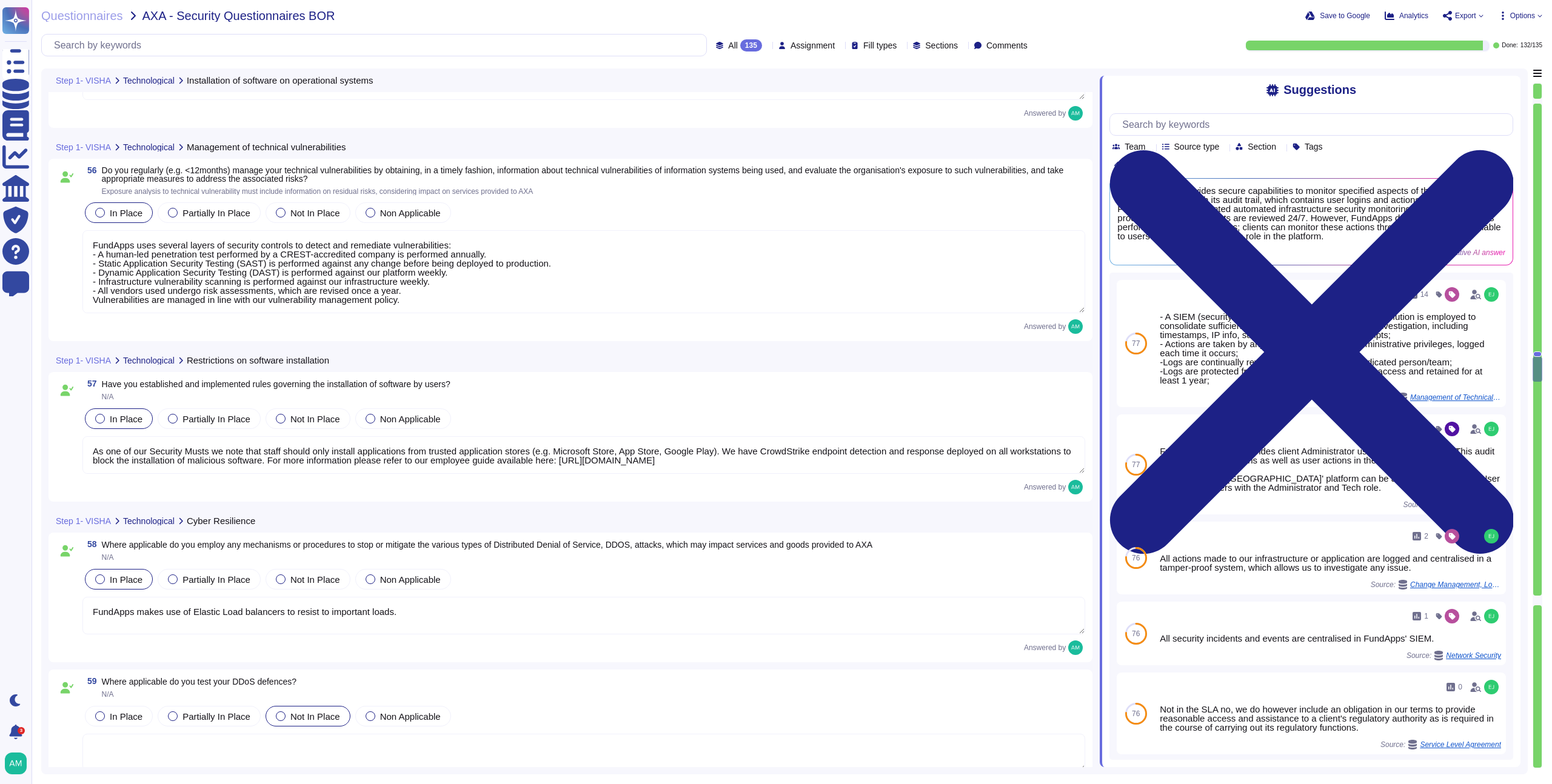
type textarea "Yes, [PERSON_NAME] has established contractually agreed SLAs with critical supp…"
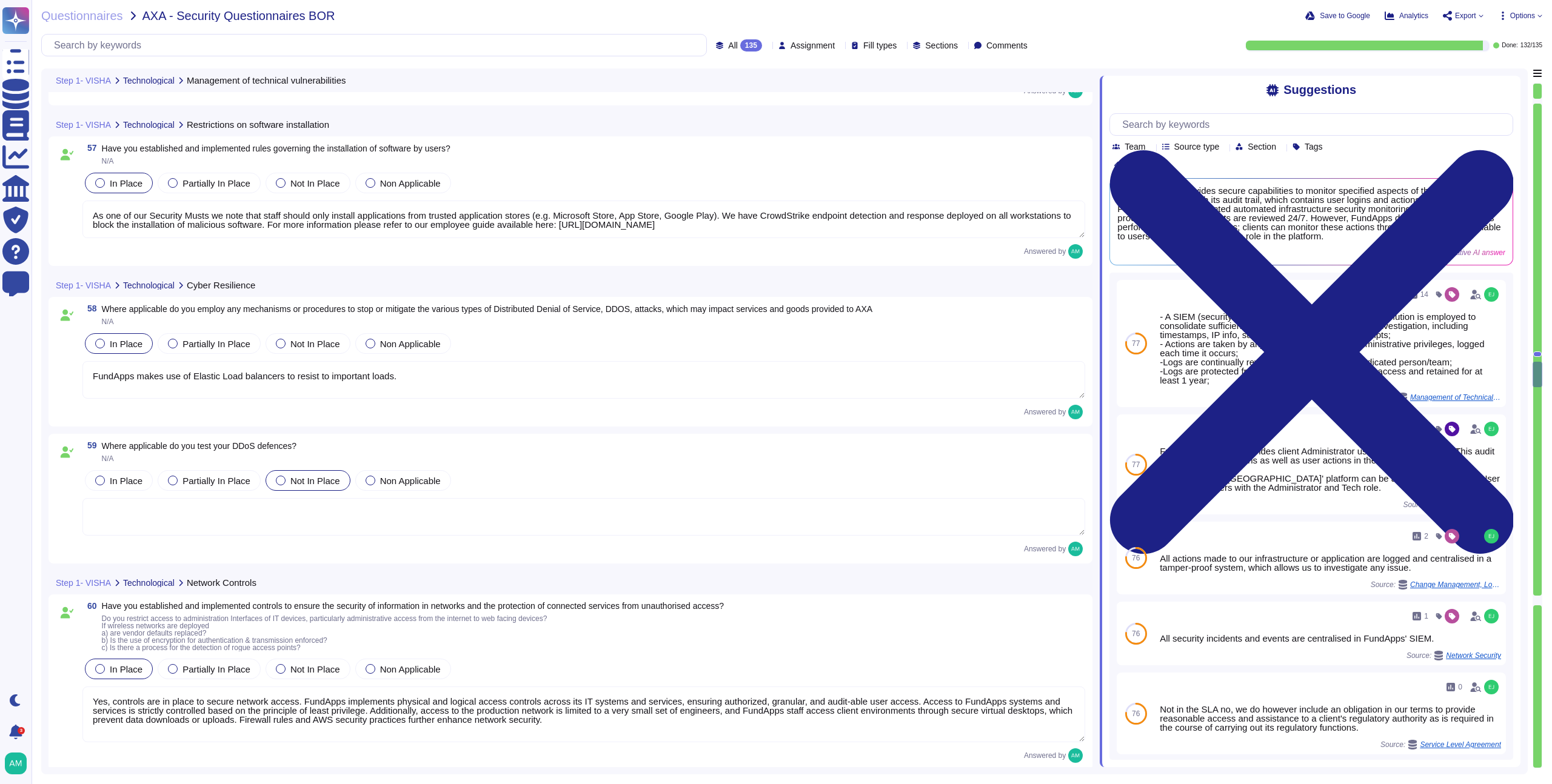
type textarea "Yes, FundApps implements segregation to protect networks by utilising a tiered …"
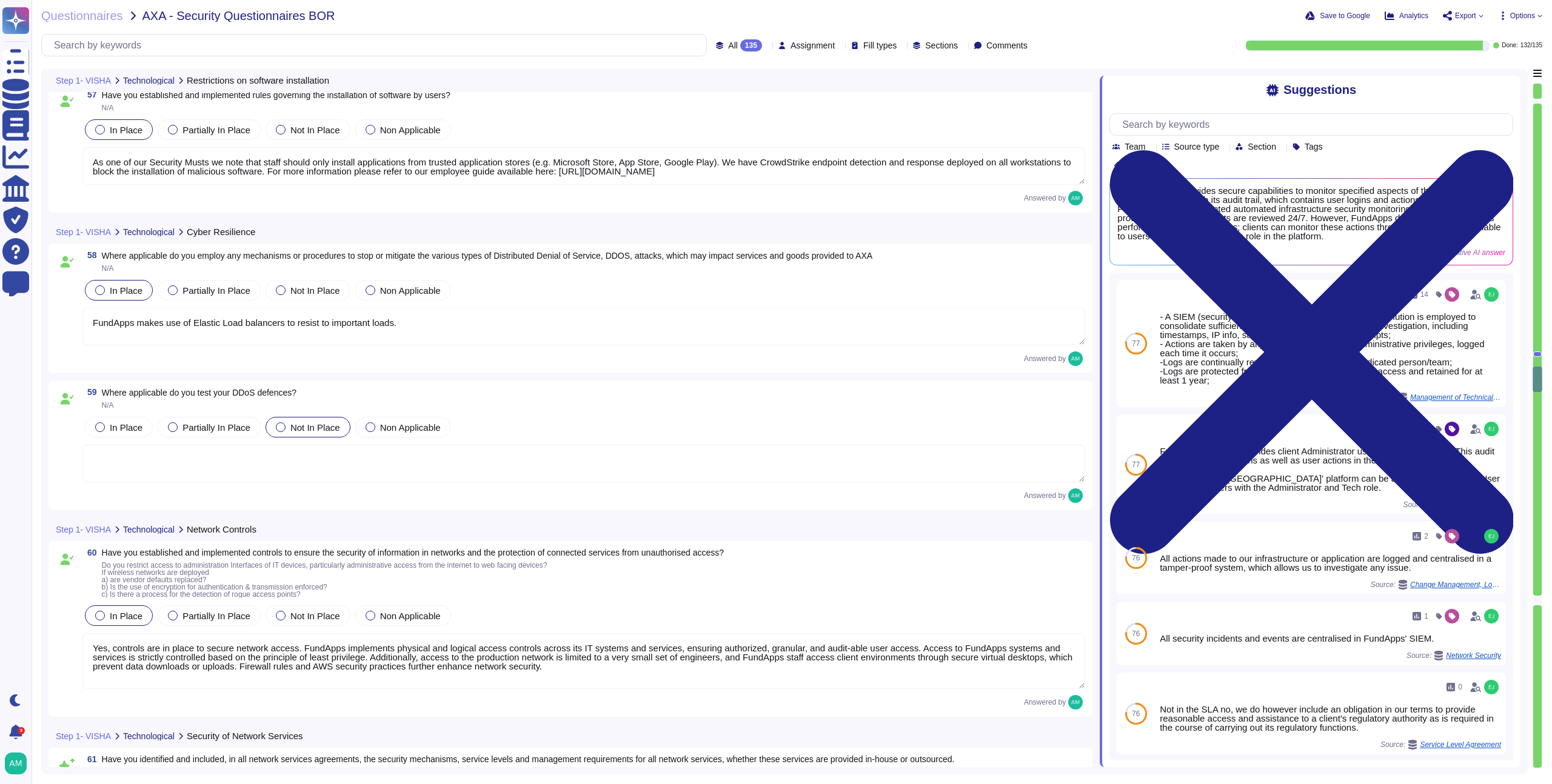
type textarea "FundApps's network devices are managed by AWS and their security and hardening …"
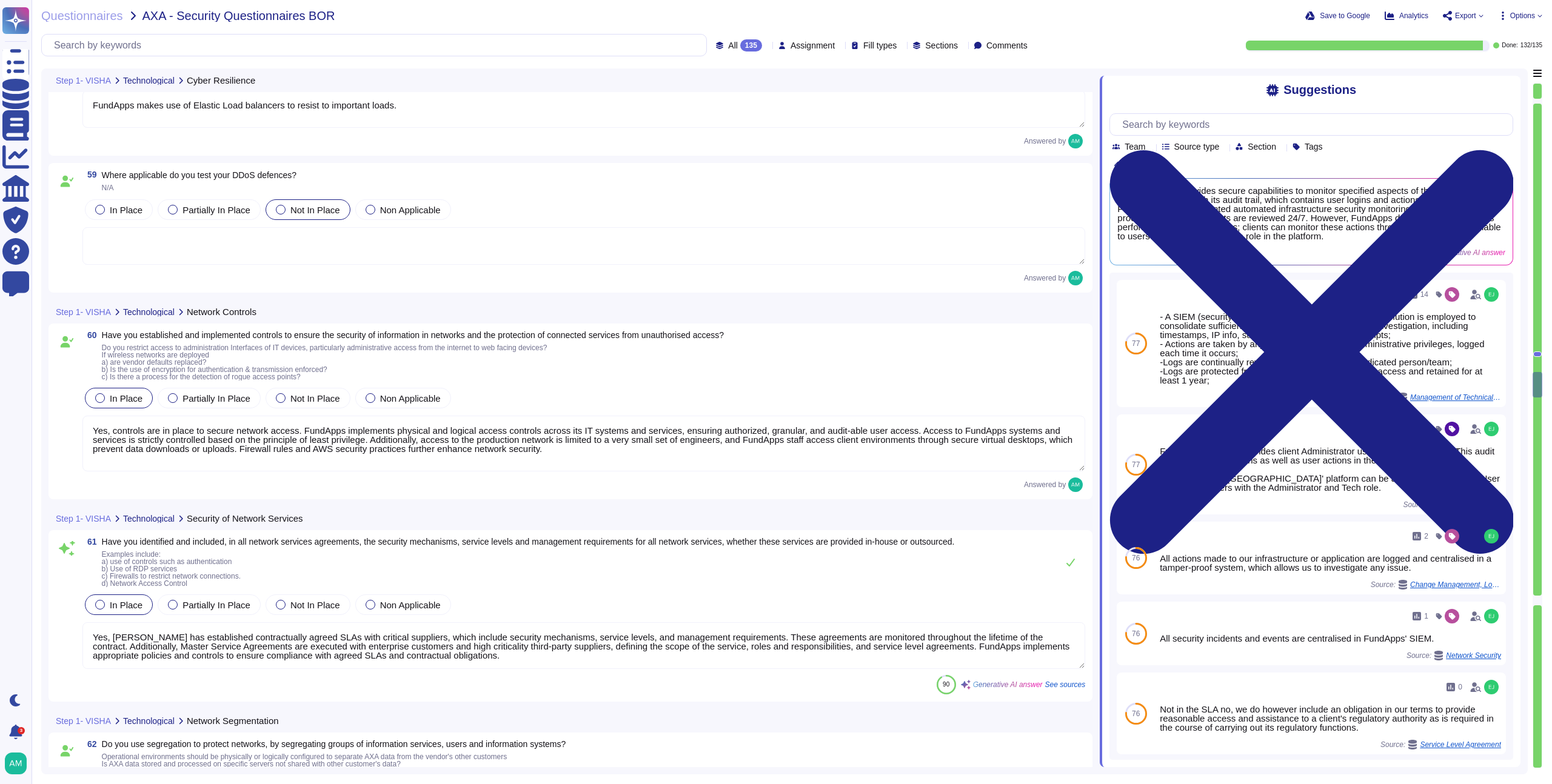
scroll to position [10081, 0]
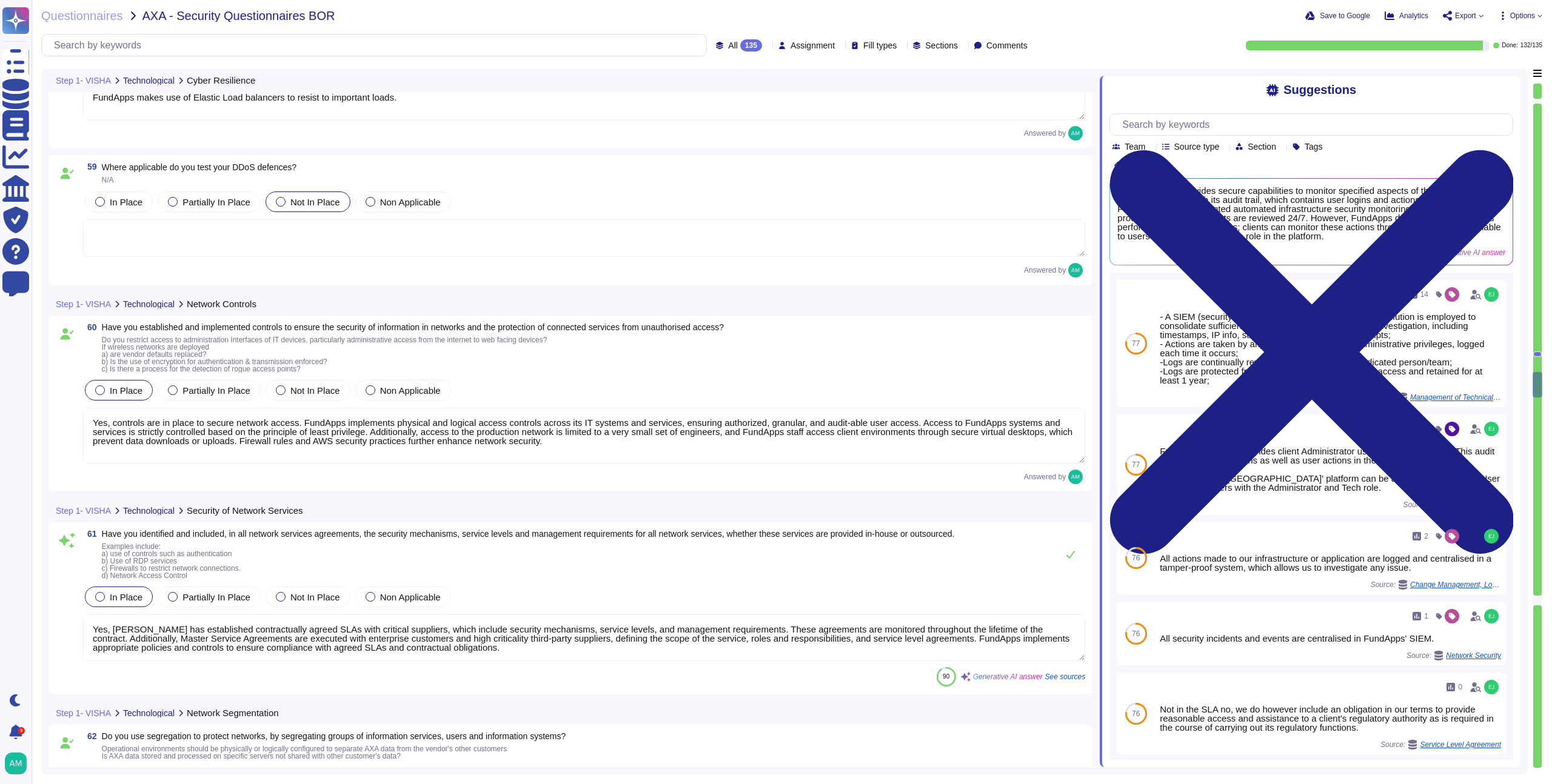
click at [414, 617] on textarea "Yes, [PERSON_NAME] has established contractually agreed SLAs with critical supp…" at bounding box center [583, 638] width 1003 height 47
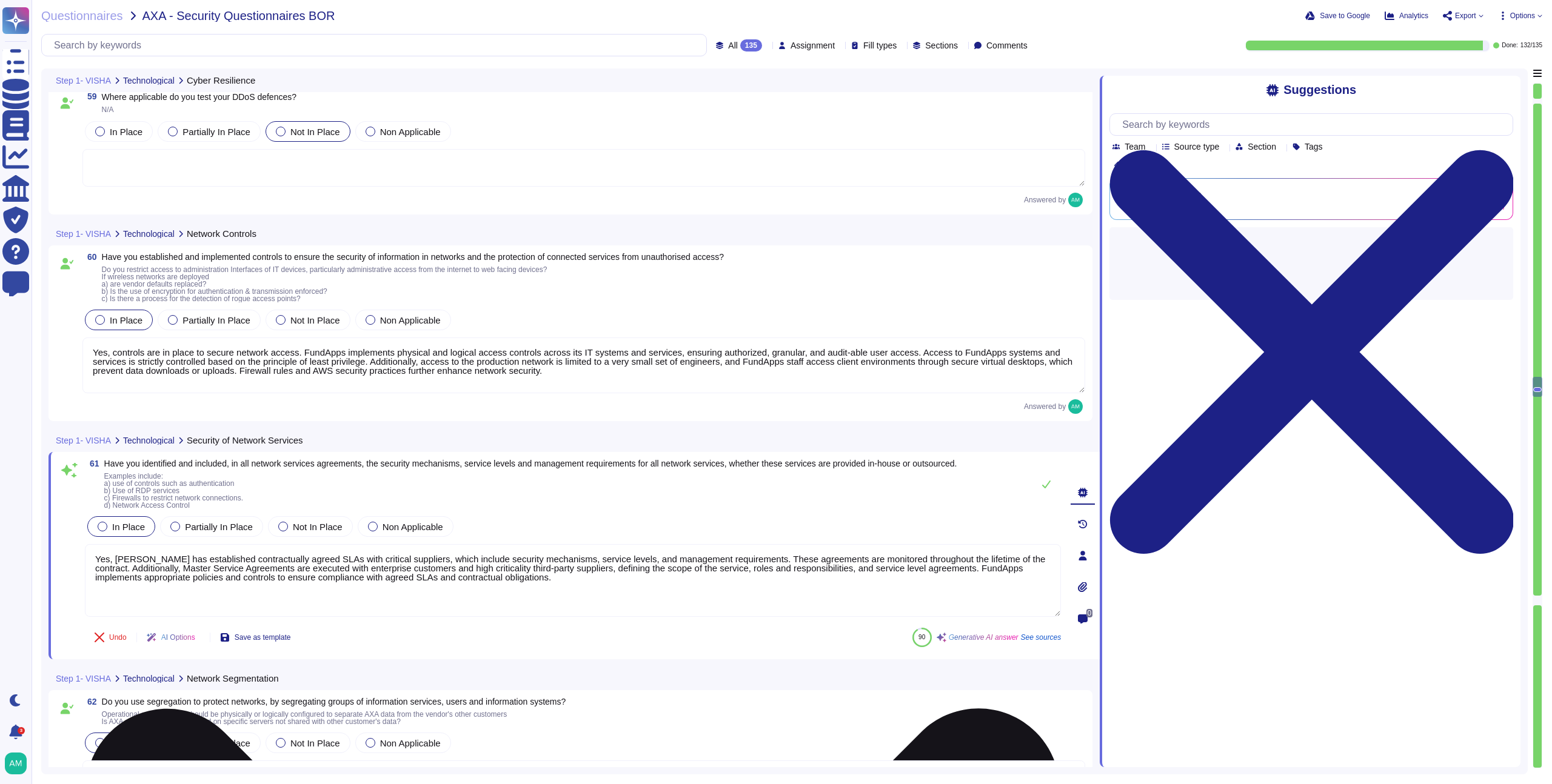
scroll to position [10224, 0]
type textarea "All client data sent to or generated inside our platform follows an encrypted d…"
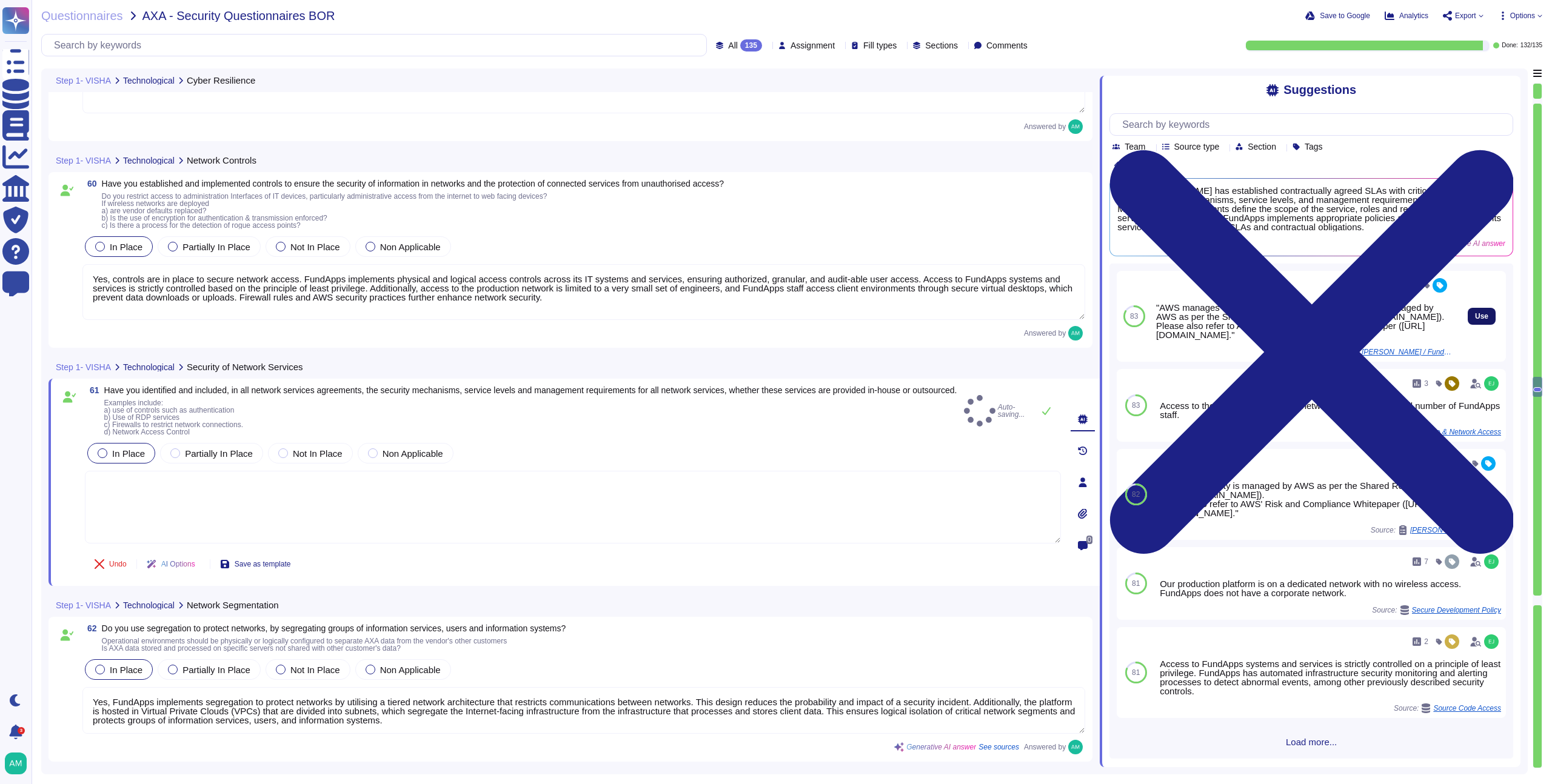
click at [1476, 320] on span "Use" at bounding box center [1482, 316] width 13 height 7
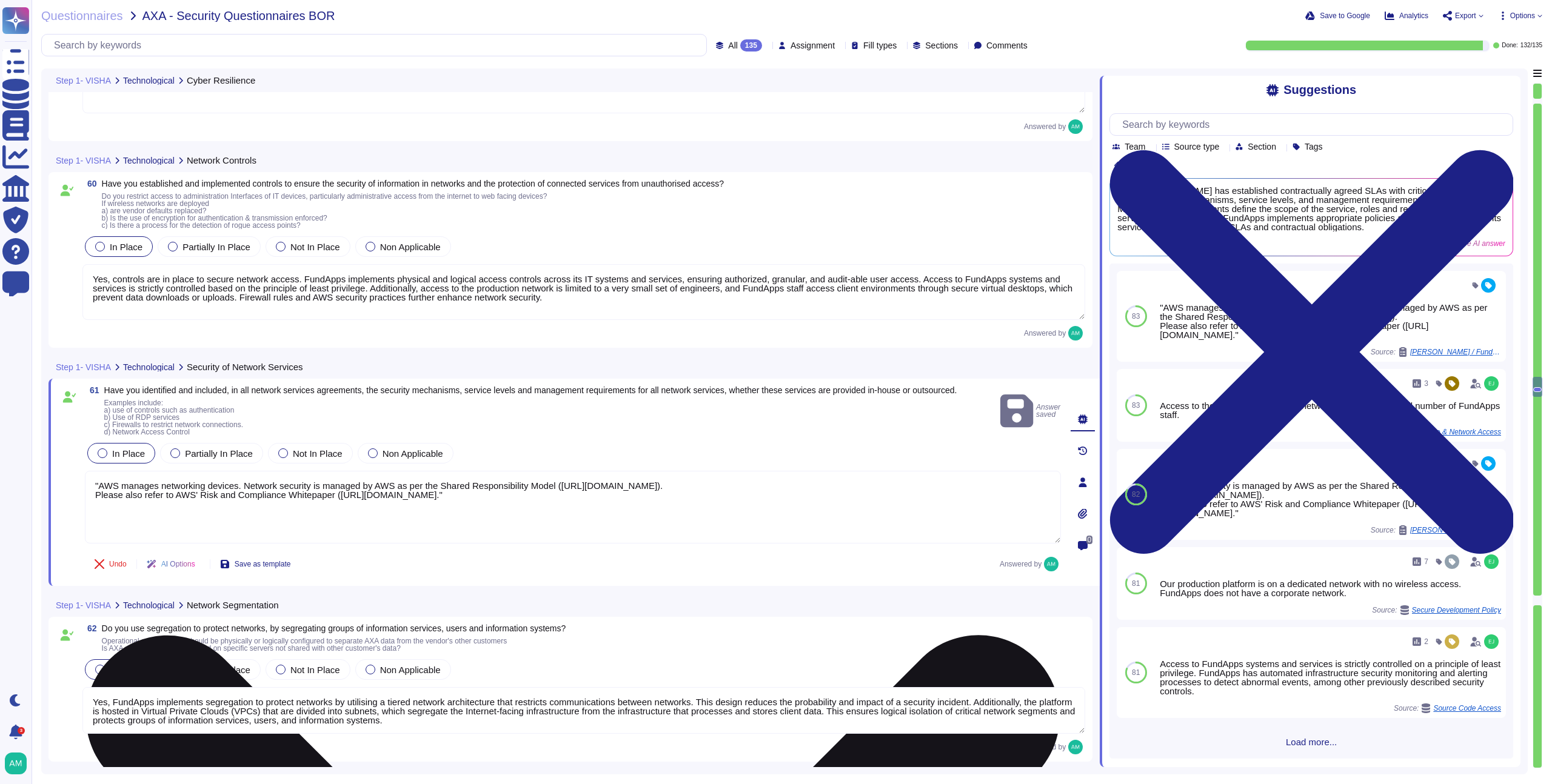
click at [101, 495] on textarea ""AWS manages networking devices. Network security is managed by AWS as per the …" at bounding box center [572, 507] width 976 height 73
click at [883, 495] on textarea "AWS manages networking devices. Network security is managed by AWS as per the S…" at bounding box center [572, 507] width 976 height 73
type textarea "AWS manages networking devices. Network security is managed by AWS as per the S…"
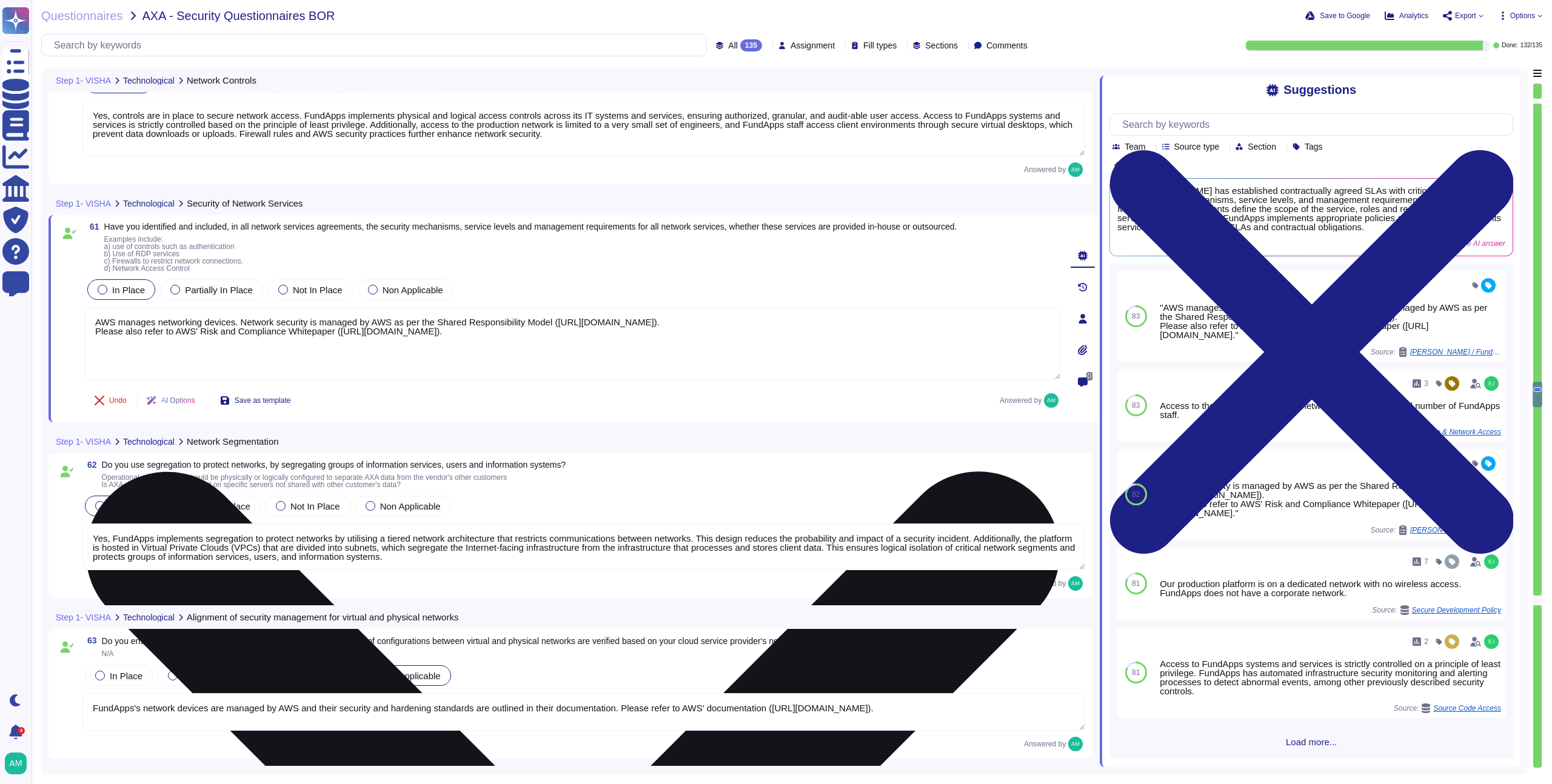
type textarea "Yes, we have security information transfer agreements in place to address the s…"
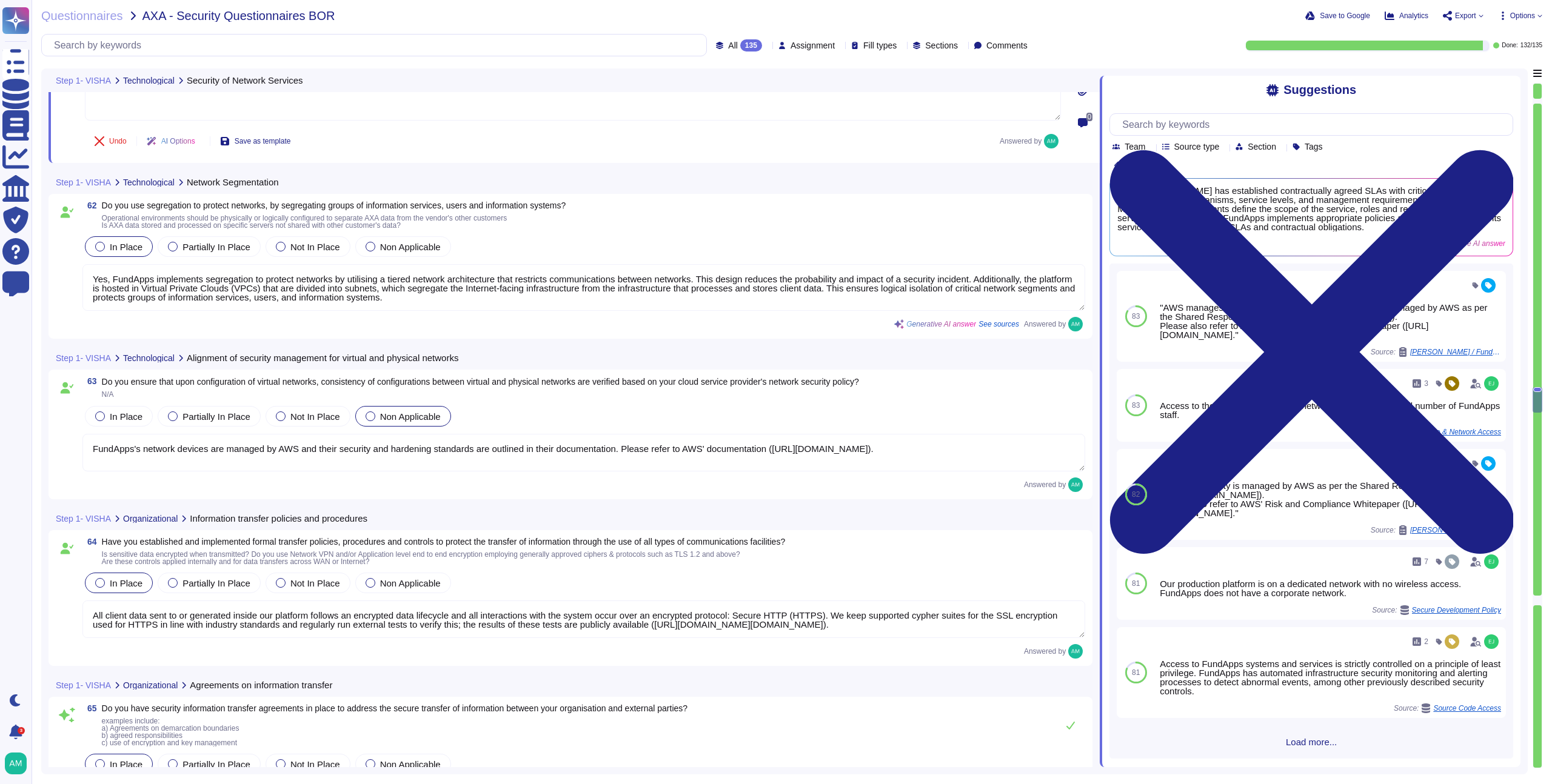
type textarea "Yes, we have appropriate protection over information sent using electronic mess…"
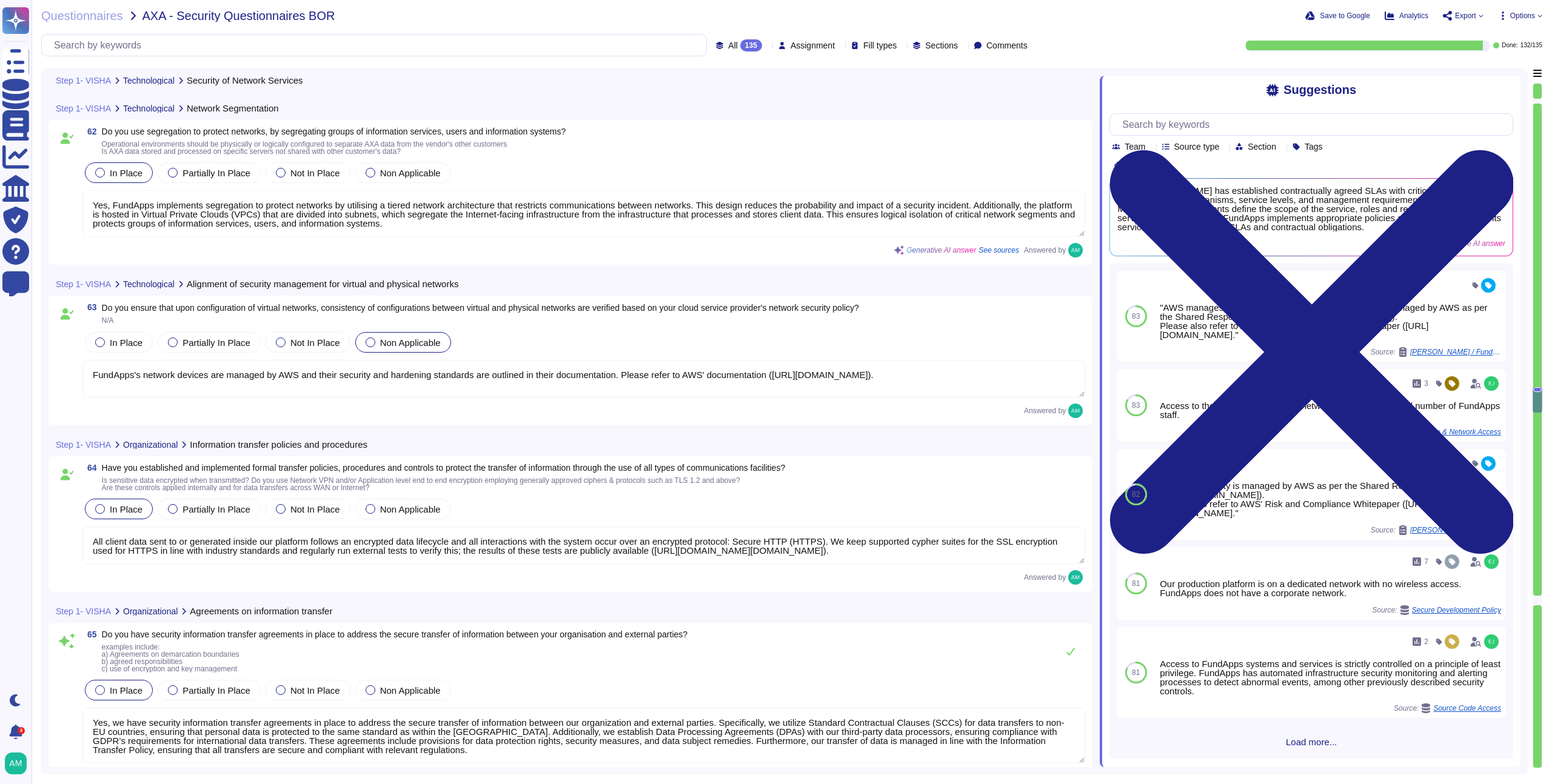
type textarea "Yes, information security-related requirements are considered and included in t…"
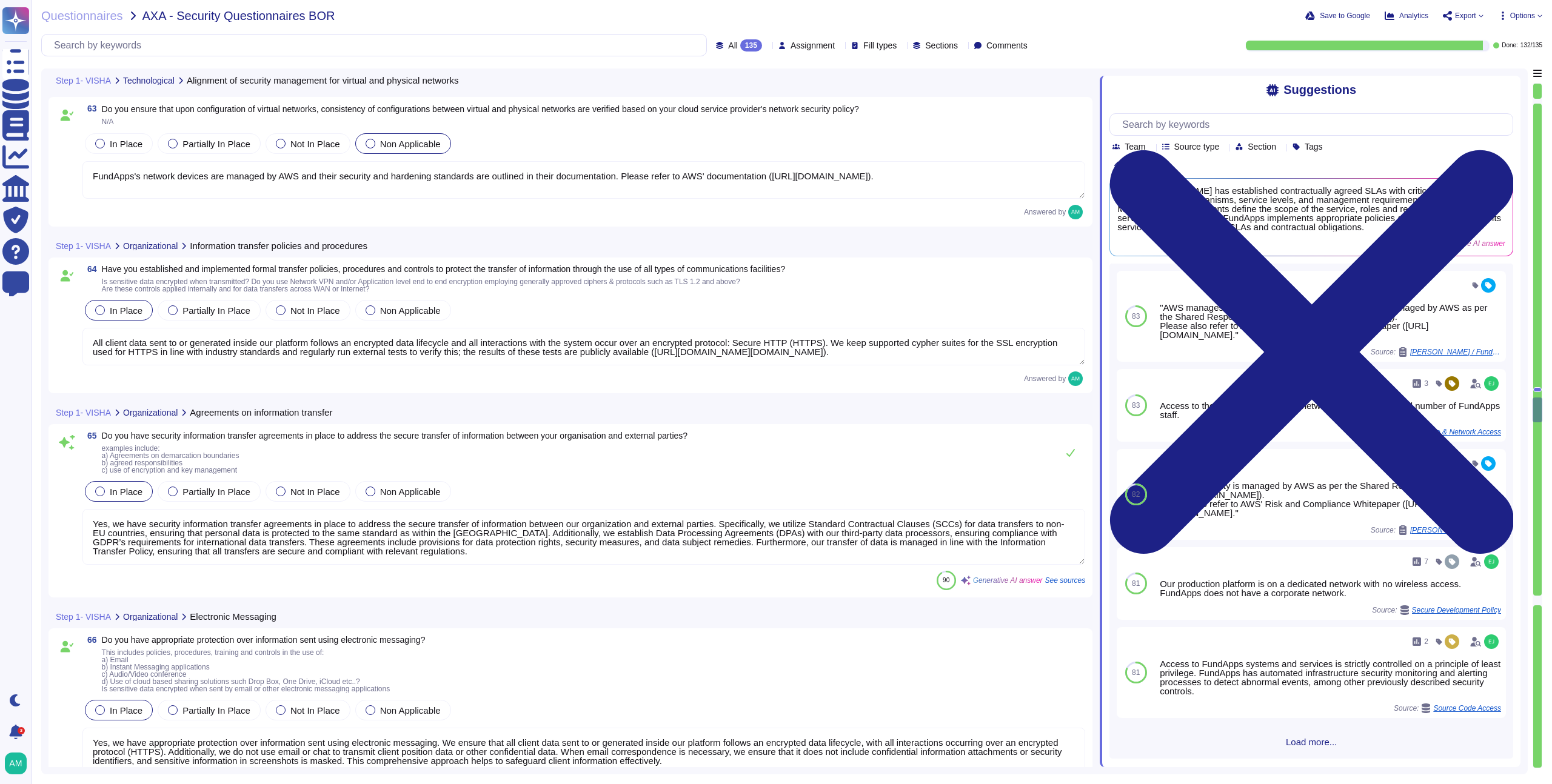
scroll to position [11013, 0]
type textarea "All client data is encrypted in transit, and all interactions with the system o…"
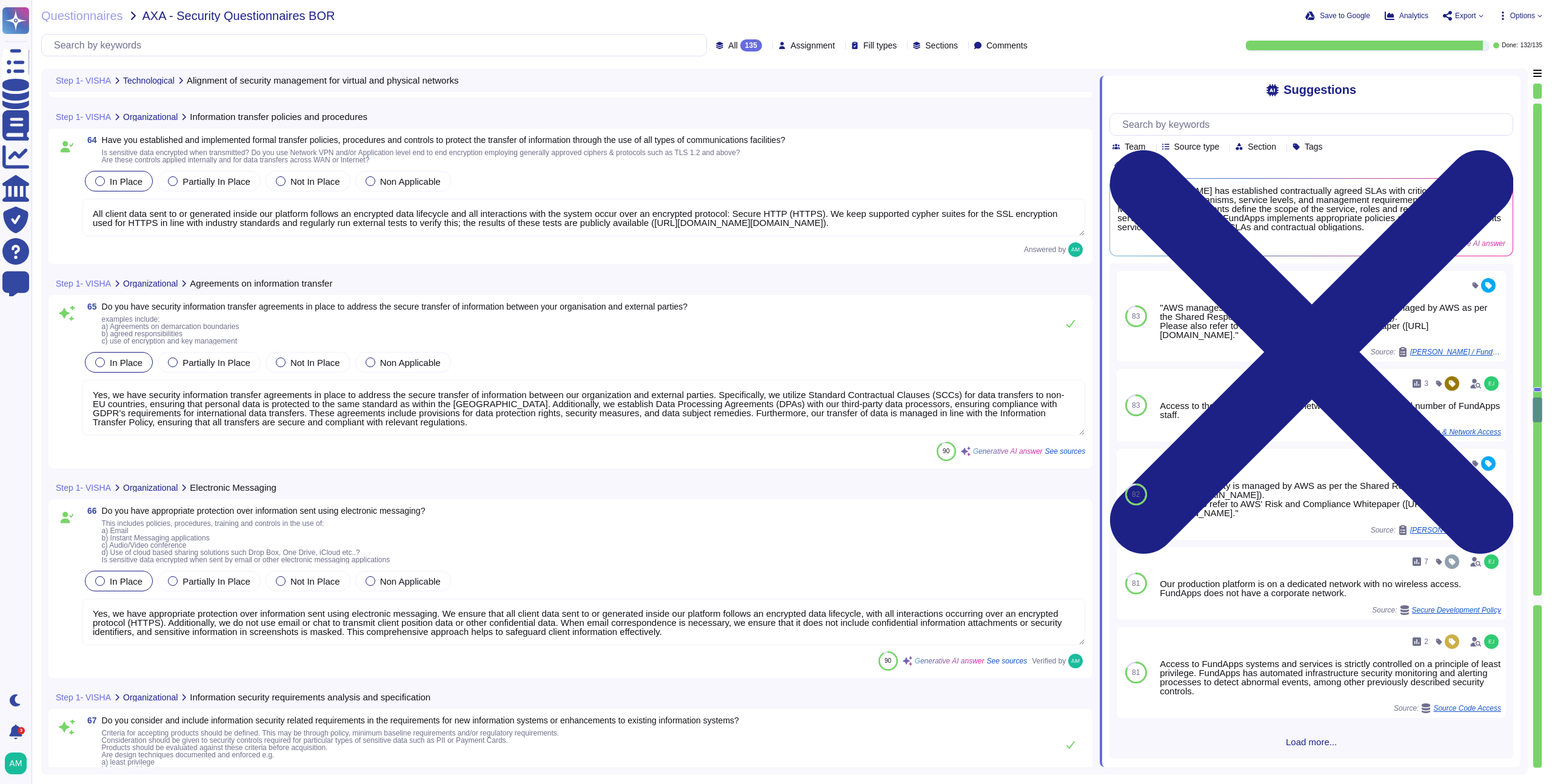
click at [505, 428] on textarea "Yes, we have security information transfer agreements in place to address the s…" at bounding box center [583, 408] width 1003 height 56
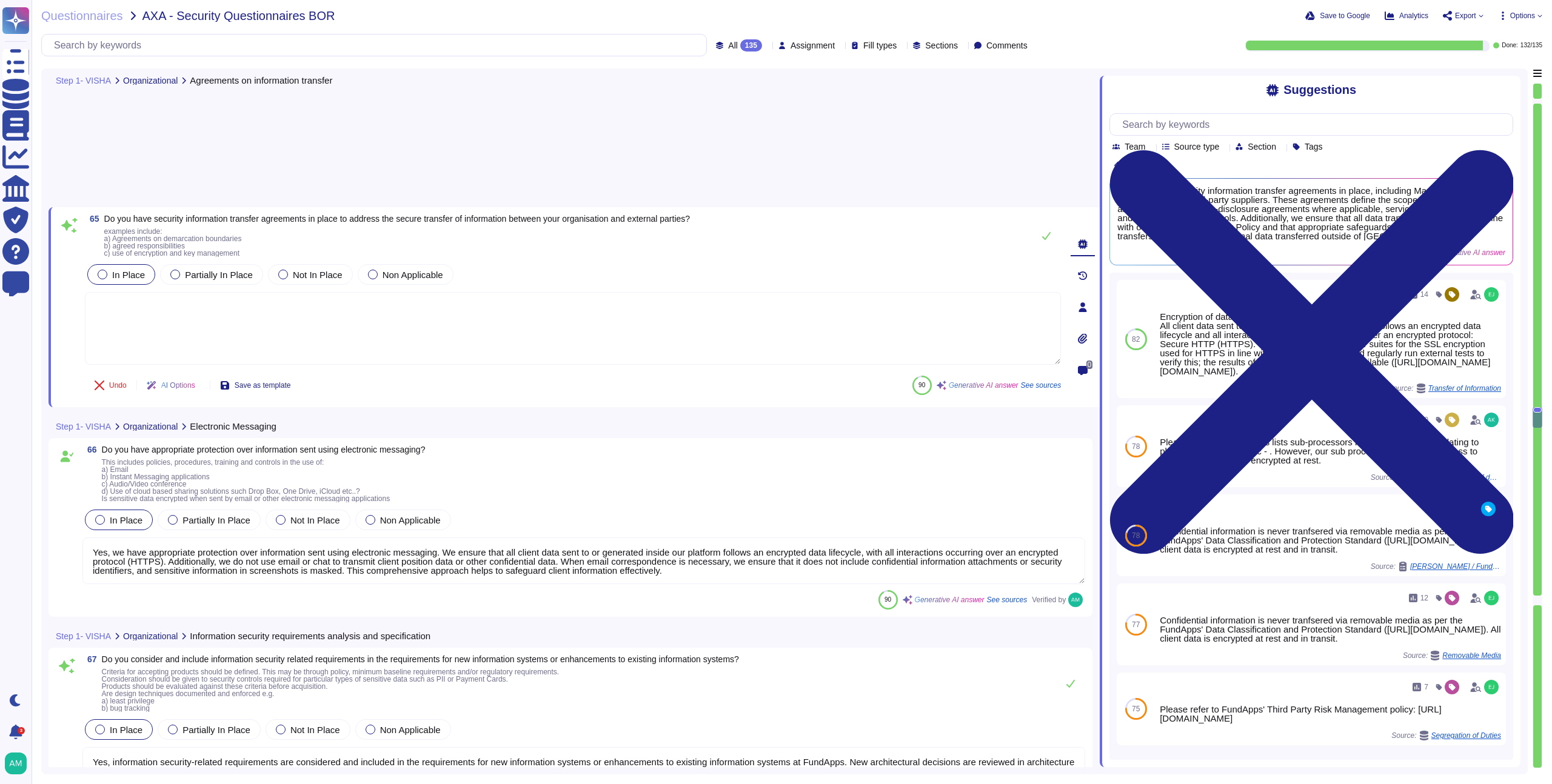
type textarea "Yes, we protect information involved in application service transactions throug…"
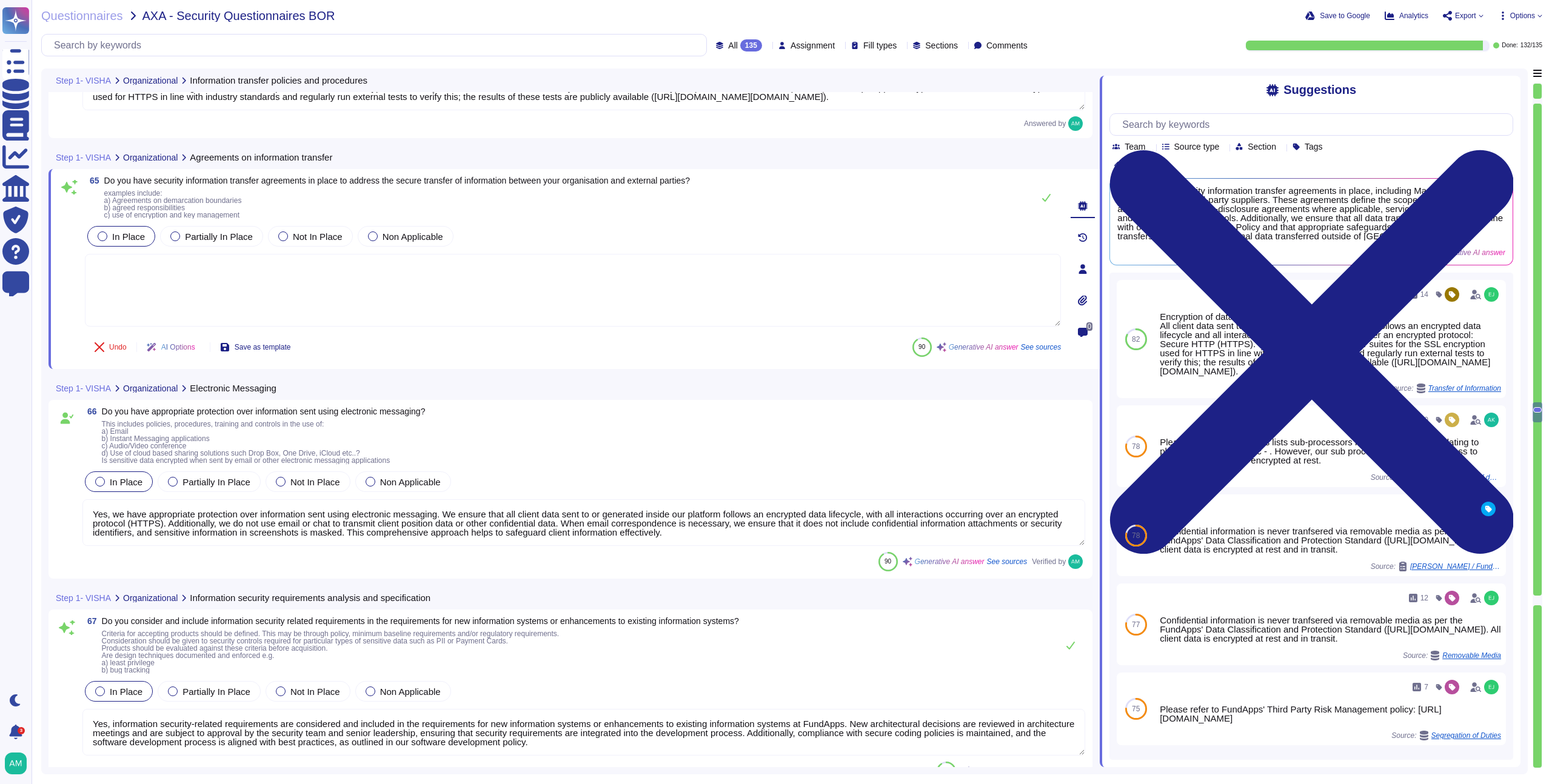
type textarea "All client data sent to or generated inside our platform follows an encrypted d…"
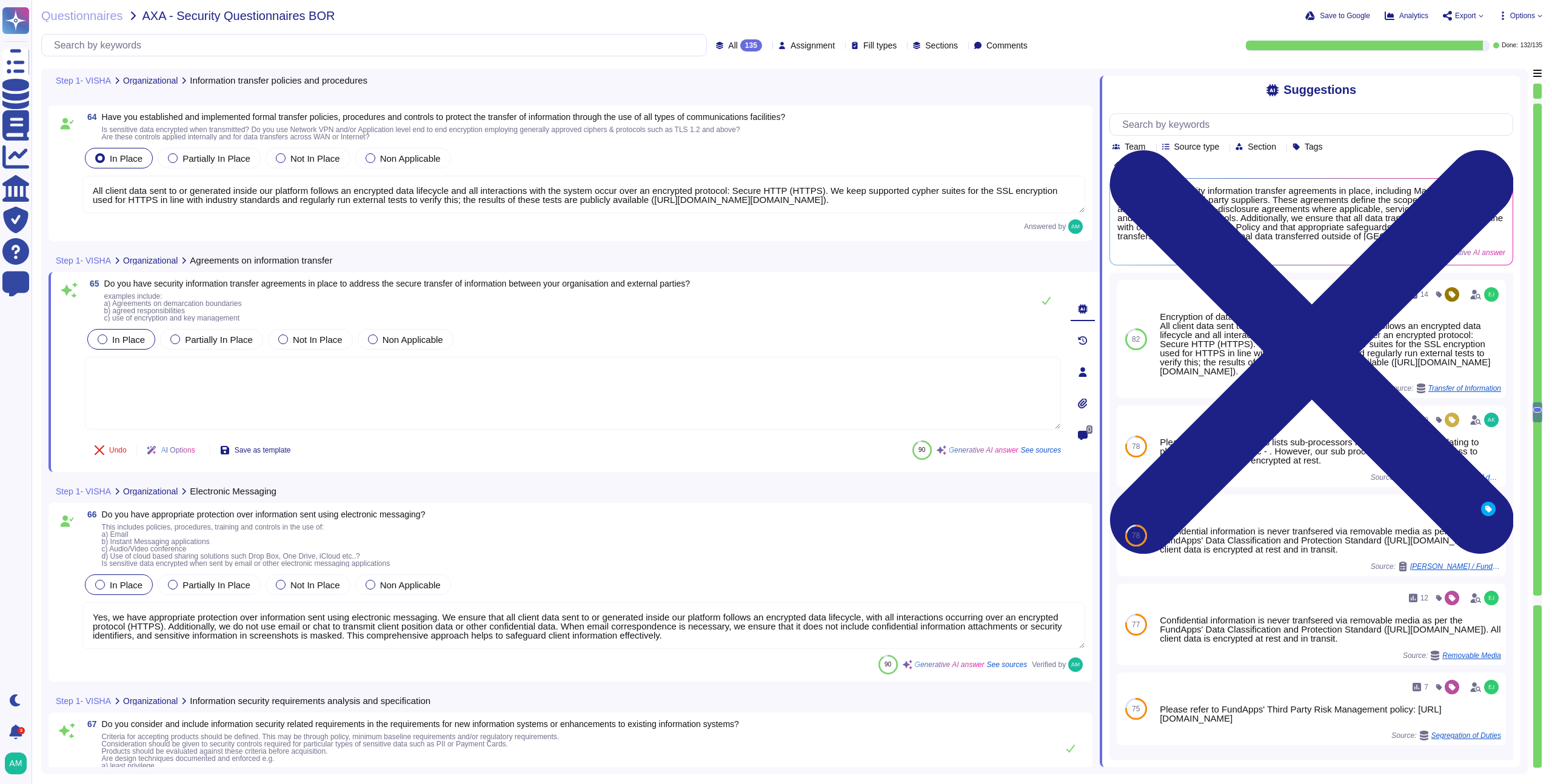
scroll to position [11021, 0]
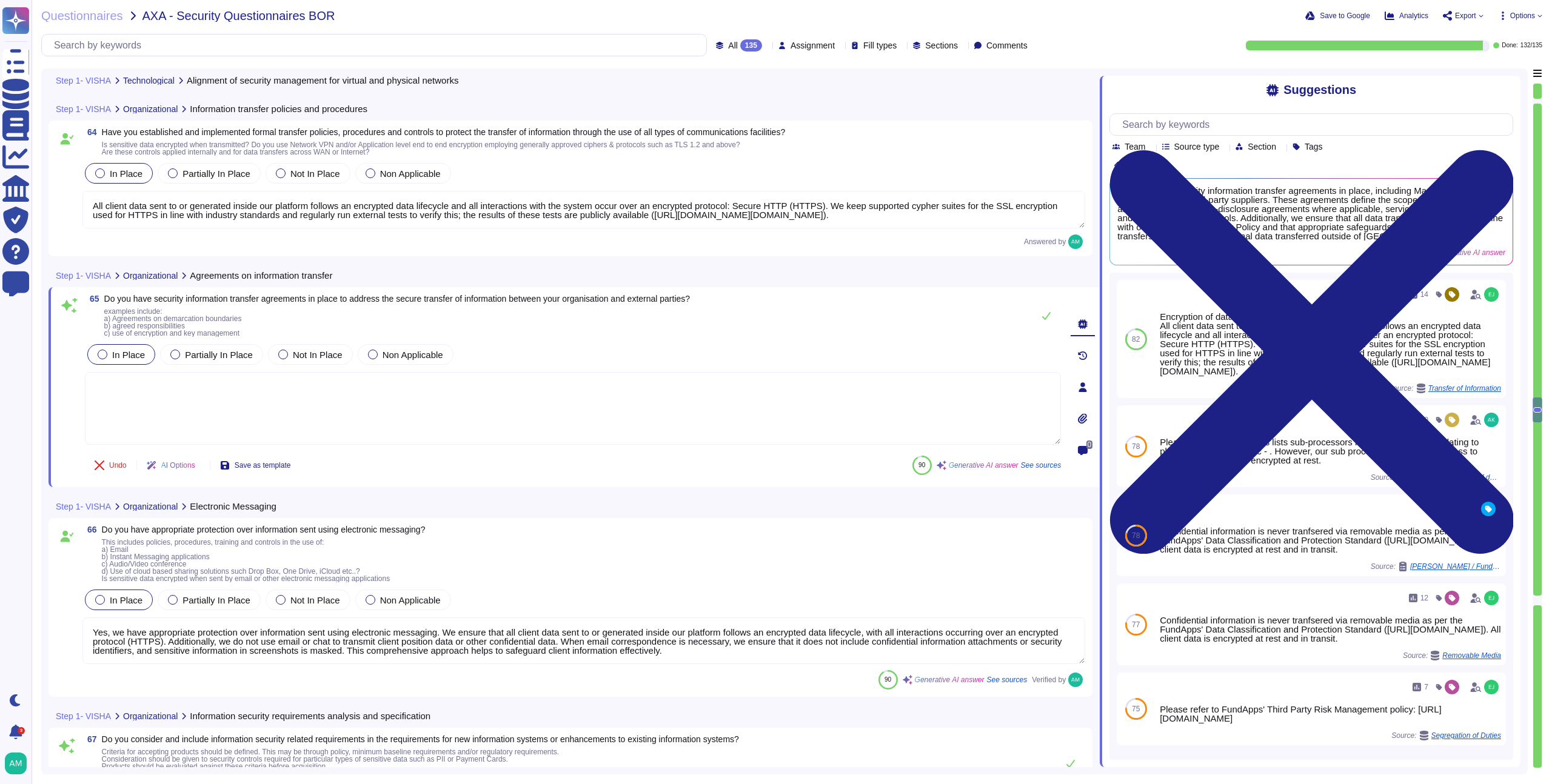
type textarea "FundApps's network devices are managed by AWS and their security and hardening …"
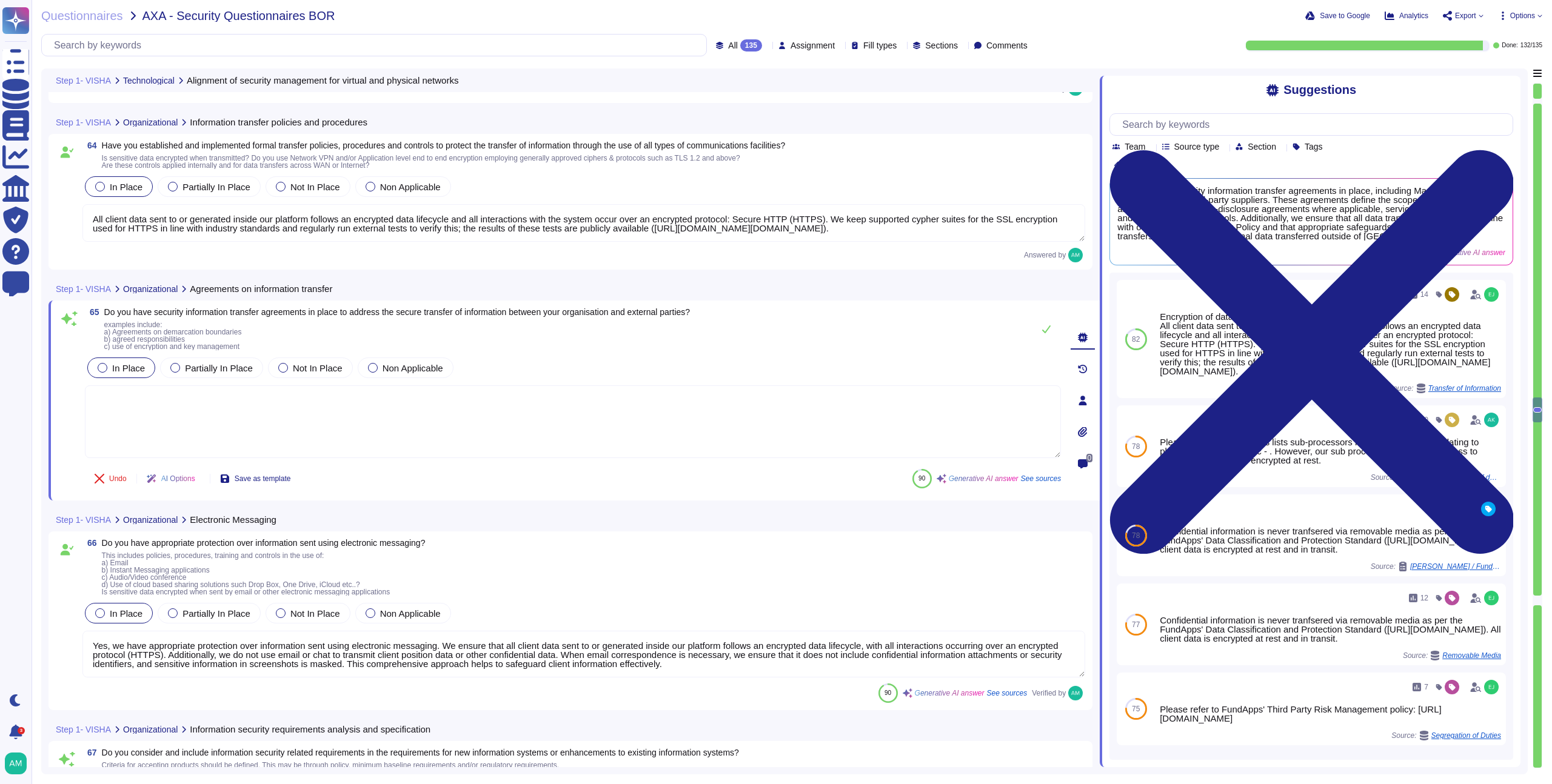
scroll to position [11007, 0]
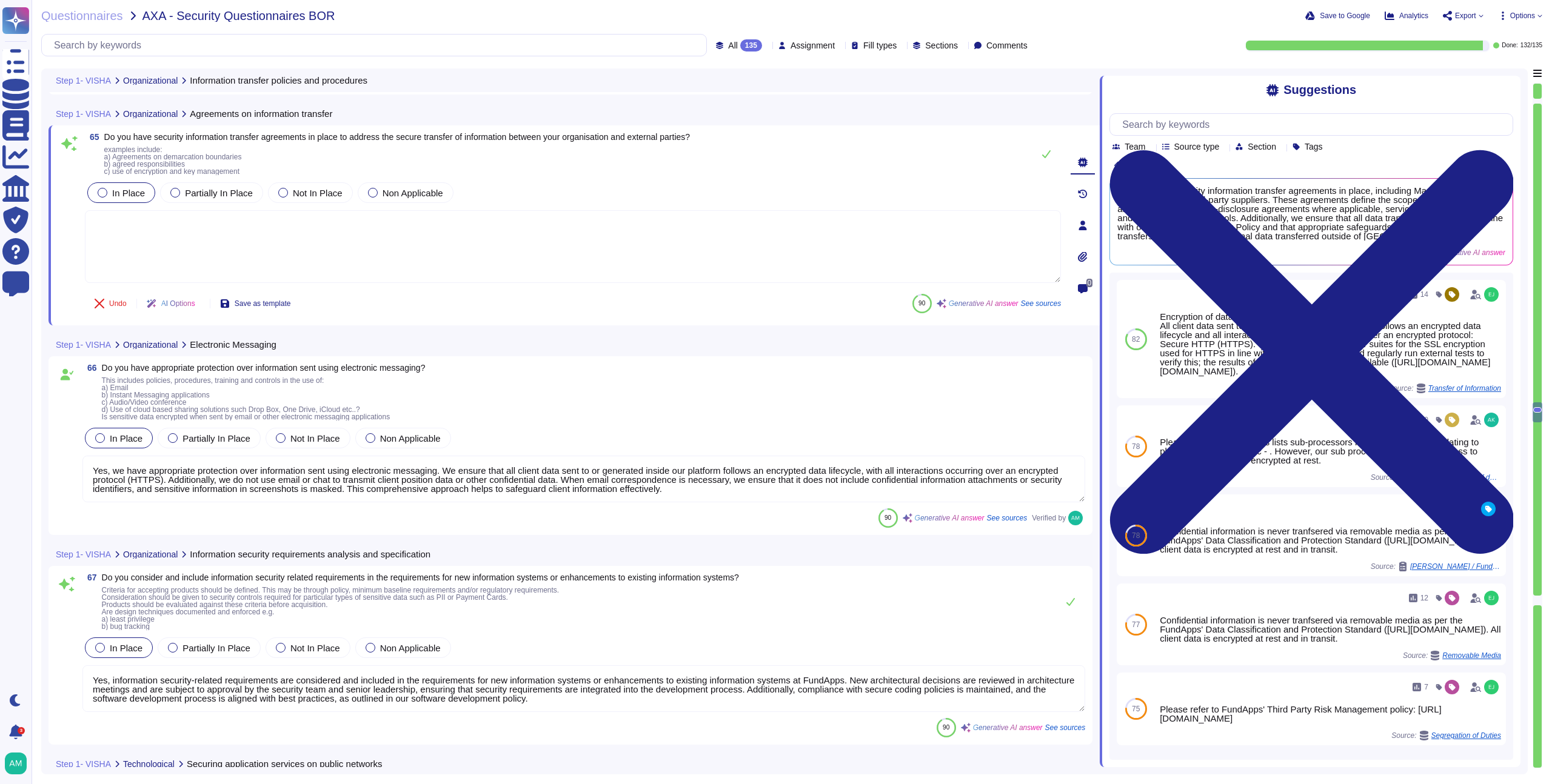
type textarea "Yes, we protect information involved in application service transactions throug…"
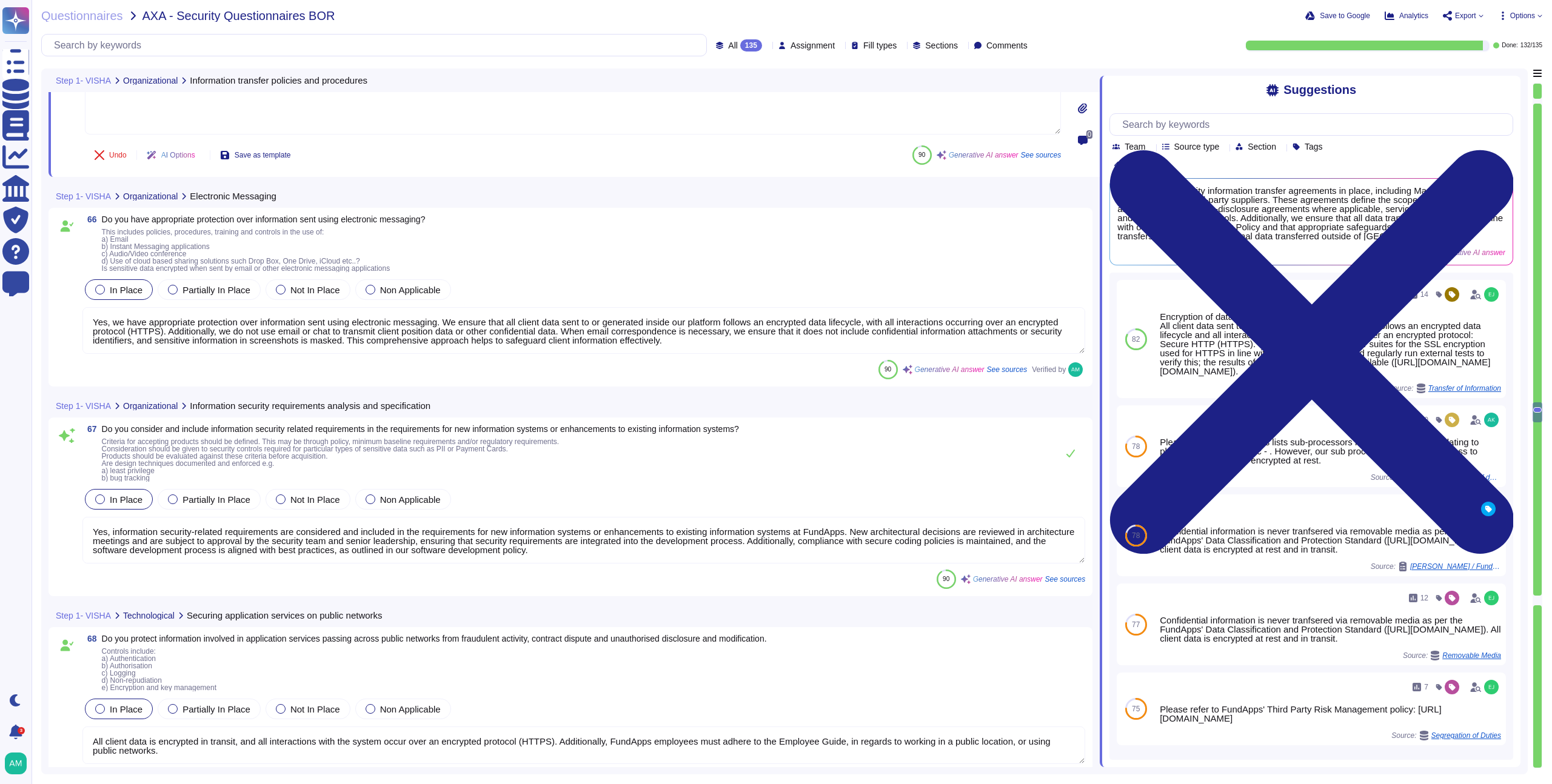
scroll to position [11453, 0]
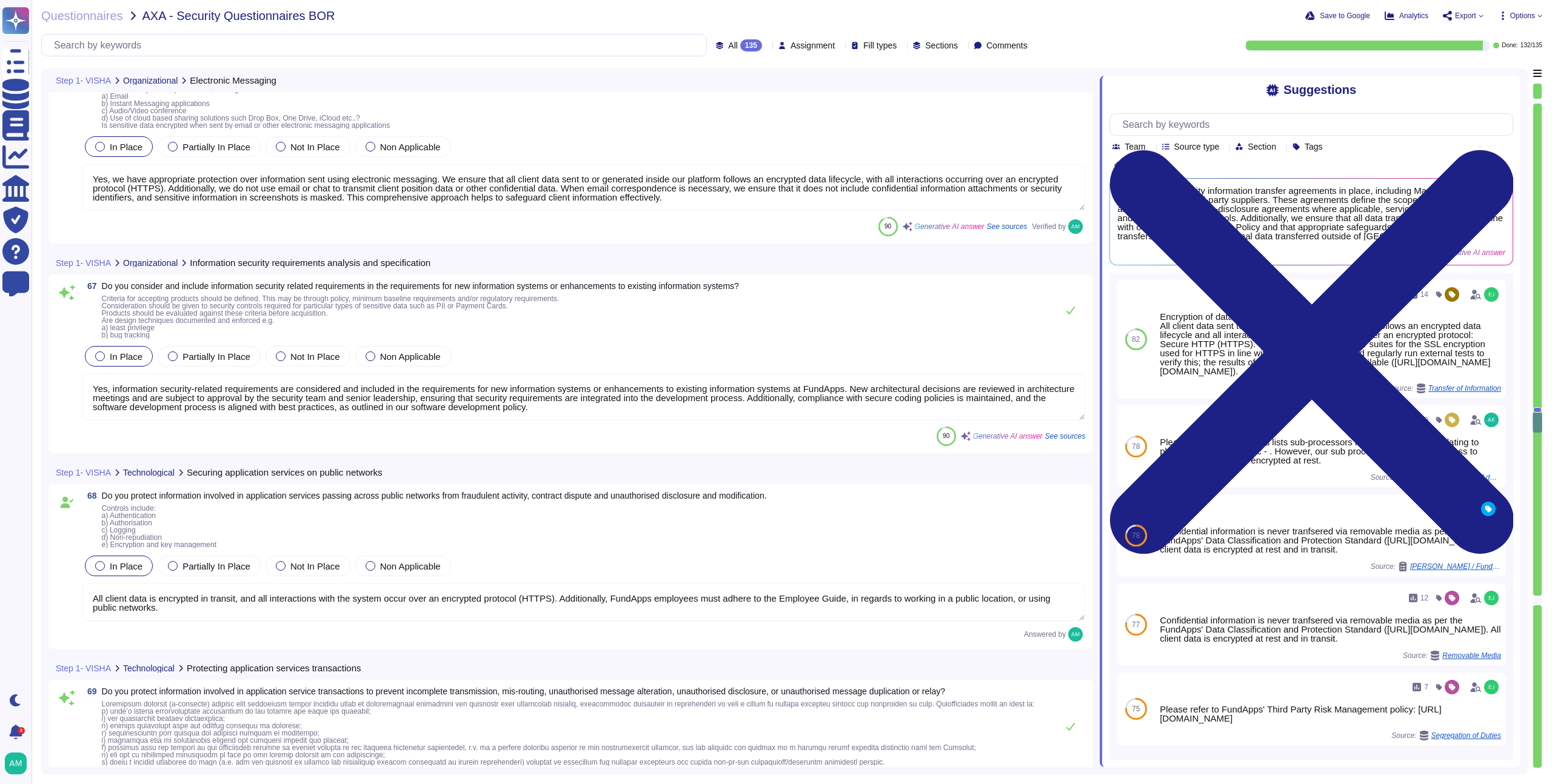
type textarea "Our Software Development Life Cycle policy is documented on our policy portal a…"
click at [486, 409] on textarea "Yes, information security-related requirements are considered and included in t…" at bounding box center [583, 397] width 1003 height 47
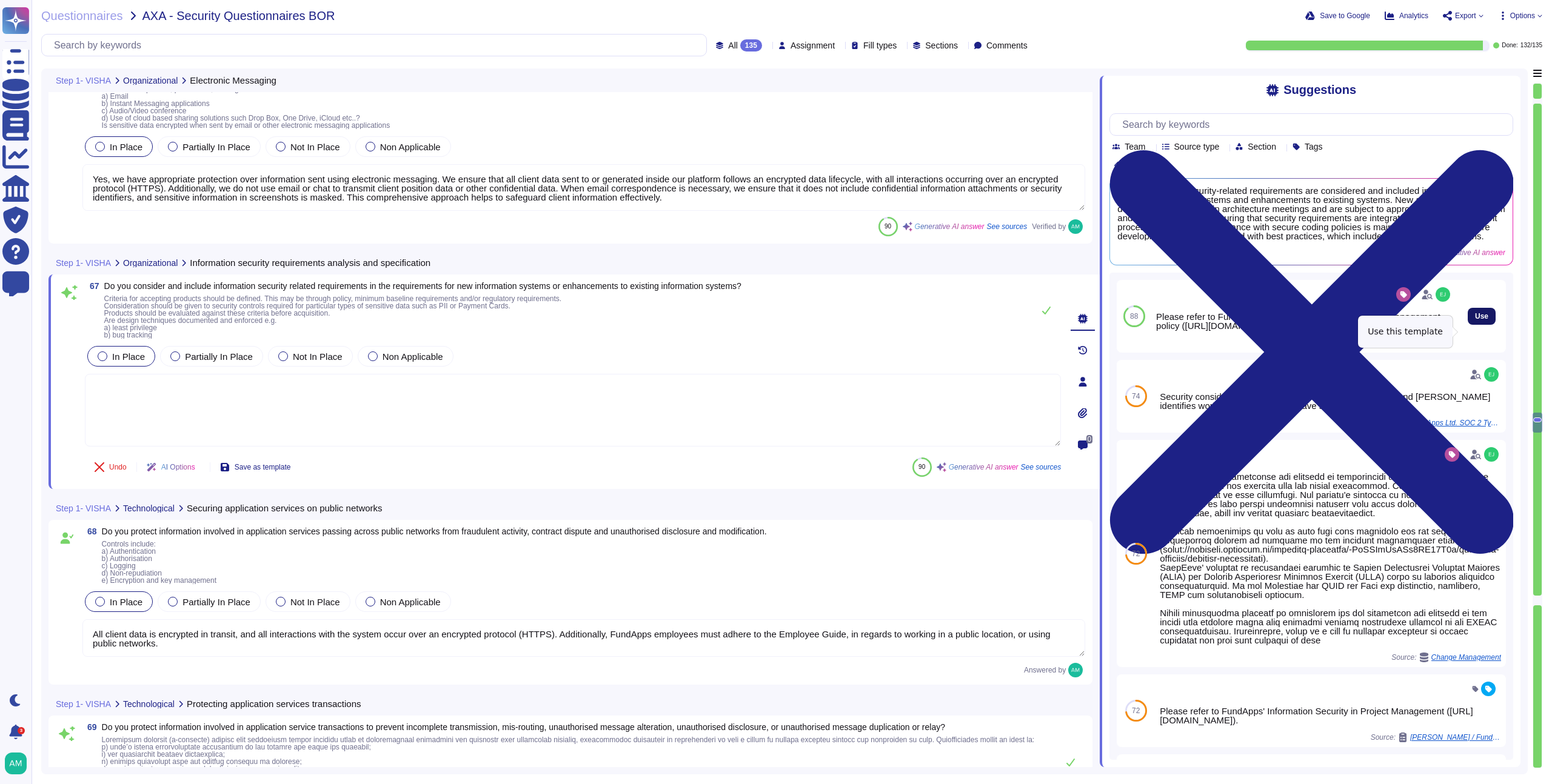
click at [1477, 320] on span "Use" at bounding box center [1482, 316] width 13 height 7
type textarea "Please refer to FundApps' Information Security in Project Management policy ([U…"
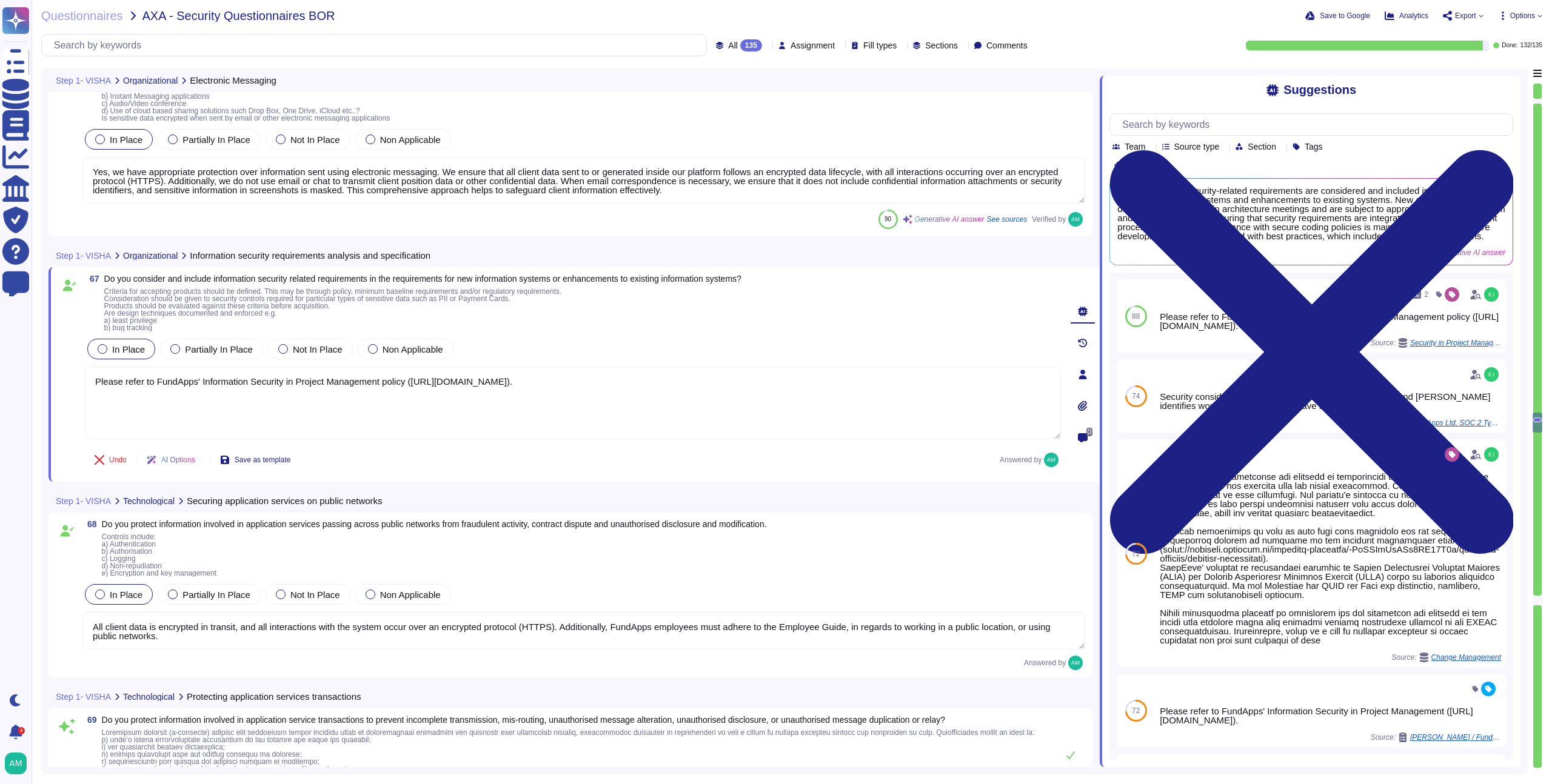
scroll to position [11462, 0]
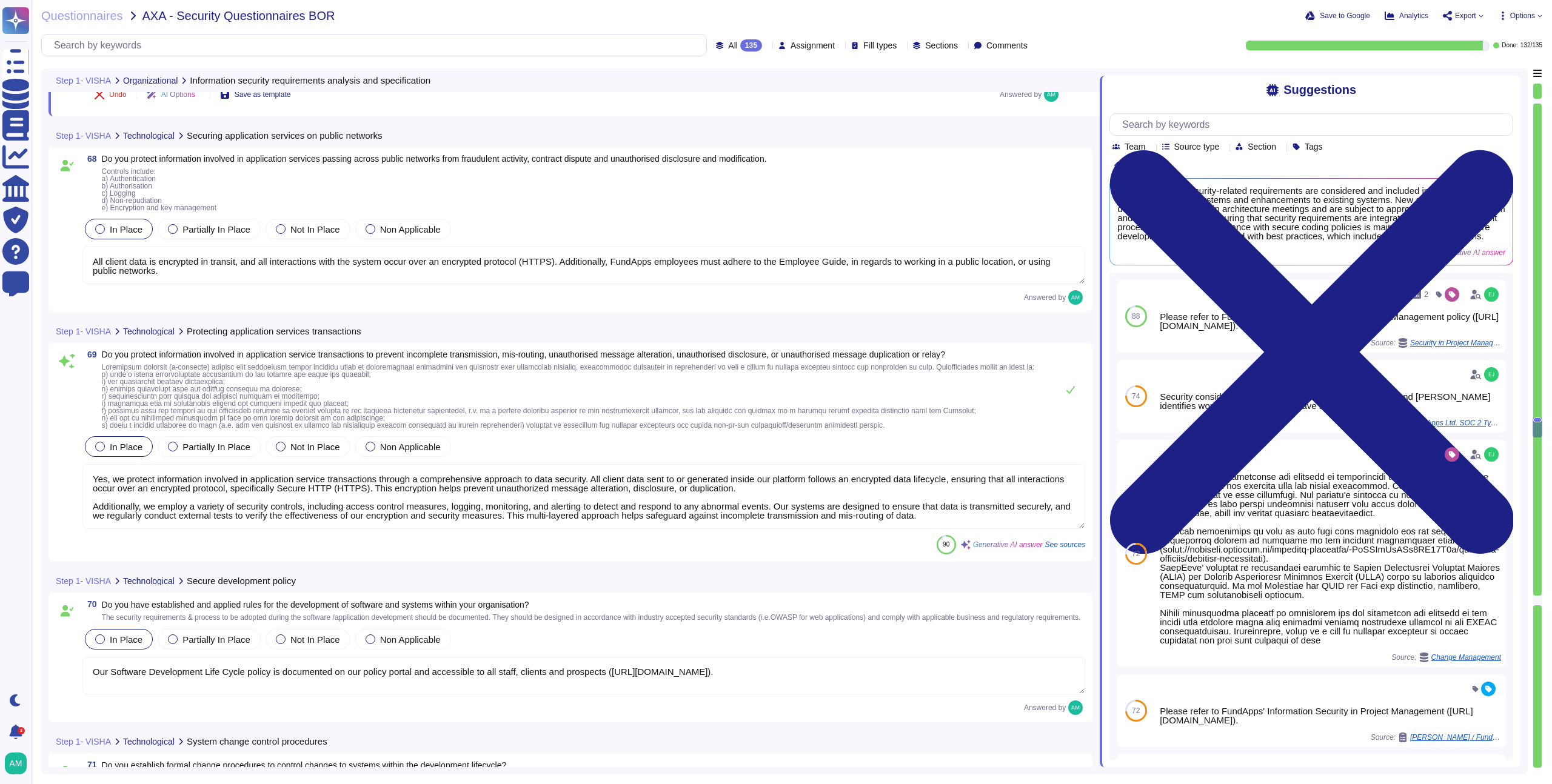
type textarea "Yes, FundApps reviews and tests applications after operating platform changes t…"
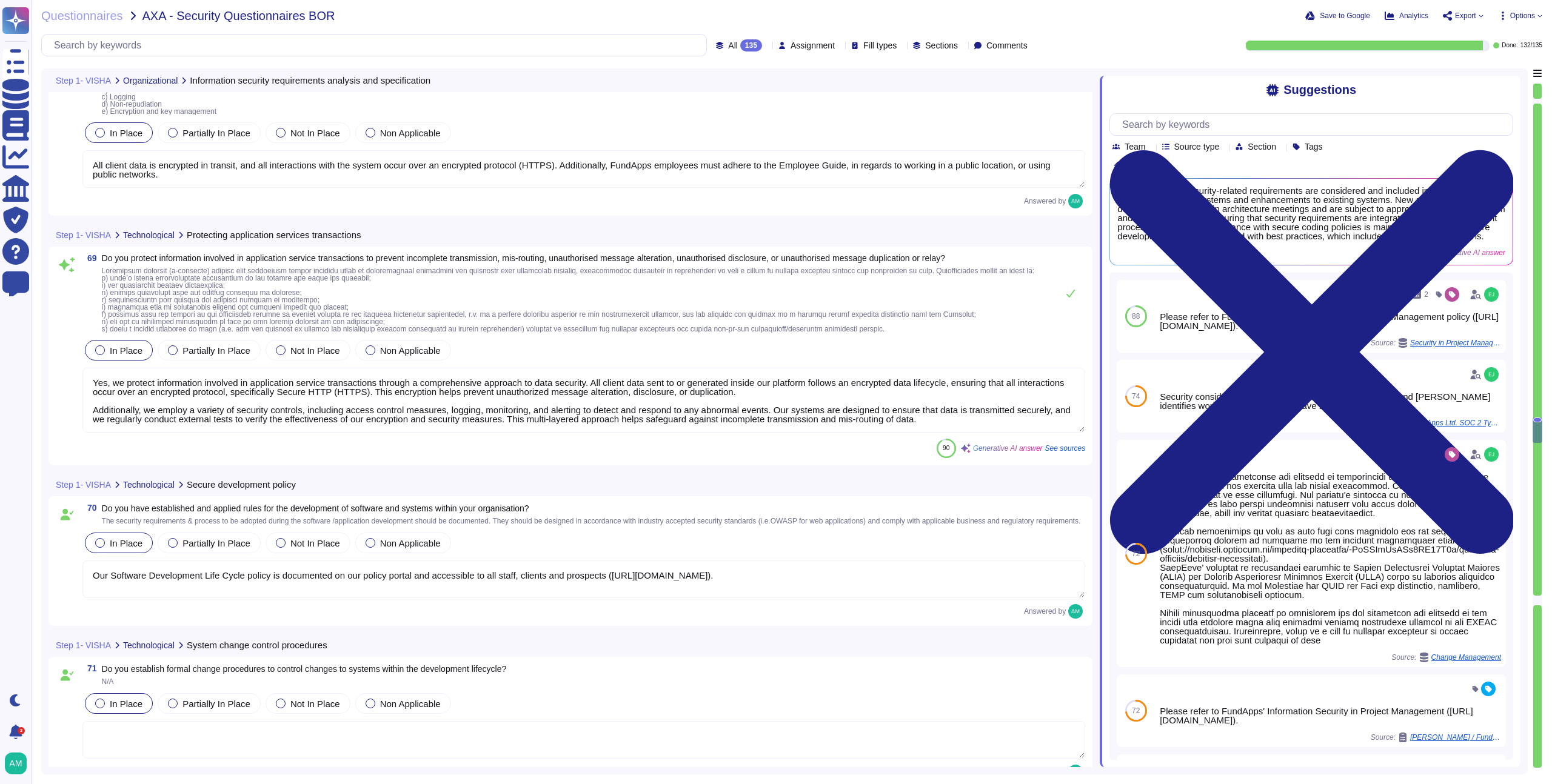
scroll to position [11949, 0]
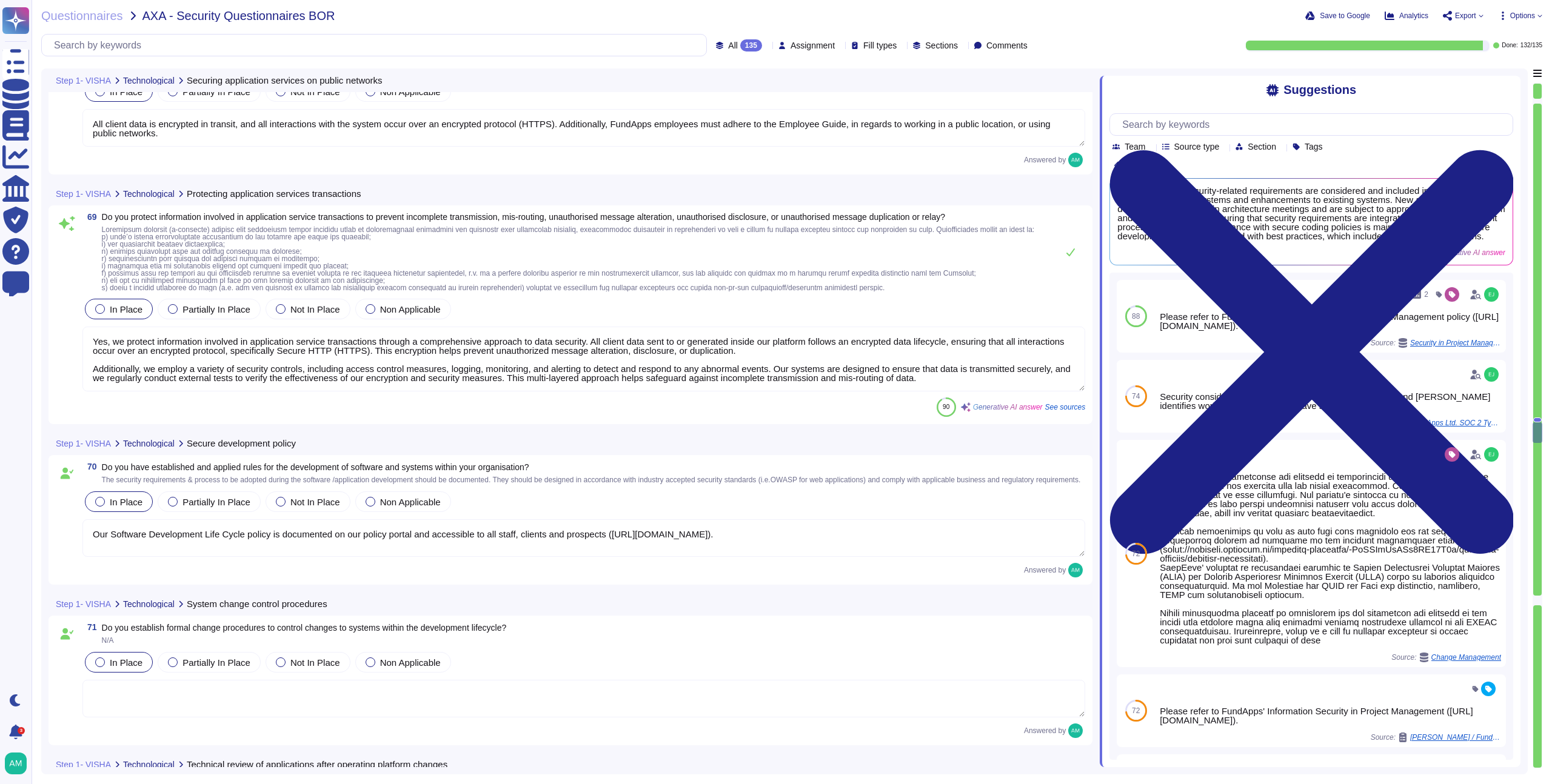
type textarea "FundApps supervises and monitors the activity of outsourced system development …"
click at [430, 366] on textarea "Yes, we protect information involved in application service transactions throug…" at bounding box center [583, 359] width 1003 height 65
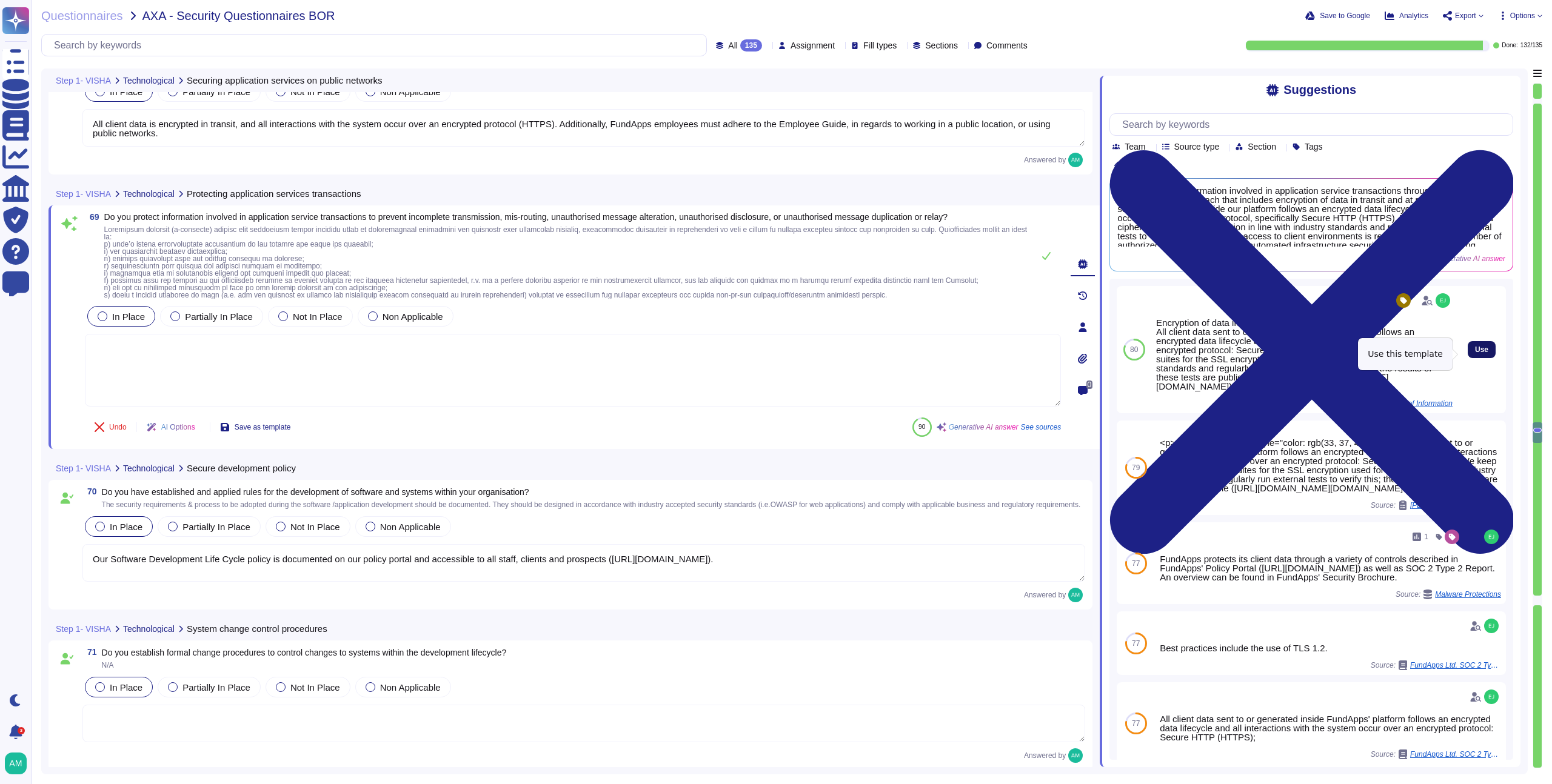
click at [1476, 351] on span "Use" at bounding box center [1482, 350] width 13 height 7
type textarea "Encryption of data in transit All client data sent to or generated inside our p…"
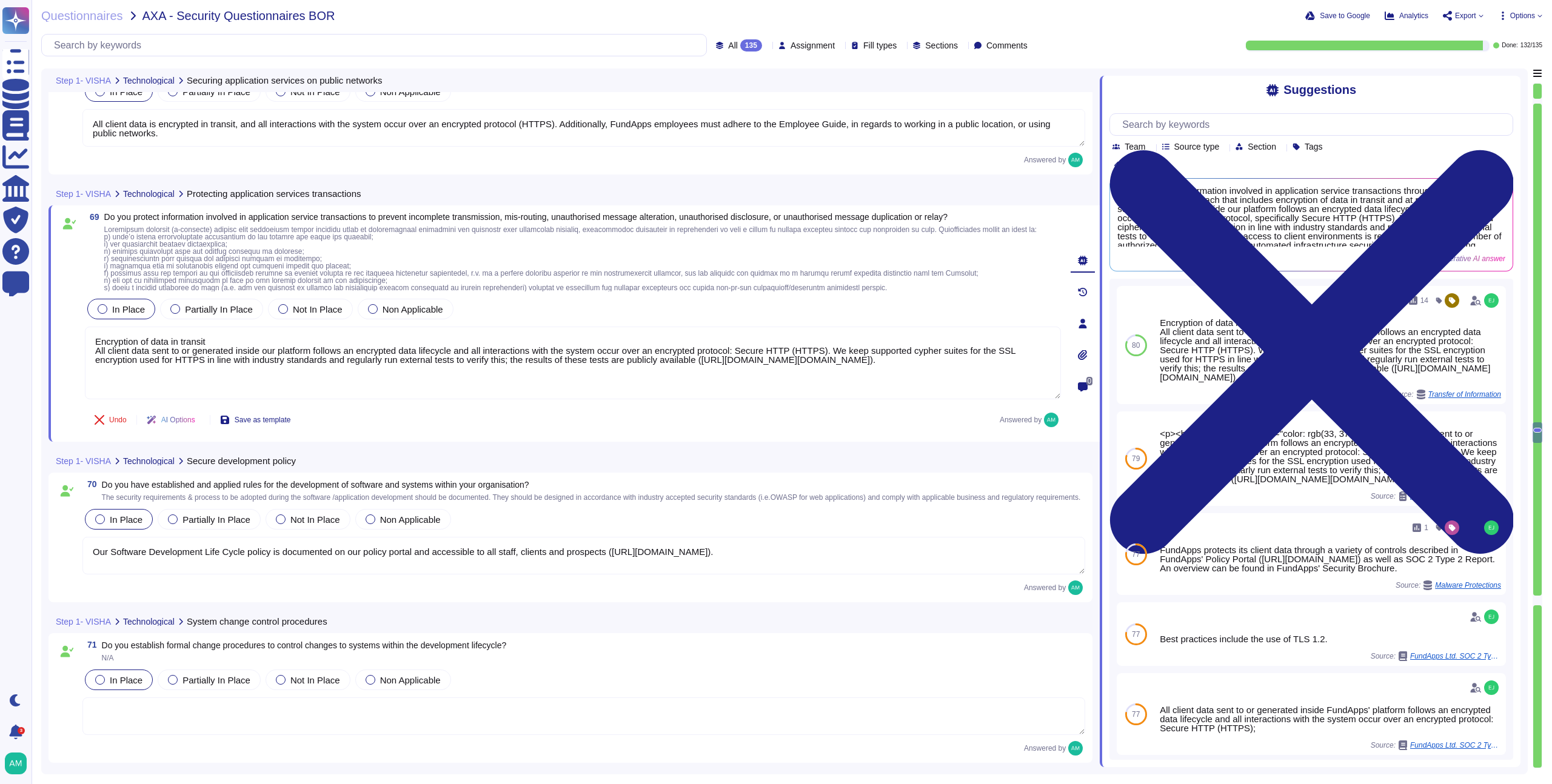
scroll to position [11951, 0]
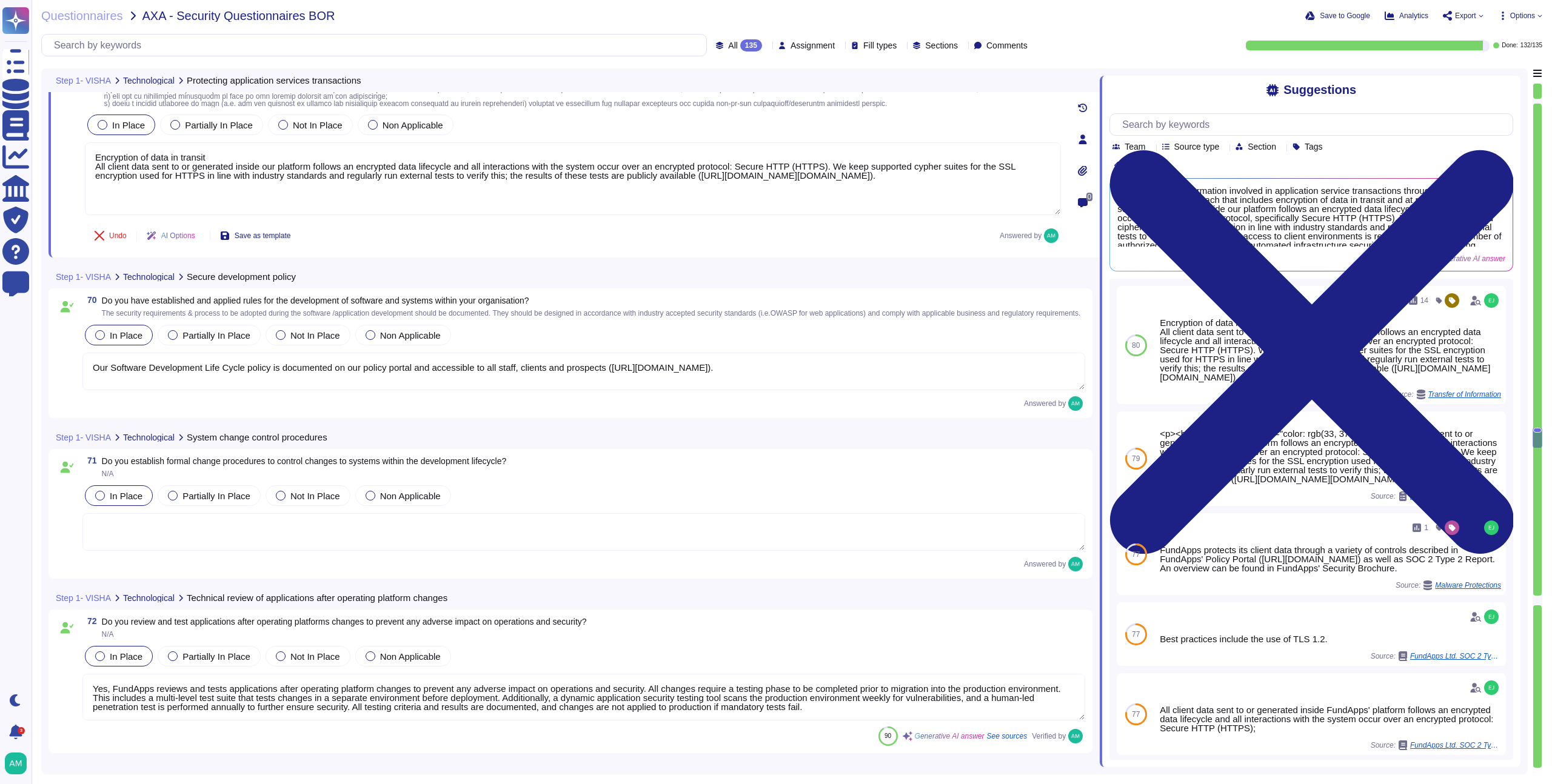
type textarea "Yes, testing of security functionality is carried out during the development cy…"
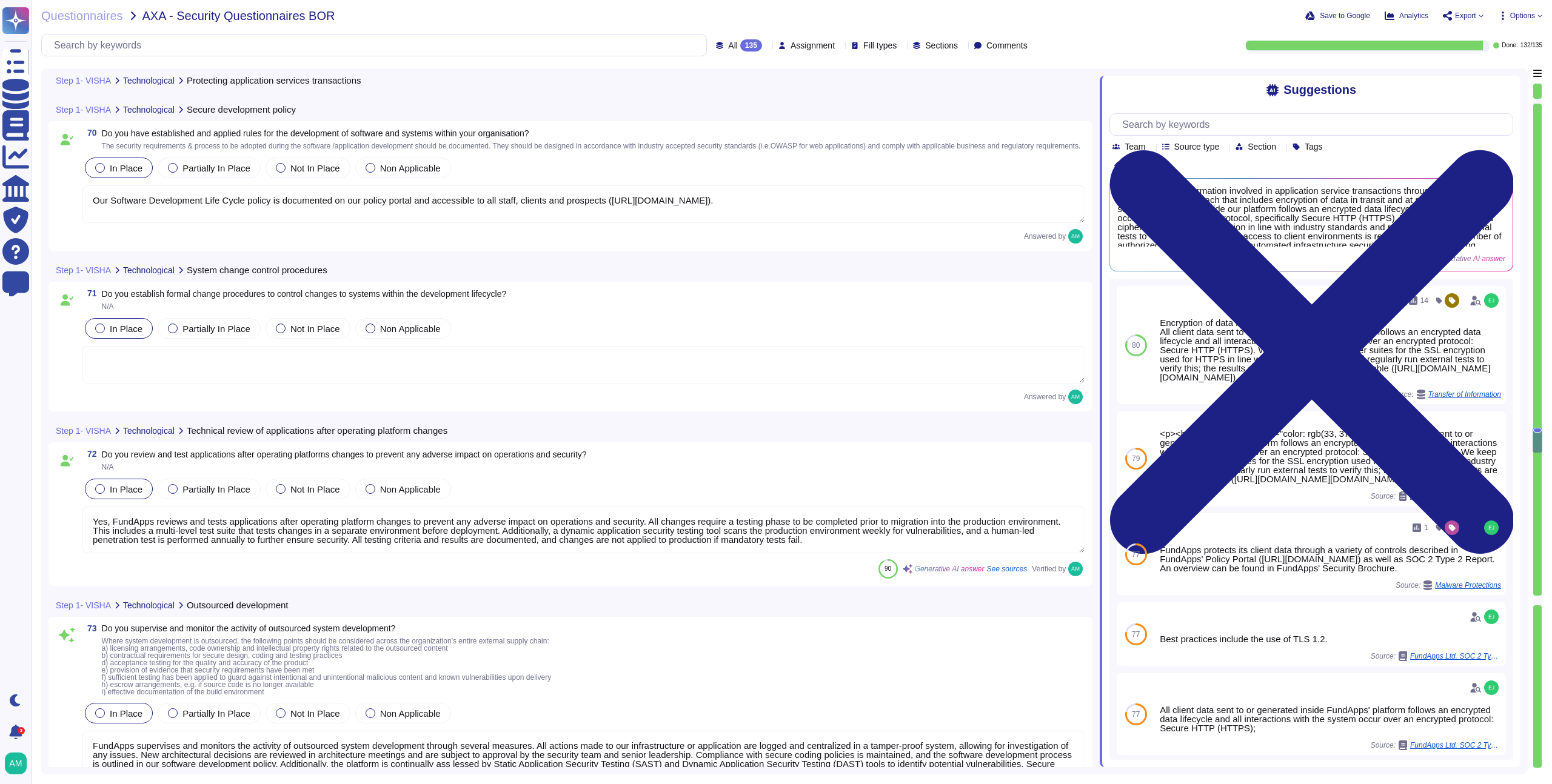
type textarea "Testing changes is fully automated at FundApps, and the multi-level test suite …"
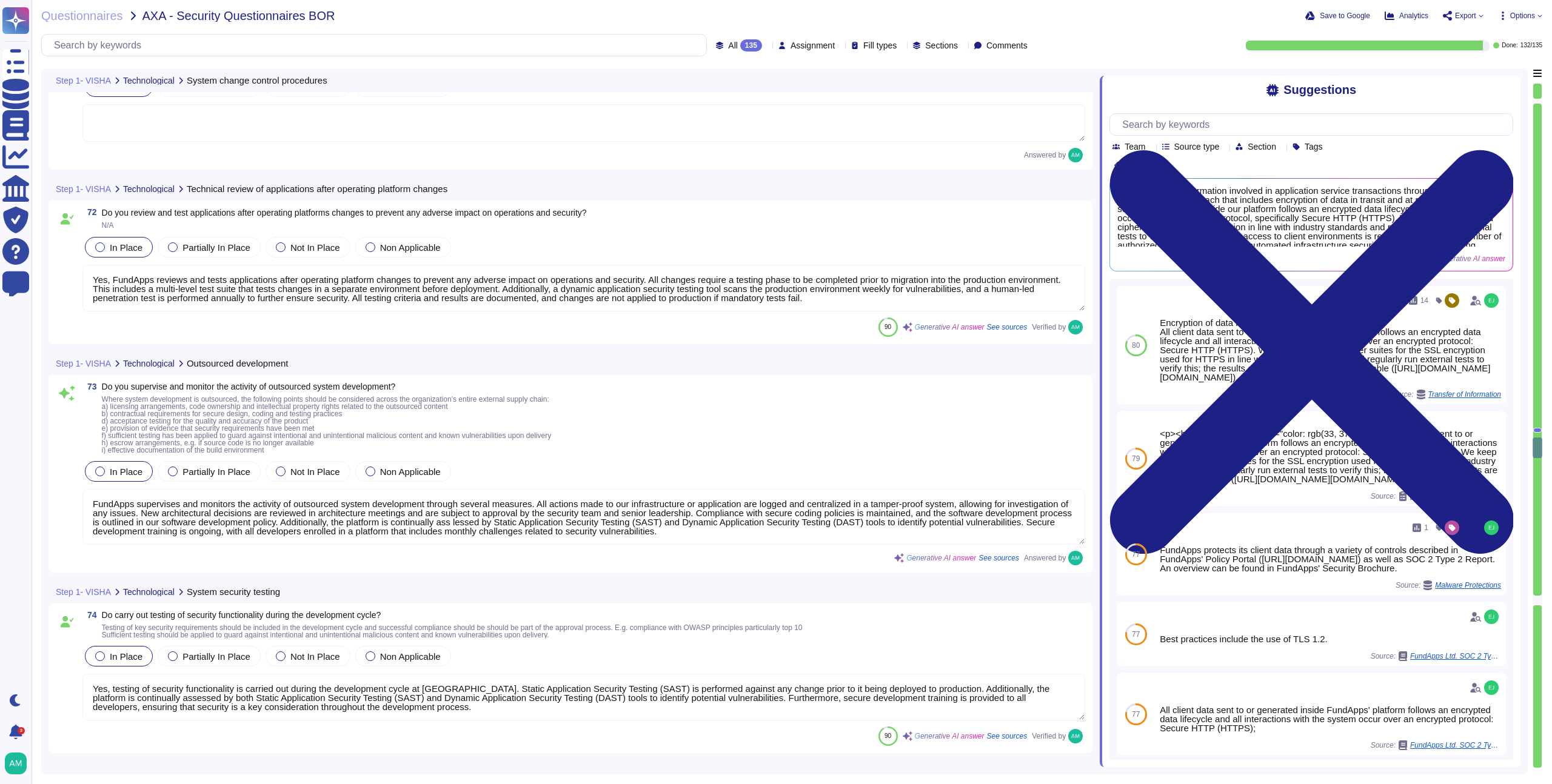
type textarea "Client confidential data is only stored in client environments. Production envi…"
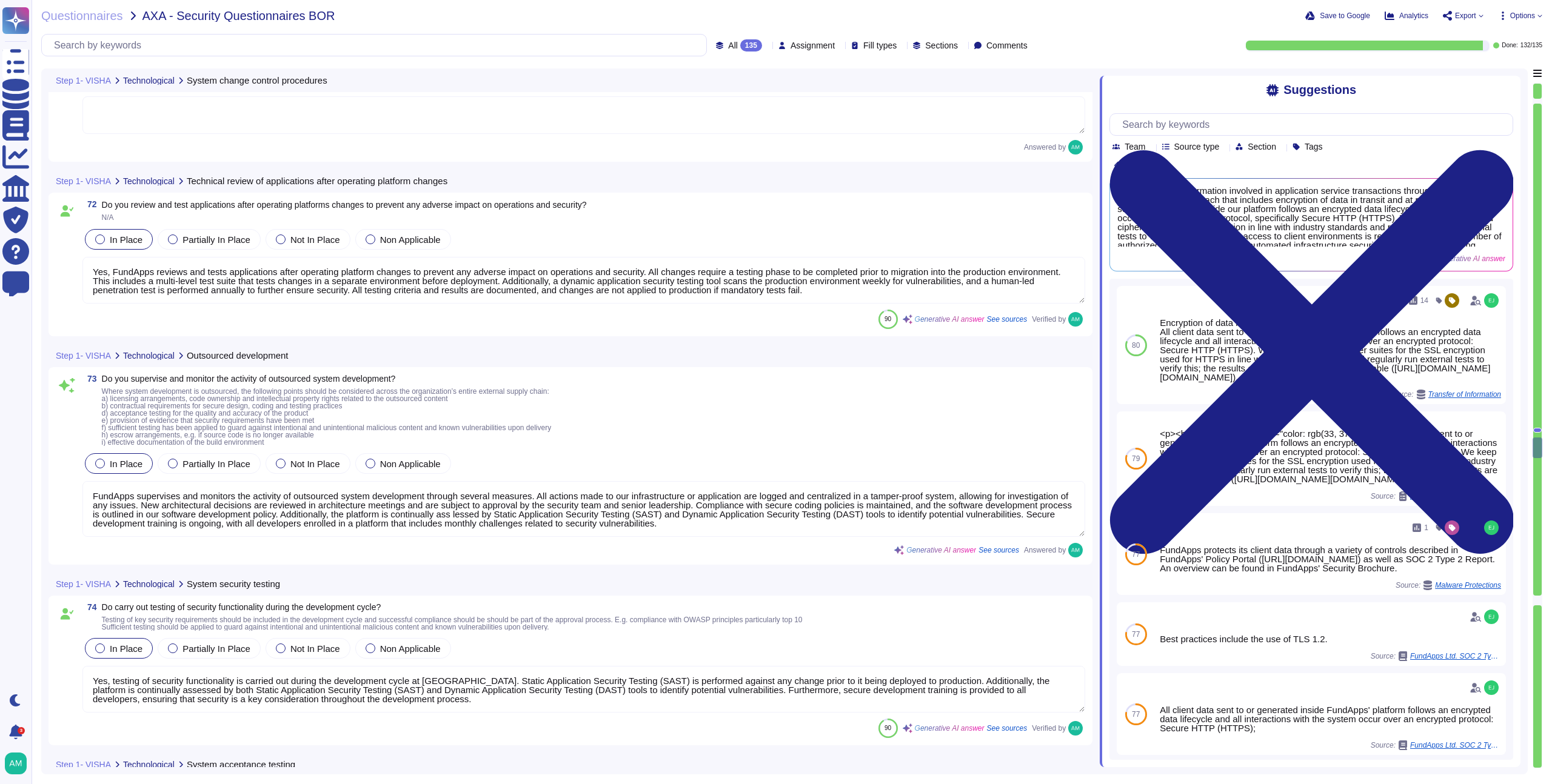
scroll to position [12551, 0]
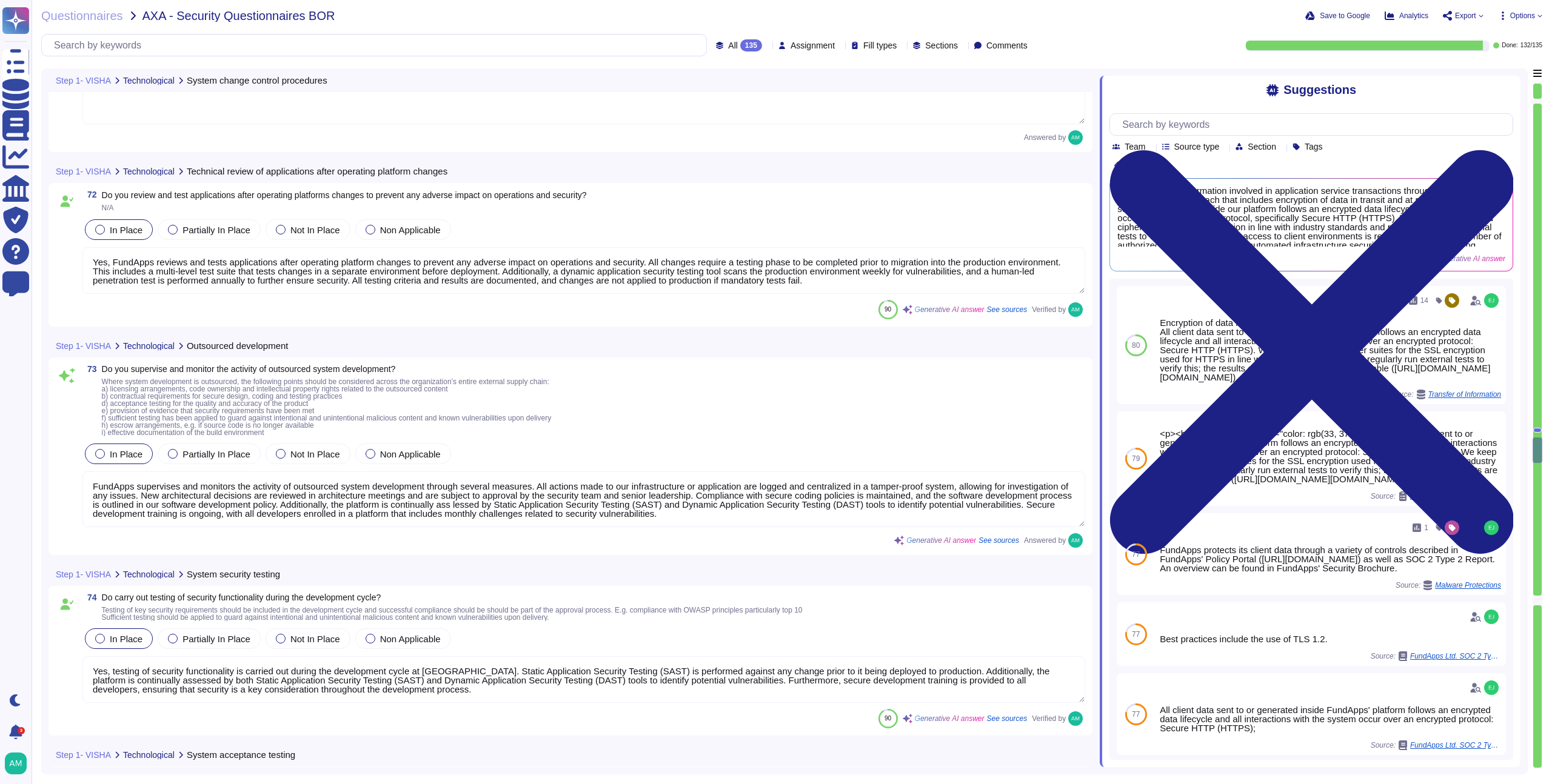
click at [518, 497] on textarea "FundApps supervises and monitors the activity of outsourced system development …" at bounding box center [583, 499] width 1003 height 56
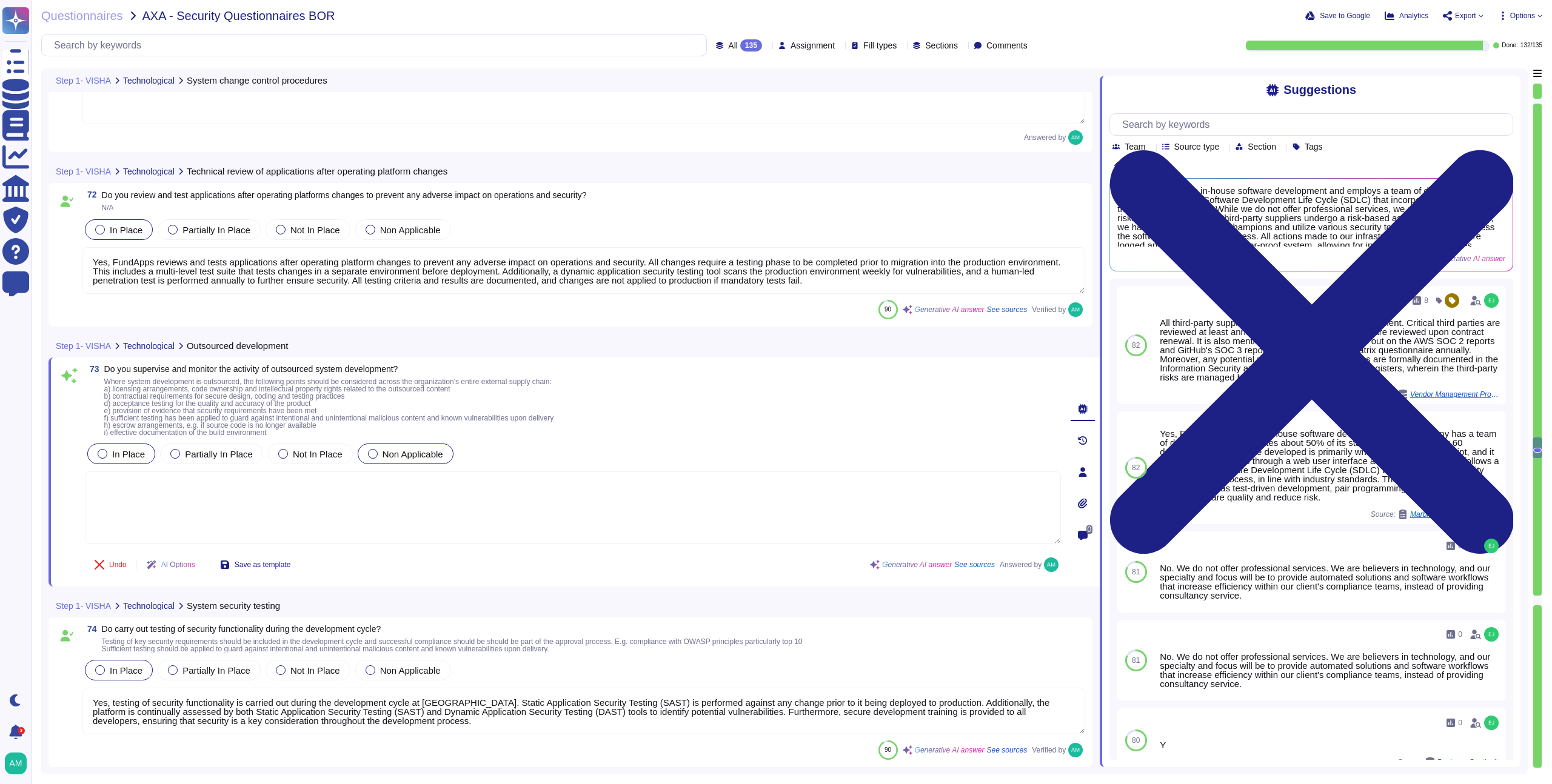
click at [423, 453] on span "Non Applicable" at bounding box center [413, 454] width 61 height 10
click at [371, 452] on div at bounding box center [373, 454] width 10 height 10
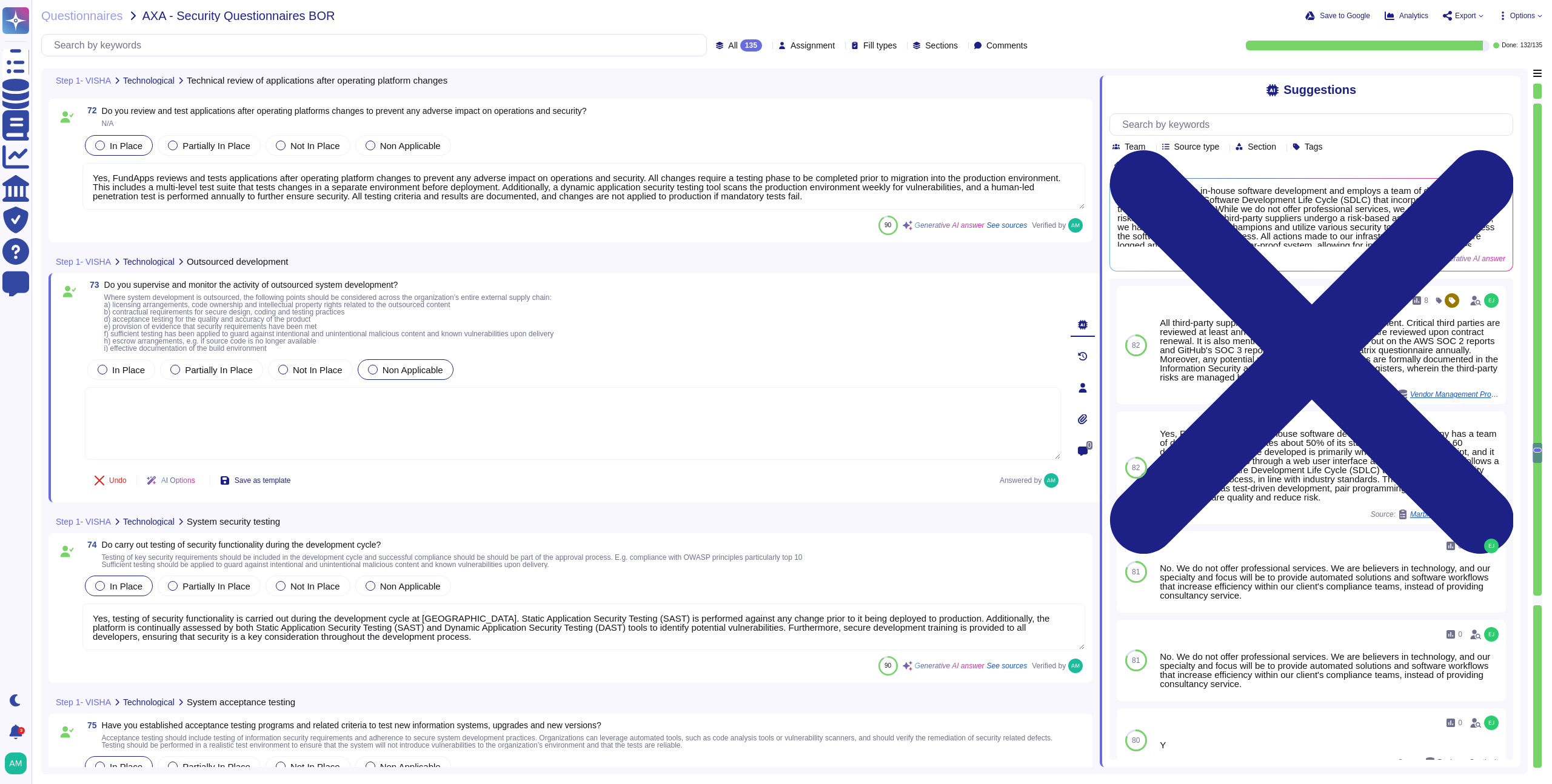
scroll to position [12644, 0]
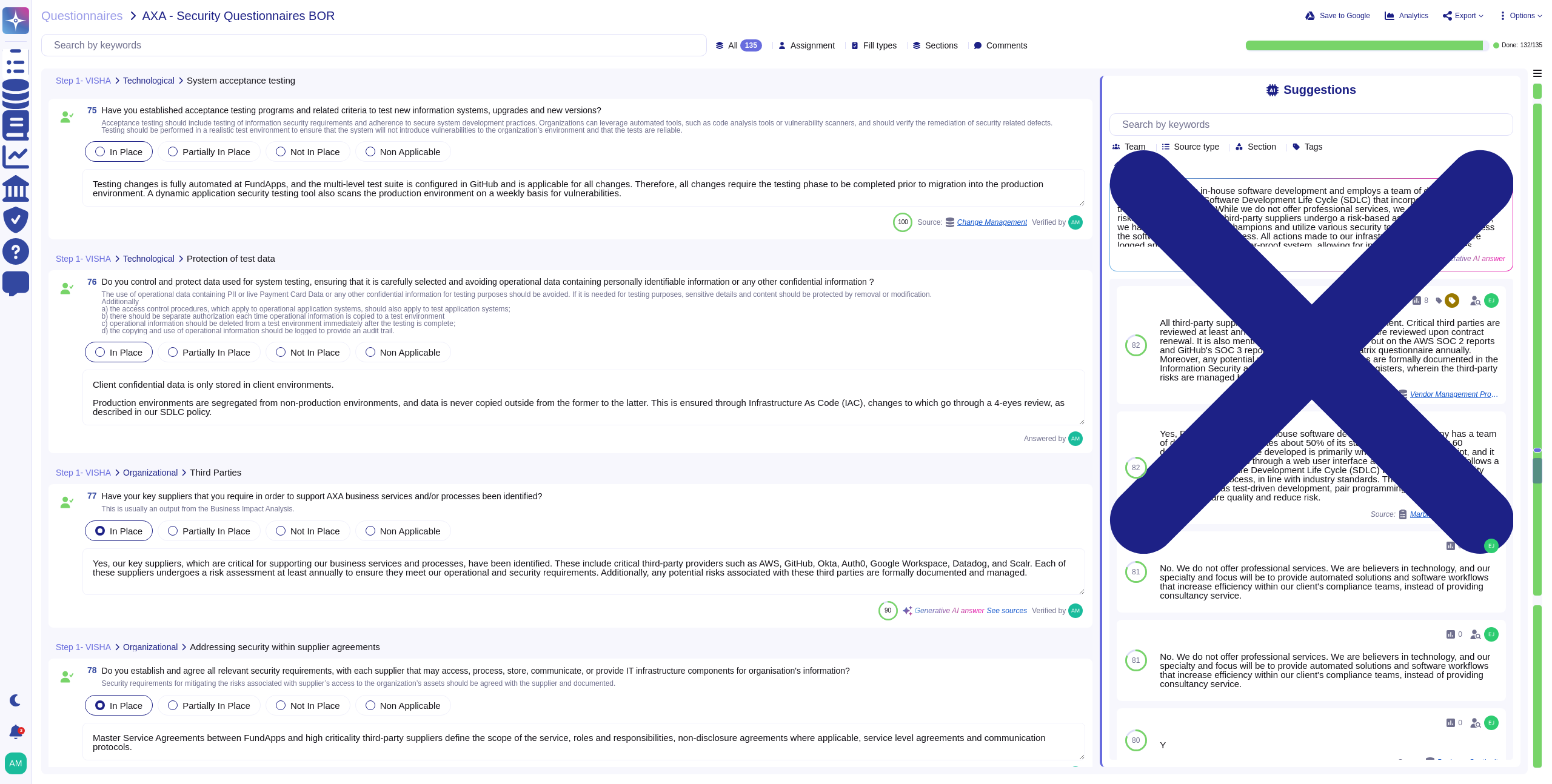
type textarea "Yes, our key suppliers, which are critical for supporting our business services…"
type textarea "Master Service Agreements between FundApps and high criticality third-party sup…"
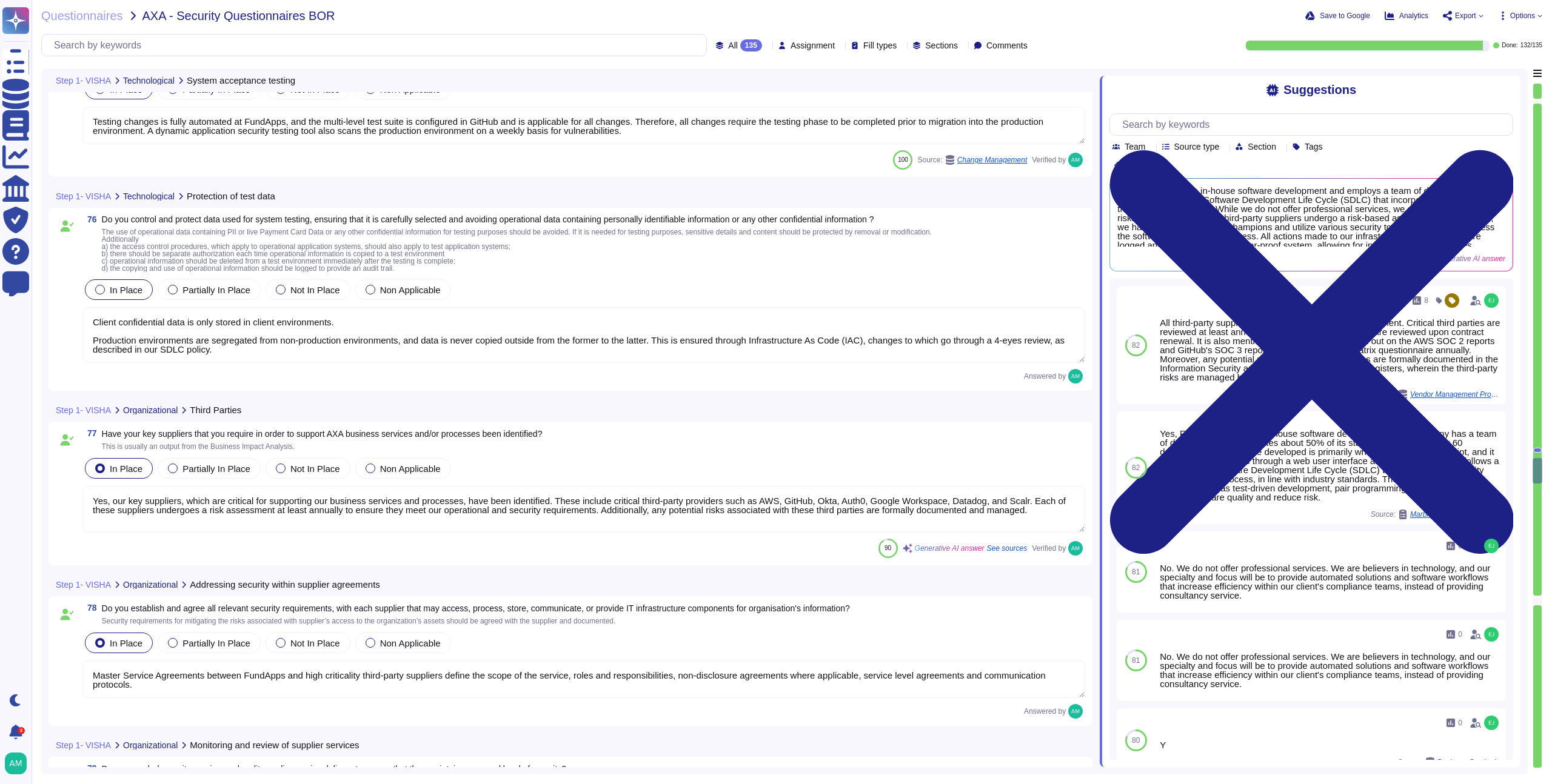
type textarea "All third-party suppliers go through a risk-based assessment. Critical third pa…"
type textarea "FundApps assesses the risk posed by all third-party providers which interact wi…"
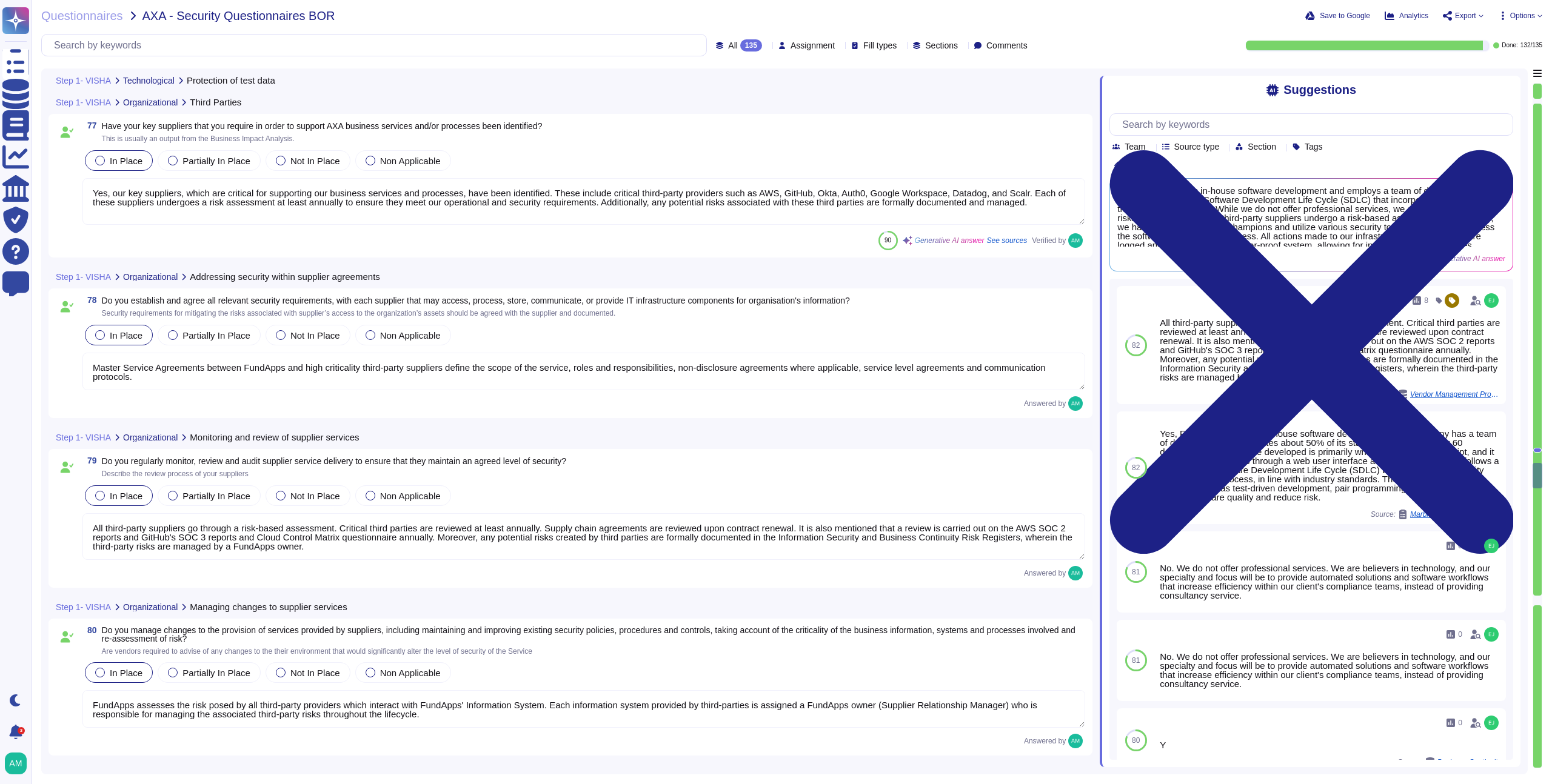
type textarea "Yes, FundApps exercises and tests its Business Continuity Plan and Disaster Rec…"
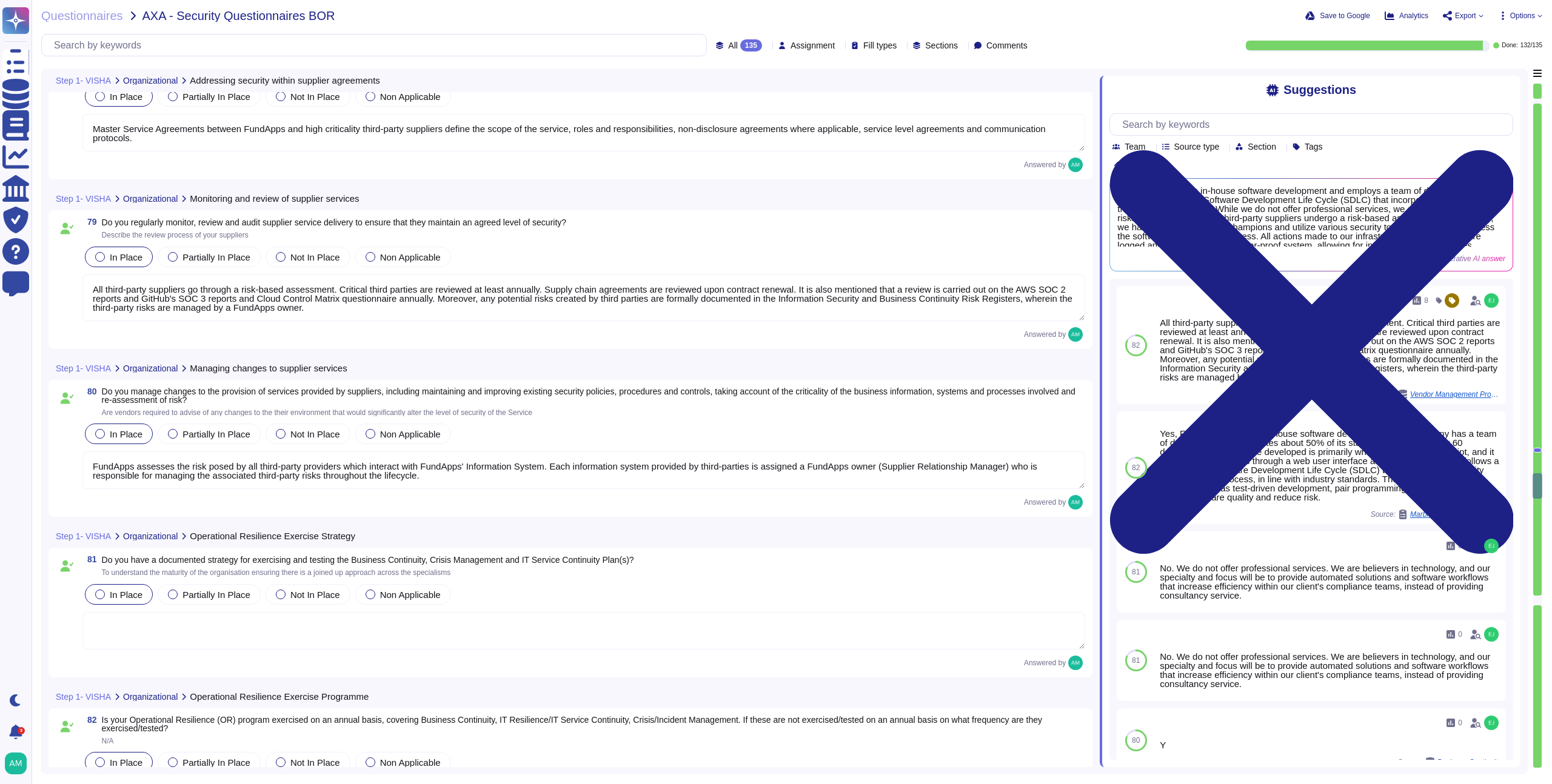
type textarea "Yes, FundApps uses exercise and test results to improve and update its Business…"
type textarea "Gaps identified during exercises and tests are assessed at the monthly meeting,…"
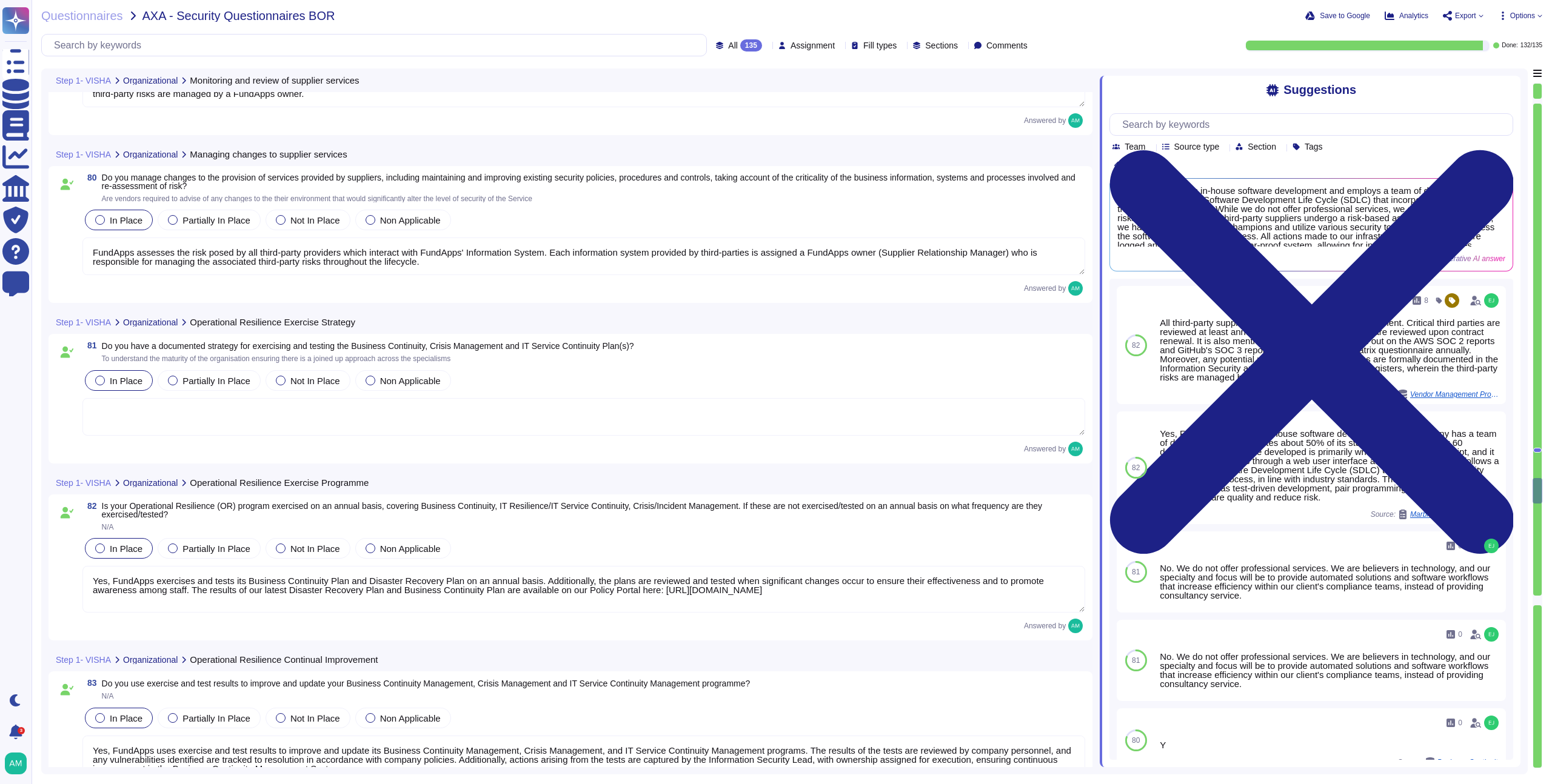
type textarea "Please refer to FundApps' Incident Management Process ([URL][DOMAIN_NAME]) and …"
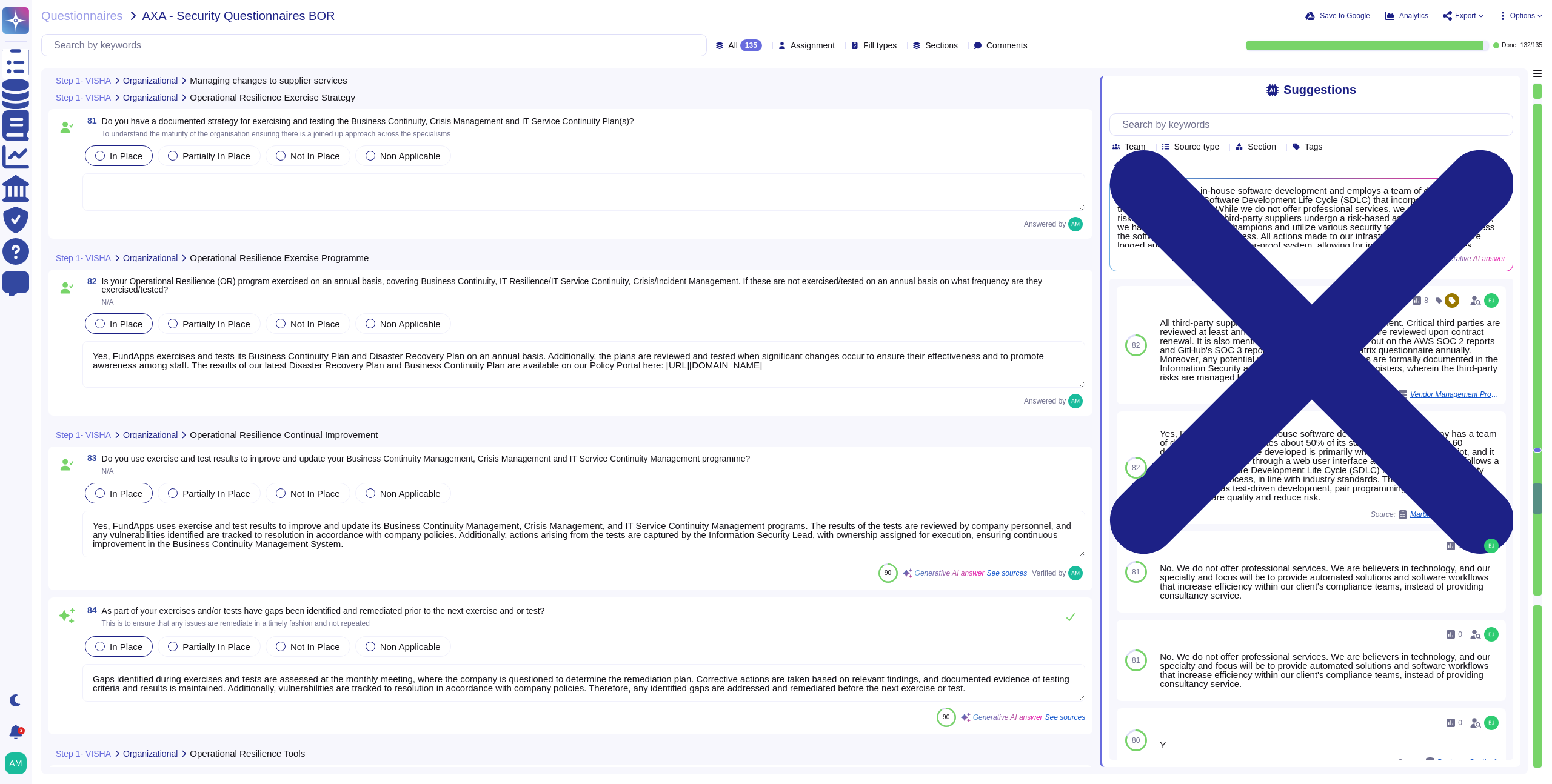
type textarea "Yes, the company has developed a formal, documented Cyber Incident Response Pla…"
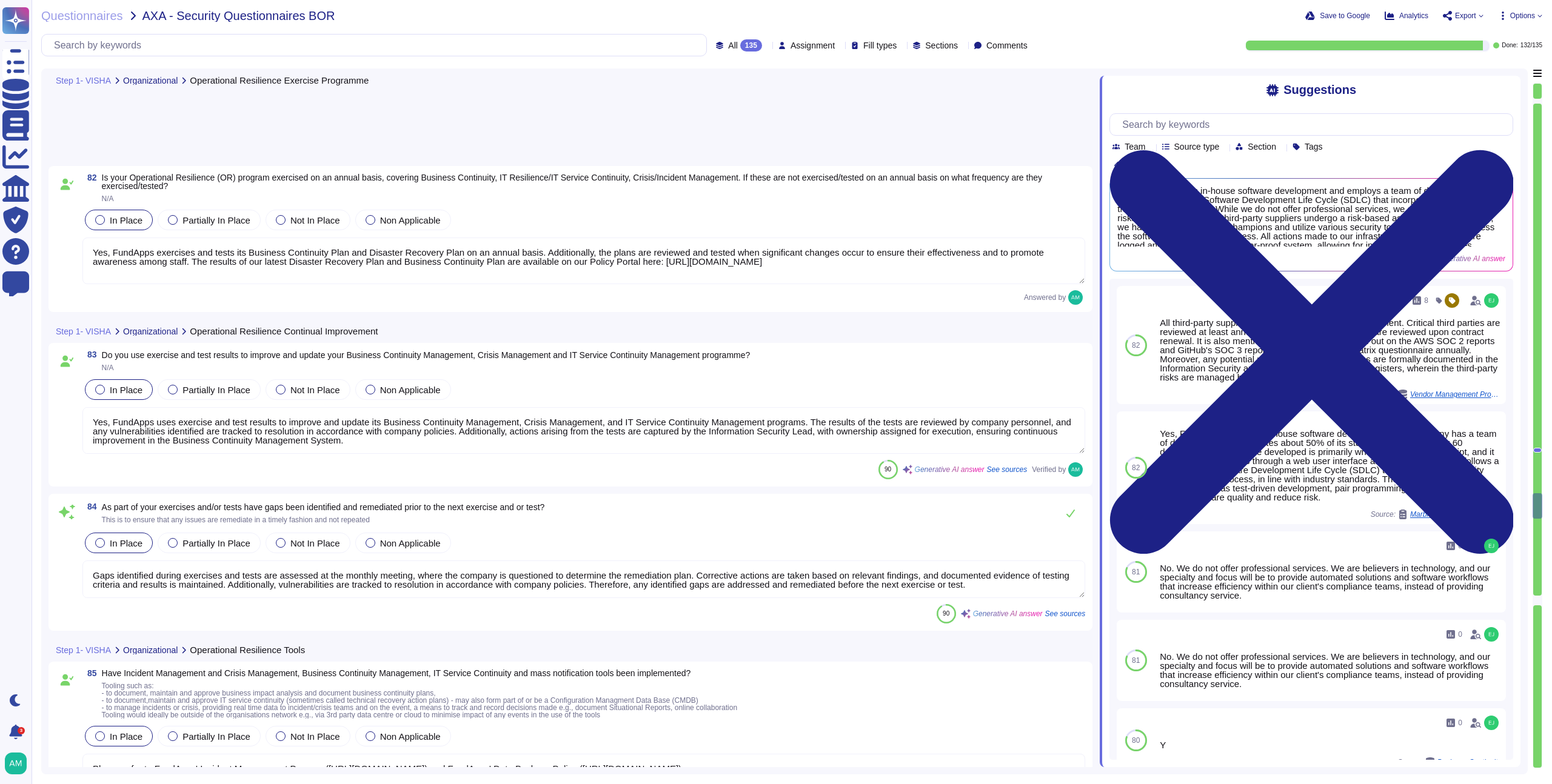
scroll to position [14471, 0]
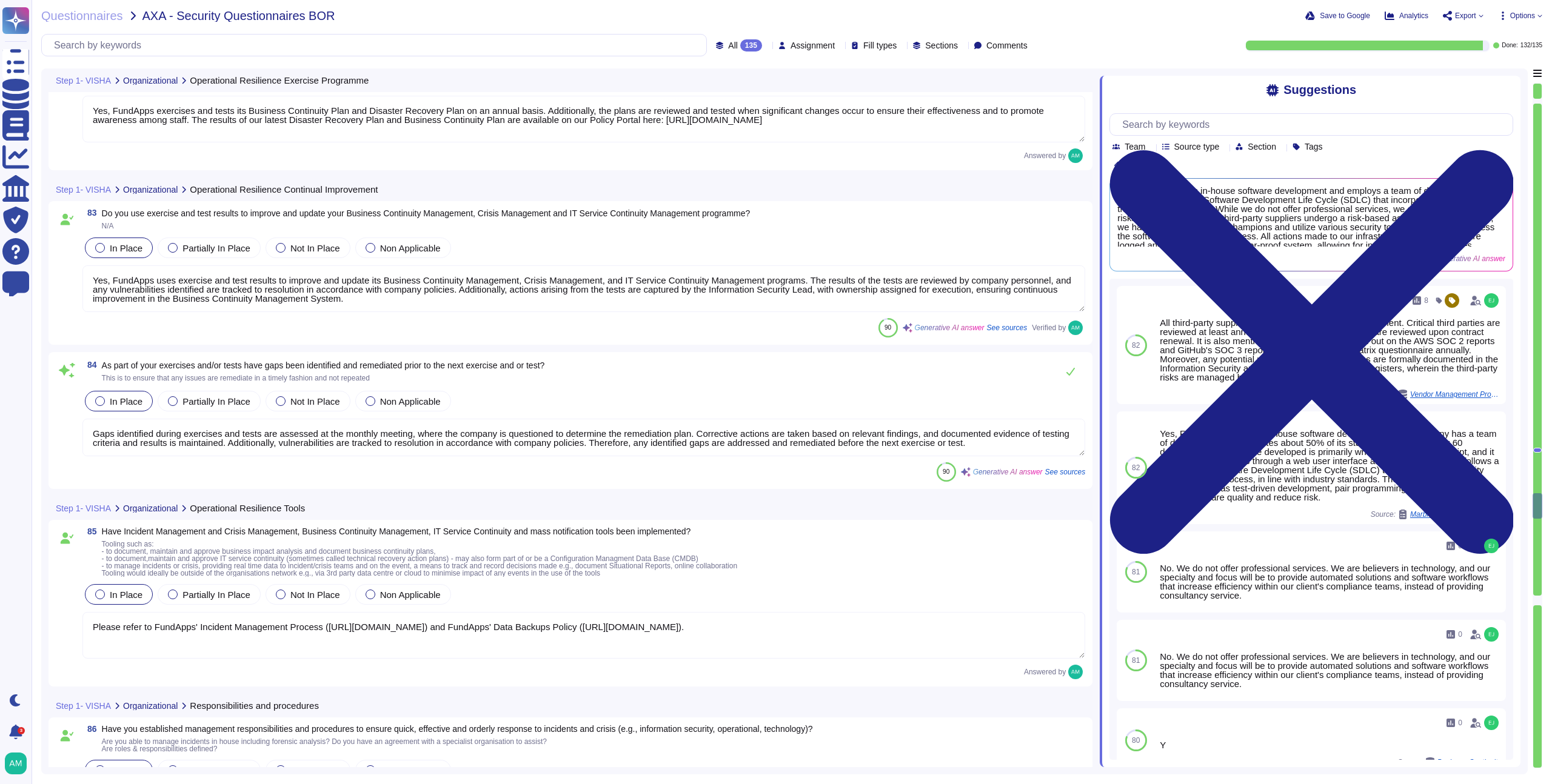
click at [425, 437] on textarea "Gaps identified during exercises and tests are assessed at the monthly meeting,…" at bounding box center [583, 437] width 1003 height 37
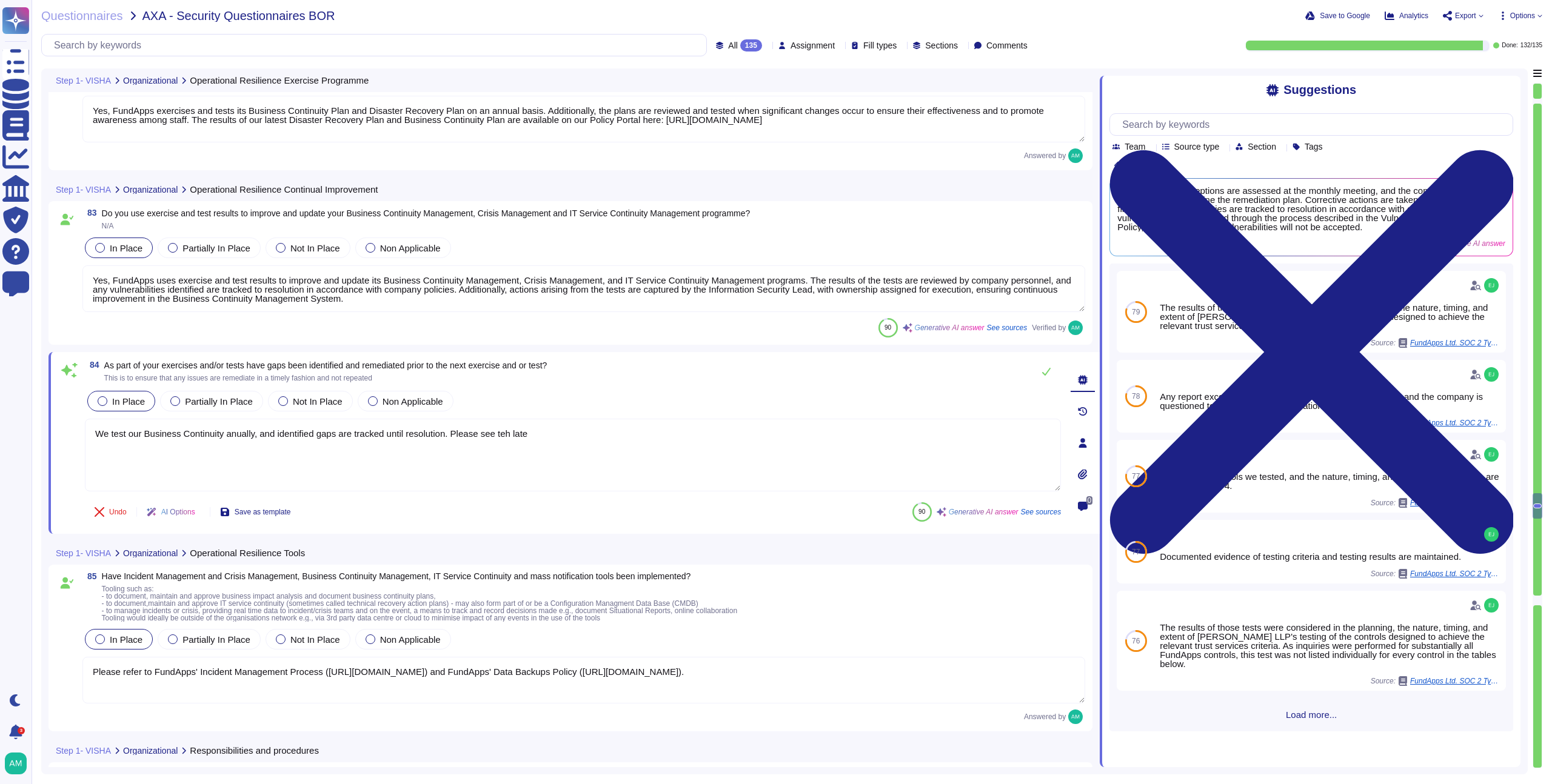
type textarea "We test our Business Continuity anually, and identified gaps are tracked until …"
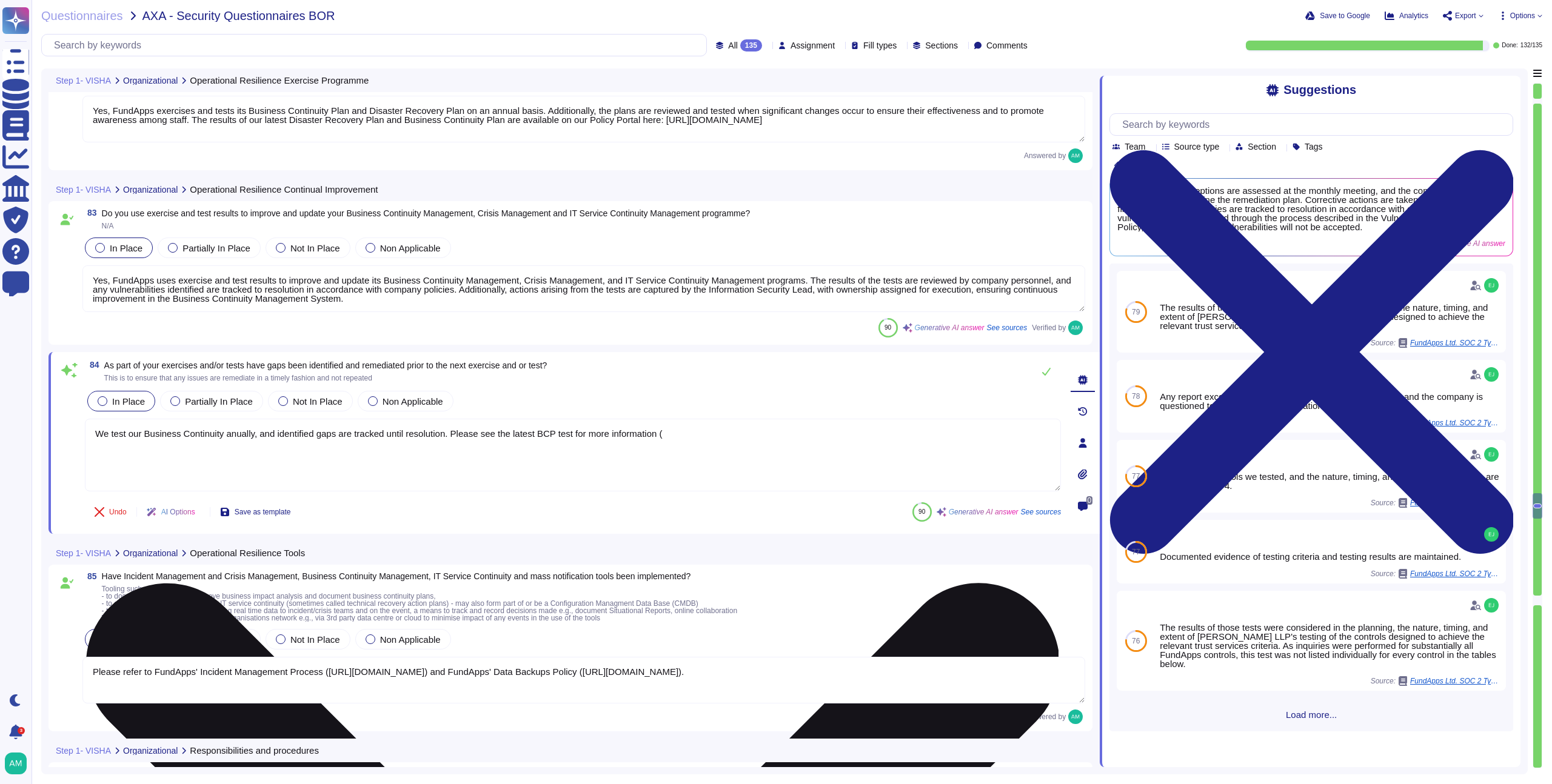
drag, startPoint x: 238, startPoint y: 430, endPoint x: 241, endPoint y: 436, distance: 6.7
click at [237, 430] on textarea "We test our Business Continuity anually, and identified gaps are tracked until …" at bounding box center [572, 455] width 976 height 73
click at [720, 434] on textarea "We test our Business Continuity annually, and identified gaps are tracked until…" at bounding box center [572, 455] width 976 height 73
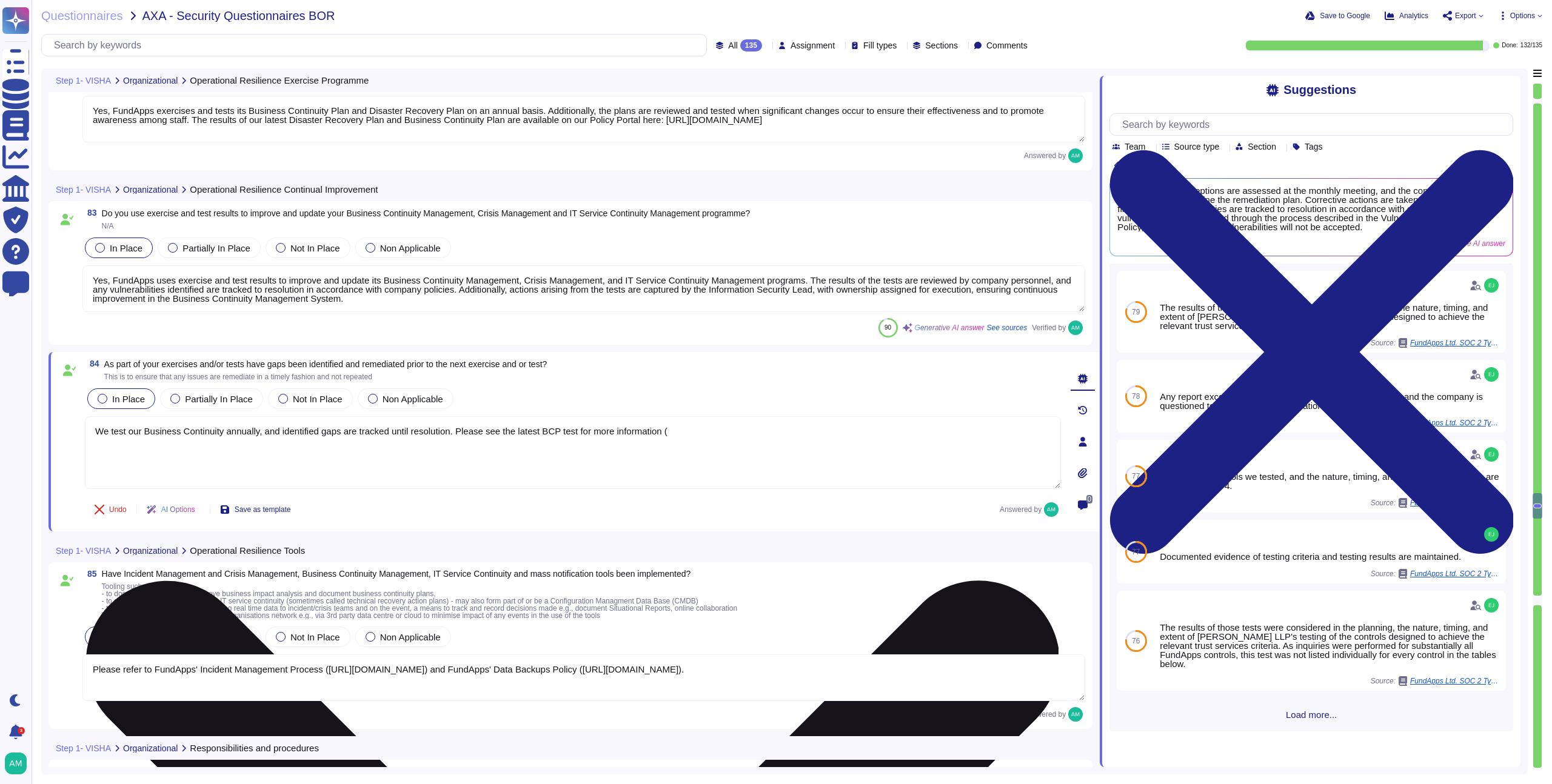
click at [702, 441] on textarea "We test our Business Continuity annually, and identified gaps are tracked until…" at bounding box center [572, 453] width 976 height 73
paste textarea "[URL][DOMAIN_NAME]"
type textarea "We test our Business Continuity annually, and identified gaps are tracked until…"
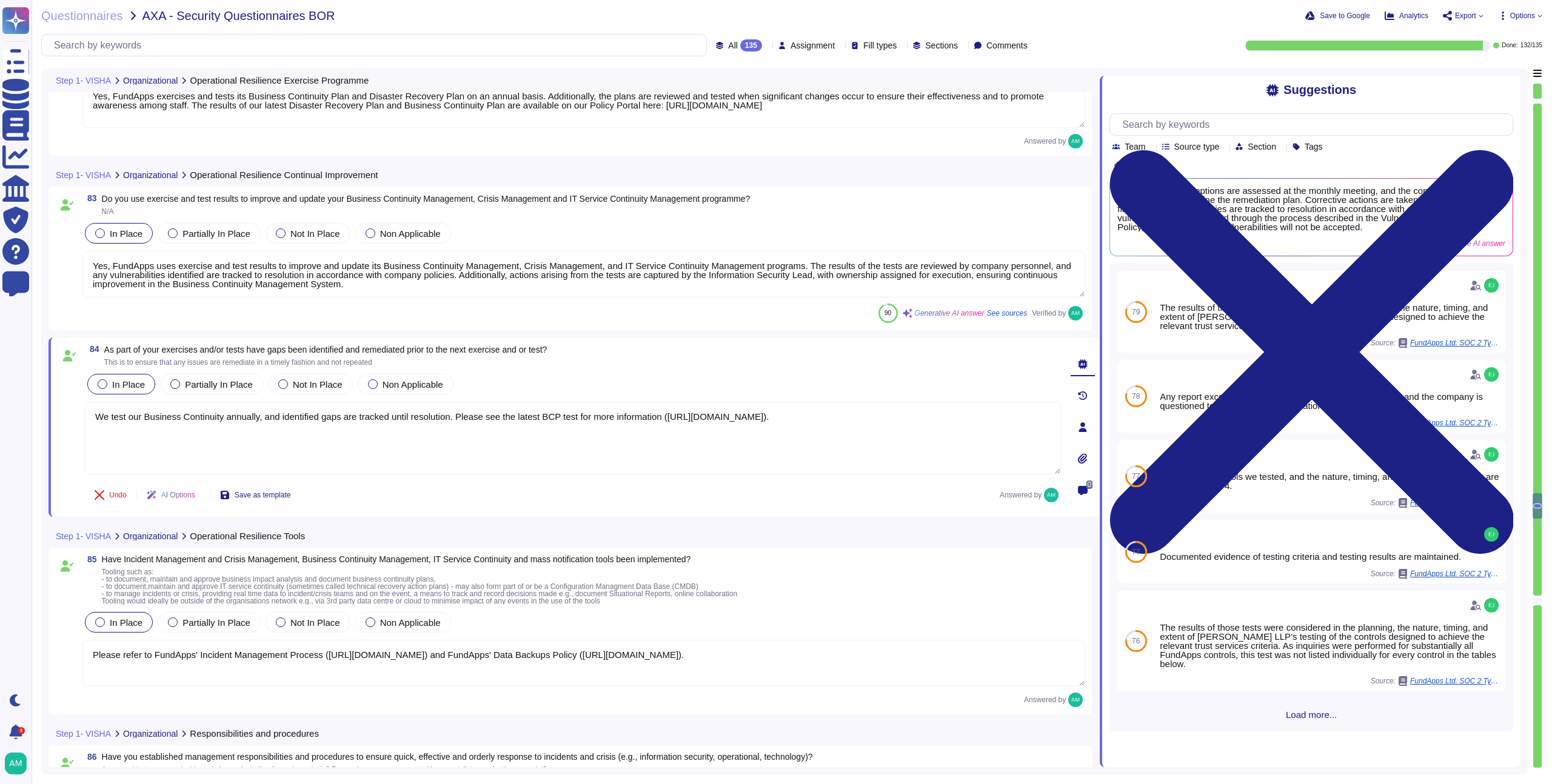
type textarea "Please refer to FundApps' Incident Management Process ([URL][DOMAIN_NAME]) and …"
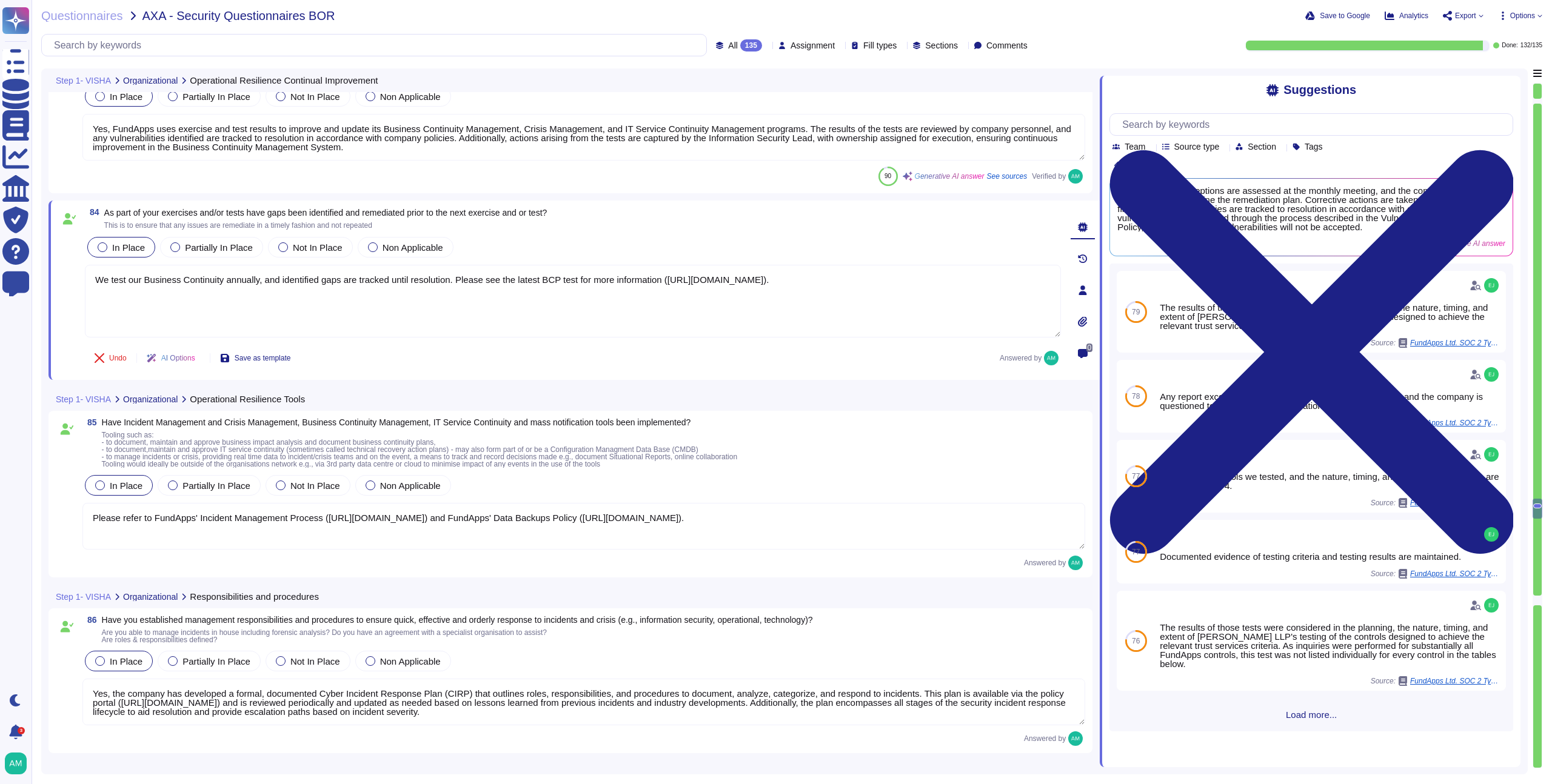
scroll to position [14616, 0]
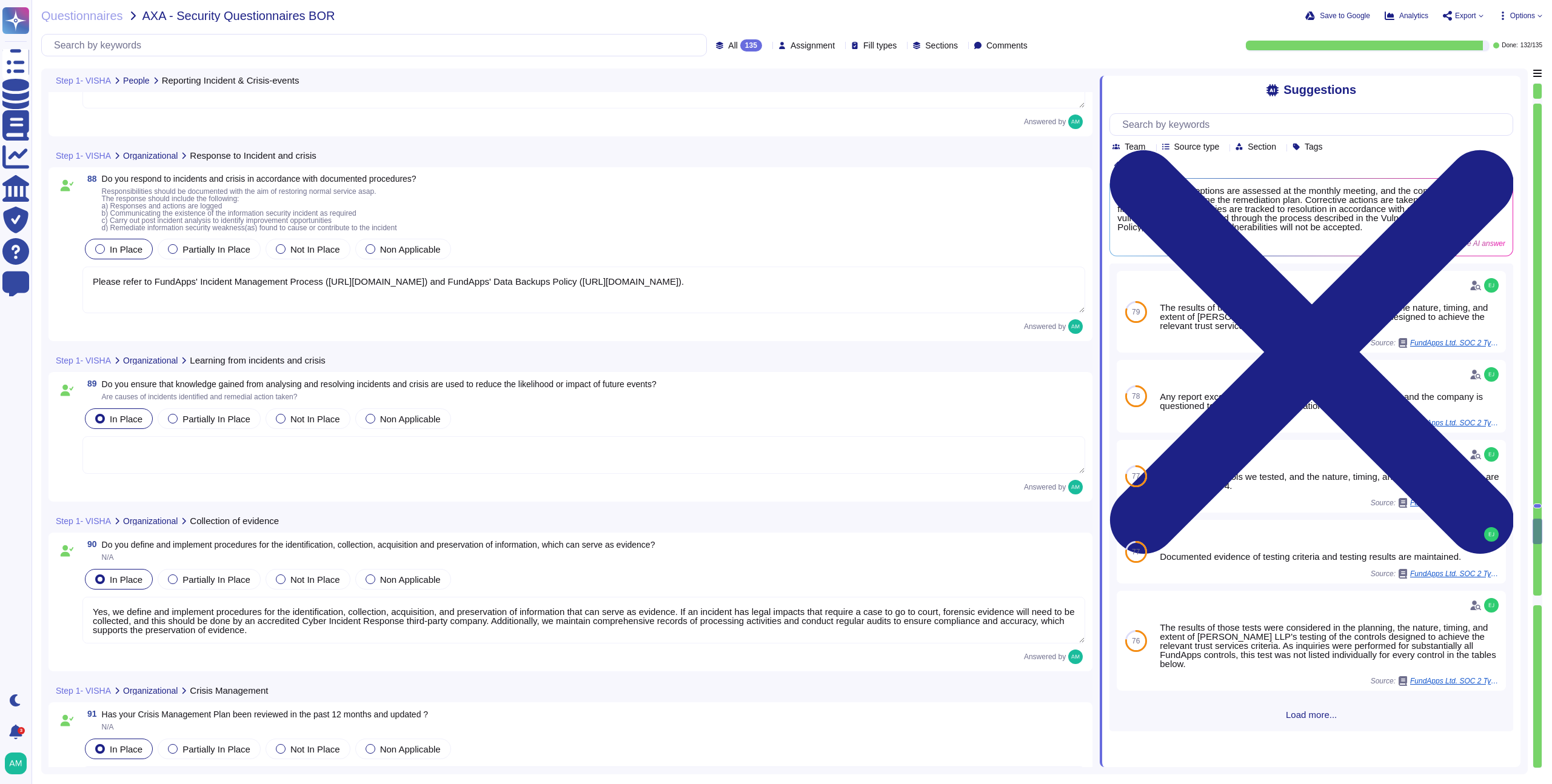
type textarea "Yes, we define and implement procedures for the identification, collection, acq…"
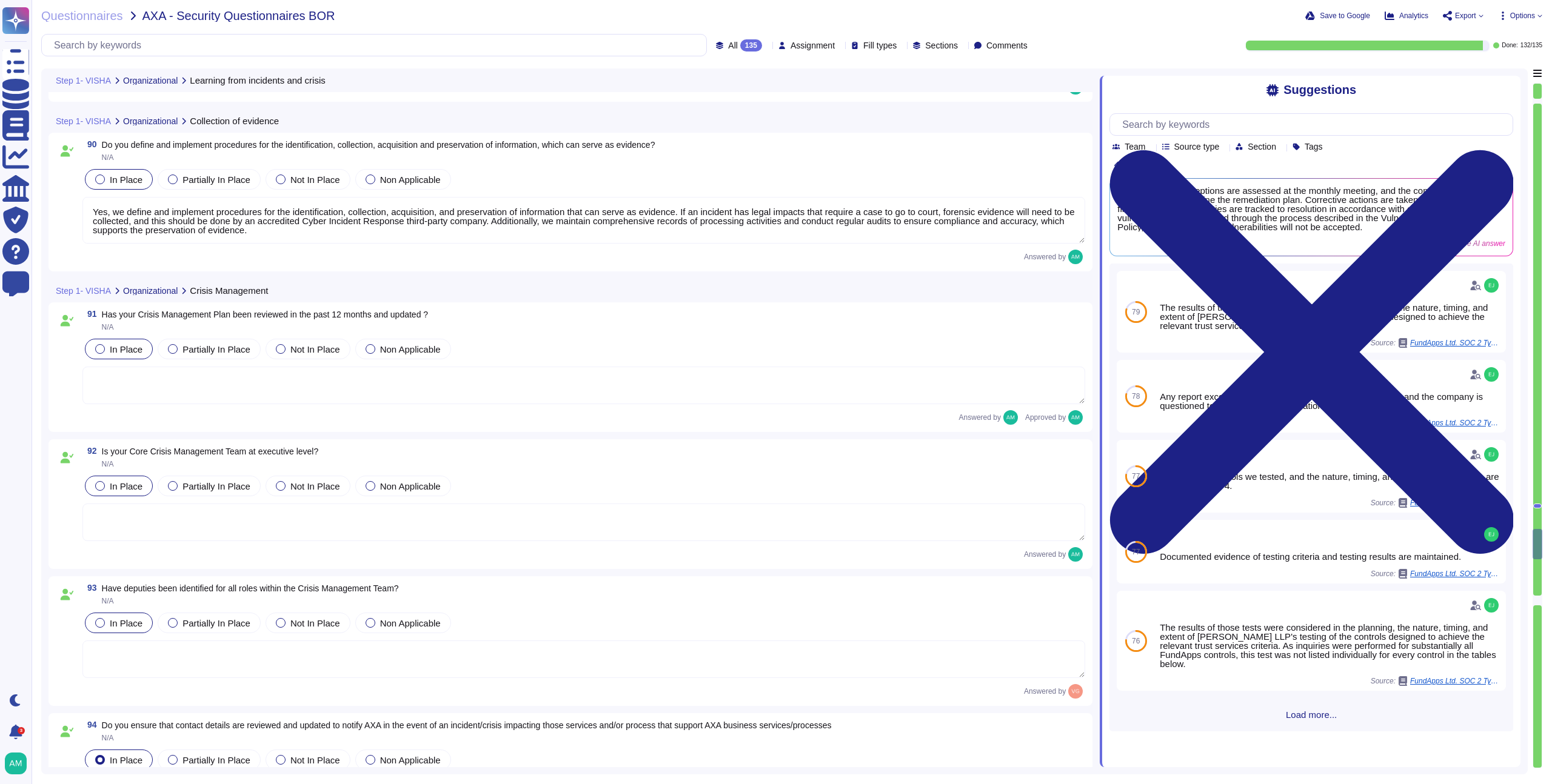
type textarea "AXA would have contact details of their Client Success Manager as well as conta…"
type textarea "As part of FundApps' annual BCP test we test our ability to contact all staff a…"
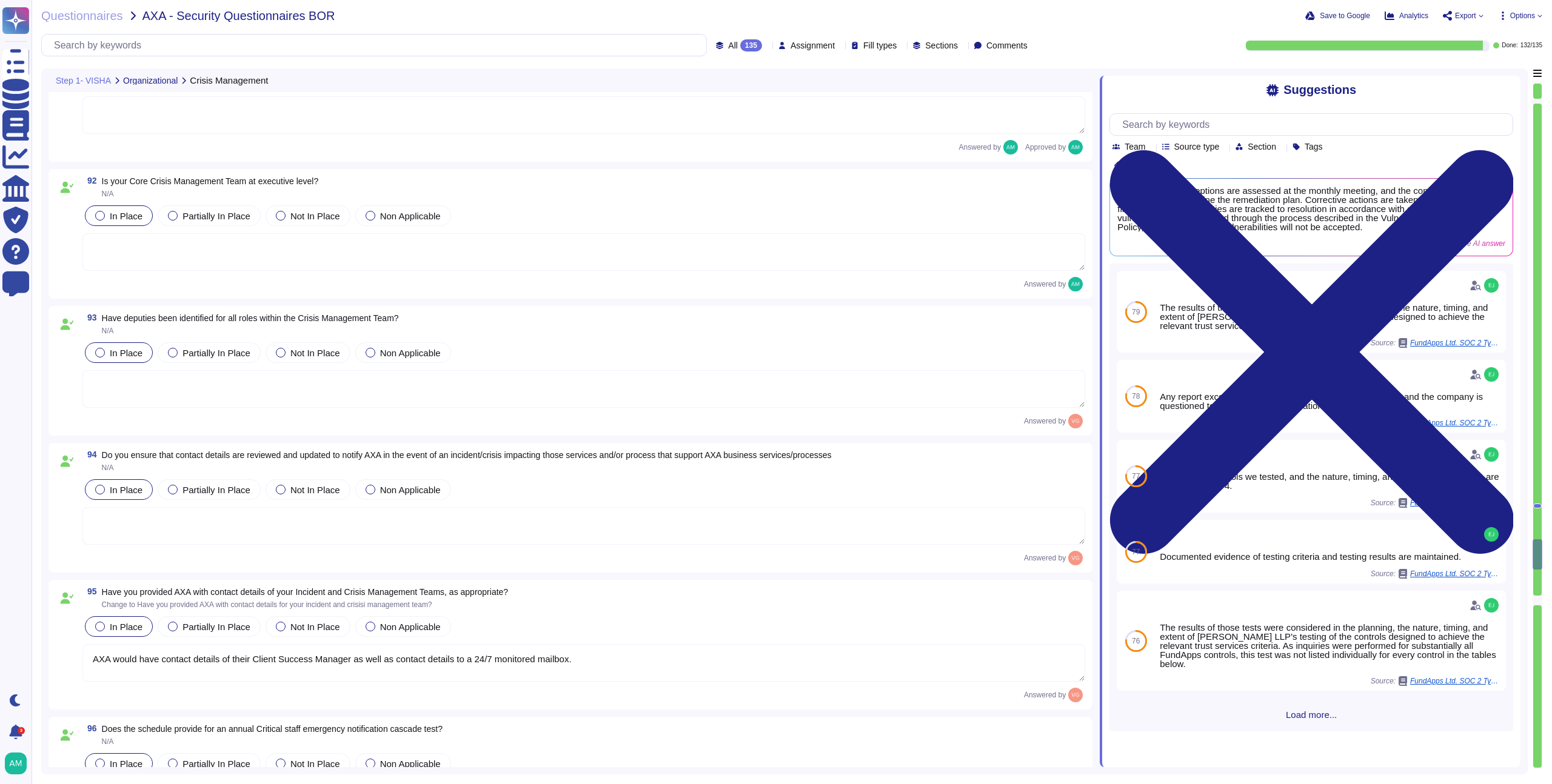
type textarea "All new employees receive security training, and existing employees undergo ann…"
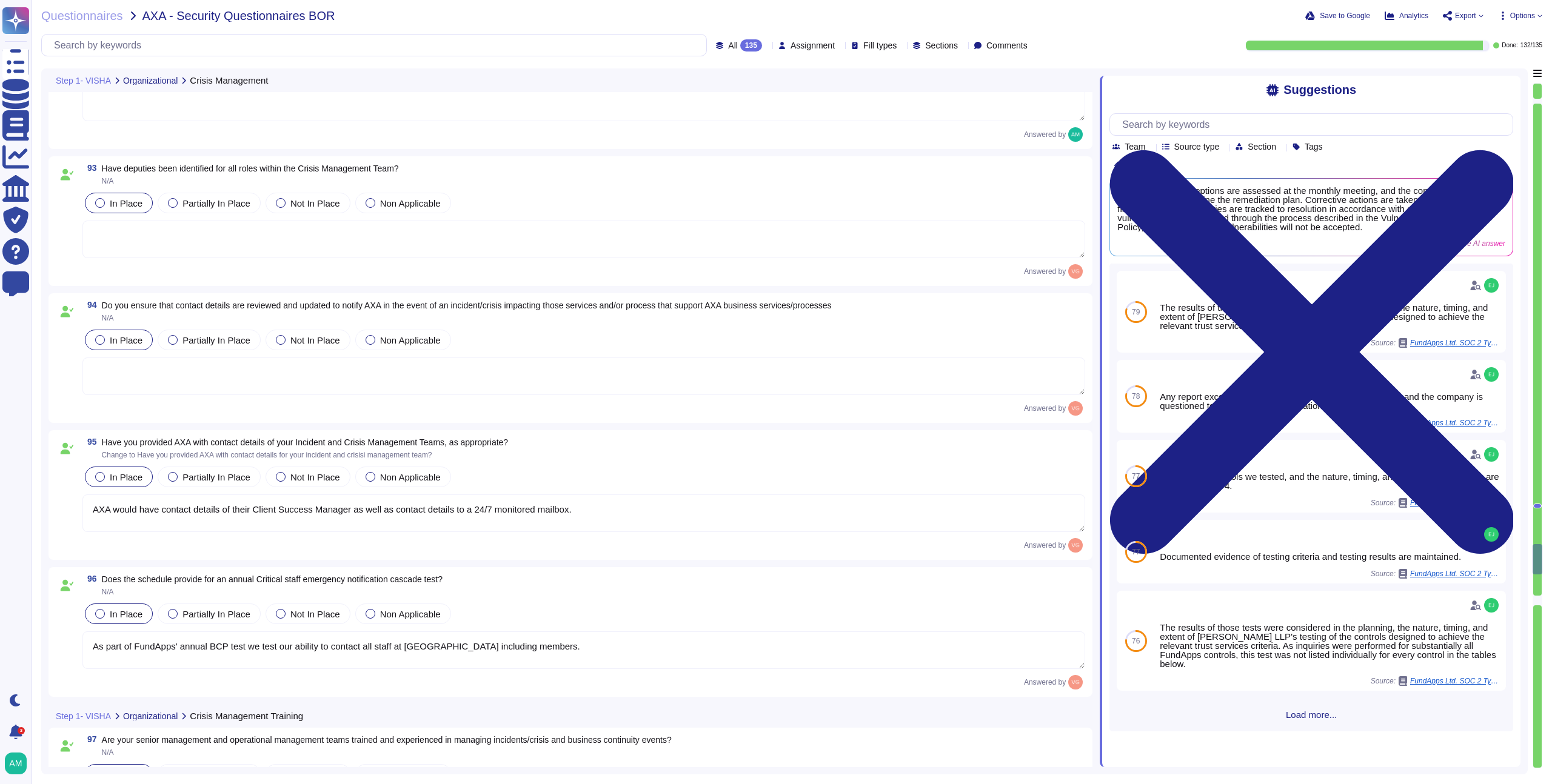
type textarea "Yes, FundApps exercises and tests its Business Continuity Plan and Disaster Rec…"
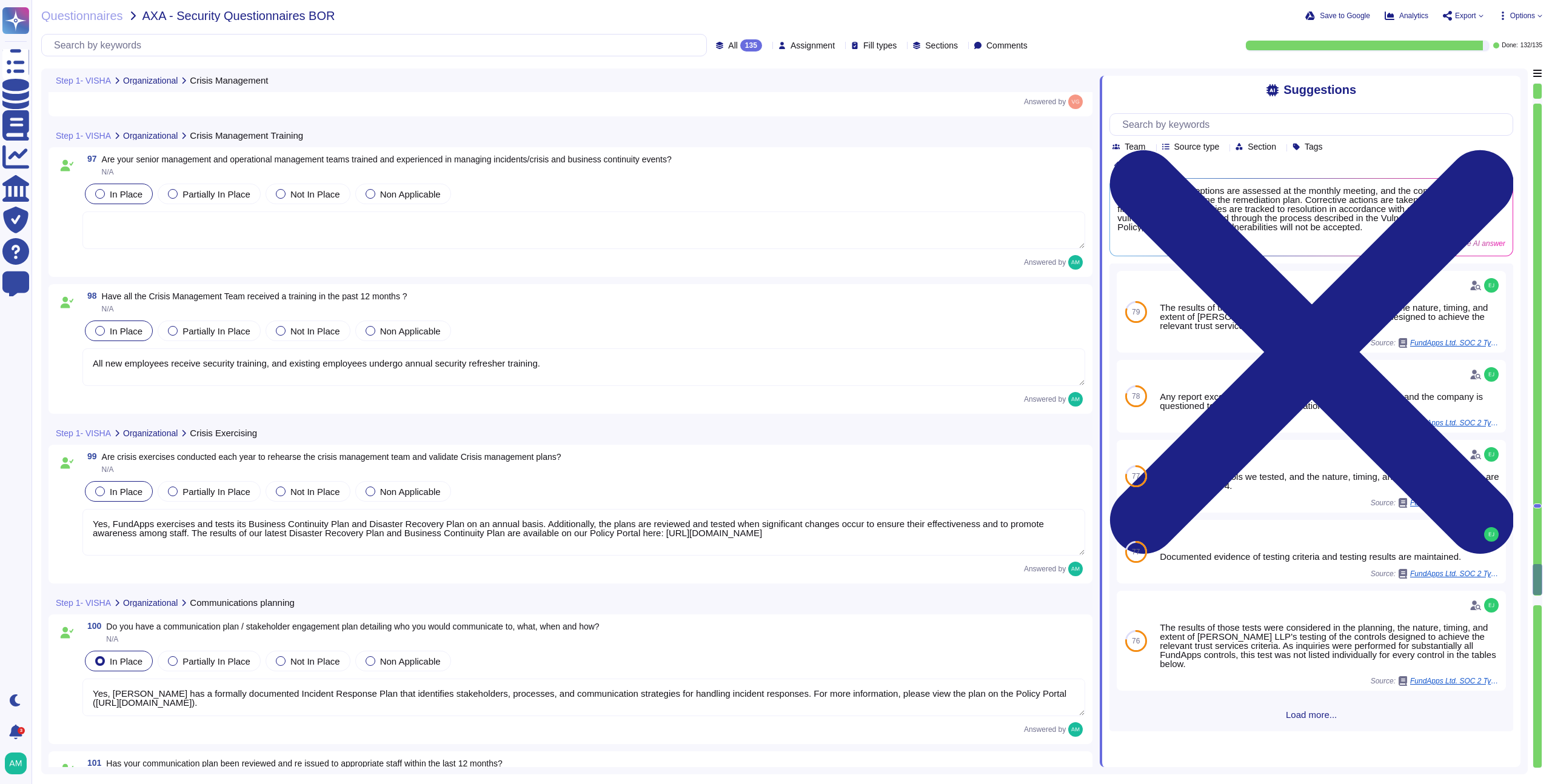
type textarea "Yes, [PERSON_NAME] has a formally documented Incident Response Plan that identi…"
type textarea "Information Security policies and standards are reviewed annually."
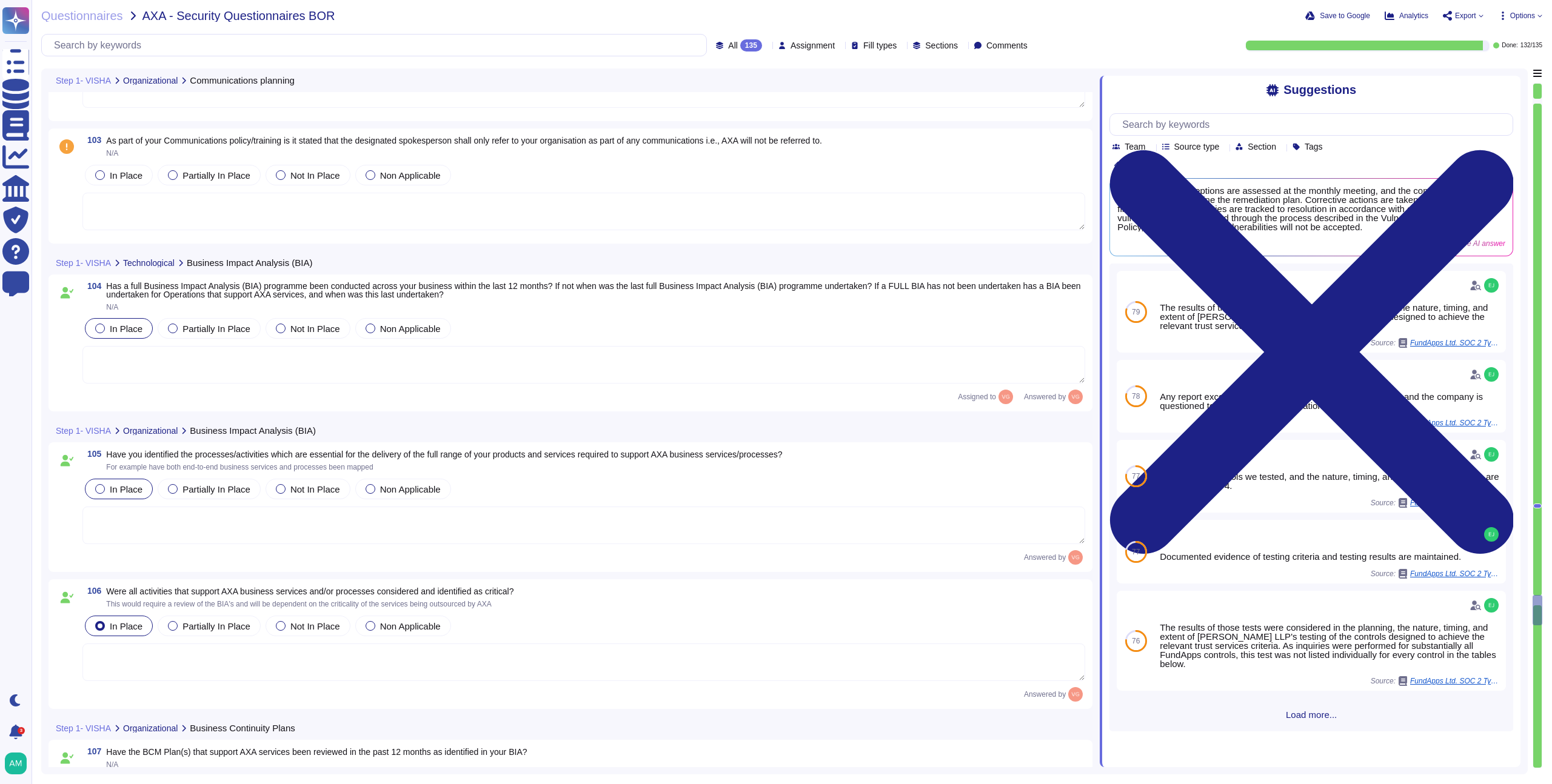
type textarea "FundApps's Business Continuity Management (BCM) plans address various impacts o…"
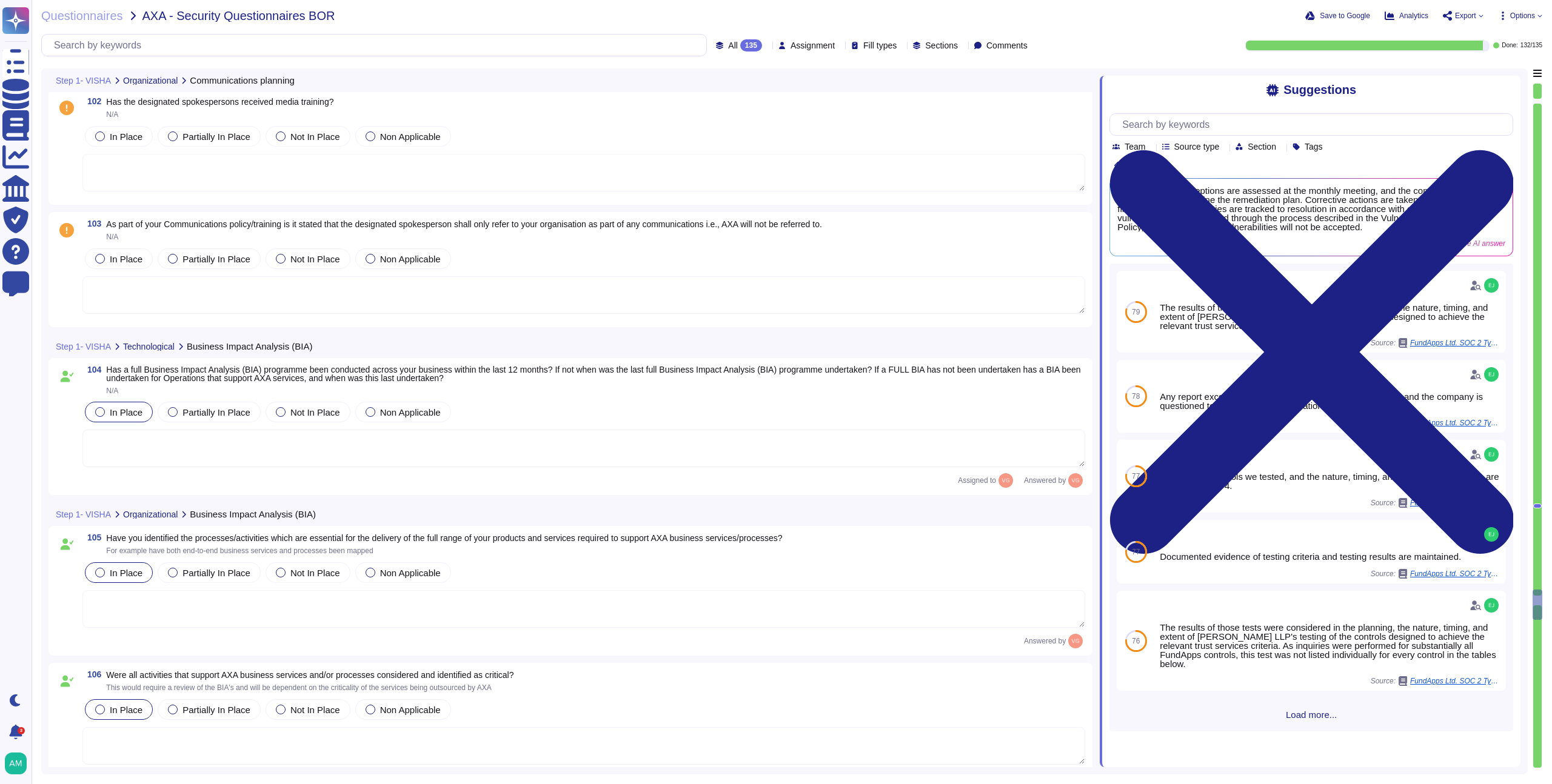
scroll to position [17480, 0]
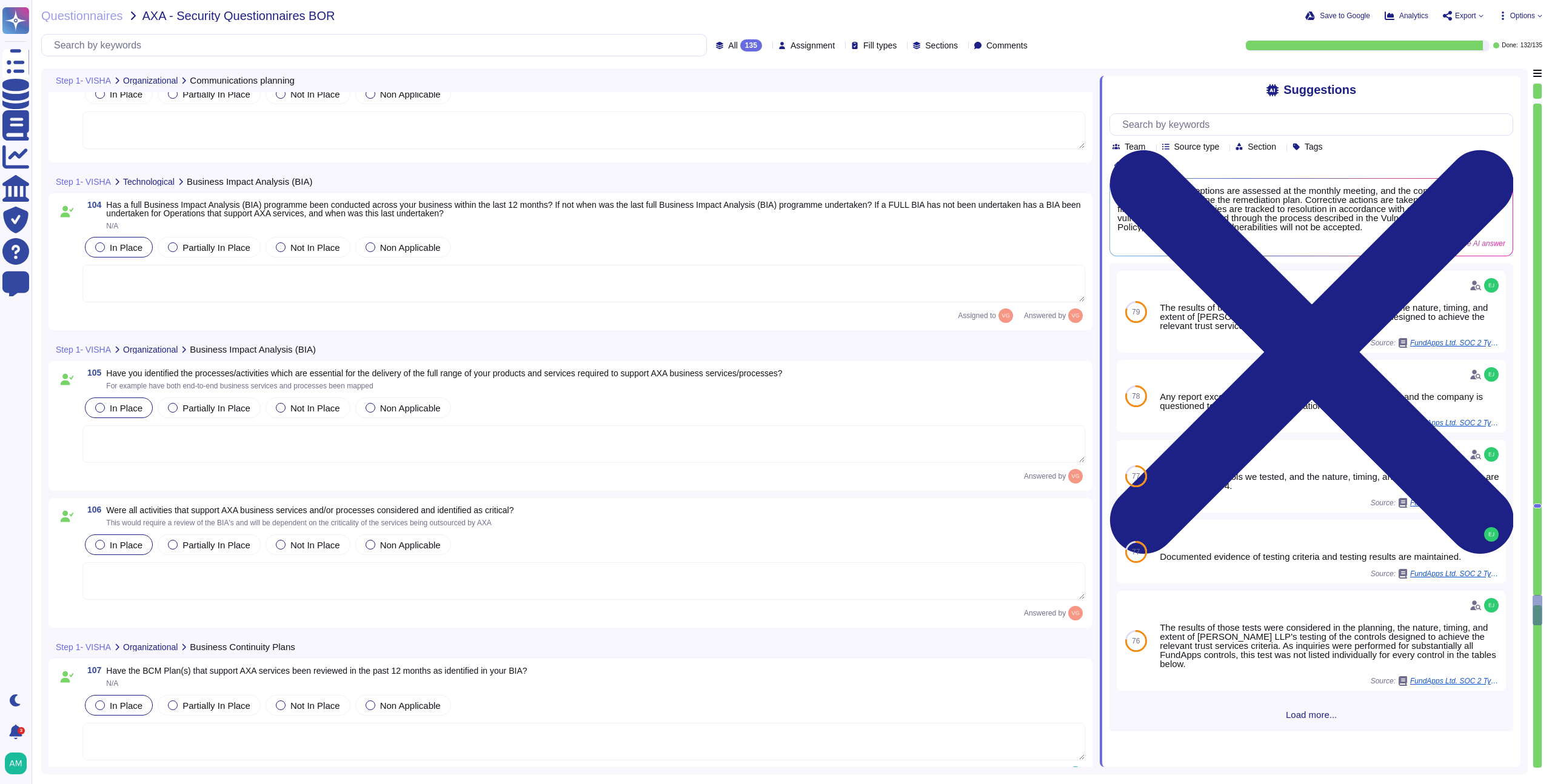
type textarea "Please refer to our Business Continuity Policy ([URL][DOMAIN_NAME])."
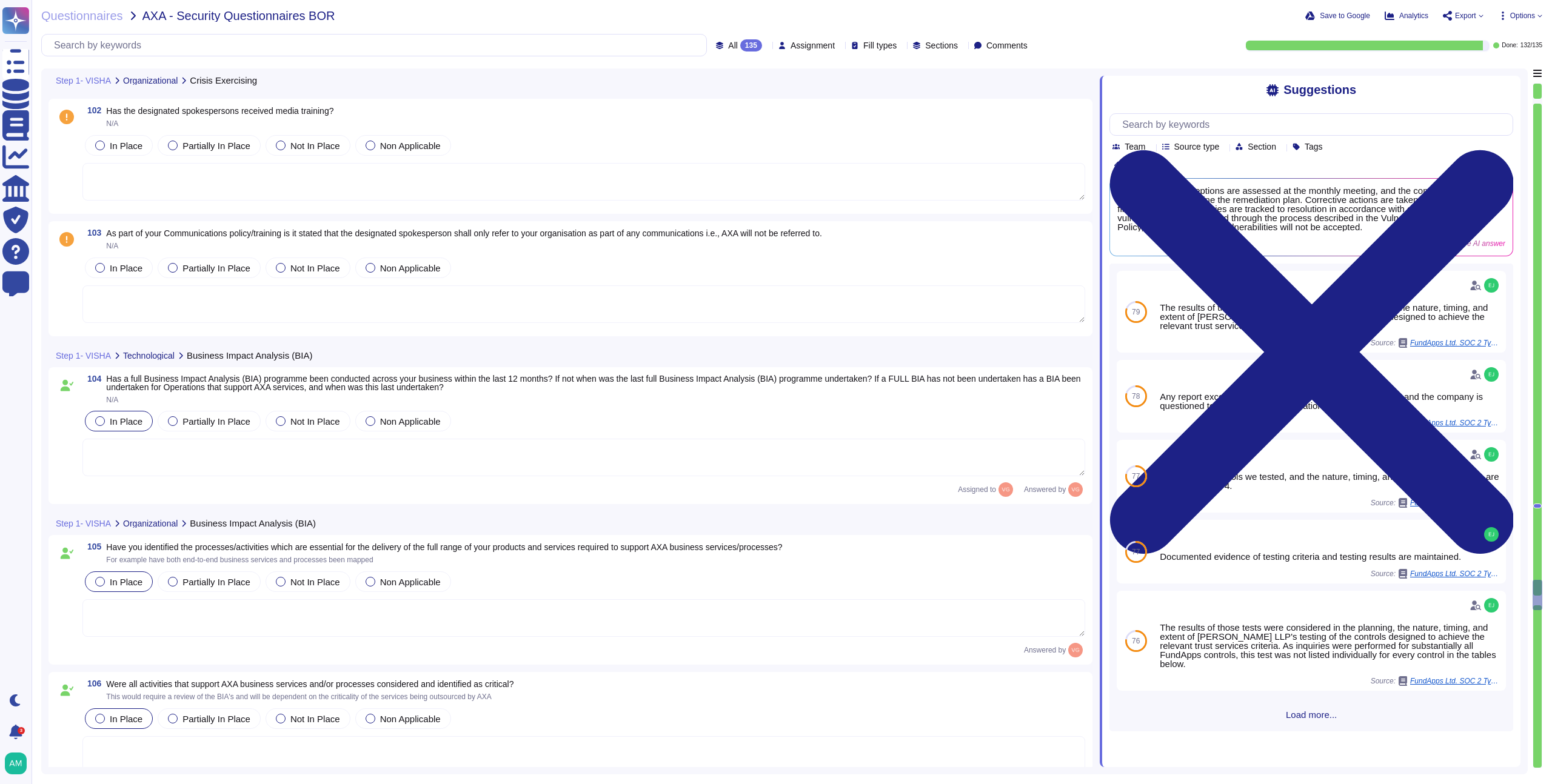
type textarea "Yes, FundApps exercises and tests its Business Continuity Plan and Disaster Rec…"
type textarea "Yes, [PERSON_NAME] has a formally documented Incident Response Plan that identi…"
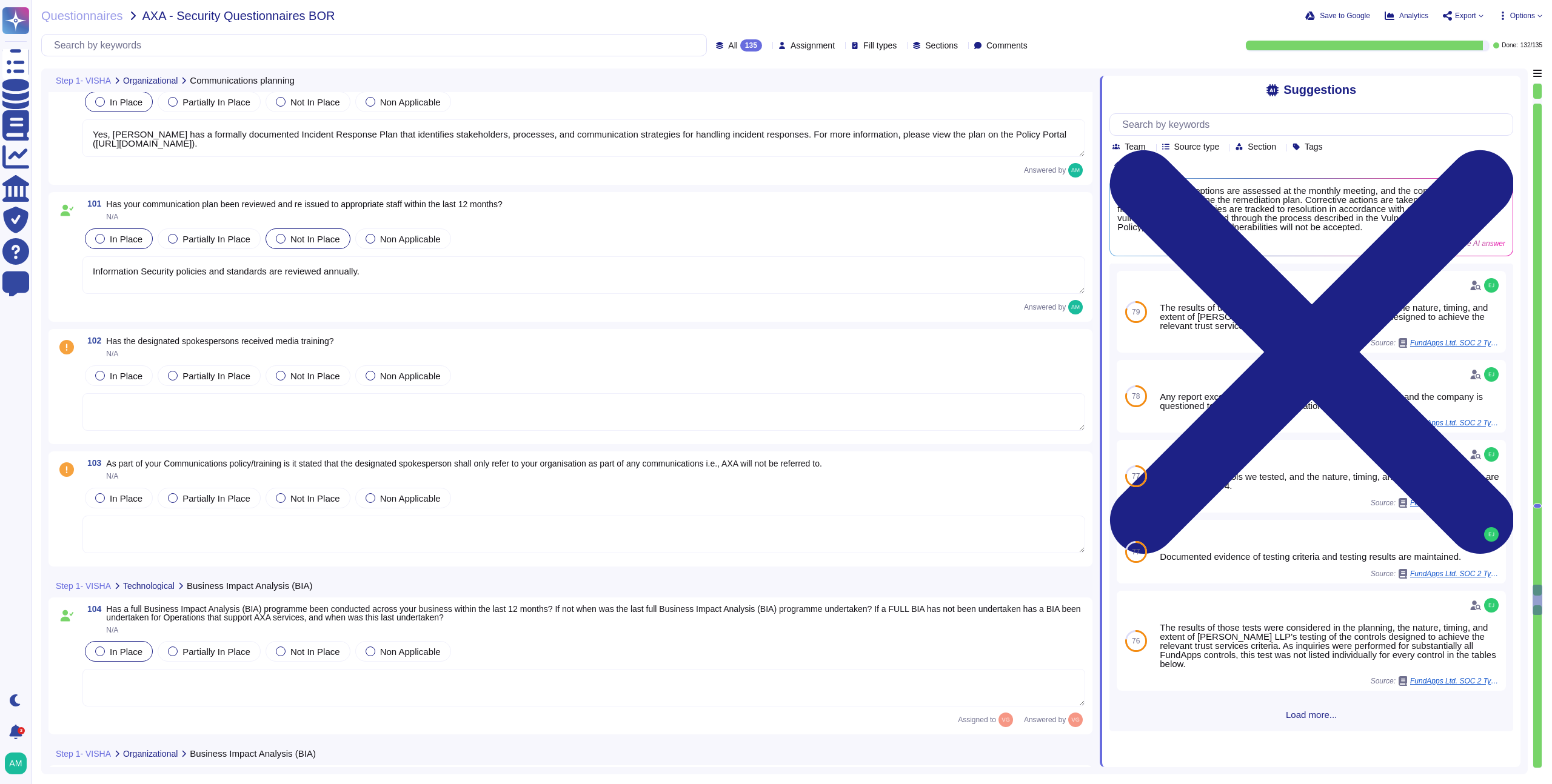
scroll to position [17296, 0]
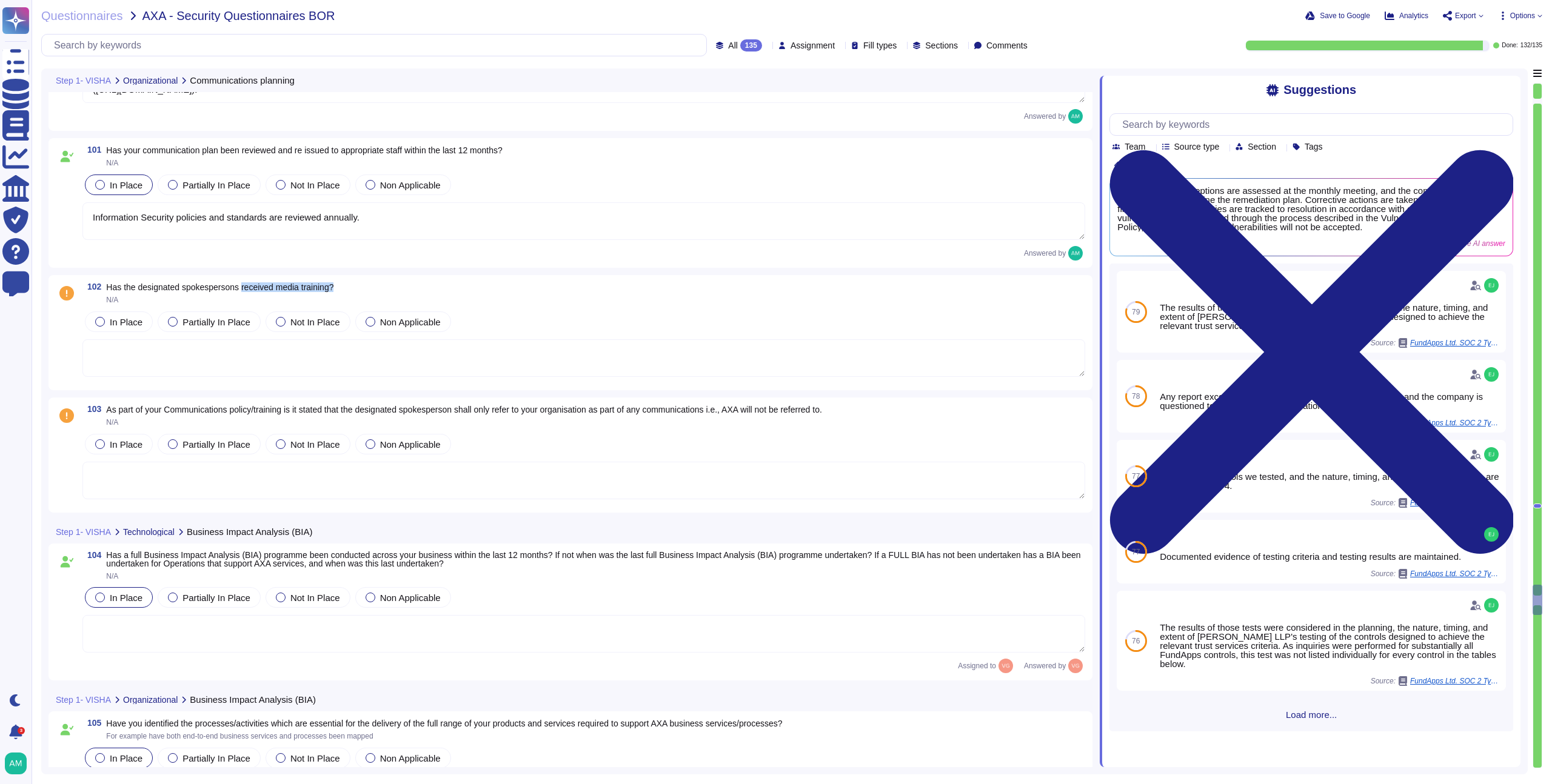
drag, startPoint x: 360, startPoint y: 286, endPoint x: 250, endPoint y: 291, distance: 110.1
click at [250, 291] on div "102 Has the designated spokespersons received media training? N/A" at bounding box center [583, 293] width 1003 height 22
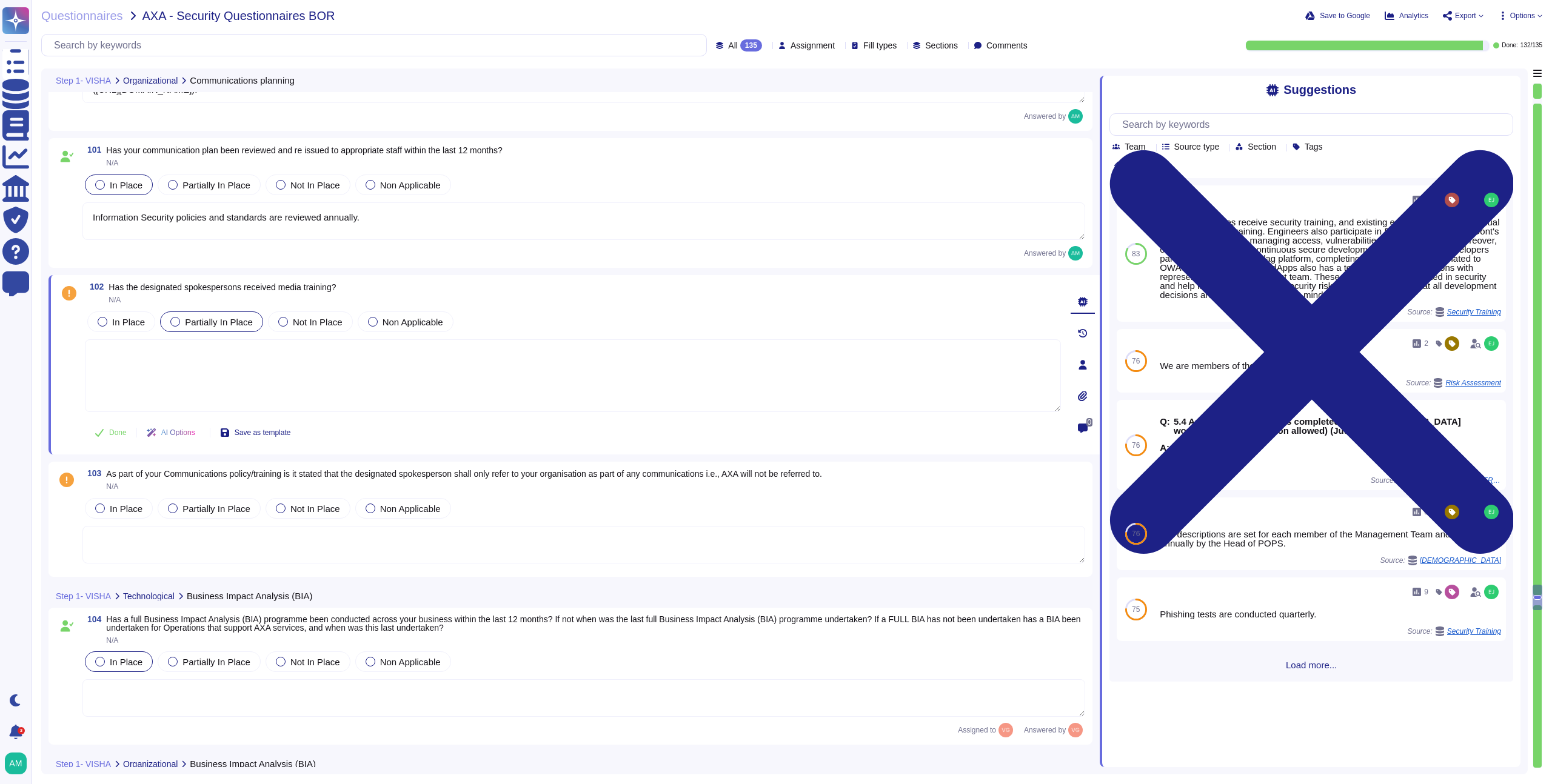
click at [228, 331] on div "Partially In Place" at bounding box center [212, 321] width 103 height 21
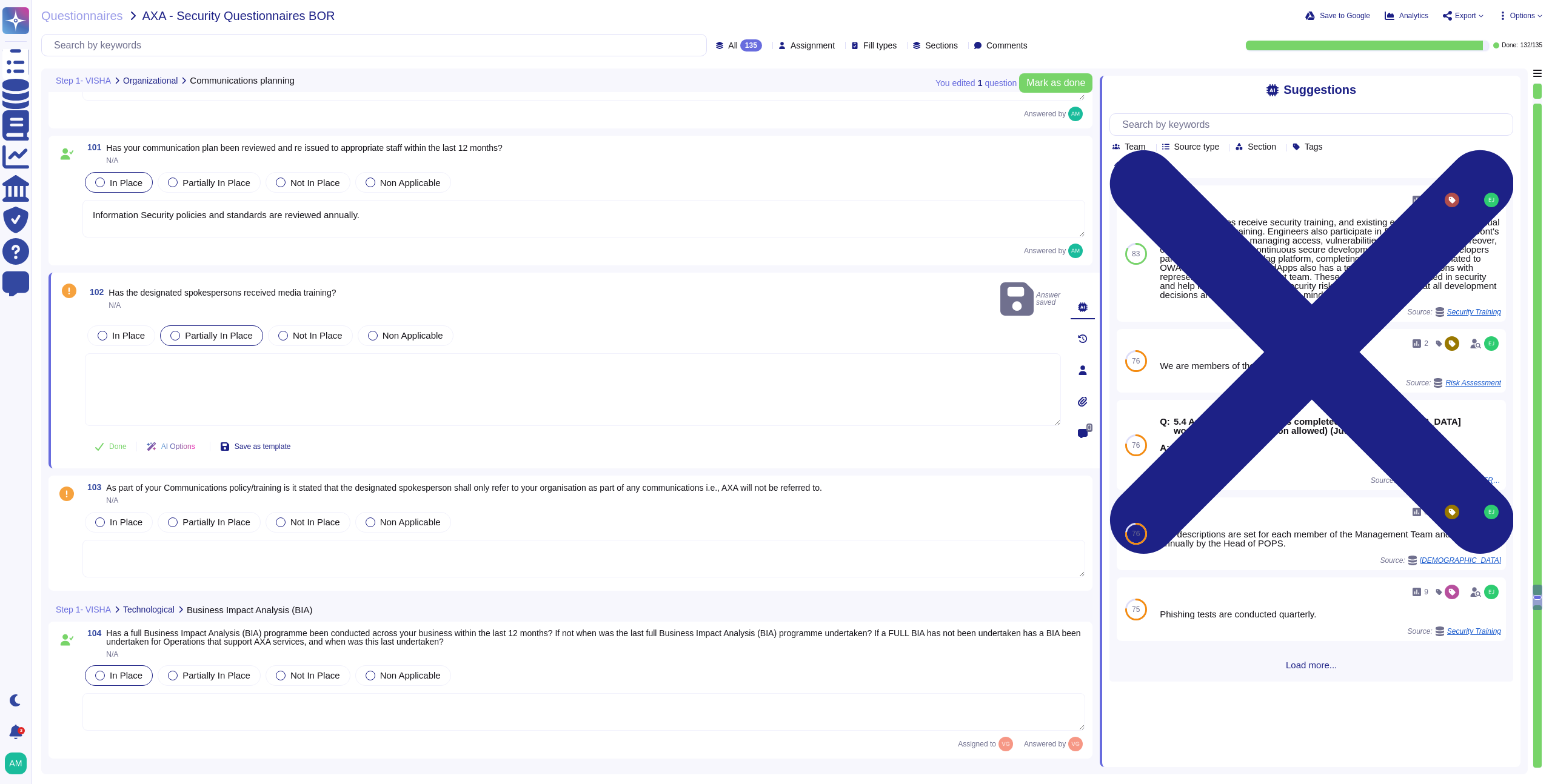
scroll to position [17301, 0]
click at [342, 370] on textarea at bounding box center [572, 388] width 976 height 73
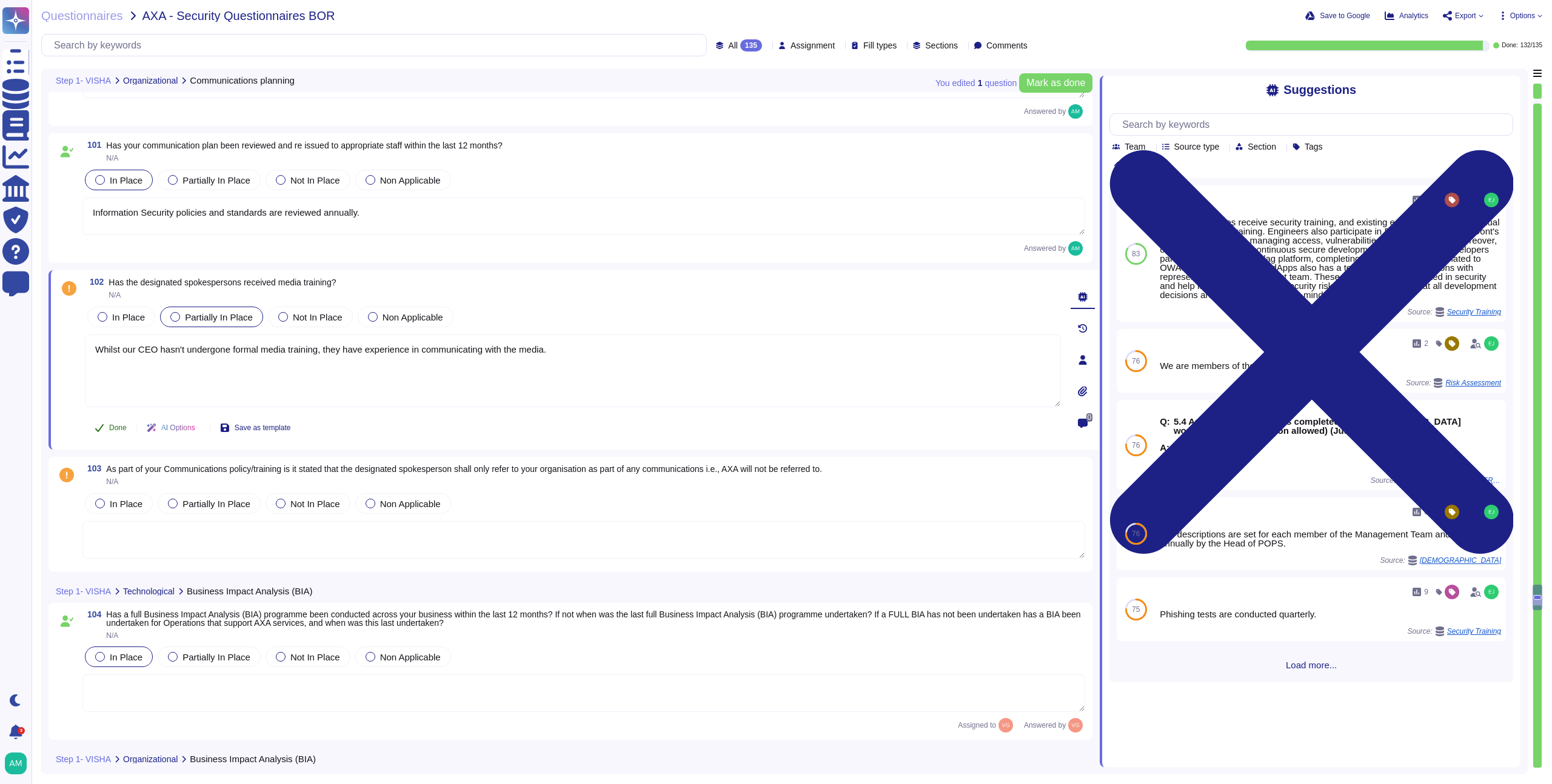
click at [88, 425] on button "Done" at bounding box center [111, 428] width 52 height 24
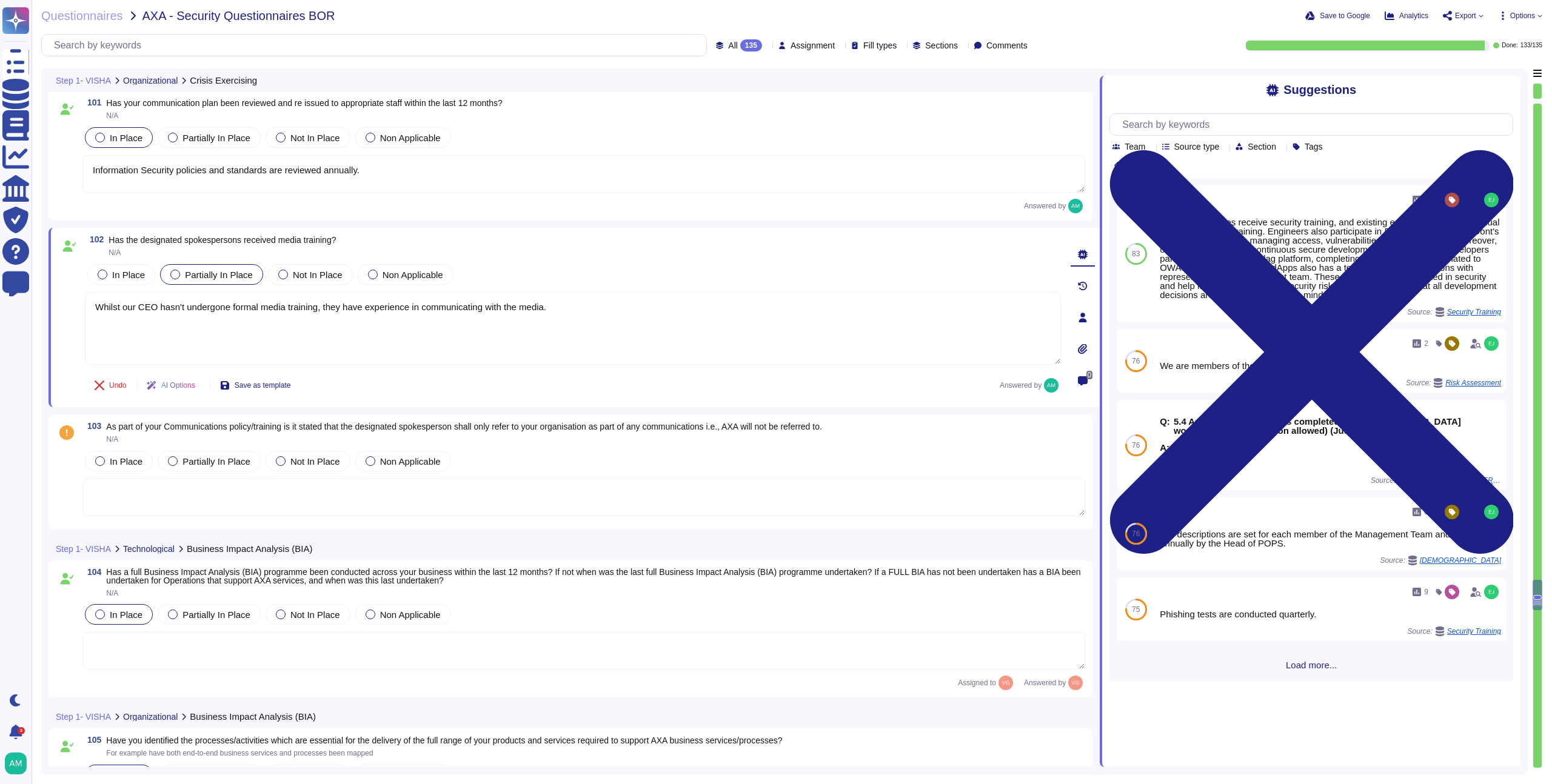
scroll to position [17432, 0]
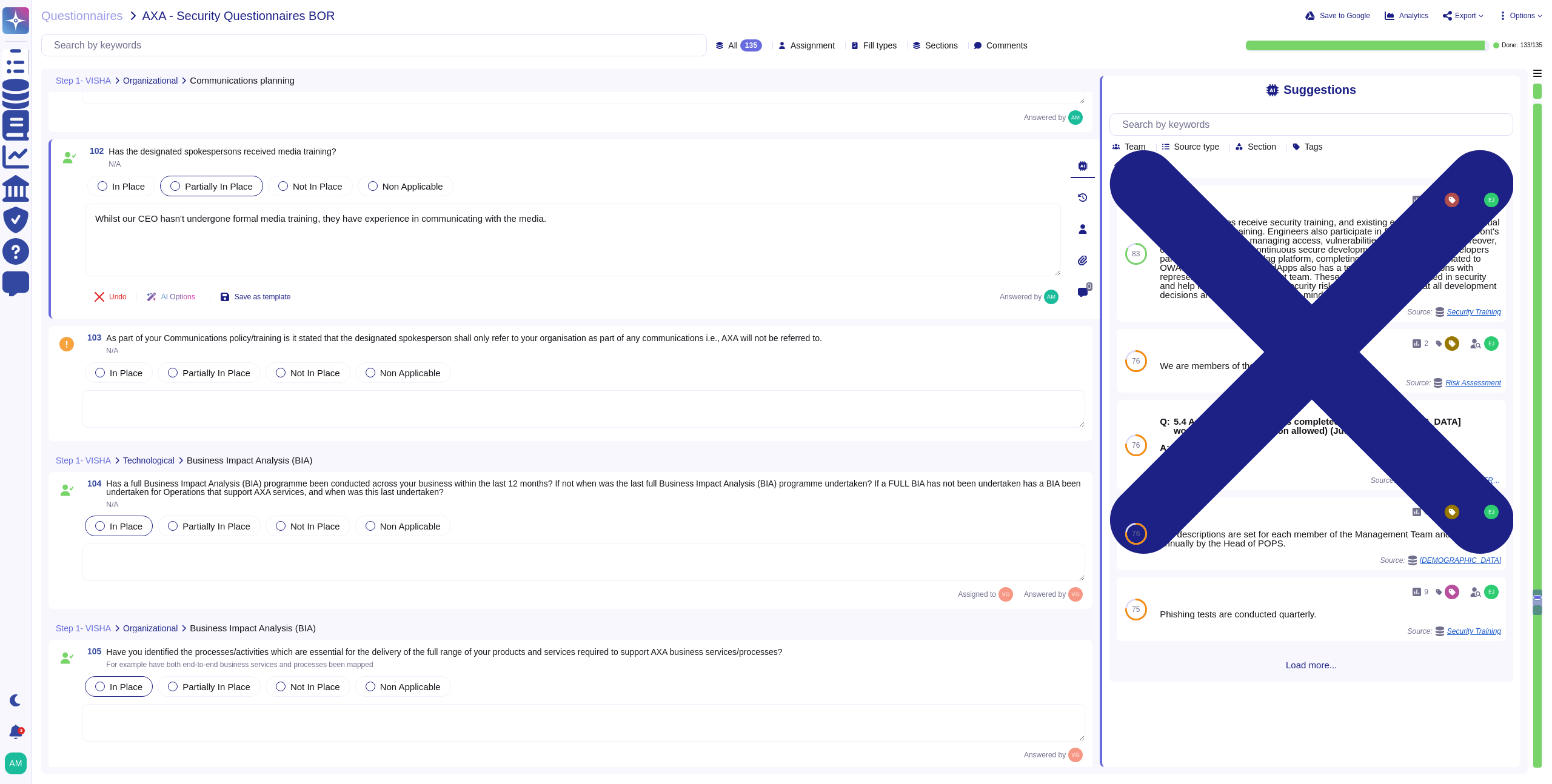
click at [209, 398] on textarea at bounding box center [583, 409] width 1003 height 37
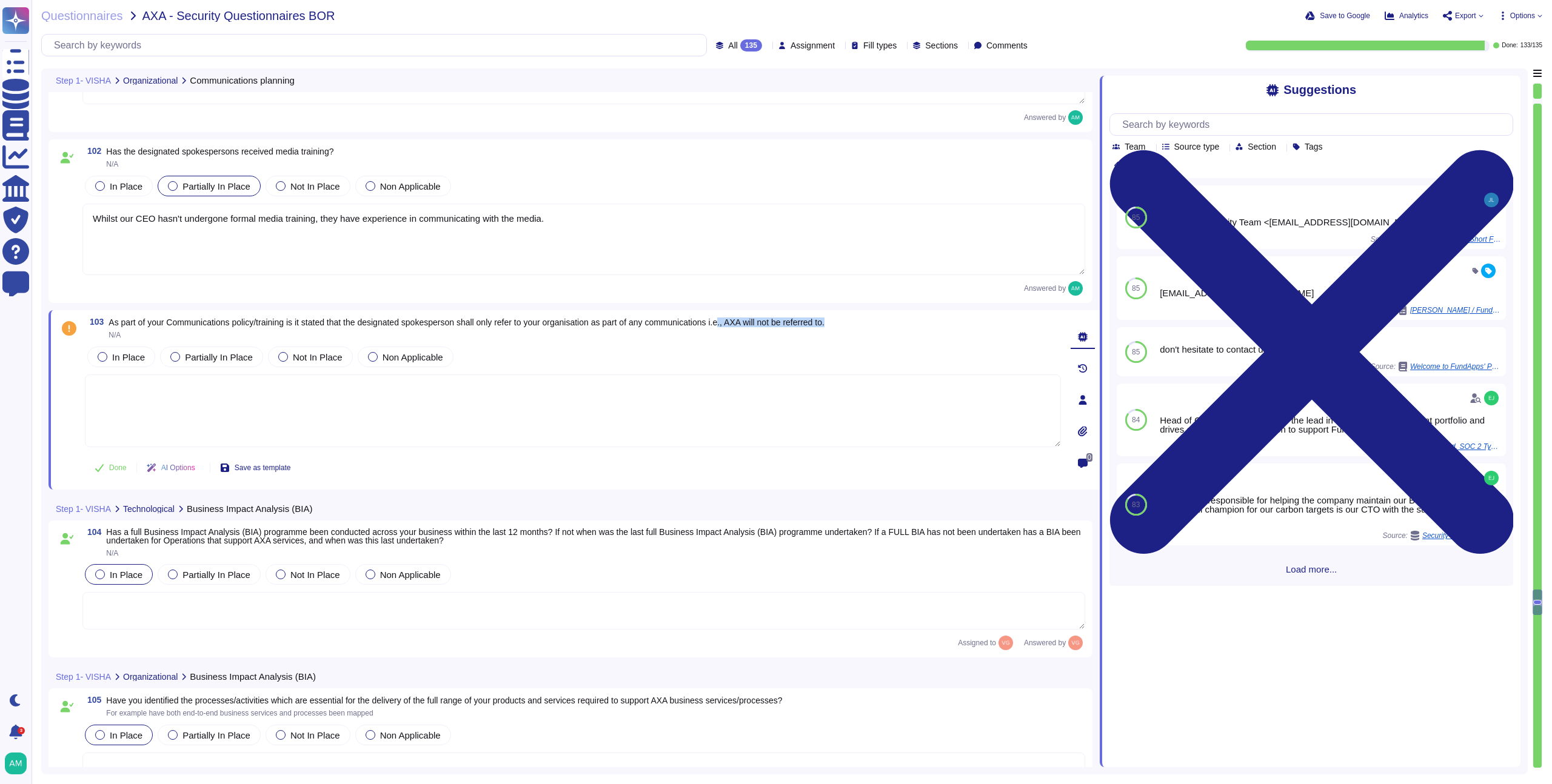
drag, startPoint x: 880, startPoint y: 322, endPoint x: 758, endPoint y: 324, distance: 122.0
click at [758, 324] on div "103 As part of your Communications policy/training is it stated that the design…" at bounding box center [572, 328] width 976 height 22
click at [650, 323] on span "As part of your Communications policy/training is it stated that the designated…" at bounding box center [467, 322] width 716 height 10
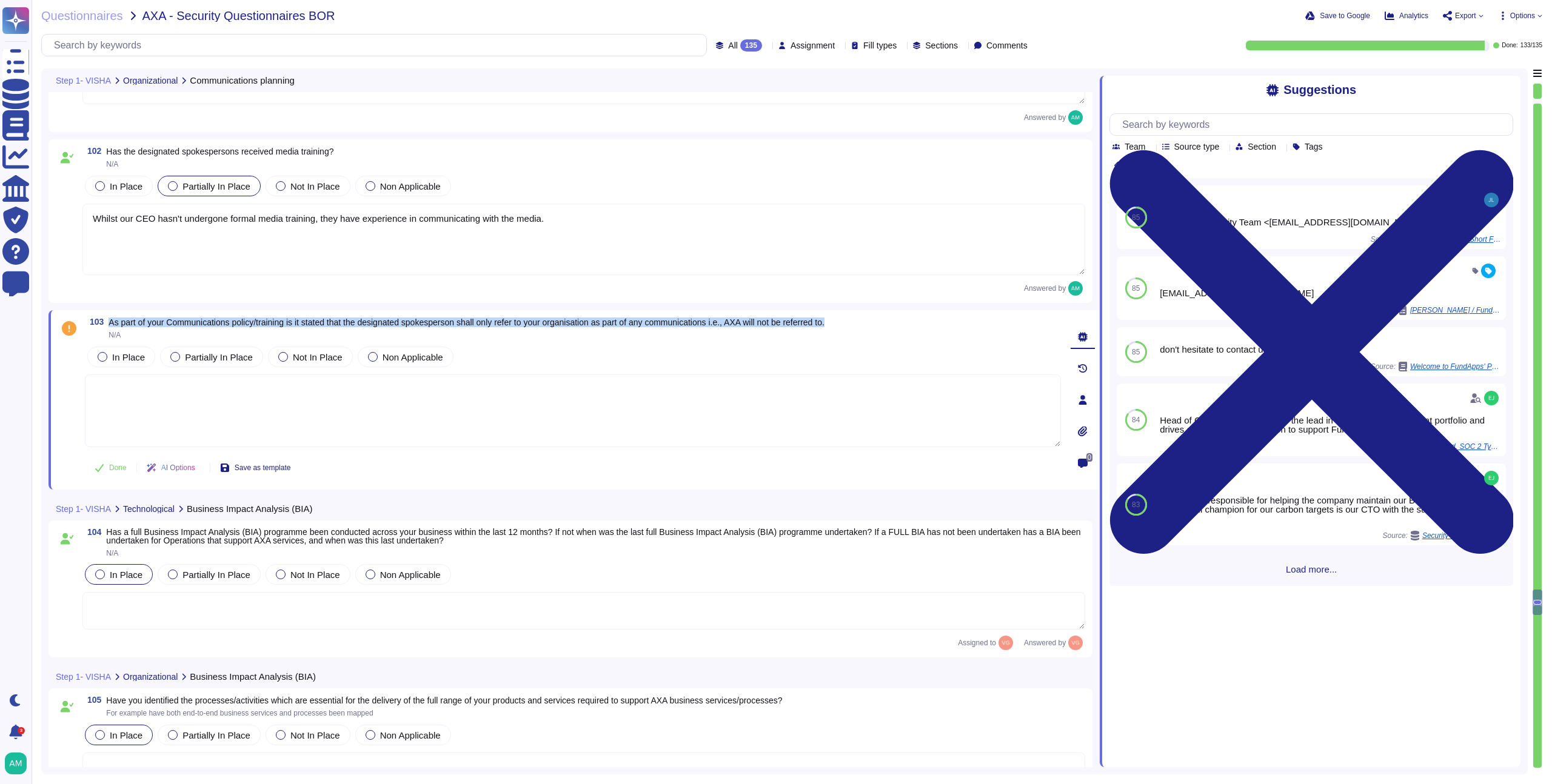
click at [650, 323] on span "As part of your Communications policy/training is it stated that the designated…" at bounding box center [467, 322] width 716 height 10
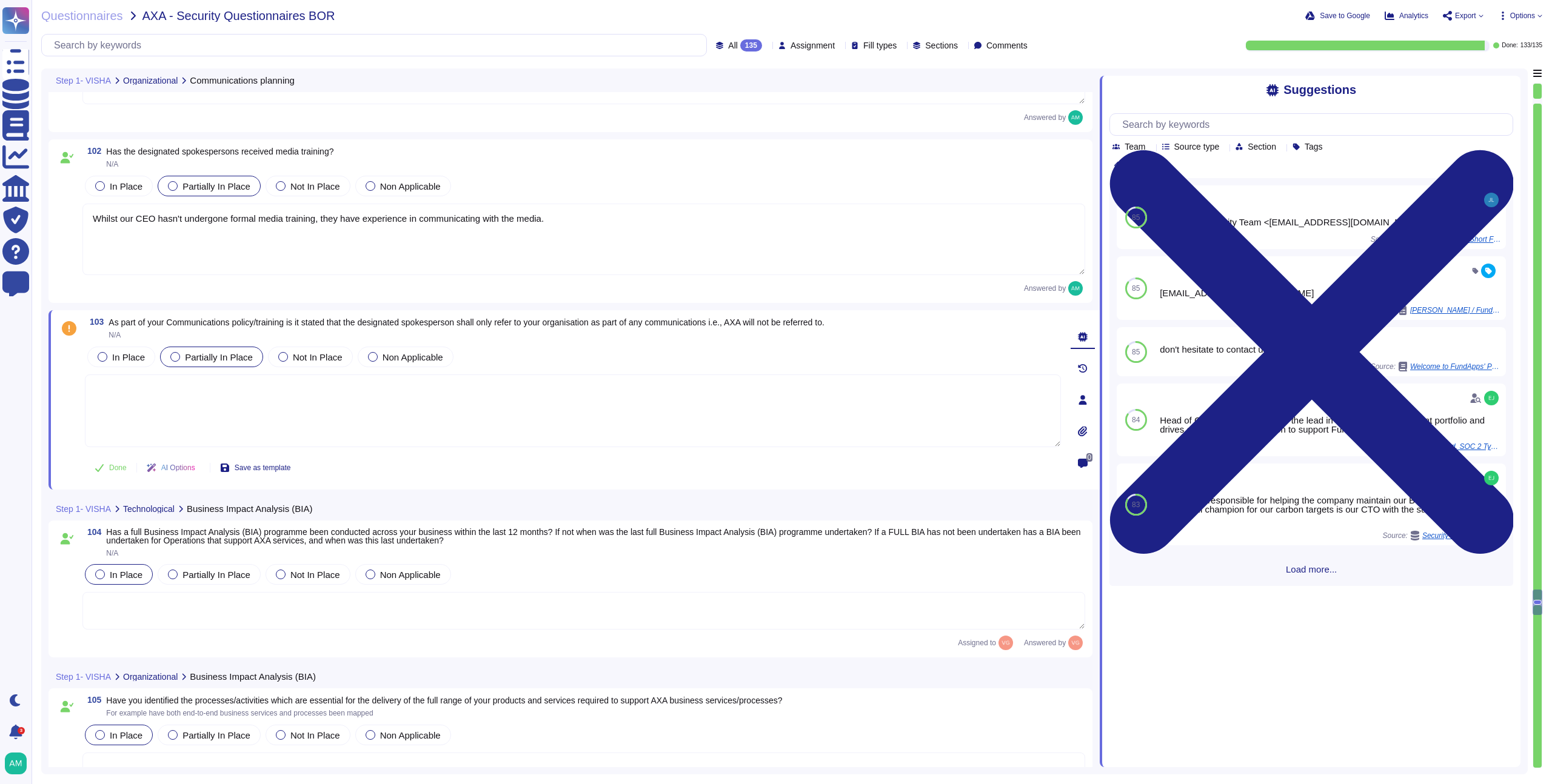
click at [194, 350] on div "Partially In Place" at bounding box center [212, 356] width 103 height 21
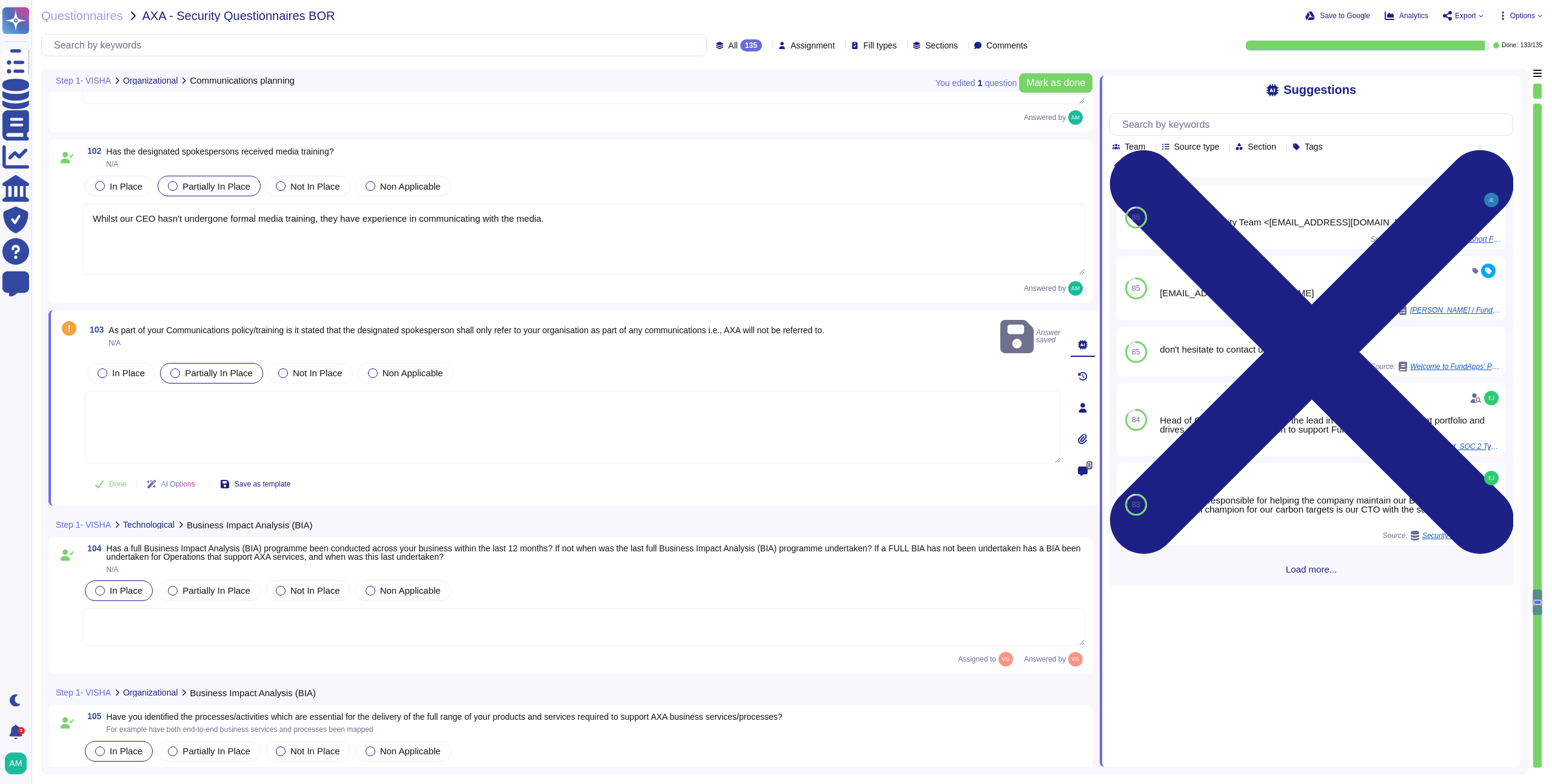
click at [224, 411] on textarea at bounding box center [572, 428] width 976 height 73
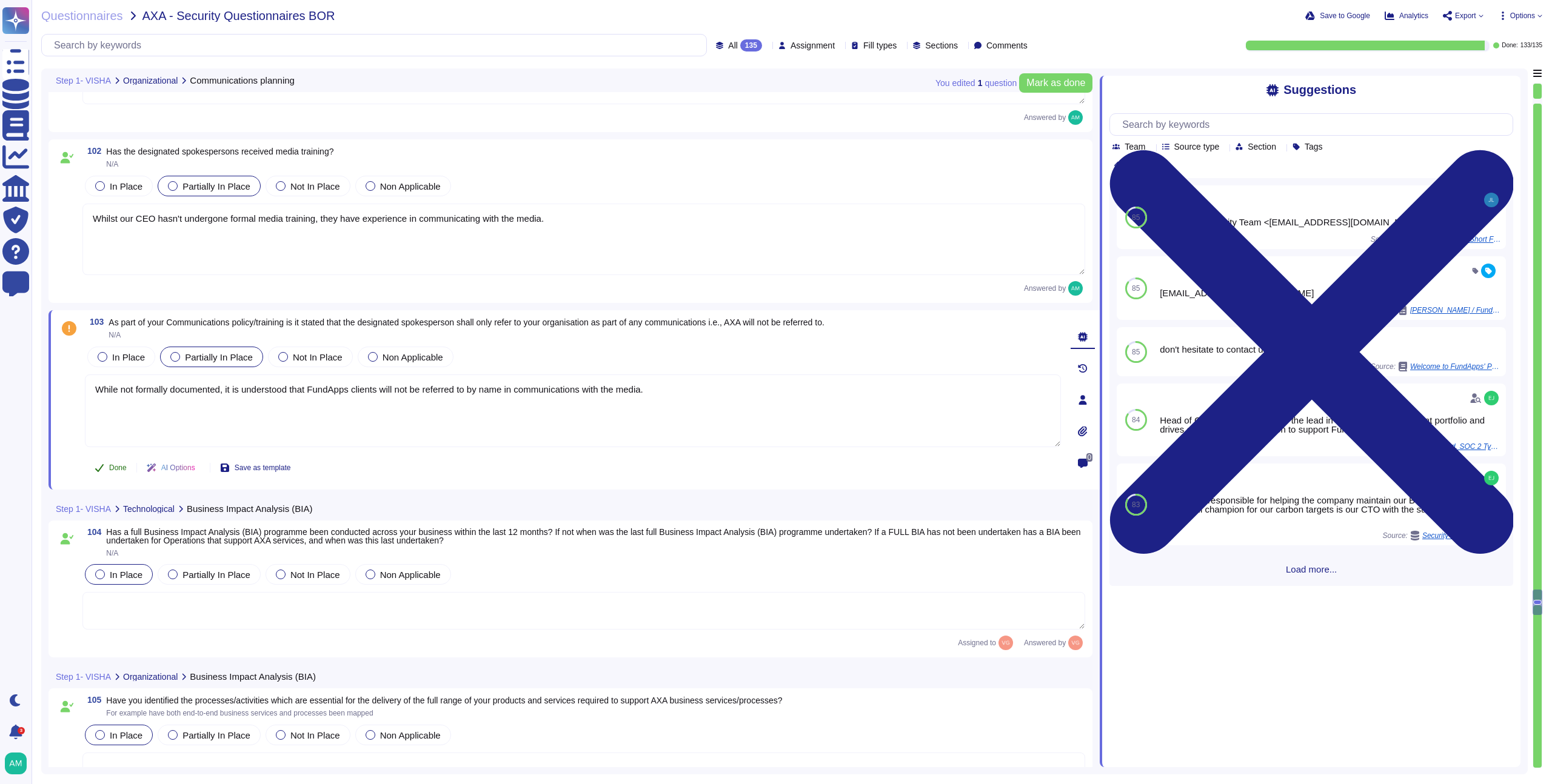
click at [118, 465] on span "Done" at bounding box center [117, 468] width 17 height 7
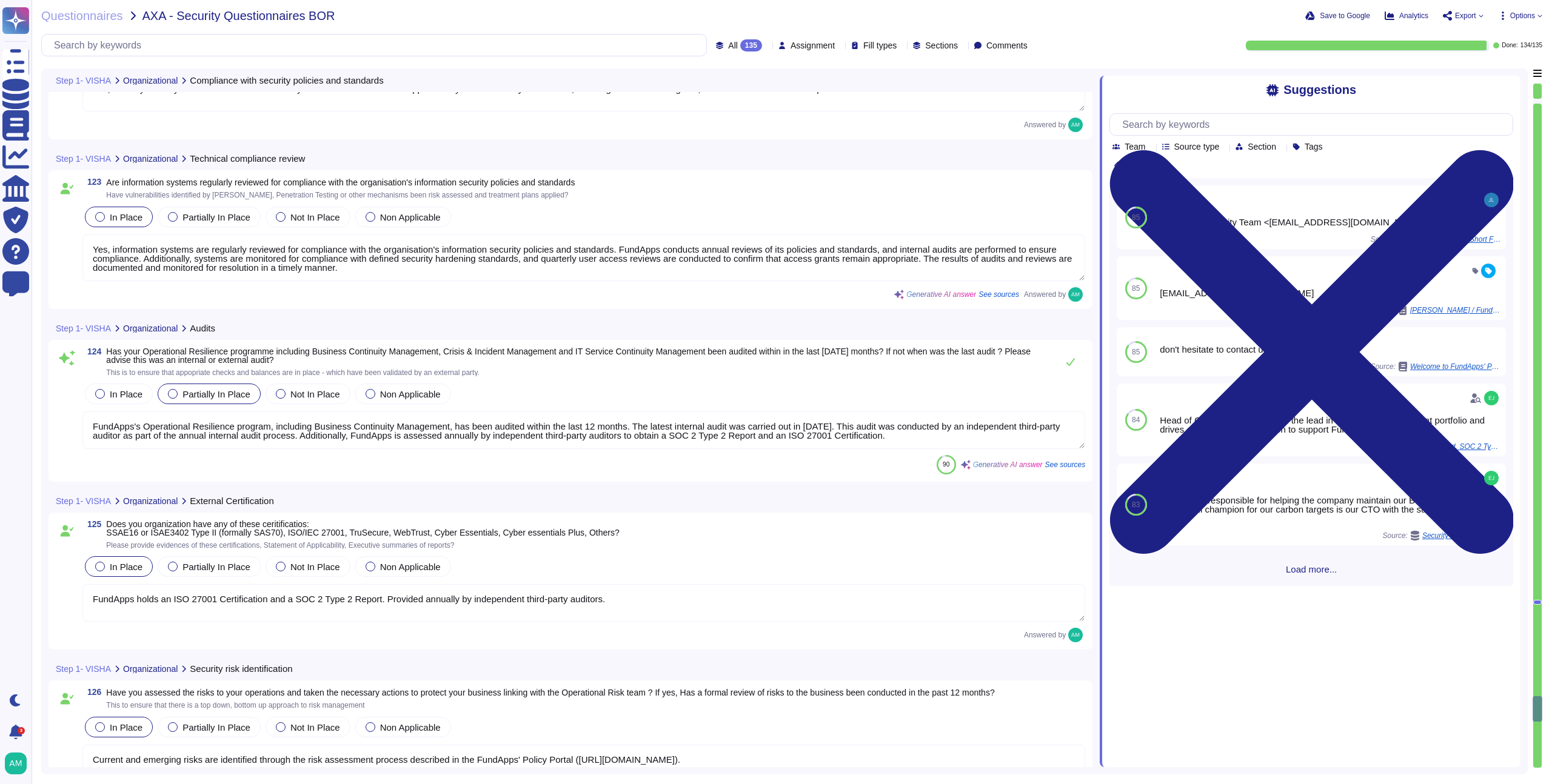
scroll to position [21156, 0]
click at [603, 423] on textarea "FundApps's Operational Resilience program, including Business Continuity Manage…" at bounding box center [583, 428] width 1003 height 37
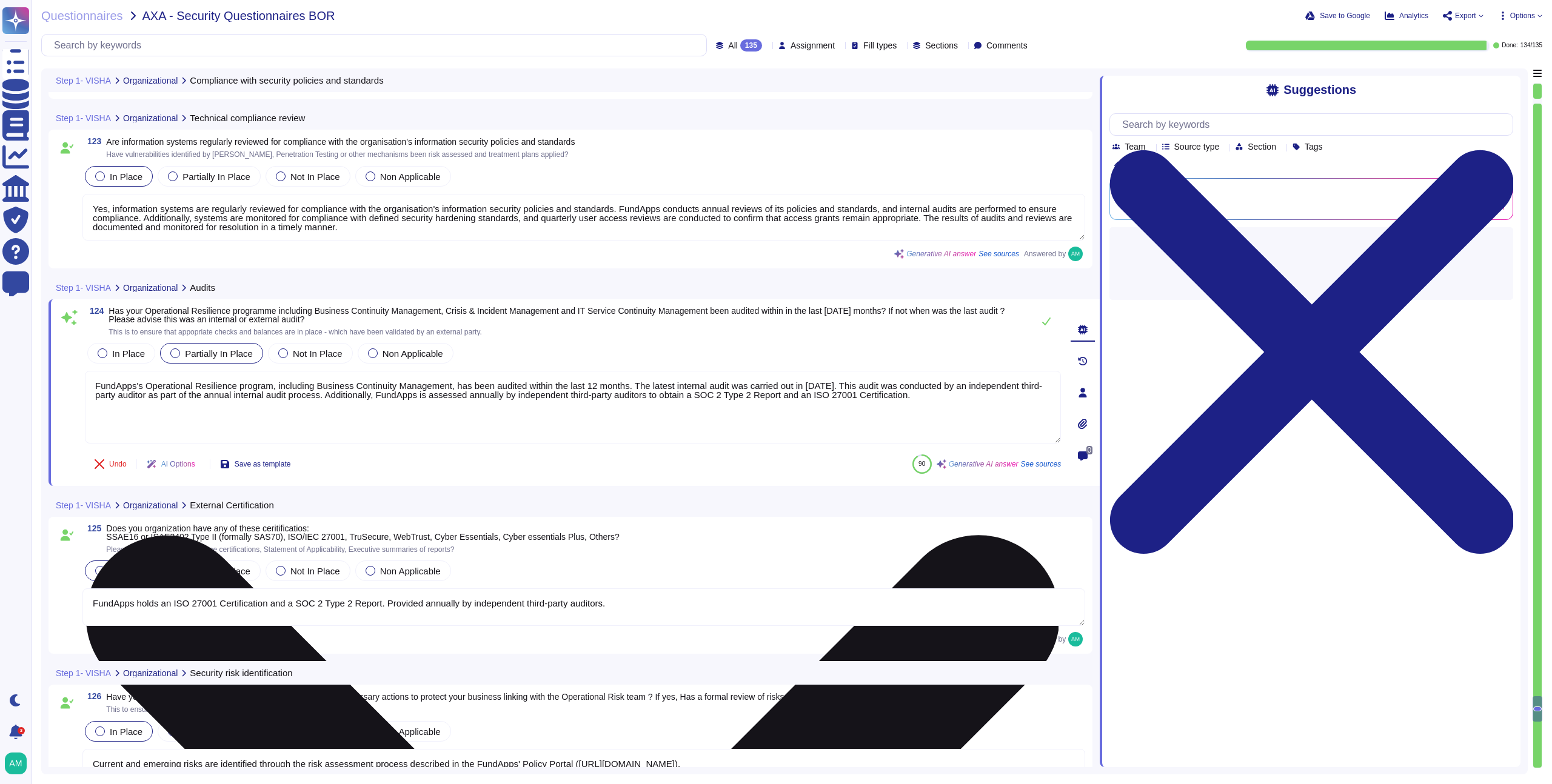
scroll to position [21208, 0]
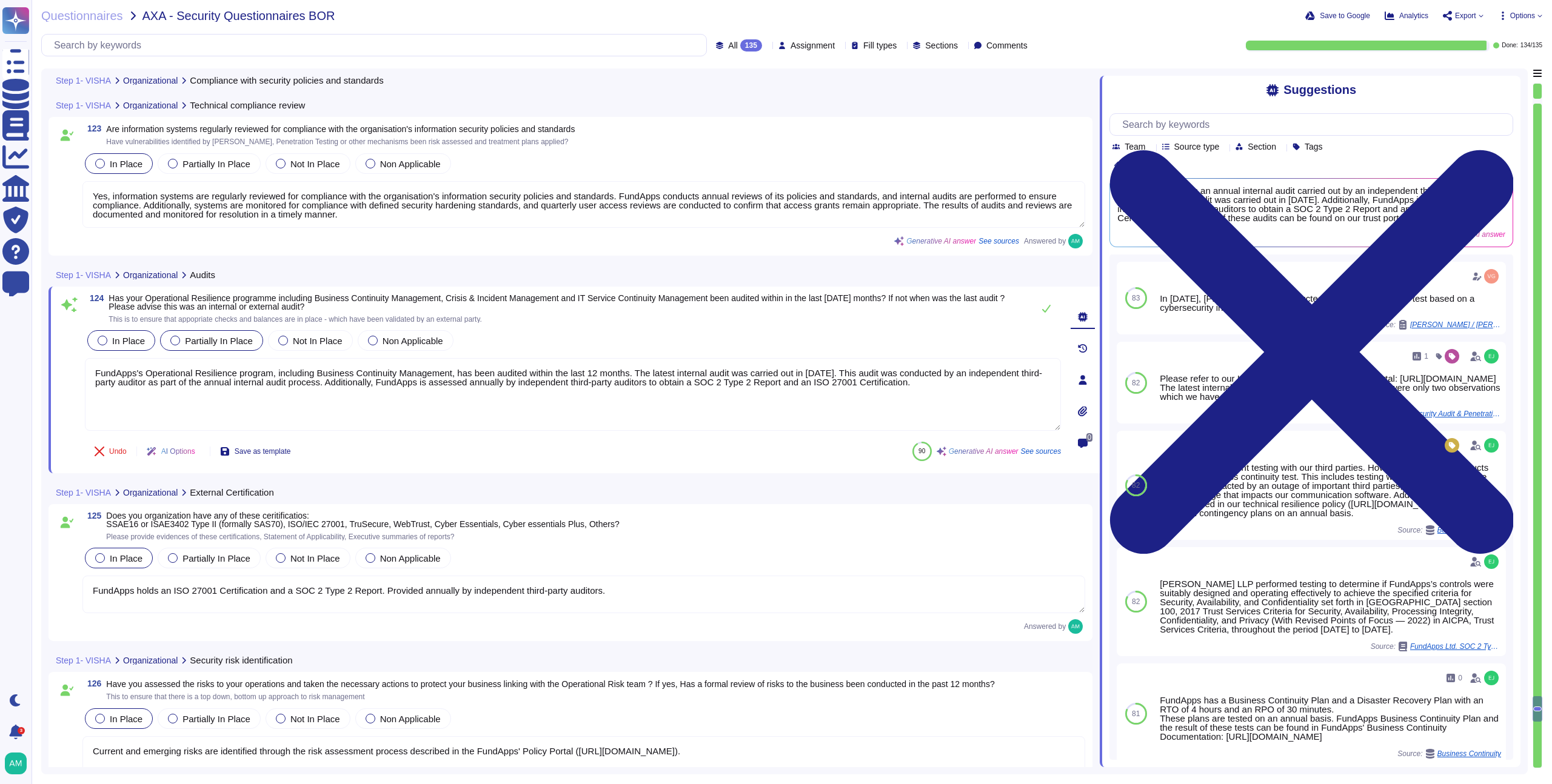
click at [130, 345] on span "In Place" at bounding box center [128, 341] width 32 height 10
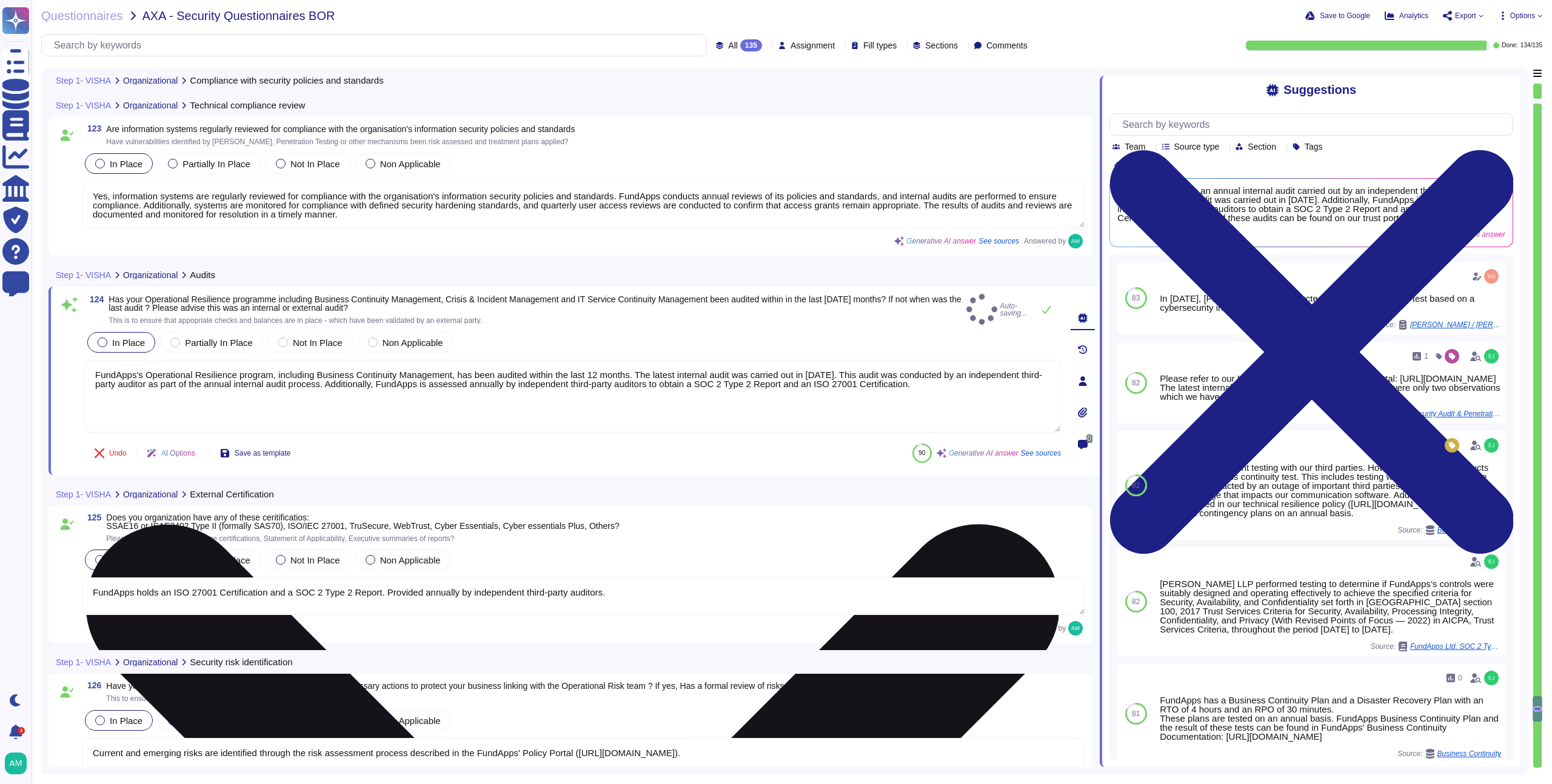
click at [329, 396] on textarea "FundApps's Operational Resilience program, including Business Continuity Manage…" at bounding box center [572, 397] width 976 height 73
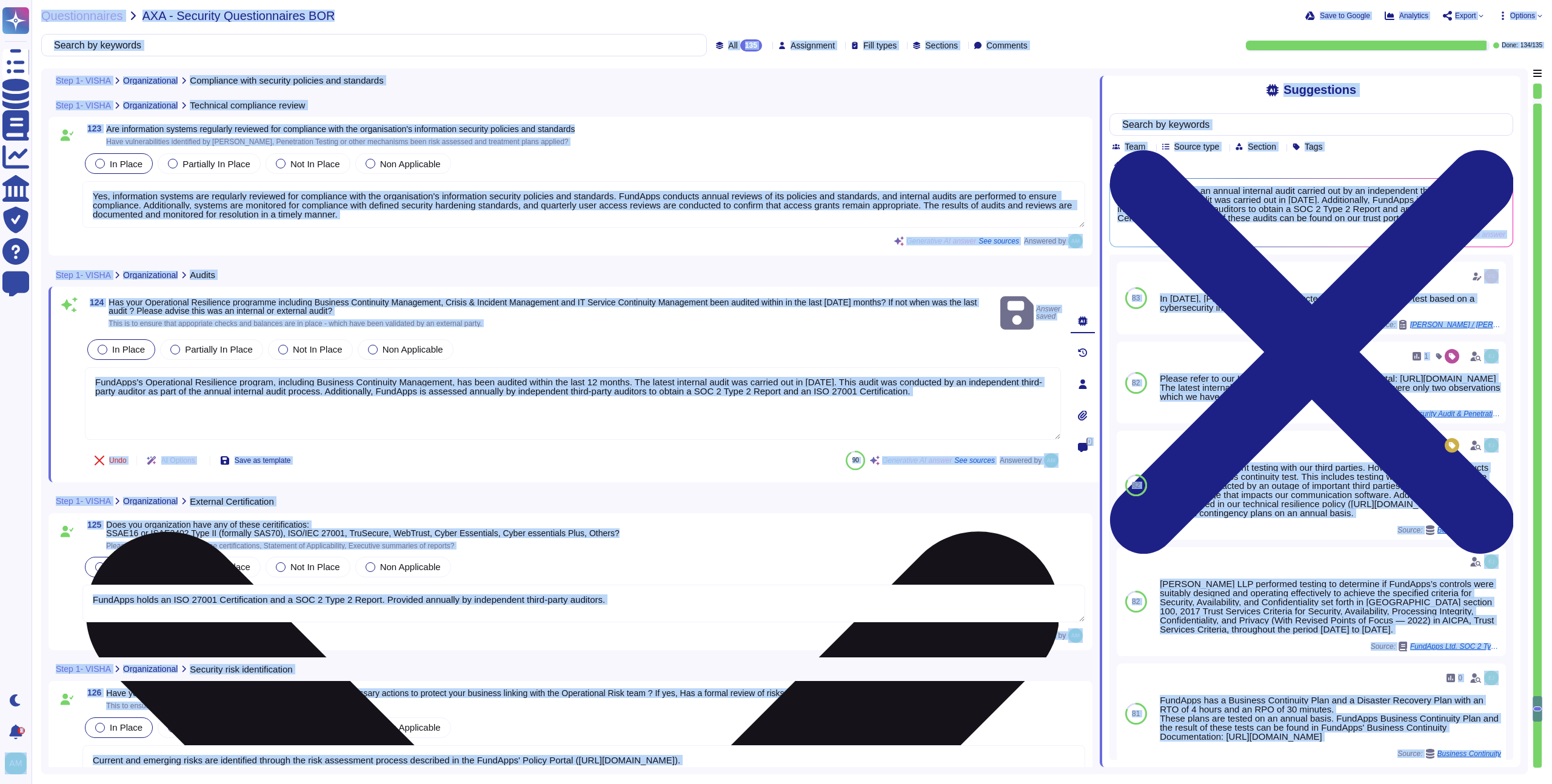
click at [270, 416] on textarea "FundApps's Operational Resilience program, including Business Continuity Manage…" at bounding box center [572, 404] width 976 height 73
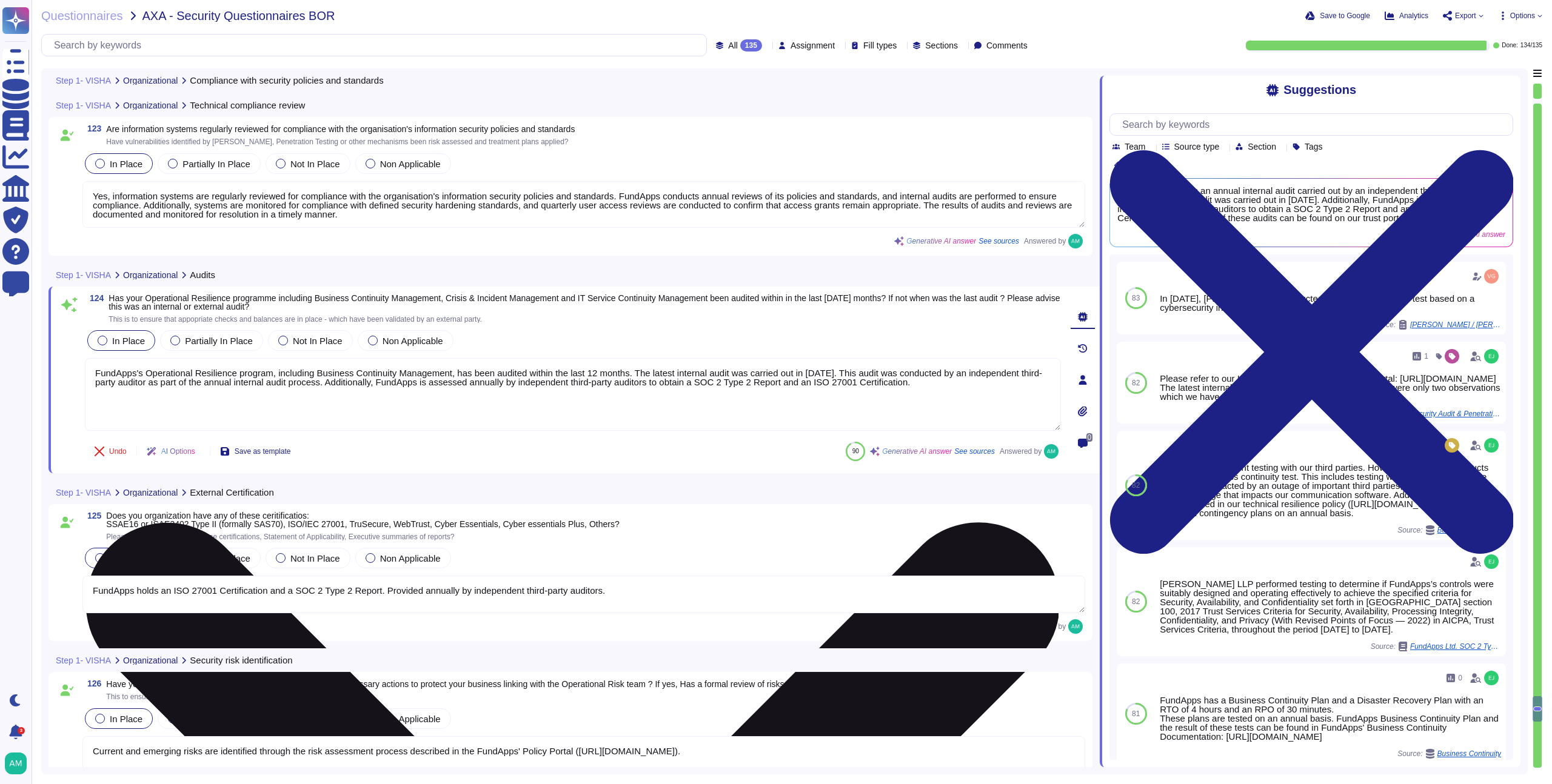
click at [275, 407] on textarea "FundApps's Operational Resilience program, including Business Continuity Manage…" at bounding box center [572, 394] width 976 height 73
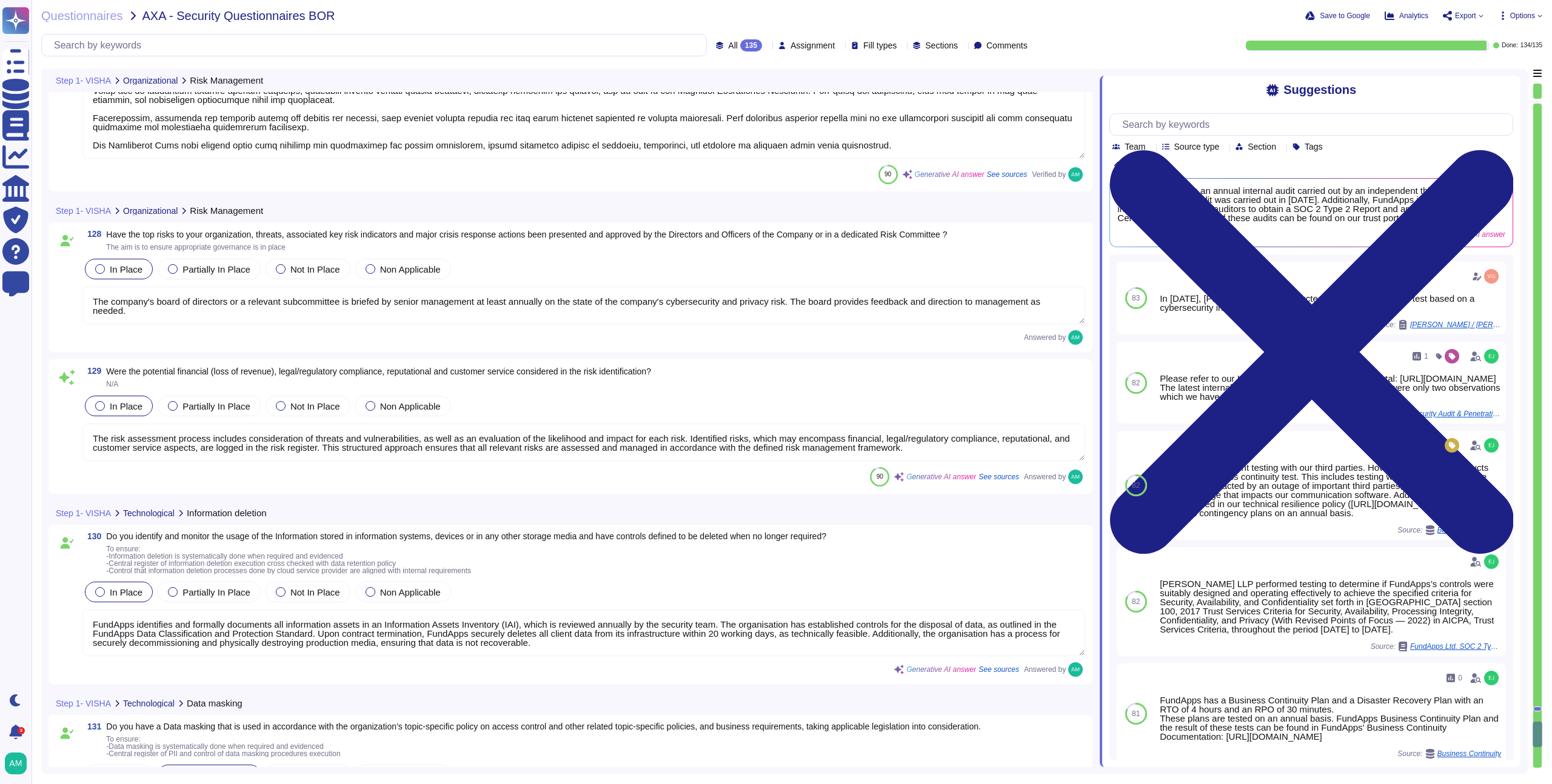
scroll to position [22079, 0]
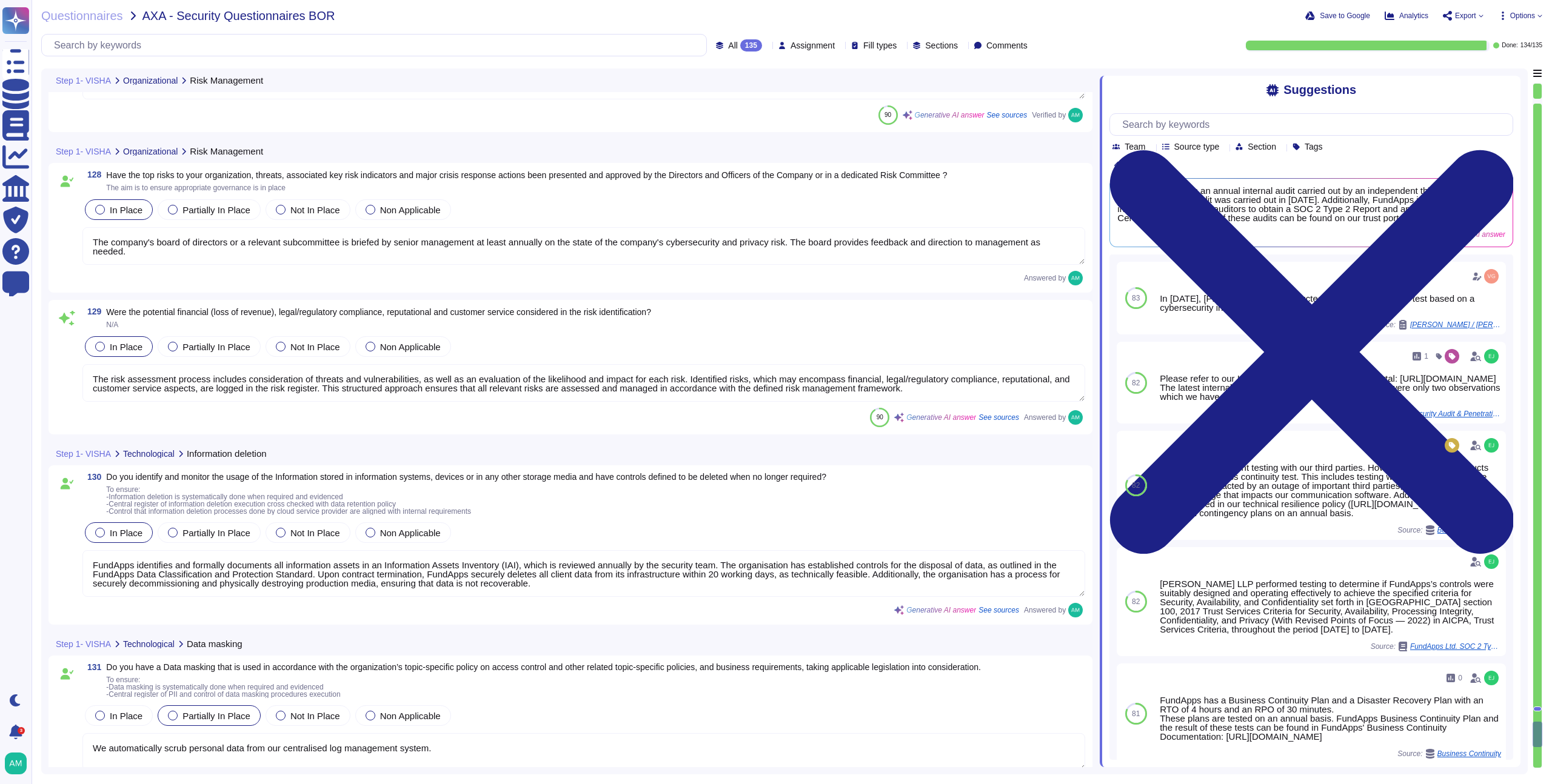
click at [317, 386] on textarea "The risk assessment process includes consideration of threats and vulnerabiliti…" at bounding box center [583, 383] width 1003 height 37
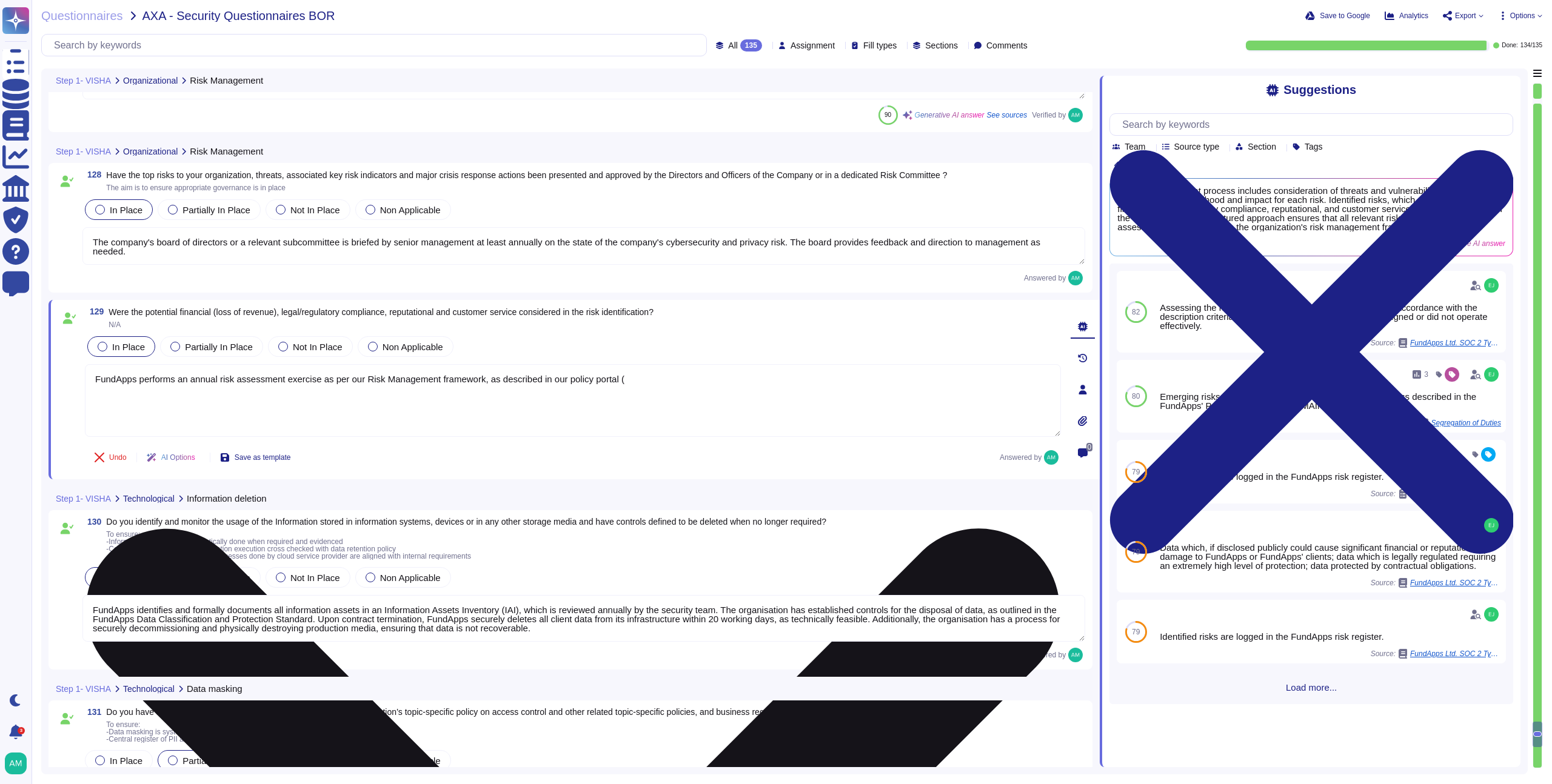
click at [688, 376] on textarea "FundApps performs an annual risk assessment exercise as per our Risk Management…" at bounding box center [572, 401] width 976 height 73
paste textarea "[URL][DOMAIN_NAME]"
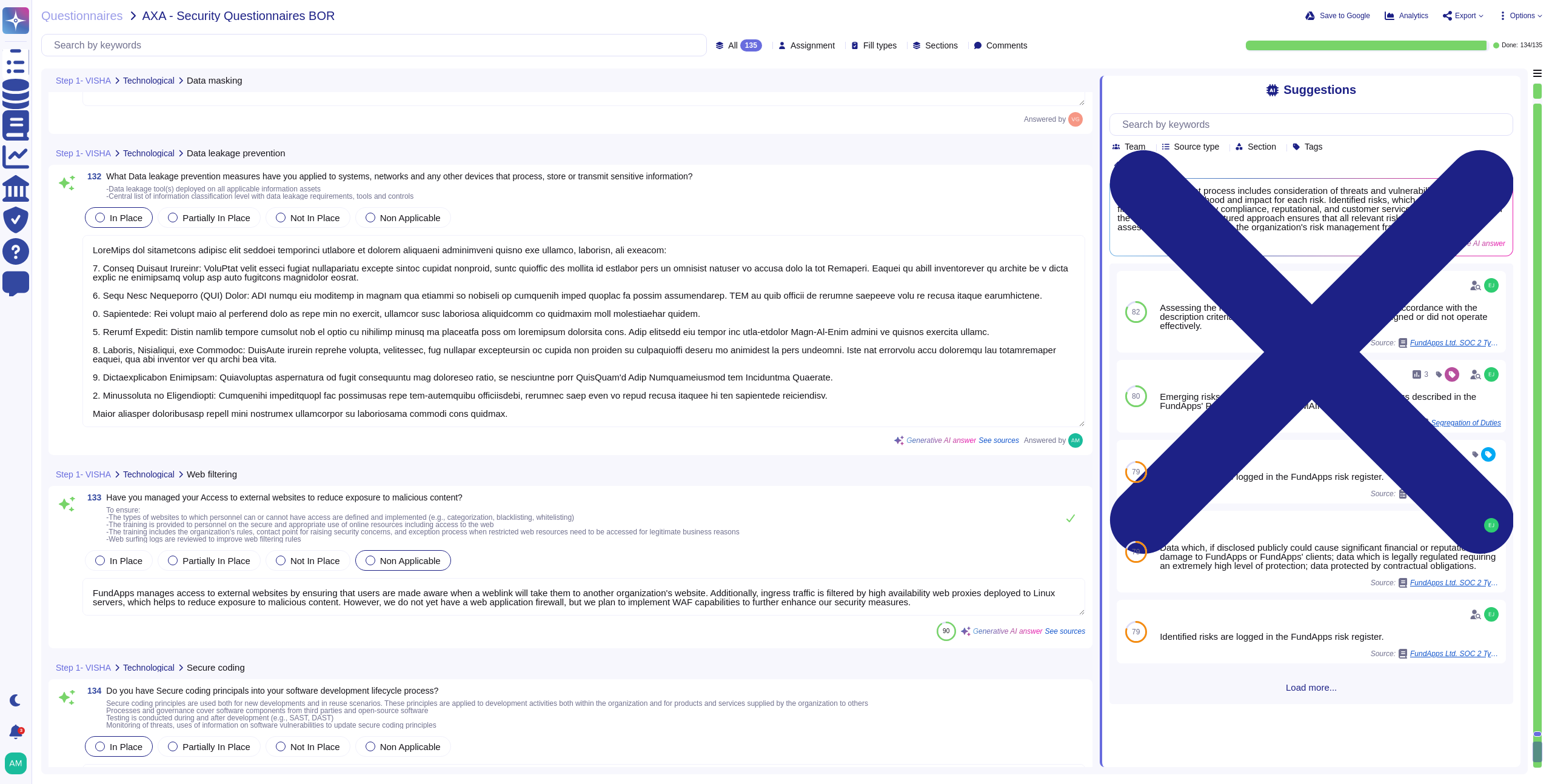
scroll to position [23030, 0]
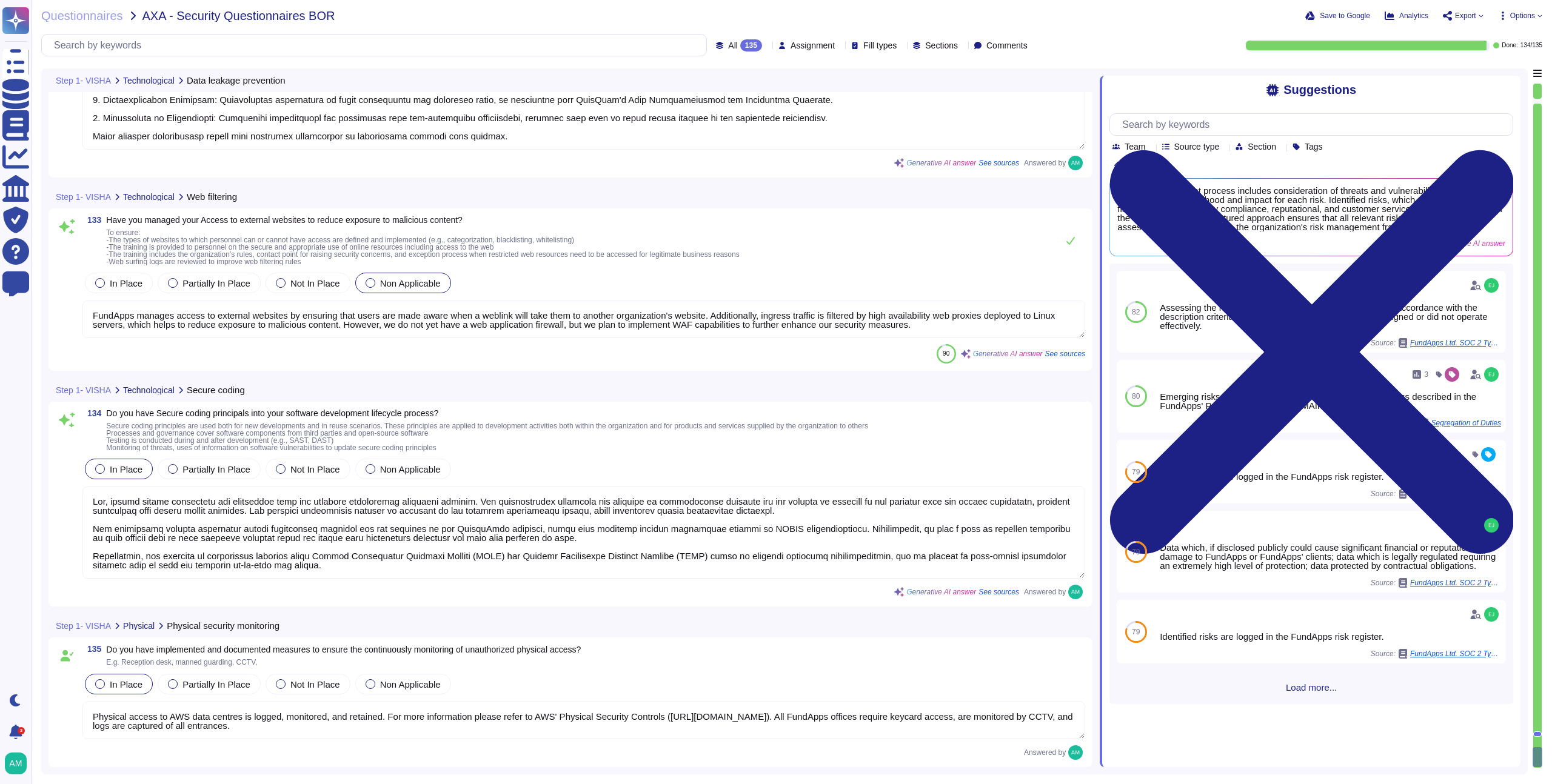
click at [412, 331] on textarea "FundApps manages access to external websites by ensuring that users are made aw…" at bounding box center [583, 319] width 1003 height 37
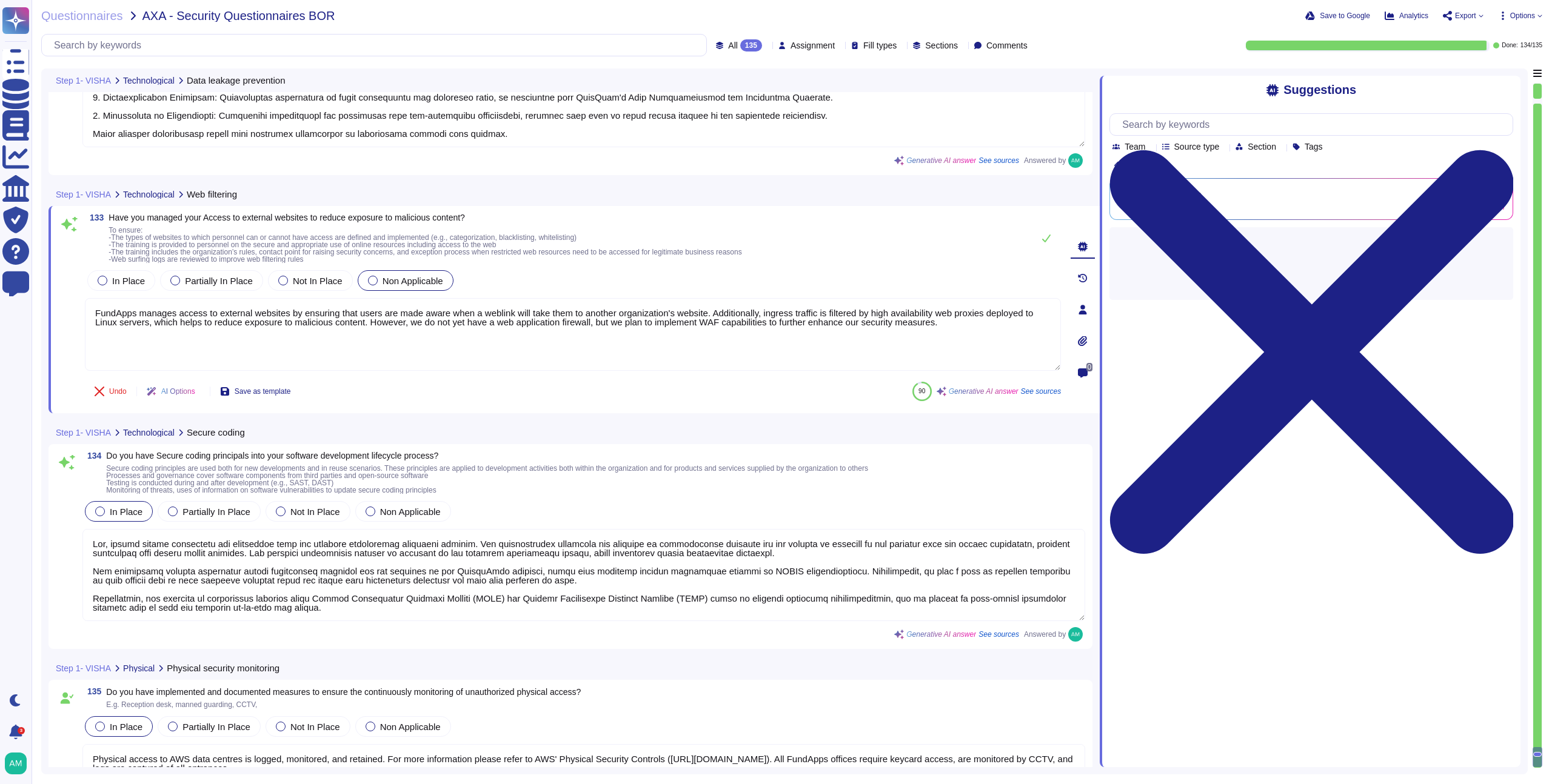
scroll to position [23035, 0]
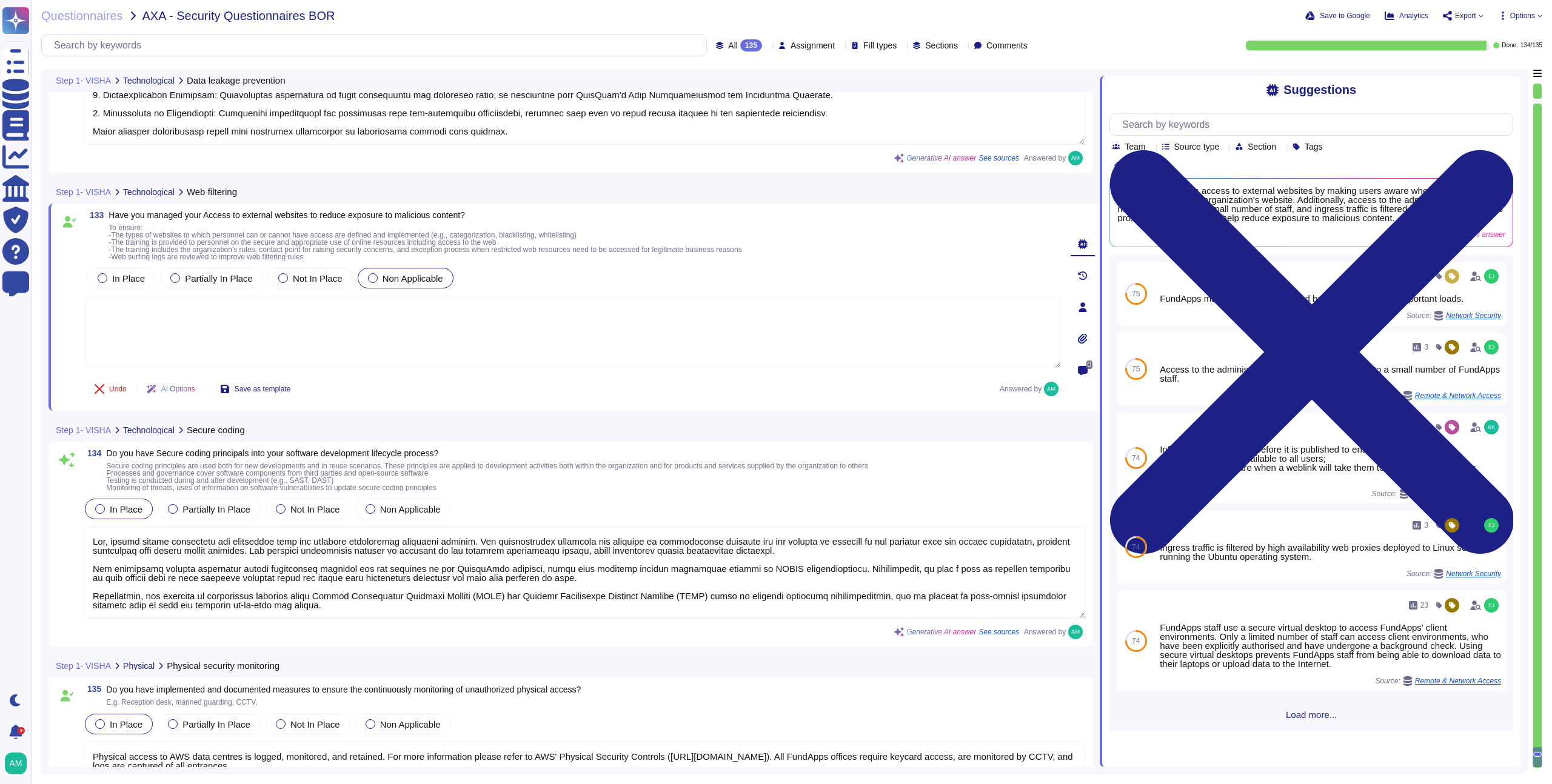
click at [414, 341] on textarea at bounding box center [572, 332] width 976 height 73
paste textarea "Client environments can only be accessed from secure virtual desktops, which pr…"
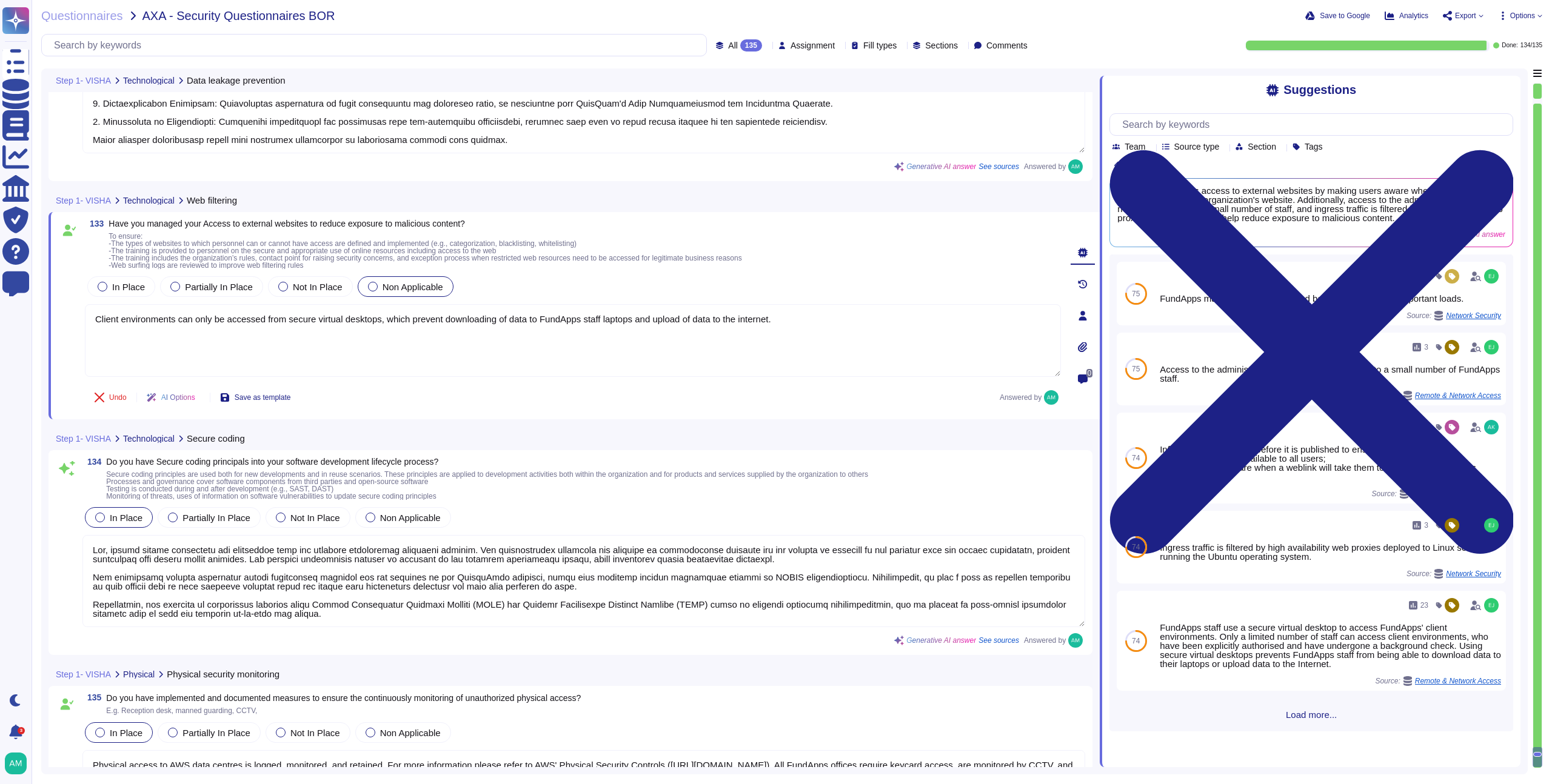
scroll to position [23014, 0]
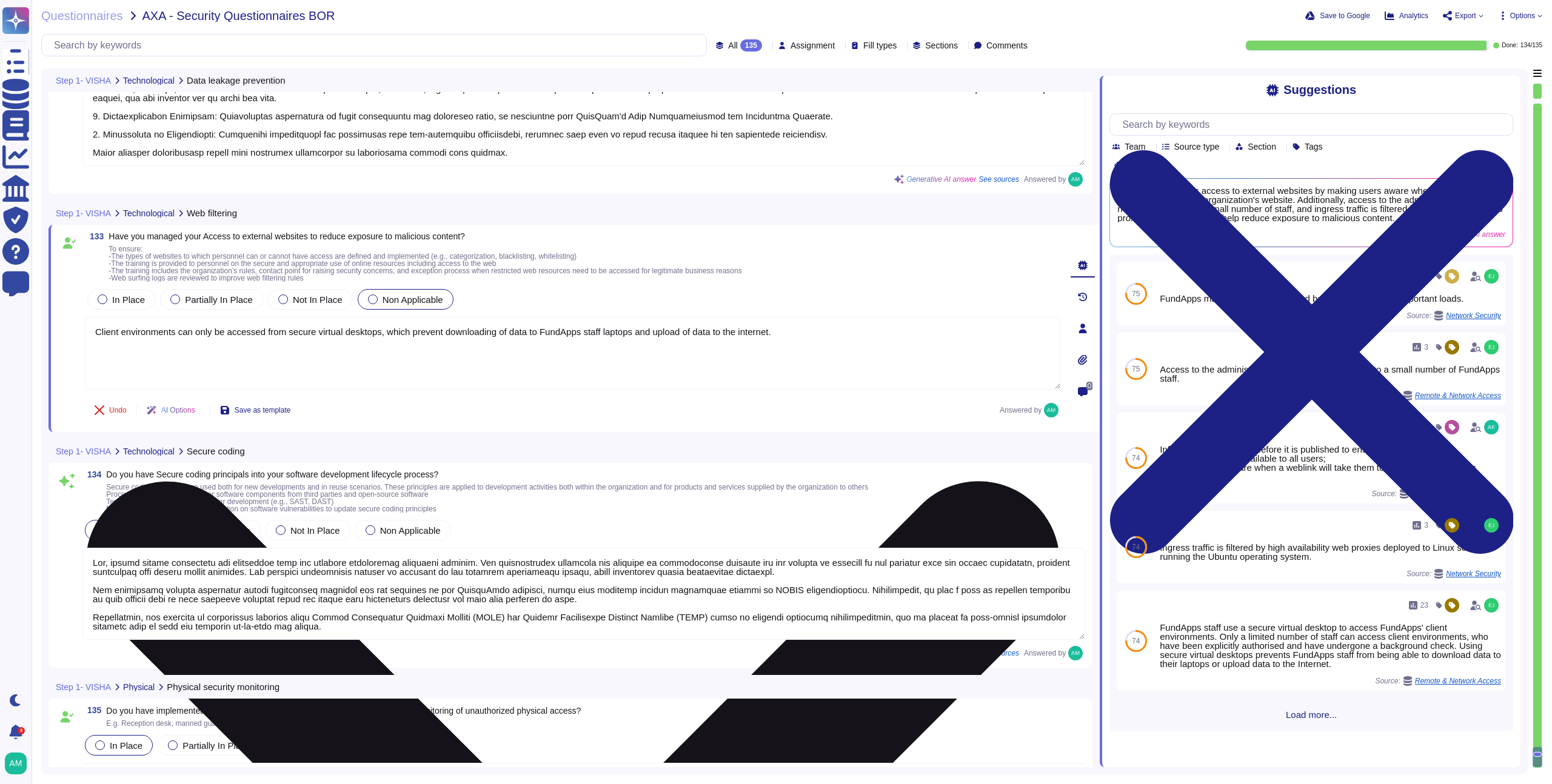
click at [396, 335] on textarea "Client environments can only be accessed from secure virtual desktops, which pr…" at bounding box center [572, 354] width 976 height 73
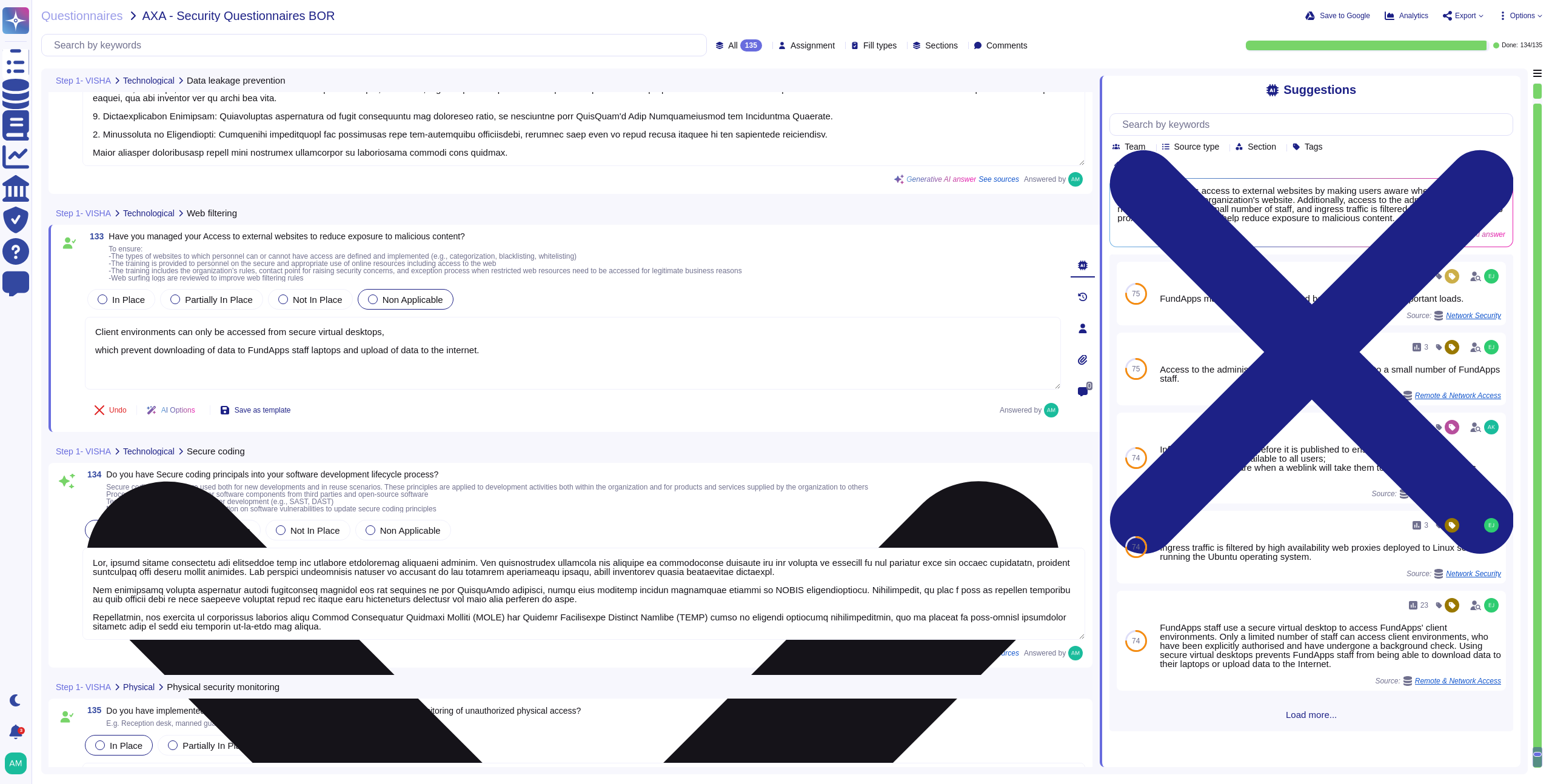
click at [410, 328] on textarea "Client environments can only be accessed from secure virtual desktops, which pr…" at bounding box center [572, 354] width 976 height 73
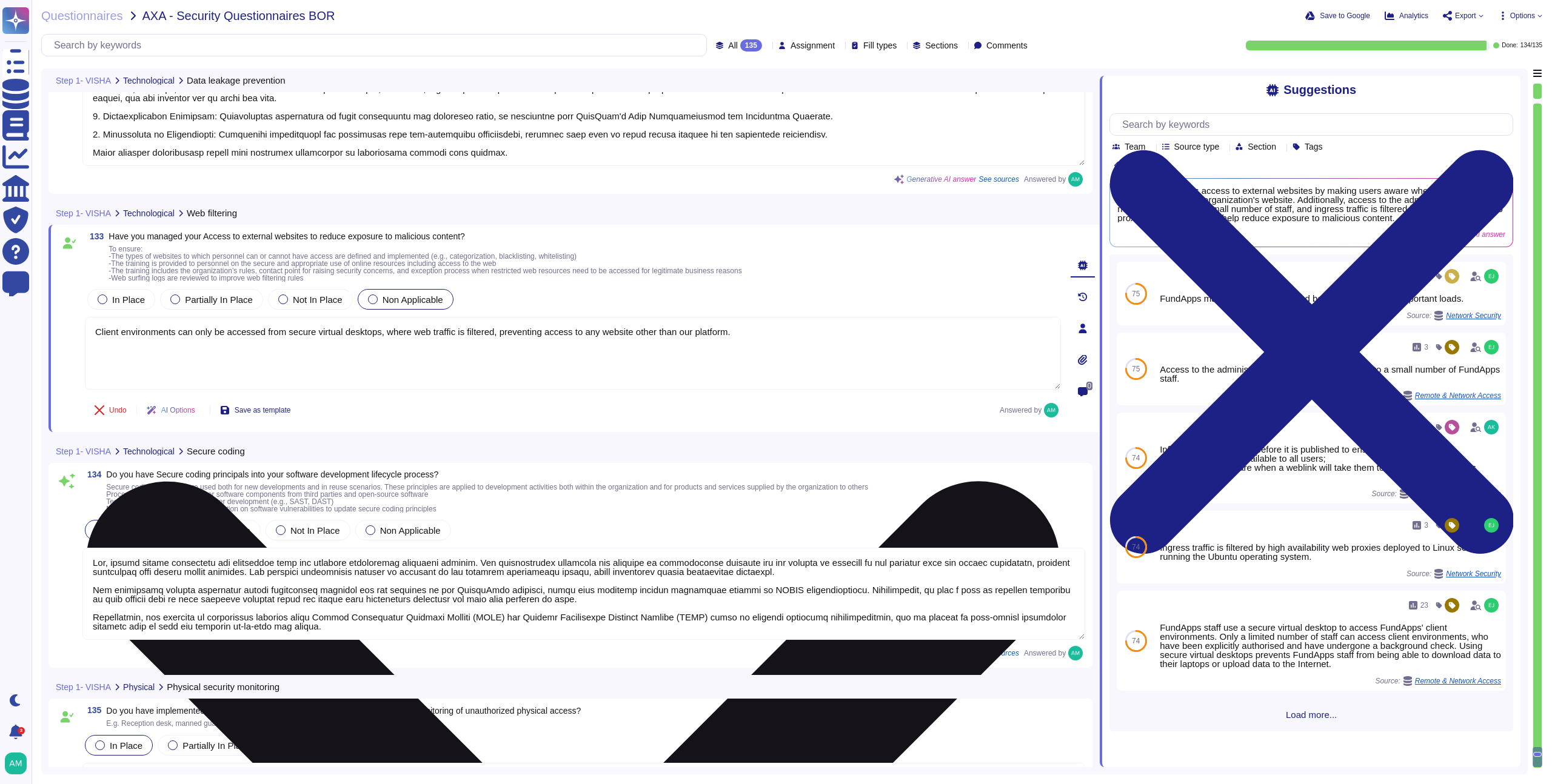
click at [844, 330] on textarea "Client environments can only be accessed from secure virtual desktops, where we…" at bounding box center [572, 354] width 976 height 73
click at [181, 344] on textarea "Client environments can only be accessed from secure virtual desktops, where we…" at bounding box center [572, 354] width 976 height 73
click at [100, 336] on textarea "Client environments can only be accessed from secure virtual desktops, where we…" at bounding box center [572, 354] width 976 height 73
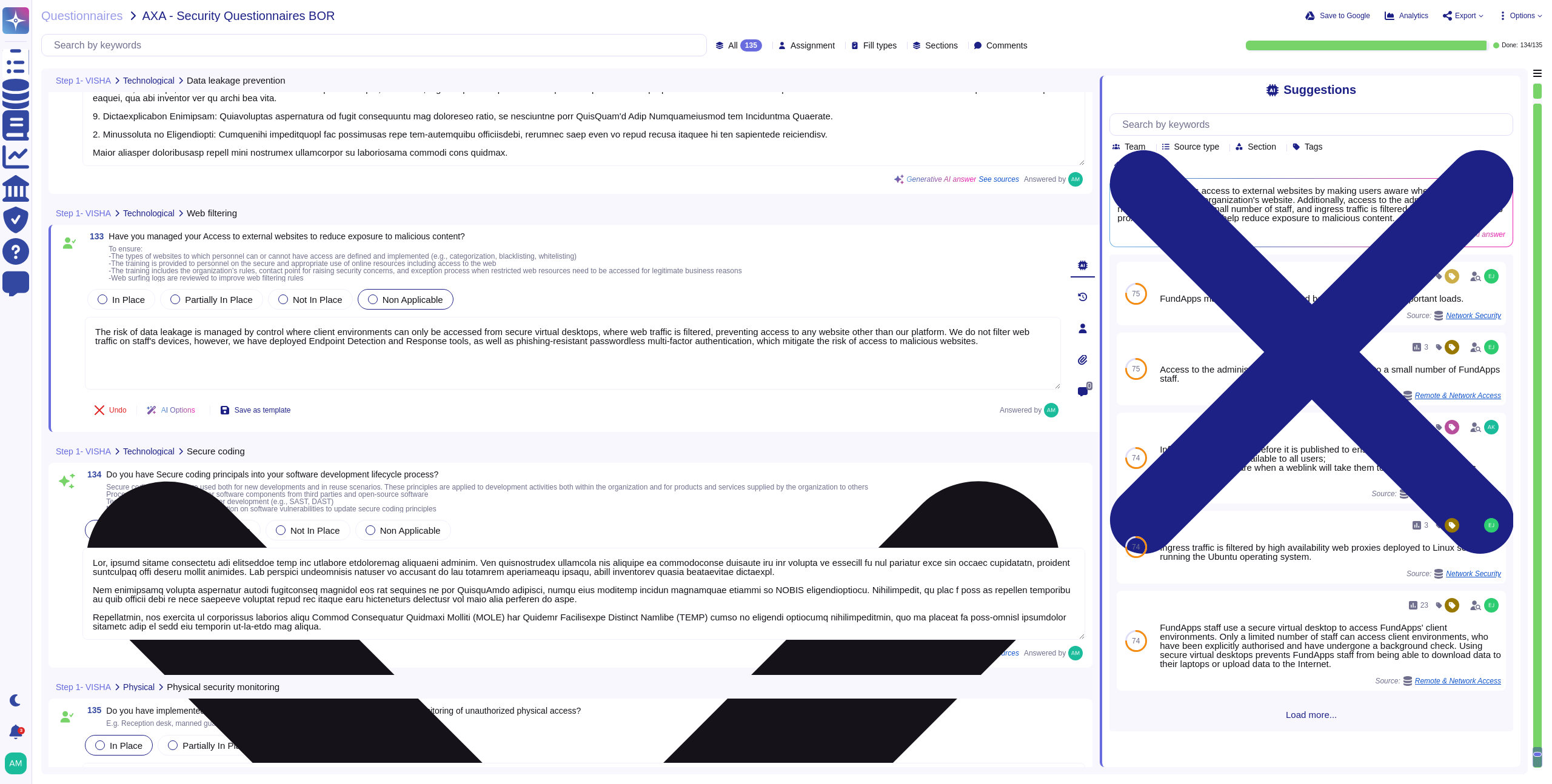
click at [259, 336] on textarea "The risk of data leakage is managed by control where client environments can on…" at bounding box center [572, 354] width 976 height 73
click at [320, 353] on textarea "The risk of data leakage is managed by a control where client environments can …" at bounding box center [572, 354] width 976 height 73
click at [986, 333] on textarea "The risk of data leakage is managed by a control where client environments can …" at bounding box center [572, 354] width 976 height 73
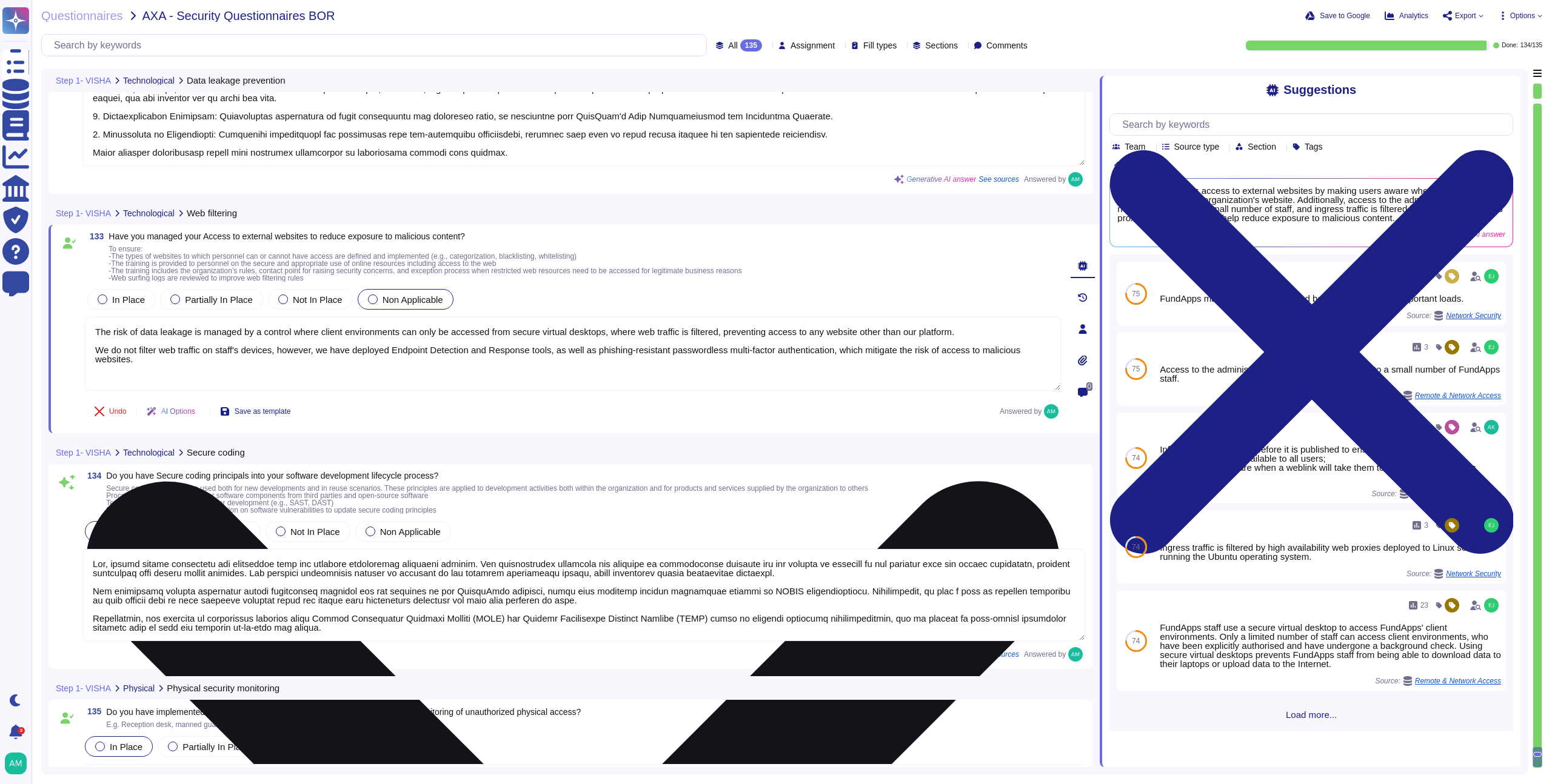
click at [930, 353] on textarea "The risk of data leakage is managed by a control where client environments can …" at bounding box center [572, 354] width 976 height 74
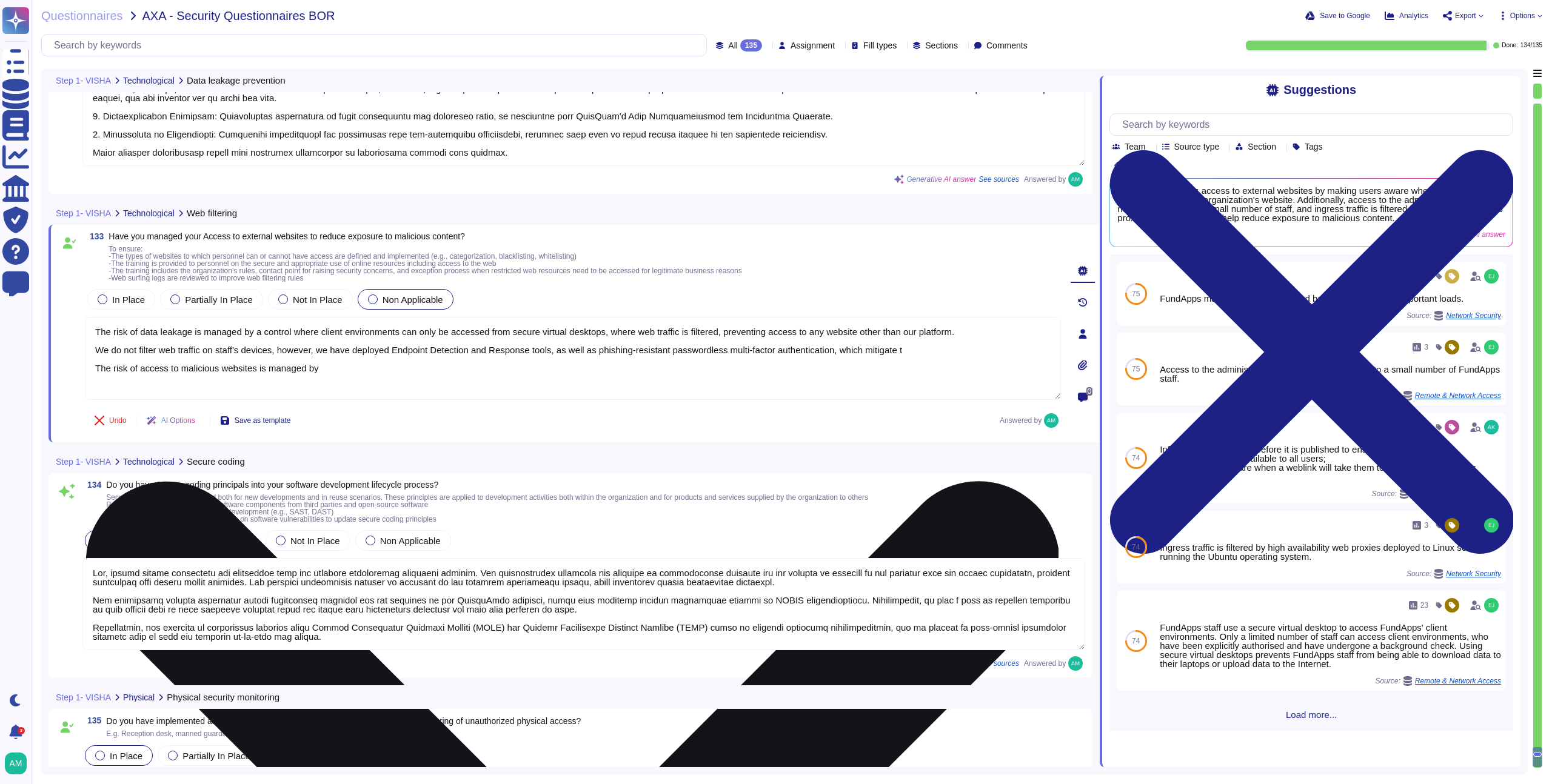
click at [386, 350] on textarea "The risk of data leakage is managed by a control where client environments can …" at bounding box center [572, 359] width 976 height 83
drag, startPoint x: 386, startPoint y: 350, endPoint x: 551, endPoint y: 345, distance: 165.1
click at [551, 345] on textarea "The risk of data leakage is managed by a control where client environments can …" at bounding box center [572, 359] width 976 height 83
click at [531, 372] on textarea "The risk of data leakage is managed by a control where client environments can …" at bounding box center [572, 359] width 976 height 83
paste textarea "deployed Endpoint Detection and Response tools"
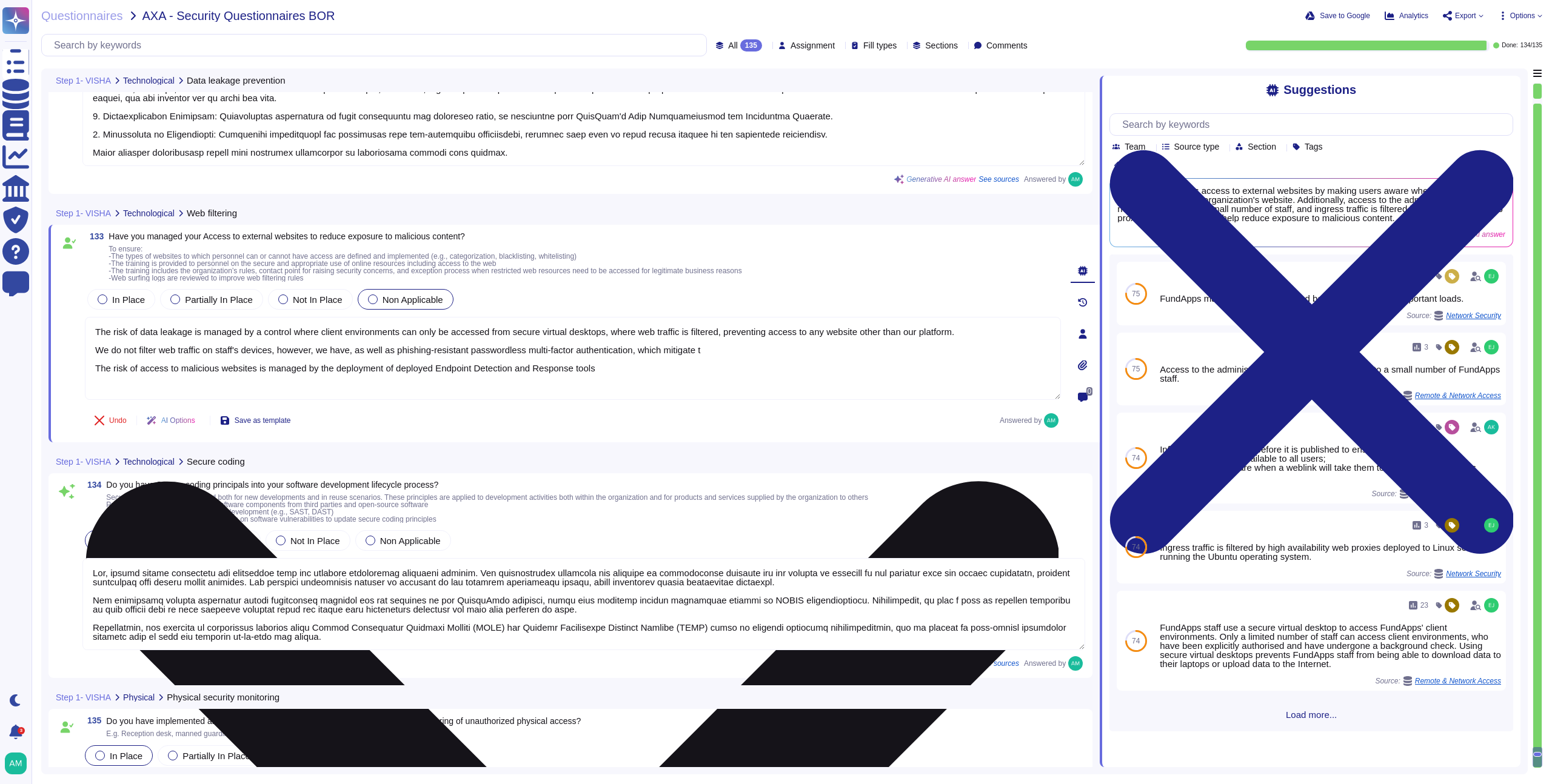
drag, startPoint x: 653, startPoint y: 352, endPoint x: 365, endPoint y: 350, distance: 288.0
click at [365, 350] on textarea "The risk of data leakage is managed by a control where client environments can …" at bounding box center [572, 359] width 976 height 83
click at [646, 371] on textarea "The risk of data leakage is managed by a control where client environments can …" at bounding box center [572, 359] width 976 height 83
paste textarea "as well as phishing-resistant passwordless multi-factor authentication"
click at [419, 371] on textarea "The risk of data leakage is managed by a control where client environments can …" at bounding box center [572, 359] width 976 height 83
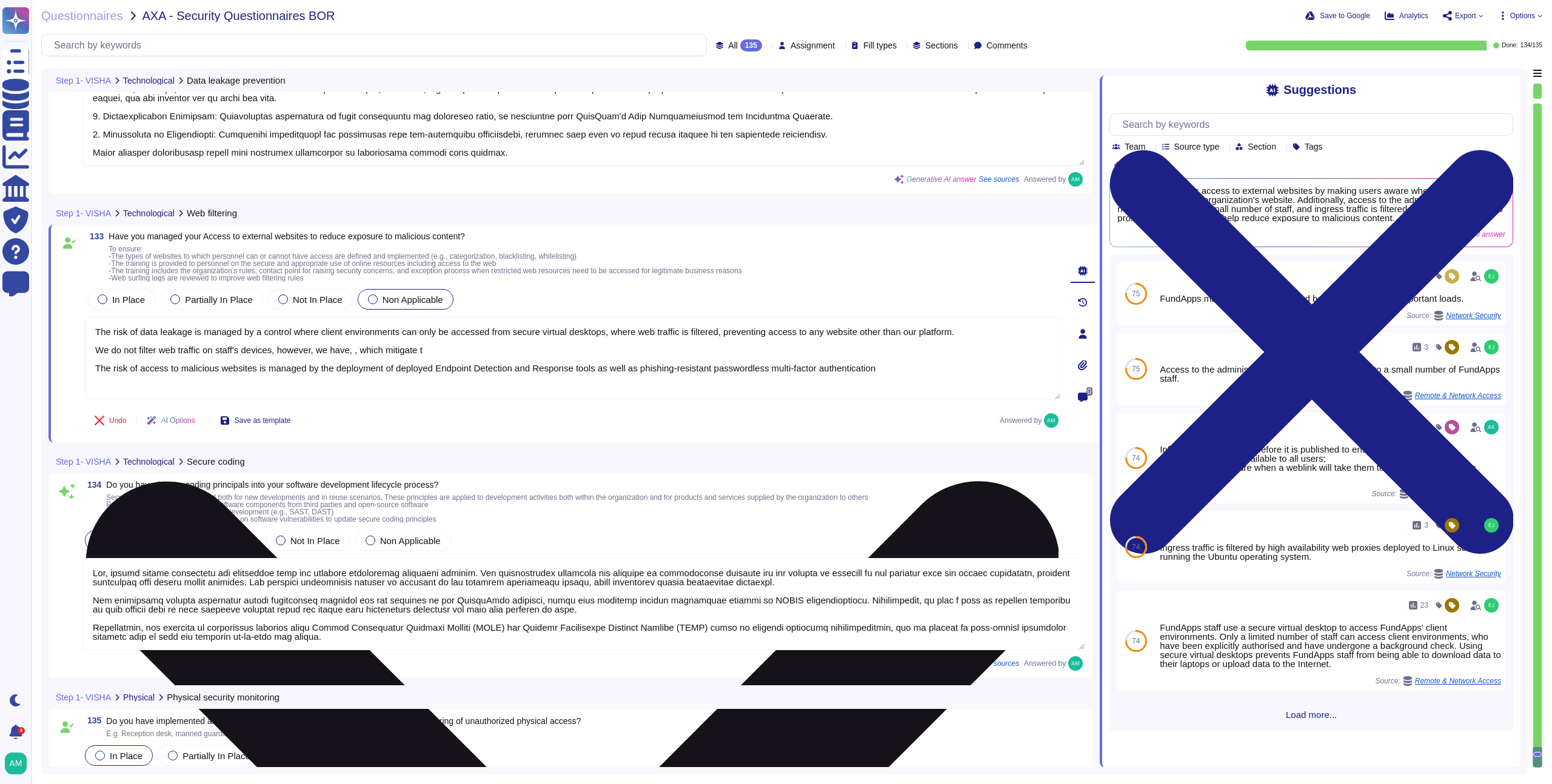
drag, startPoint x: 419, startPoint y: 371, endPoint x: 395, endPoint y: 373, distance: 24.1
click at [395, 373] on textarea "The risk of data leakage is managed by a control where client environments can …" at bounding box center [572, 359] width 976 height 83
click at [887, 371] on textarea "The risk of data leakage is managed by a control where client environments can …" at bounding box center [572, 359] width 976 height 83
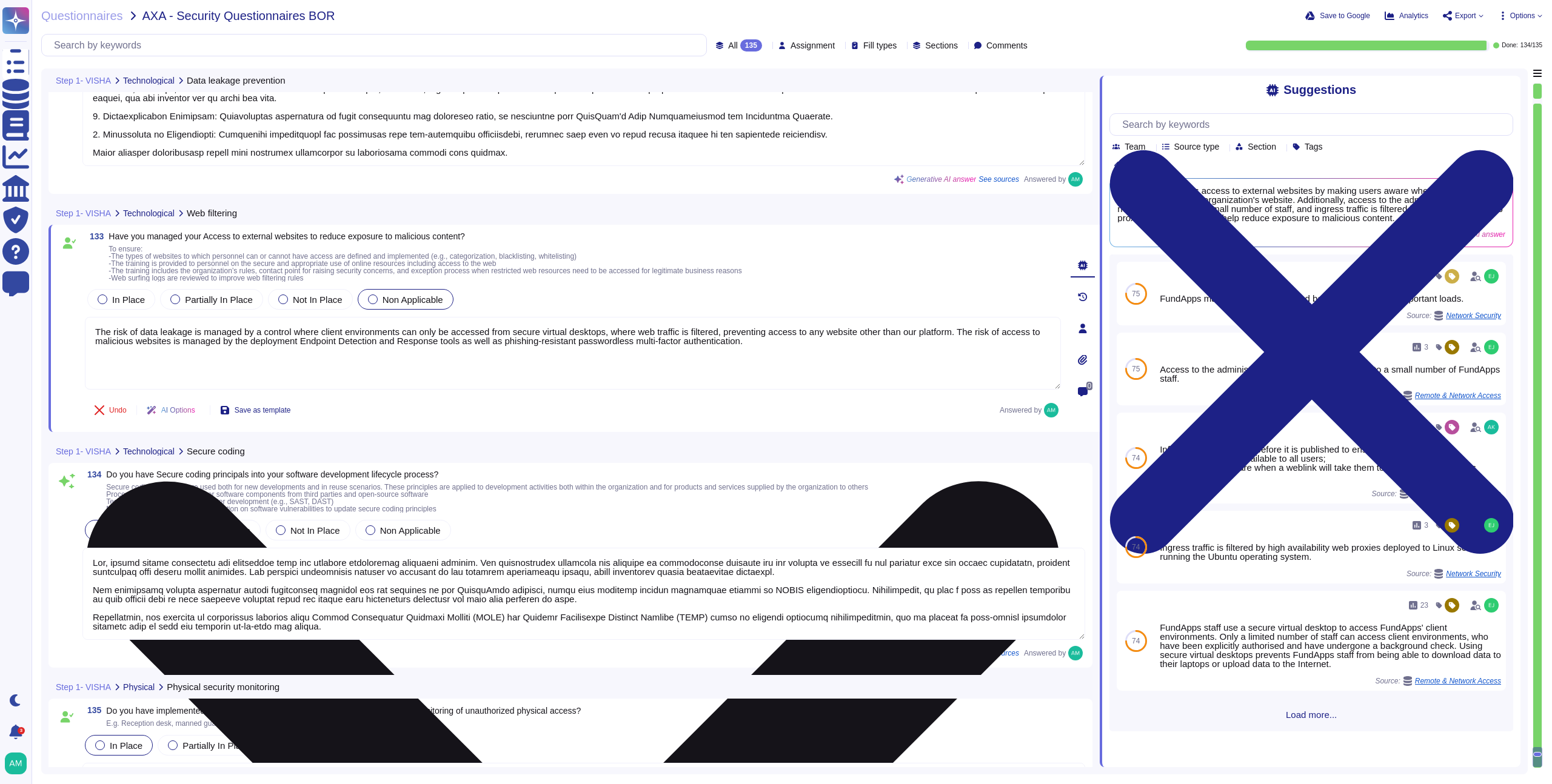
click at [340, 345] on textarea "The risk of data leakage is managed by a control where client environments can …" at bounding box center [572, 354] width 976 height 73
click at [881, 354] on textarea "The risk of data leakage is managed by a control where client environments can …" at bounding box center [572, 354] width 976 height 73
click at [877, 345] on textarea "The risk of data leakage is managed by a control where client environments can …" at bounding box center [572, 354] width 976 height 73
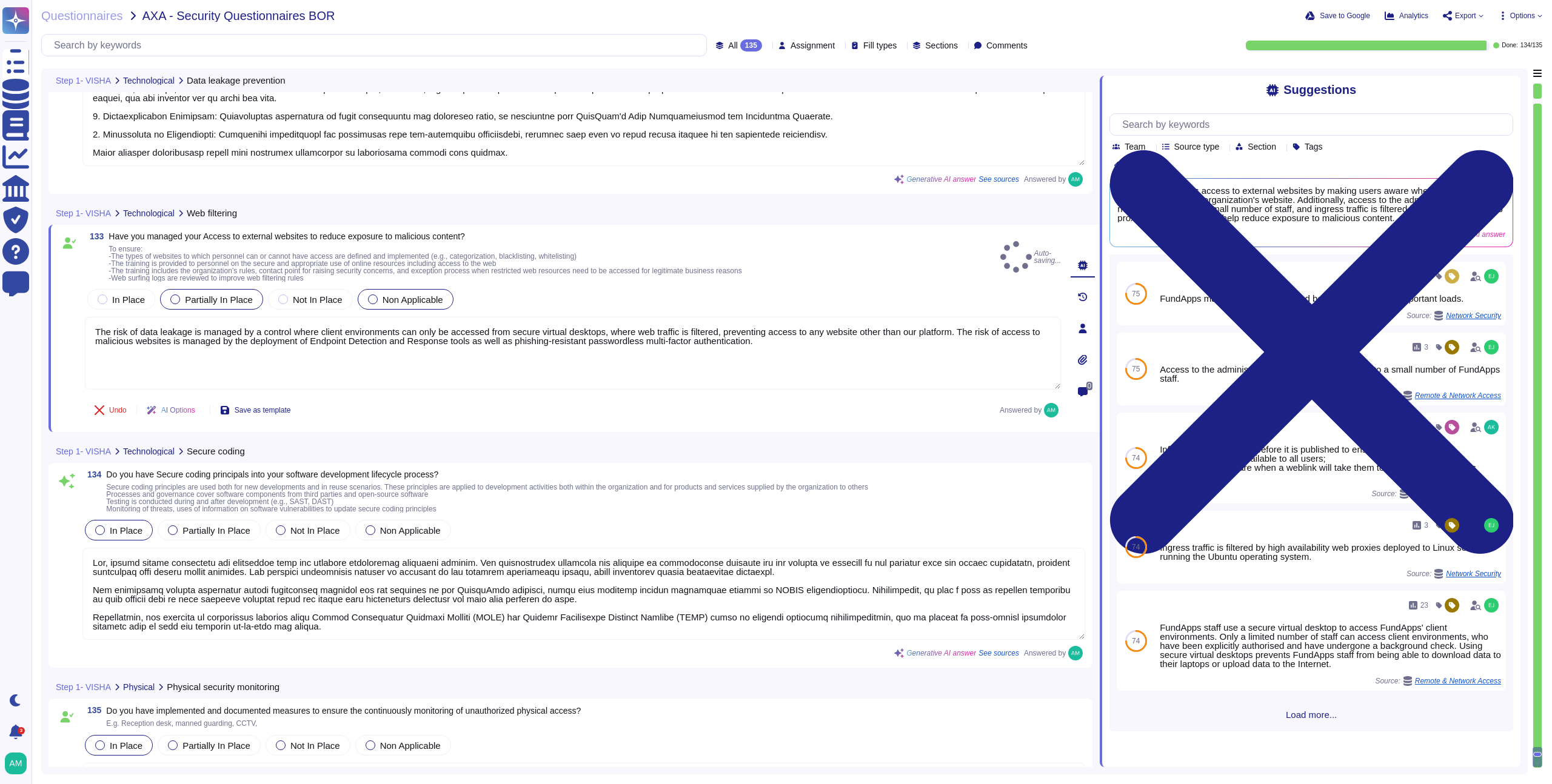
click at [167, 301] on div "Partially In Place" at bounding box center [212, 299] width 103 height 21
click at [174, 300] on div at bounding box center [175, 300] width 10 height 10
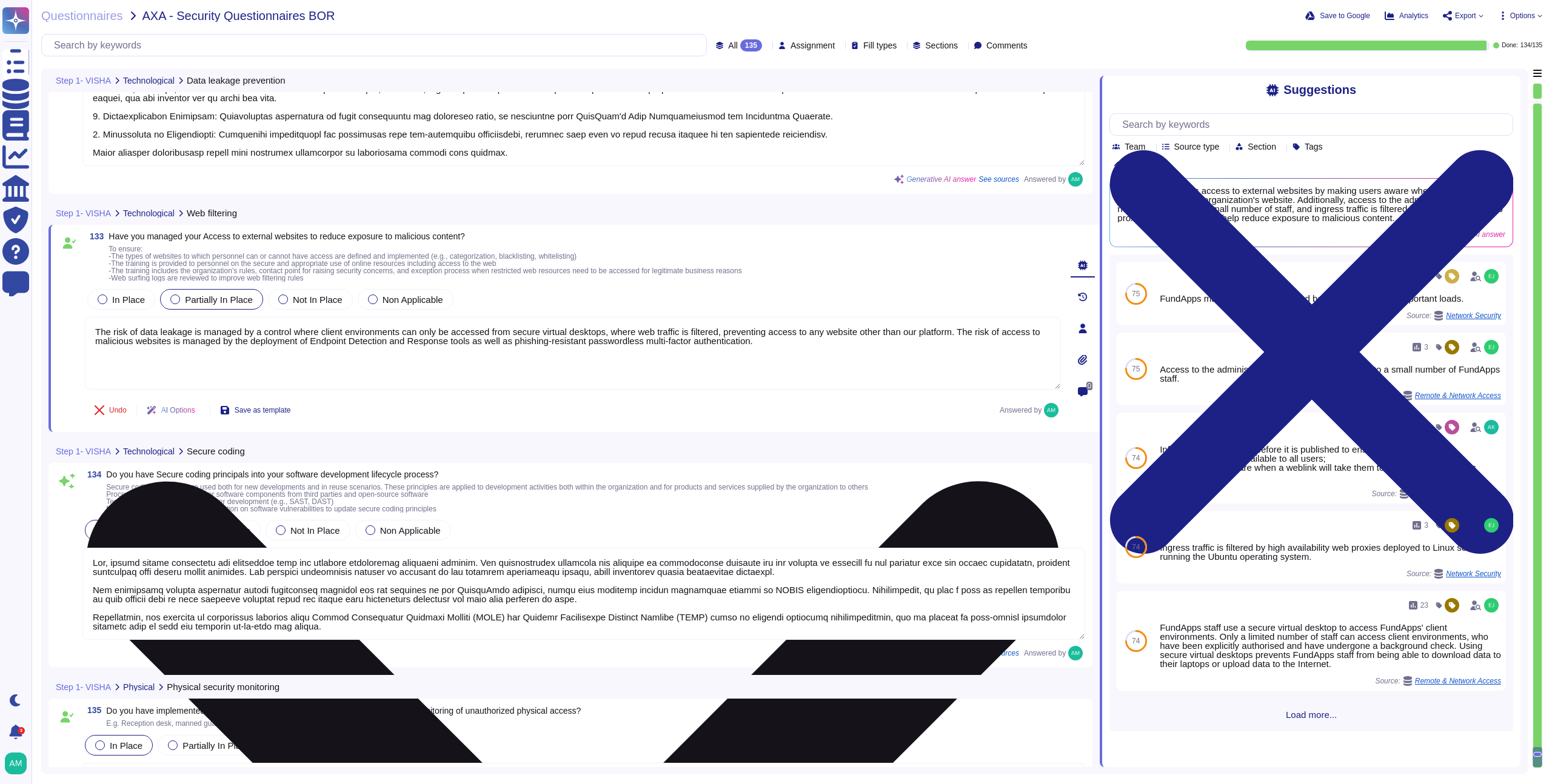
click at [194, 337] on textarea "The risk of data leakage is managed by a control where client environments can …" at bounding box center [572, 354] width 976 height 73
click at [539, 342] on textarea "The risk of data leakage and access to malicious websites from devices accessin…" at bounding box center [572, 354] width 976 height 73
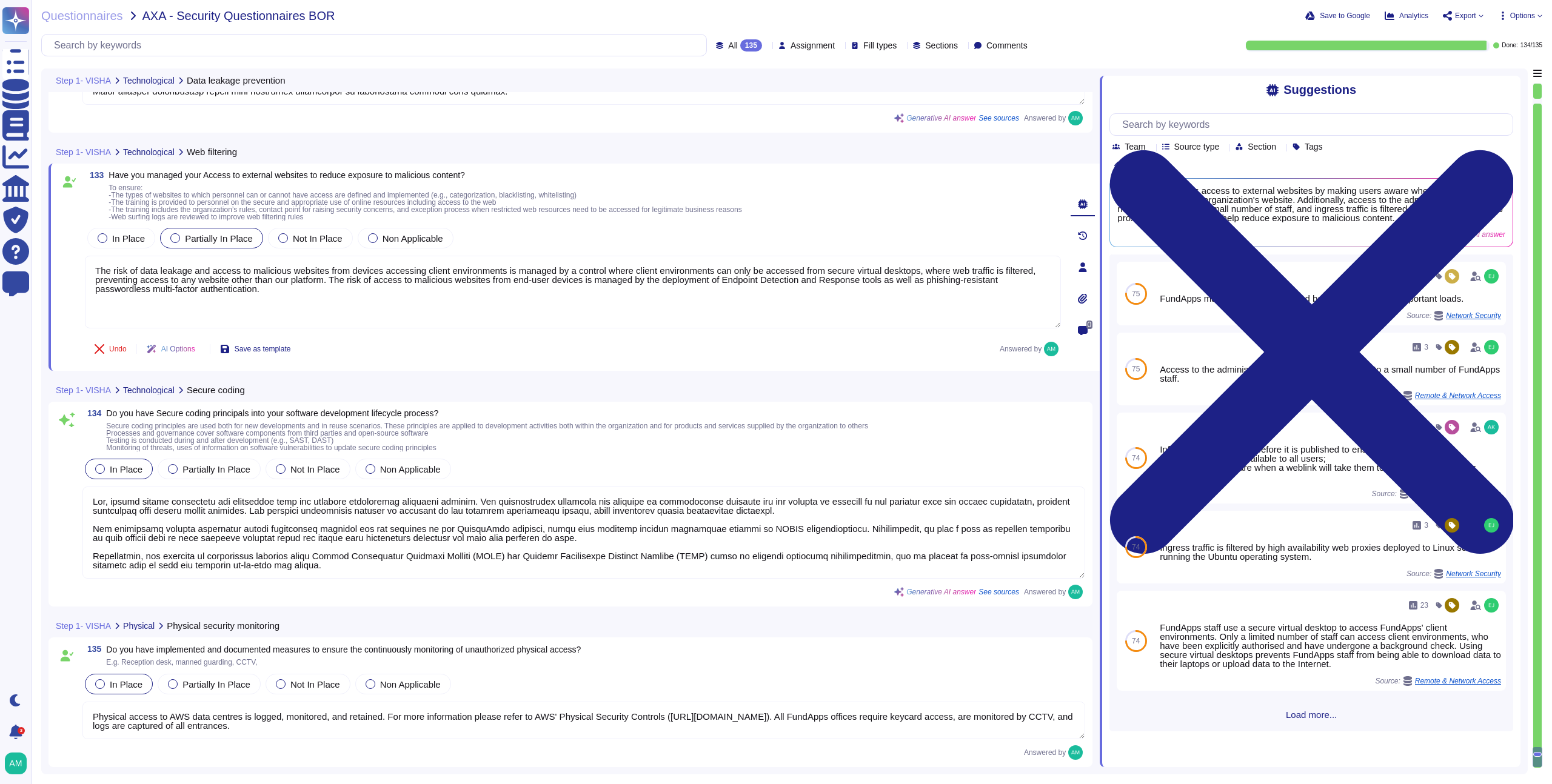
scroll to position [1, 0]
click at [471, 560] on textarea at bounding box center [583, 532] width 1003 height 92
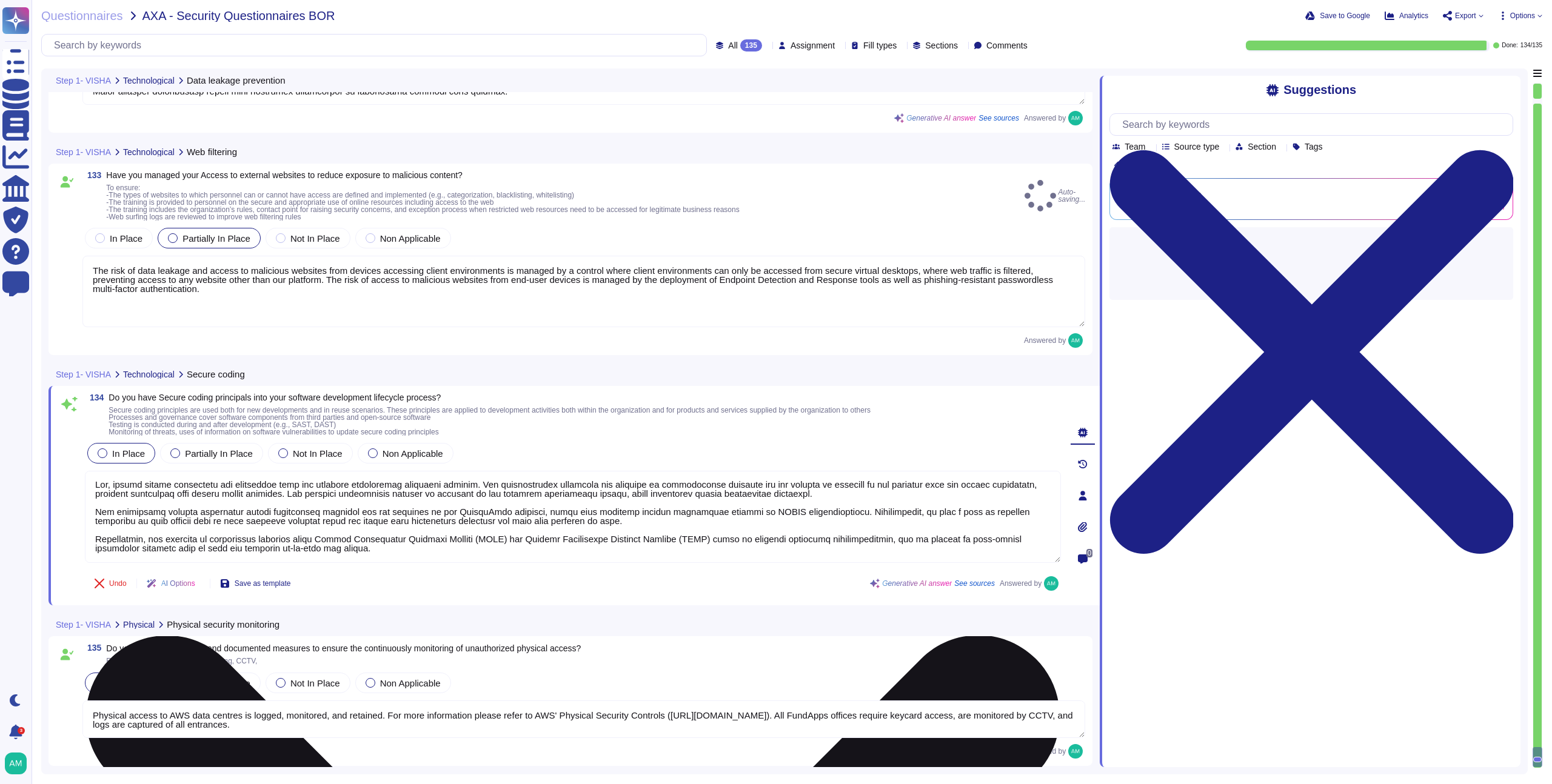
scroll to position [23074, 0]
click at [472, 559] on textarea at bounding box center [572, 518] width 976 height 92
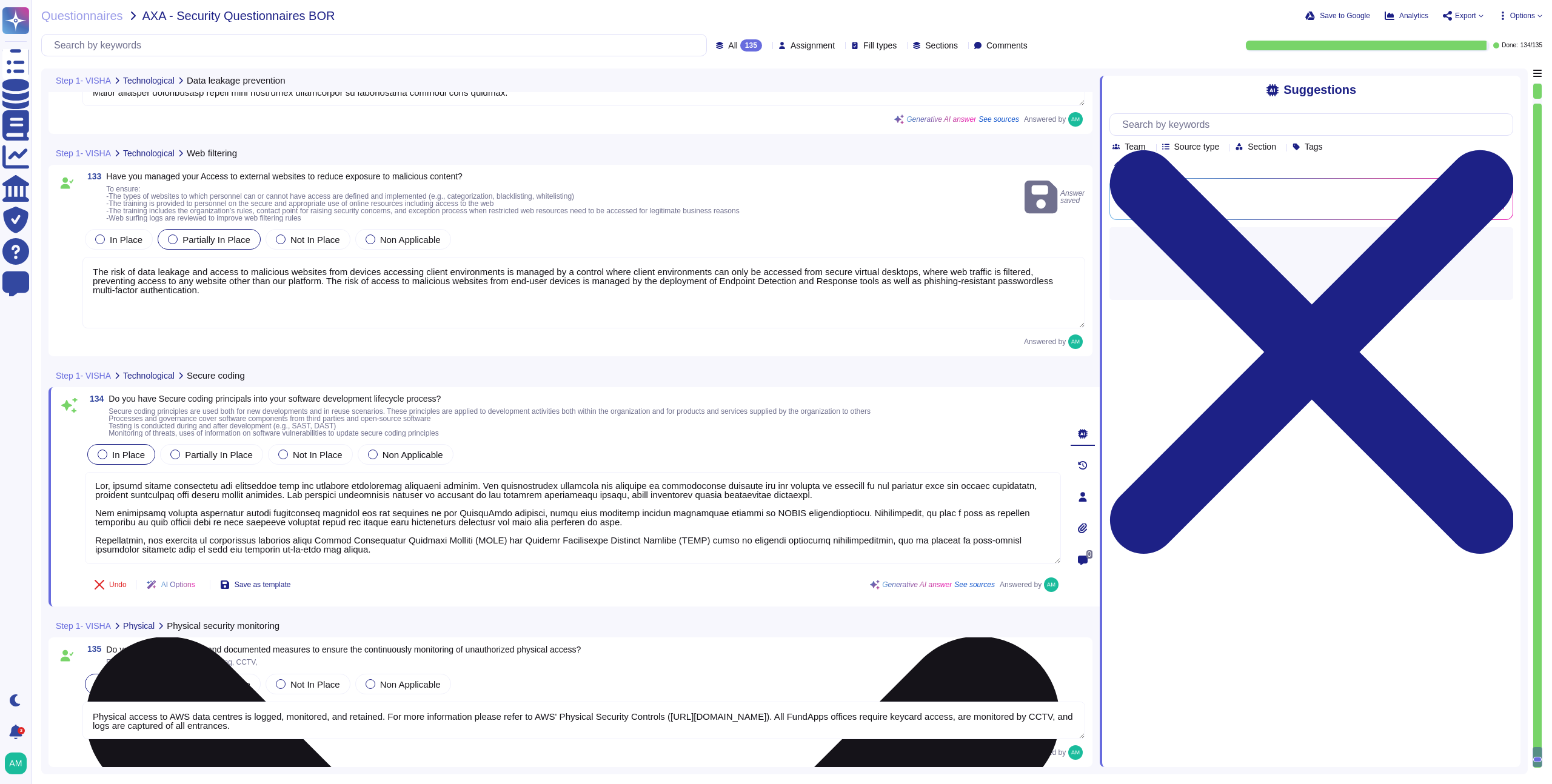
scroll to position [23055, 0]
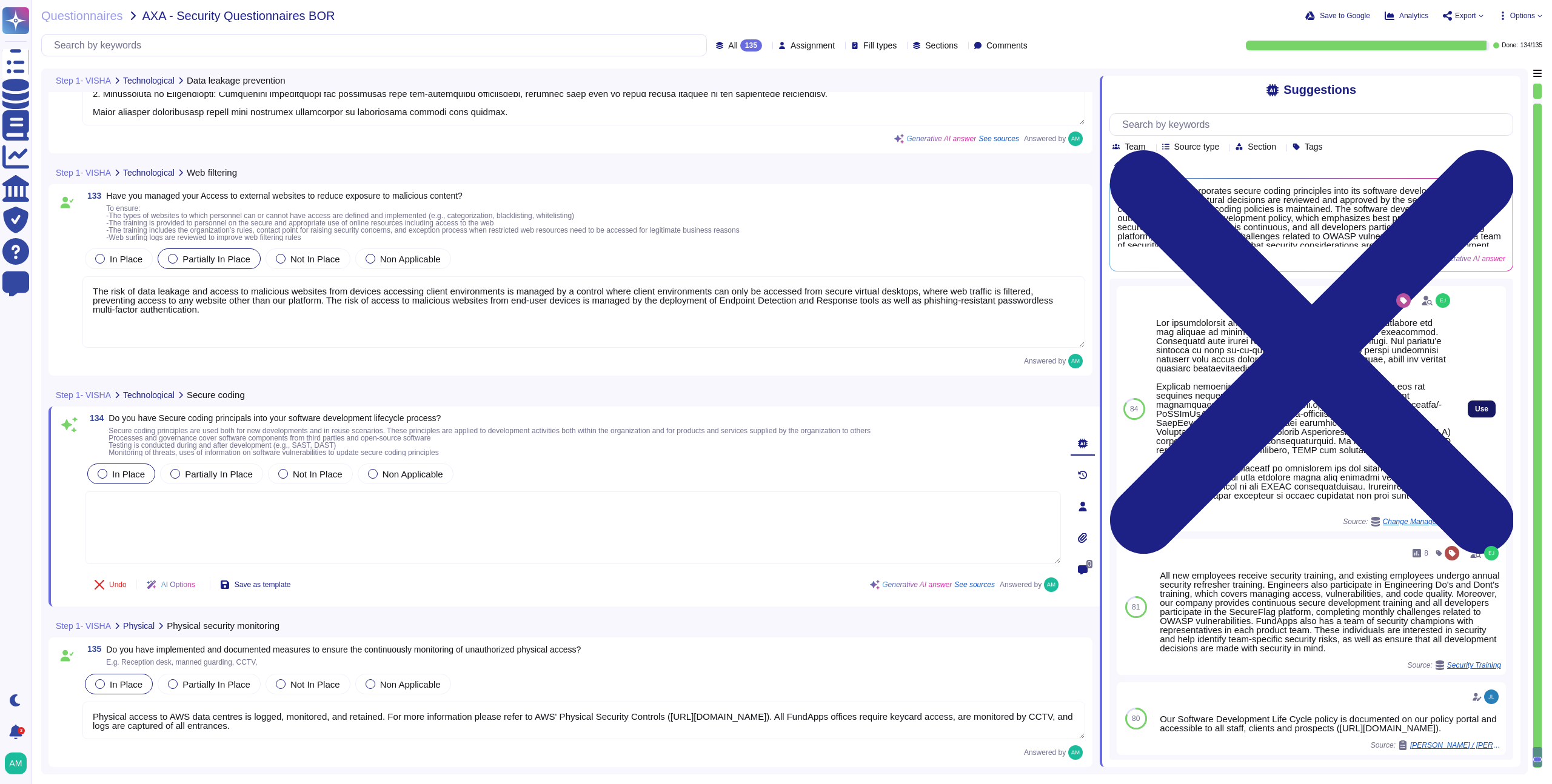
click at [1468, 412] on button "Use" at bounding box center [1482, 409] width 28 height 17
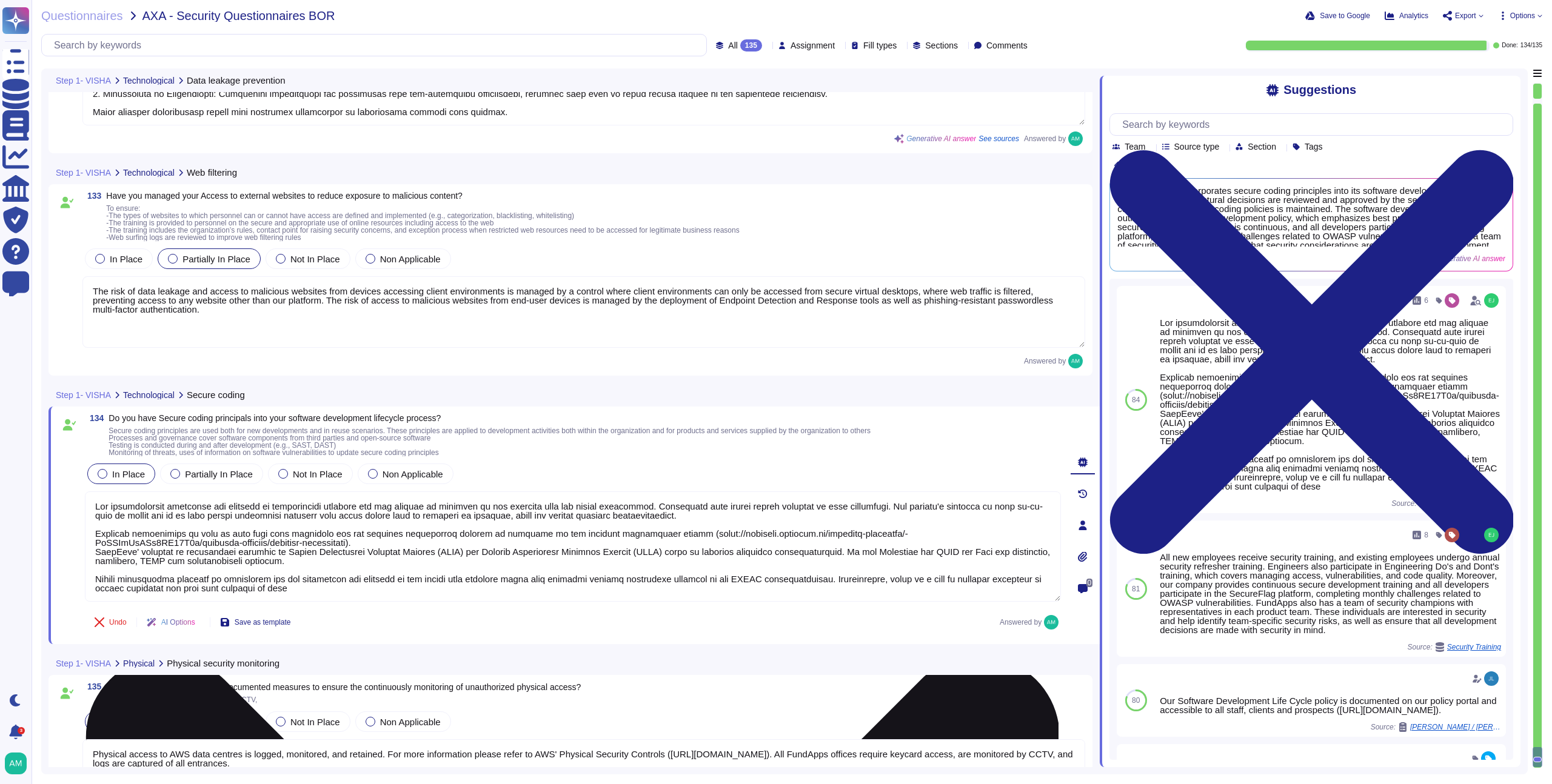
scroll to position [1, 0]
drag, startPoint x: 378, startPoint y: 593, endPoint x: 136, endPoint y: 568, distance: 243.3
click at [137, 568] on textarea at bounding box center [572, 546] width 976 height 110
click at [286, 569] on textarea at bounding box center [572, 546] width 976 height 110
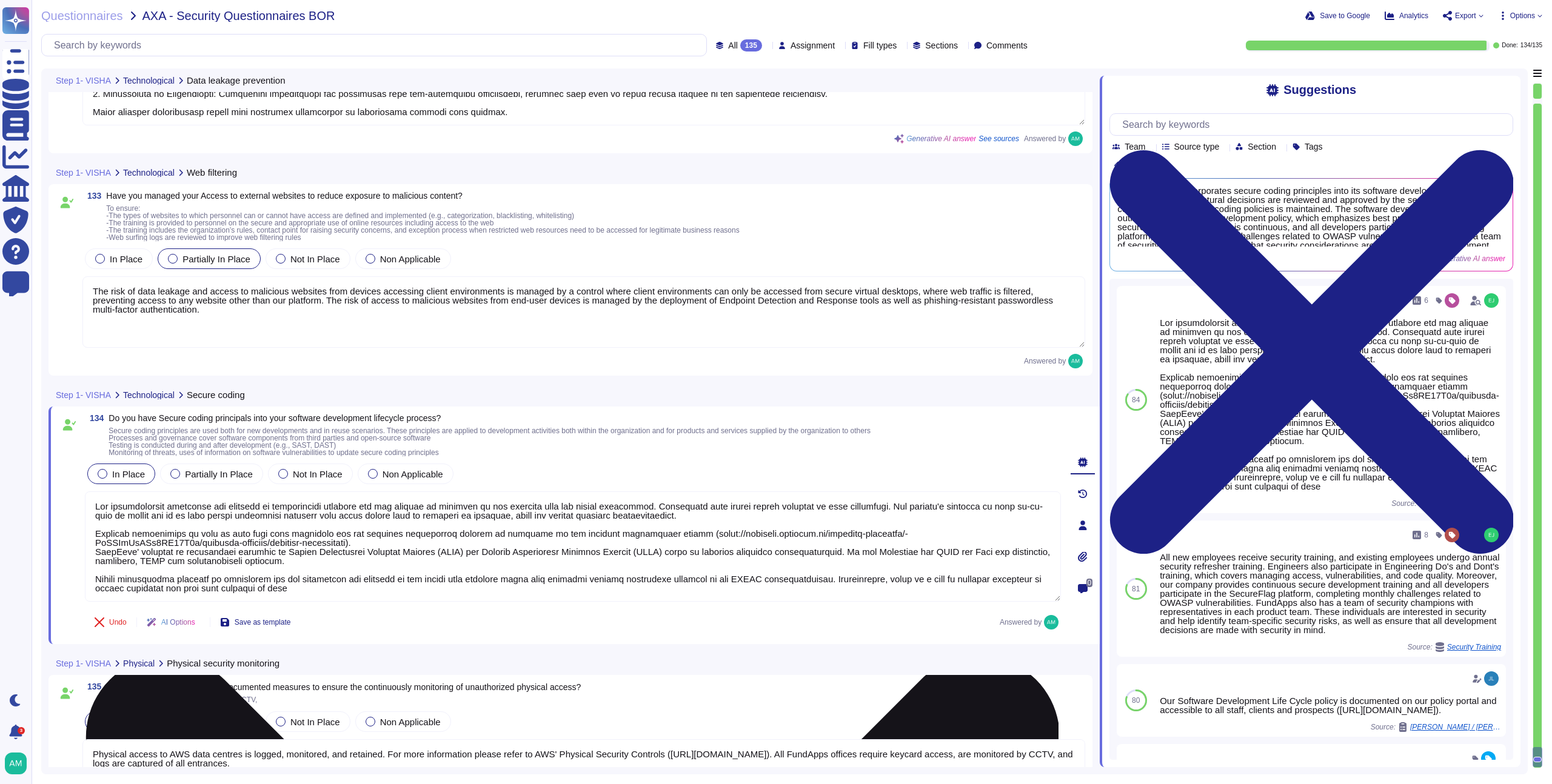
drag, startPoint x: 215, startPoint y: 583, endPoint x: 369, endPoint y: 591, distance: 154.2
click at [369, 591] on textarea at bounding box center [572, 546] width 976 height 110
drag, startPoint x: 351, startPoint y: 586, endPoint x: 222, endPoint y: 582, distance: 129.1
click at [222, 582] on textarea at bounding box center [572, 546] width 976 height 110
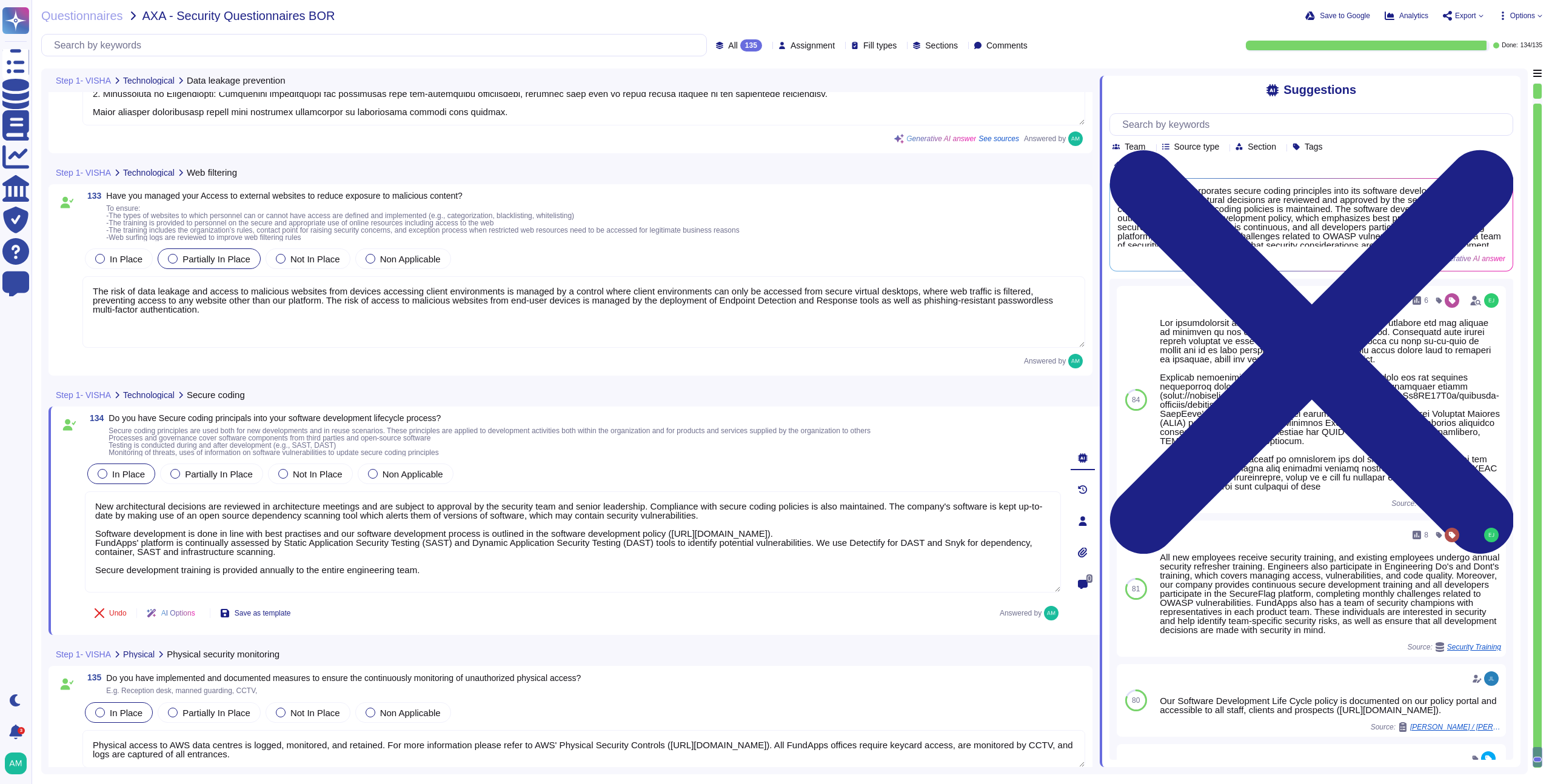
click at [1429, 20] on div "Save to Google Analytics Export Options" at bounding box center [1243, 16] width 599 height 12
click at [1444, 17] on icon at bounding box center [1447, 16] width 9 height 10
click at [1215, 50] on div "All 135 Assignment Fill types Sections Comments Done: 134 / 135" at bounding box center [792, 45] width 1501 height 22
click at [1327, 14] on span "Save to Google" at bounding box center [1345, 16] width 51 height 7
click at [1525, 17] on span "Options" at bounding box center [1523, 16] width 25 height 7
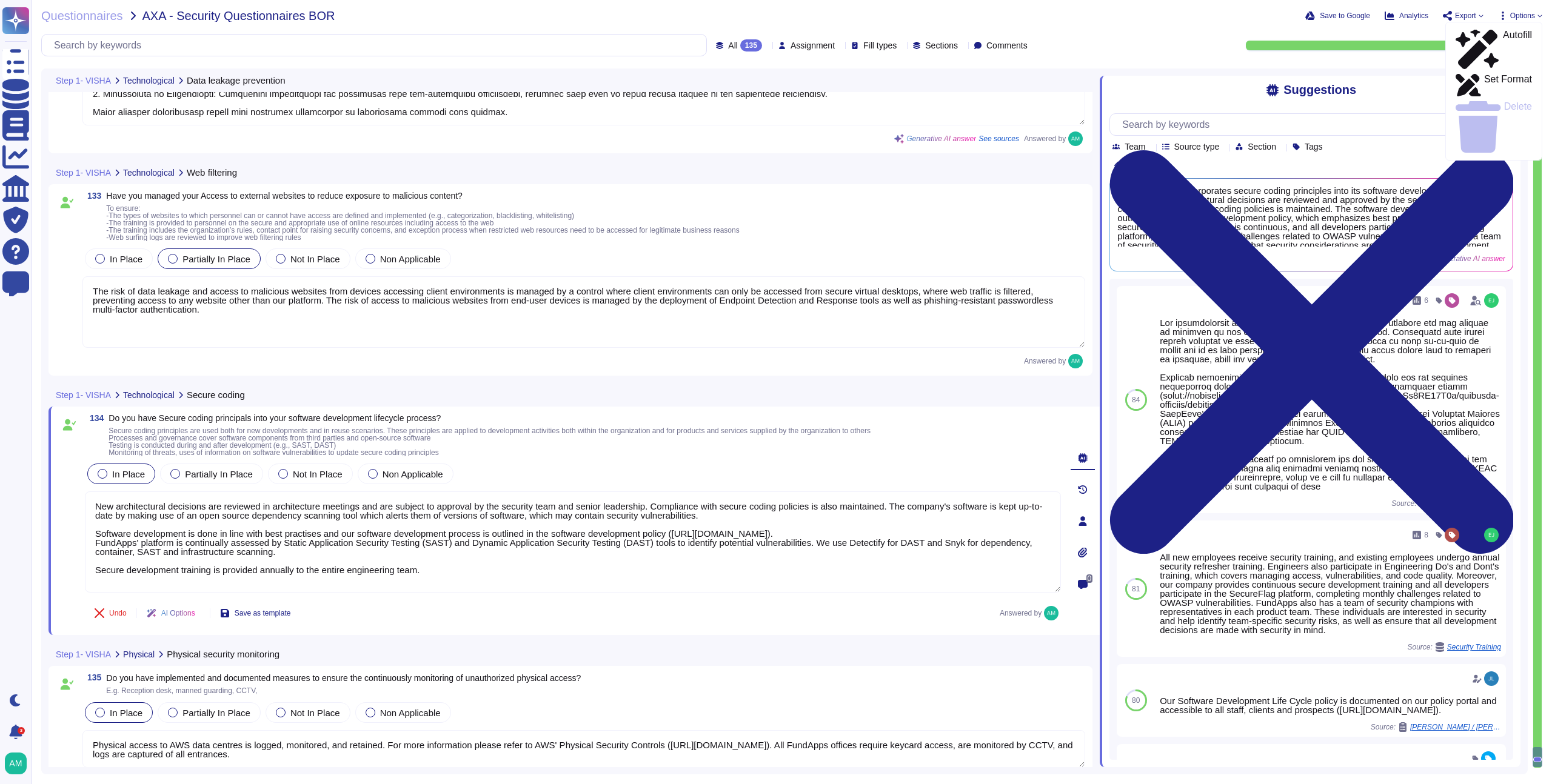
click at [1472, 21] on div "Save to Google Analytics Export Copy link Download Options Autofill Set Format …" at bounding box center [1243, 16] width 599 height 12
click at [1471, 16] on span "Export" at bounding box center [1466, 16] width 22 height 7
click at [1487, 73] on p "Download" at bounding box center [1508, 90] width 43 height 34
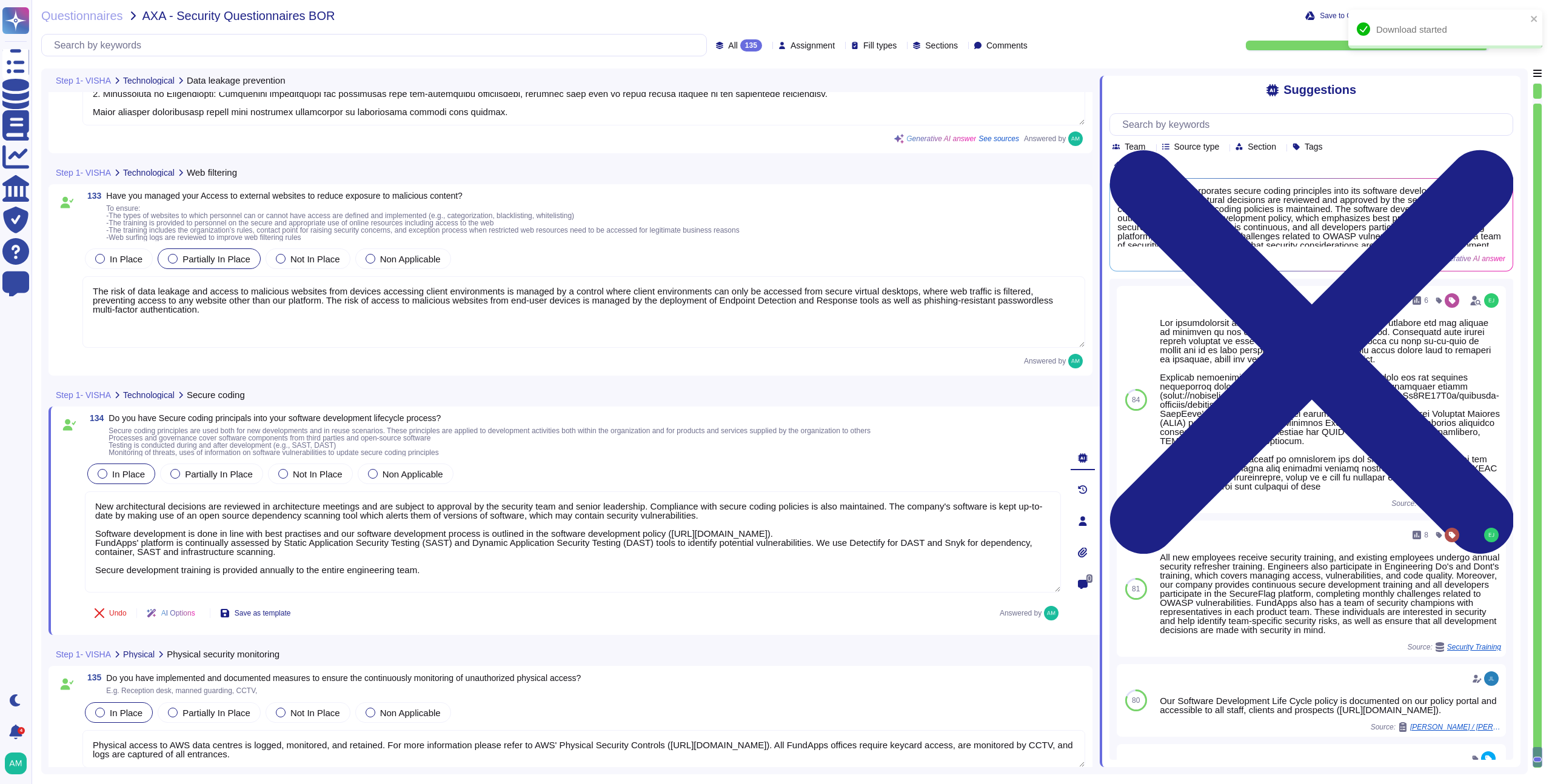
scroll to position [23057, 0]
click at [102, 12] on span "Questionnaires" at bounding box center [82, 16] width 82 height 12
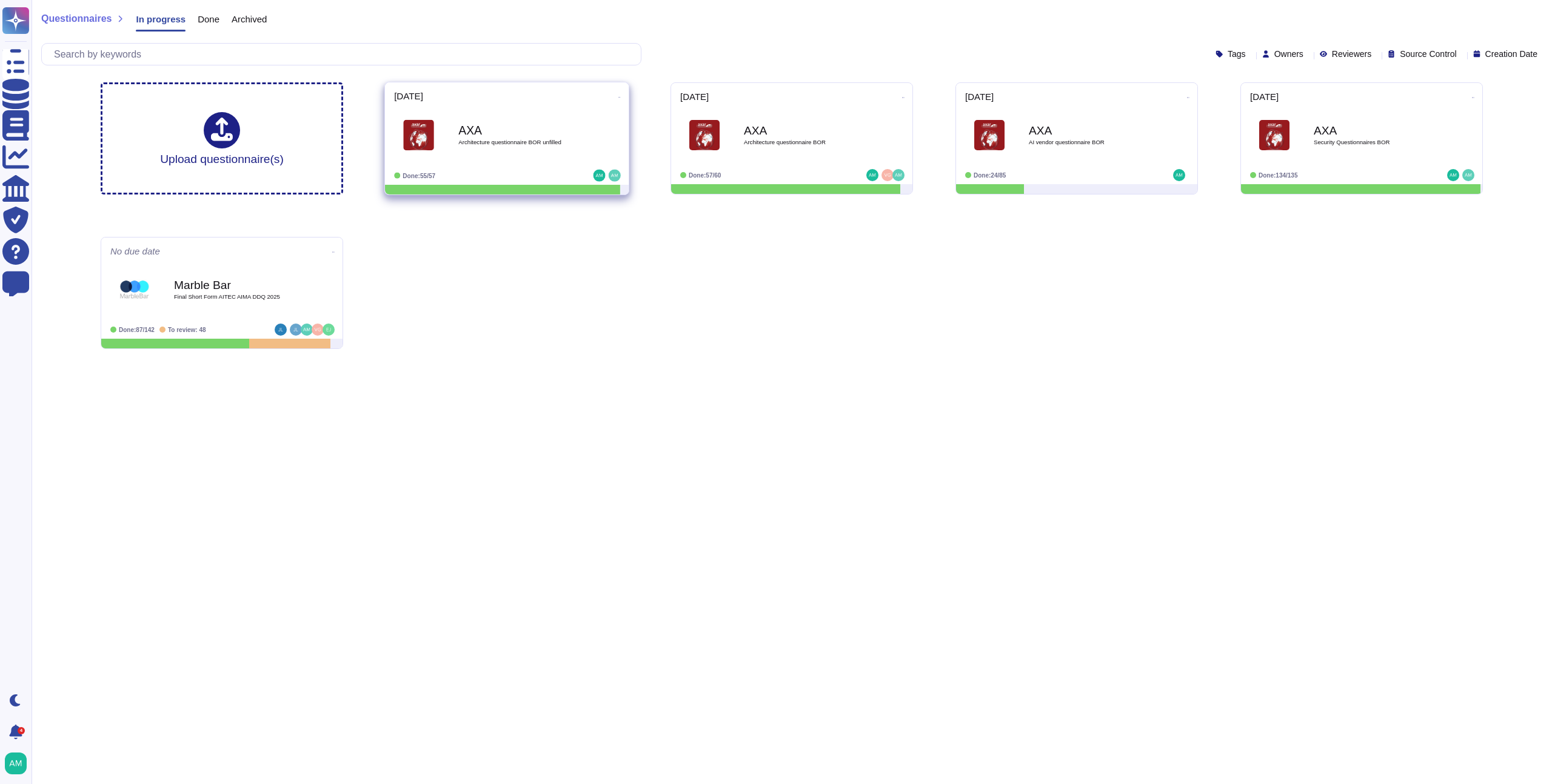
click at [503, 154] on div "AXA Architecture questionnaire BOR unfilled" at bounding box center [519, 135] width 122 height 49
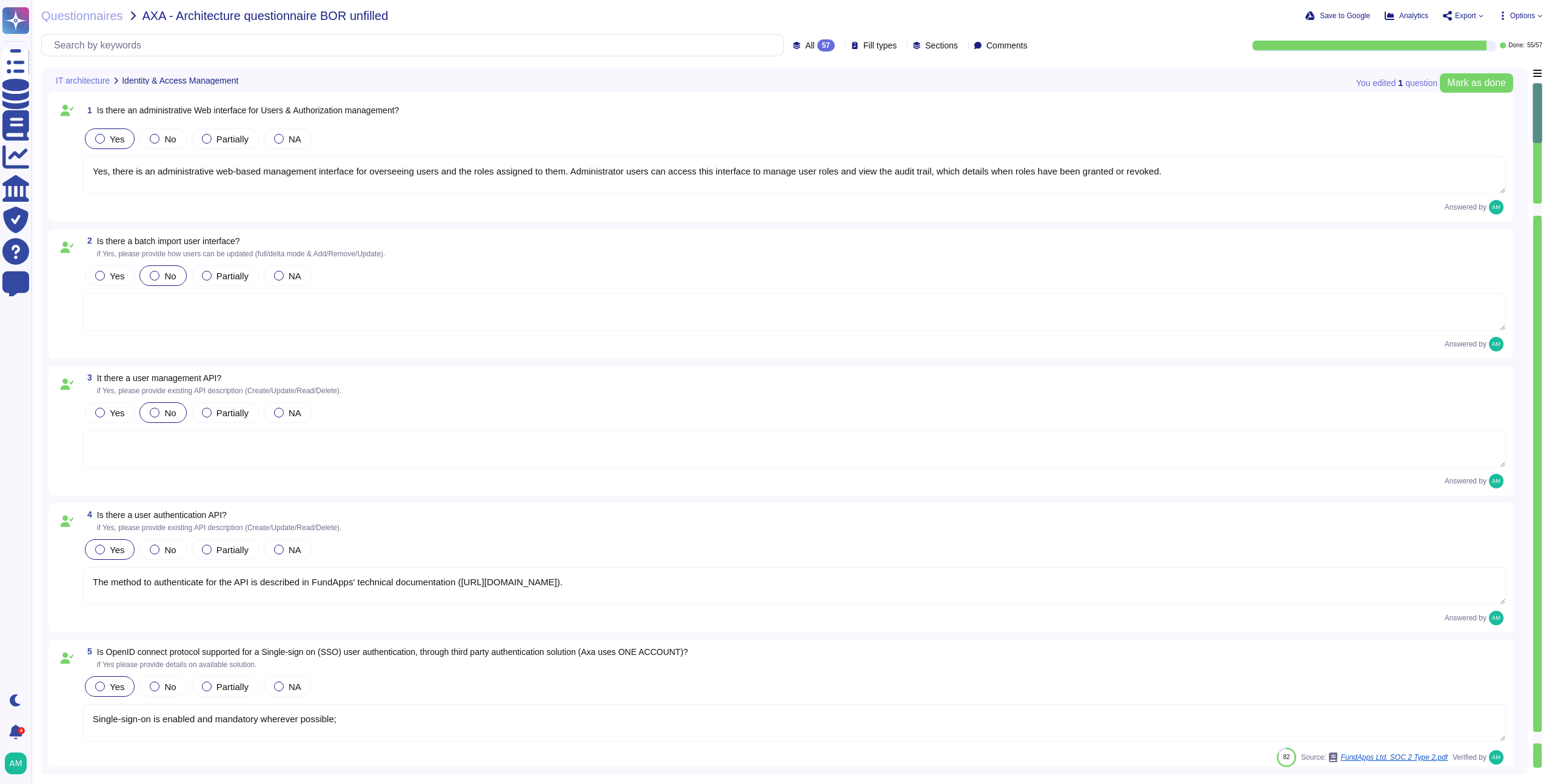
click at [1473, 15] on span "Export" at bounding box center [1466, 16] width 22 height 7
click at [1223, 25] on div "Questionnaires AXA - Architecture questionnaire BOR unfilled Save to Google Ana…" at bounding box center [792, 392] width 1520 height 784
click at [1331, 16] on span "Save to Google" at bounding box center [1345, 16] width 51 height 7
click at [91, 15] on span "Questionnaires" at bounding box center [82, 16] width 82 height 12
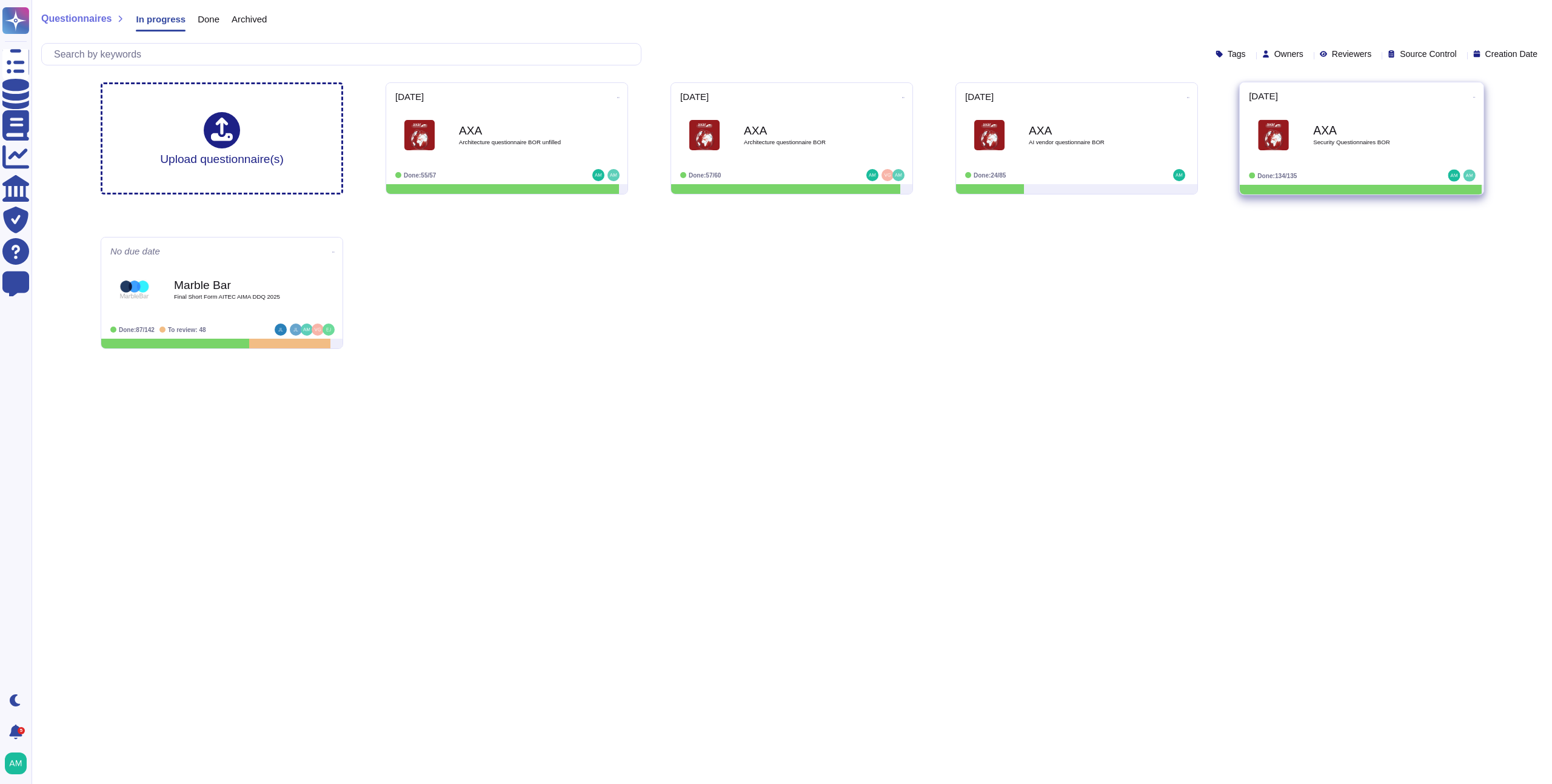
click at [1350, 160] on div "AXA Security Questionnaires BOR" at bounding box center [1361, 135] width 225 height 61
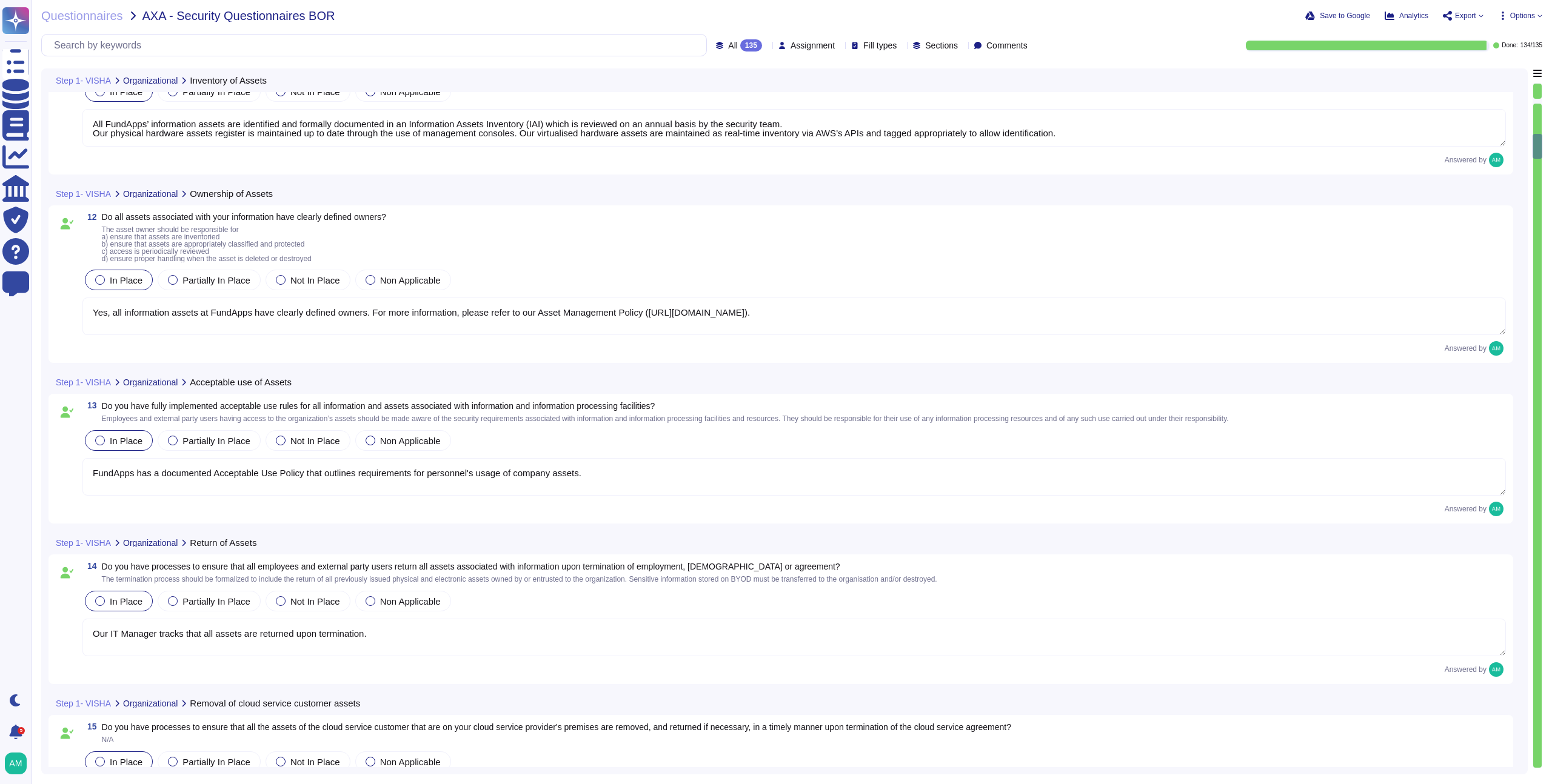
scroll to position [1962, 0]
click at [740, 44] on div "135" at bounding box center [751, 45] width 22 height 12
click at [731, 100] on div "To do 1" at bounding box center [732, 106] width 98 height 13
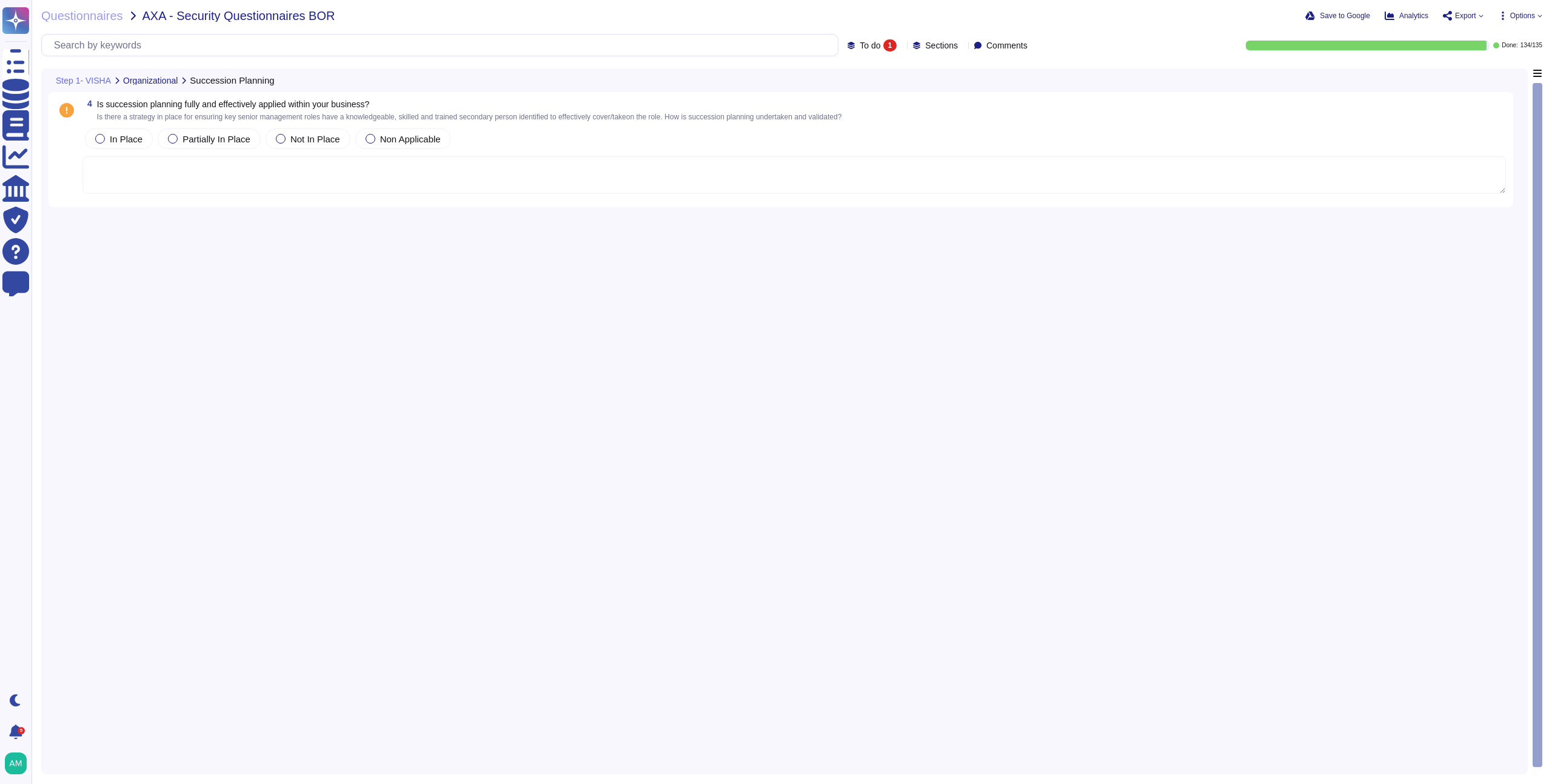
click at [847, 48] on div "To do 1" at bounding box center [874, 45] width 54 height 12
click at [848, 71] on div "All 135" at bounding box center [882, 76] width 98 height 13
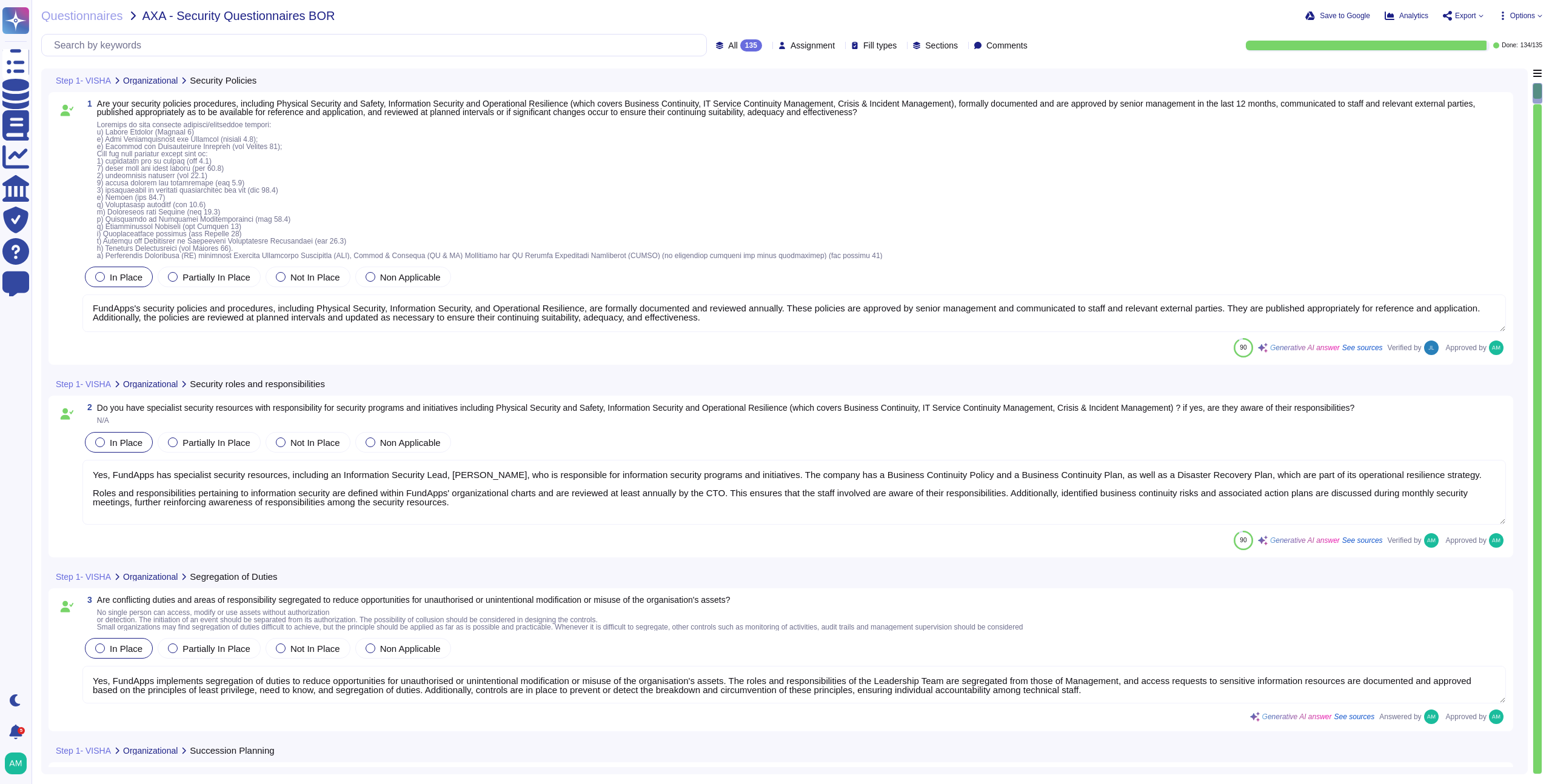
scroll to position [1, 0]
click at [542, 381] on div "Step 1- VISHA Organizational Security roles and responsibilities" at bounding box center [700, 384] width 1303 height 23
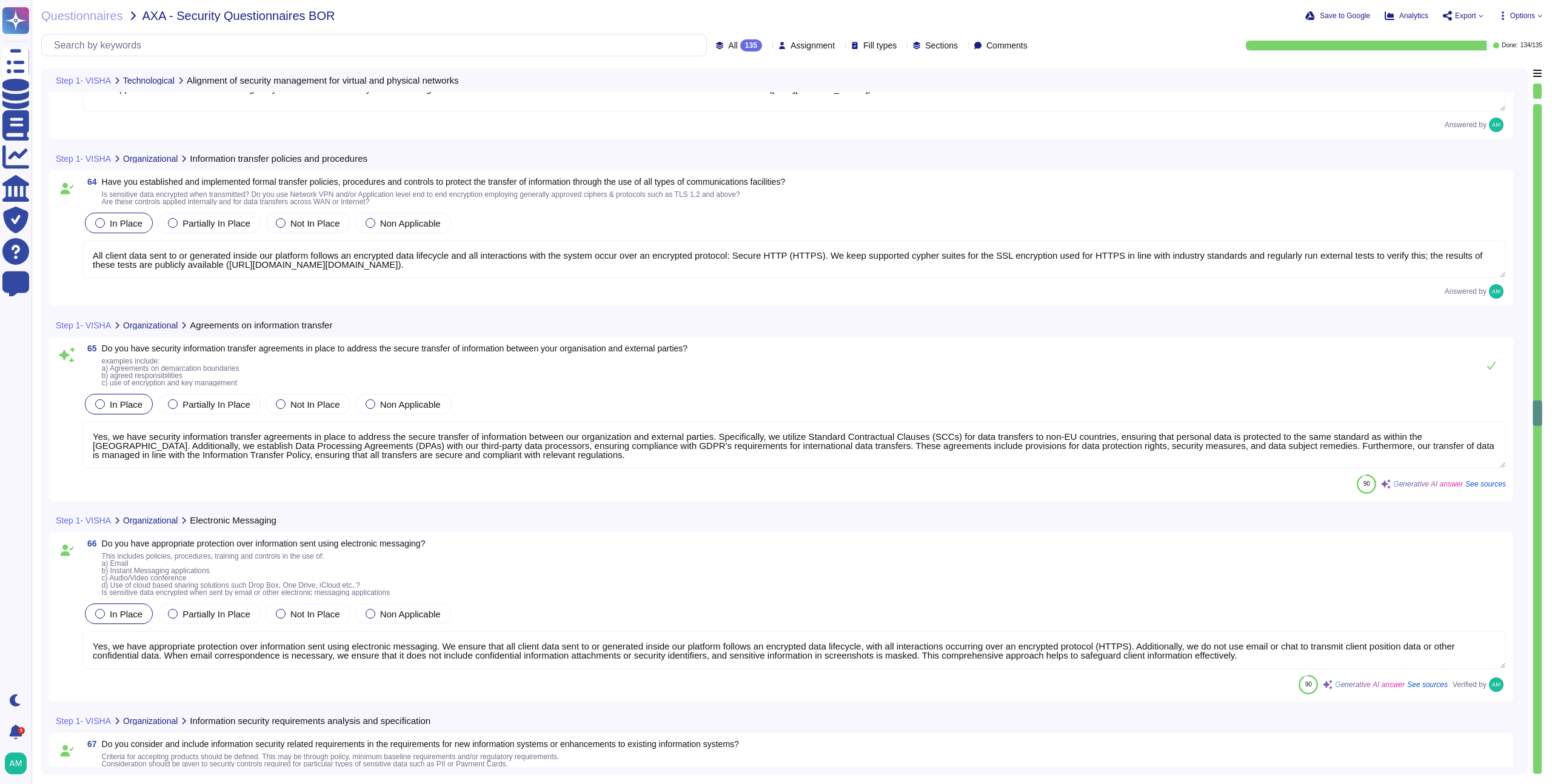
scroll to position [10887, 0]
click at [91, 17] on span "Questionnaires" at bounding box center [82, 16] width 82 height 12
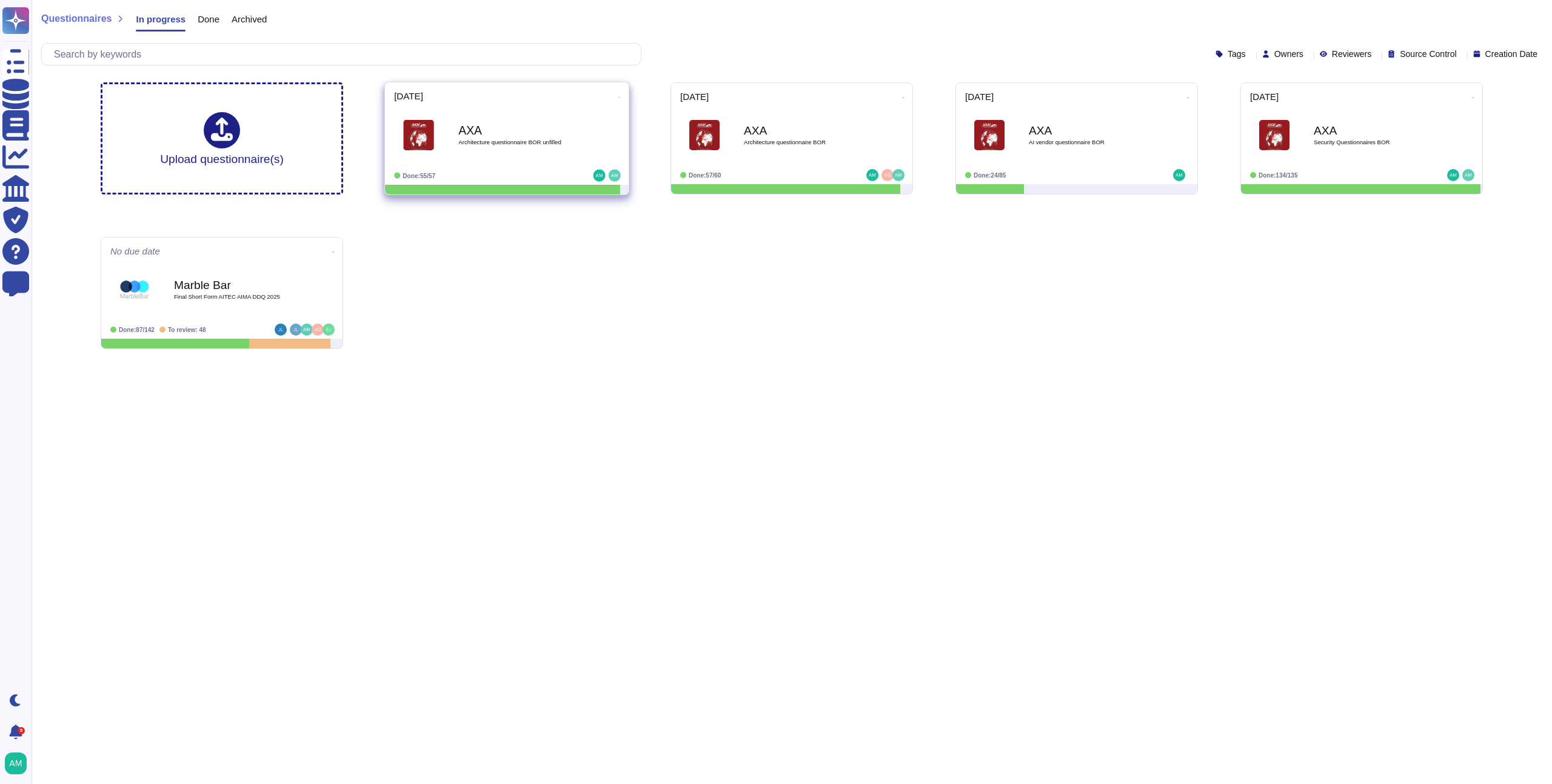
click at [517, 127] on b "AXA" at bounding box center [519, 130] width 122 height 12
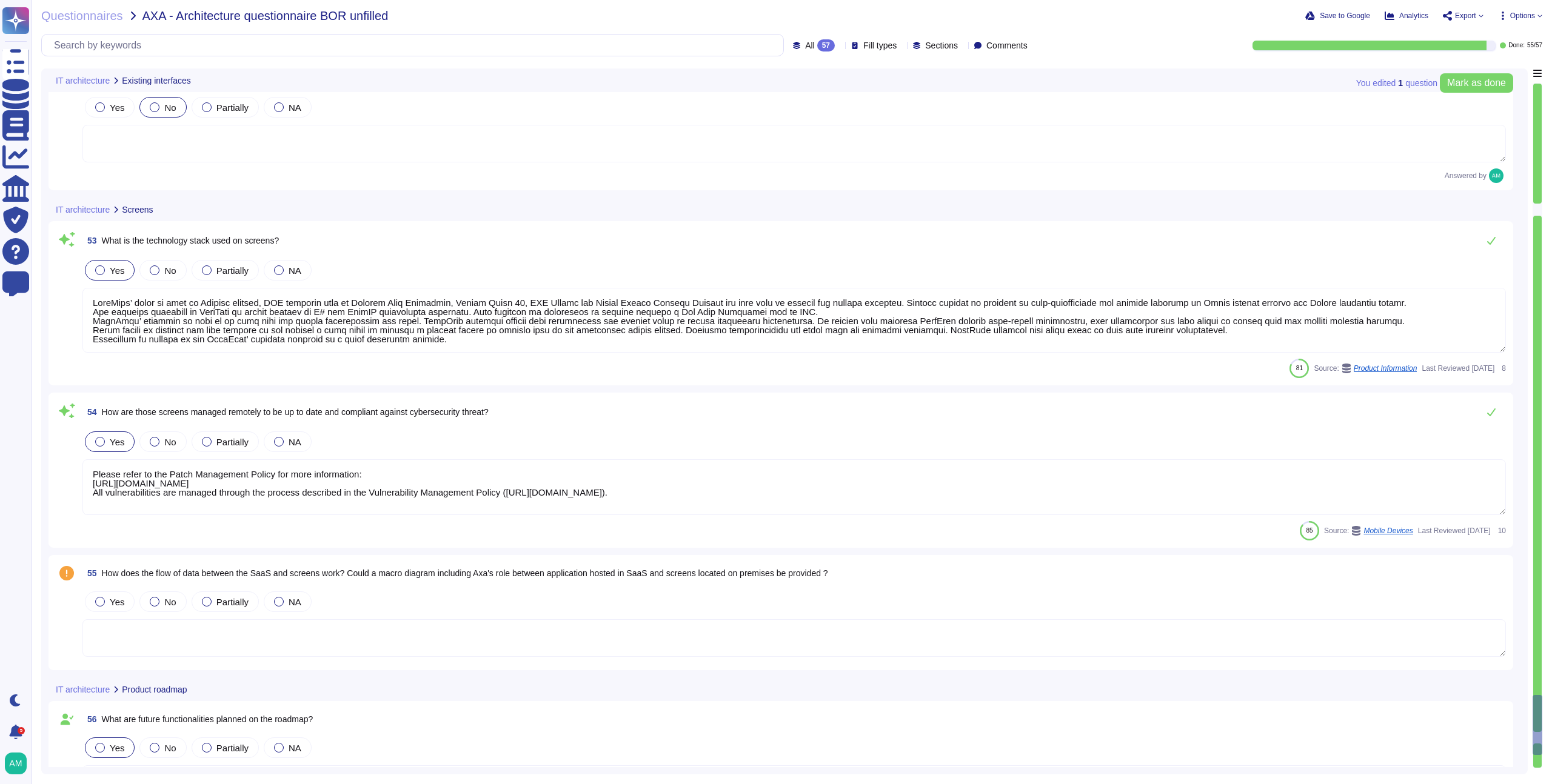
scroll to position [7338, 0]
